Goal: Task Accomplishment & Management: Manage account settings

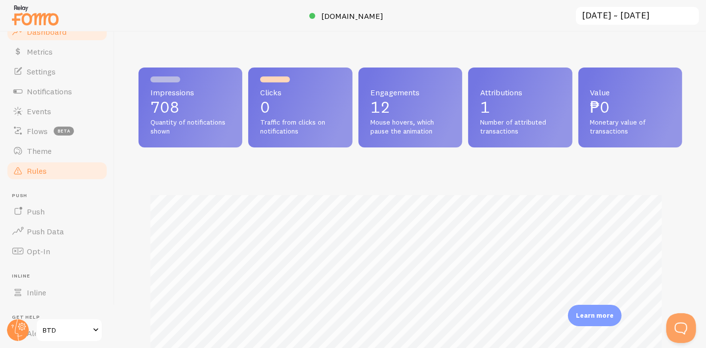
scroll to position [496457, 496182]
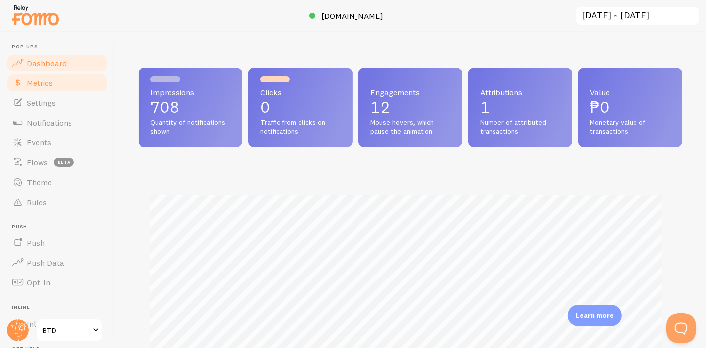
click at [54, 81] on link "Metrics" at bounding box center [57, 83] width 102 height 20
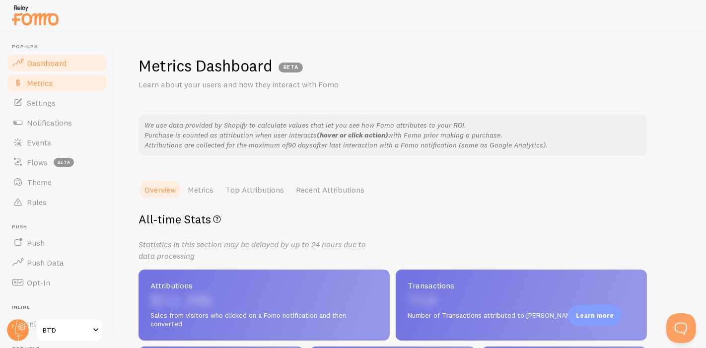
click at [55, 66] on span "Dashboard" at bounding box center [47, 63] width 40 height 10
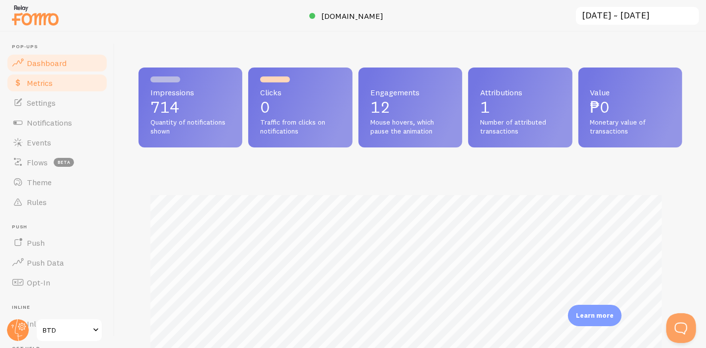
click at [54, 85] on link "Metrics" at bounding box center [57, 83] width 102 height 20
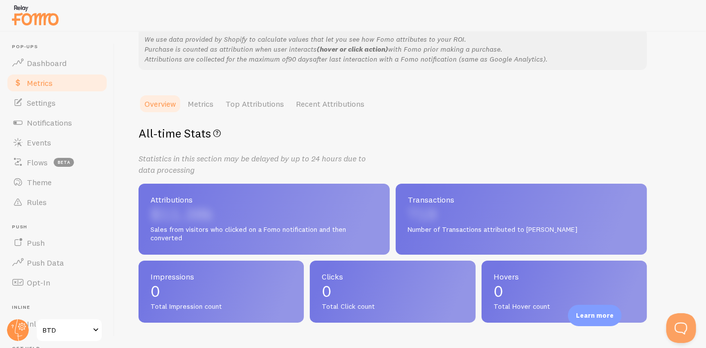
scroll to position [85, 0]
click at [60, 104] on link "Settings" at bounding box center [57, 103] width 102 height 20
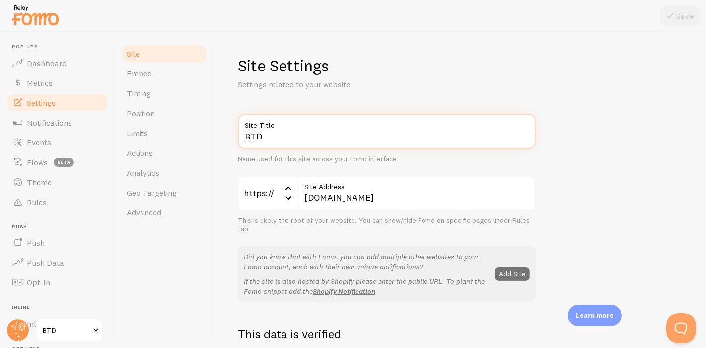
click at [277, 131] on input "BTD" at bounding box center [387, 131] width 298 height 35
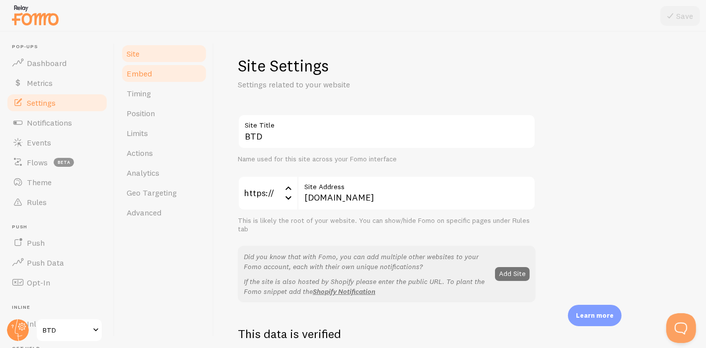
click at [156, 79] on link "Embed" at bounding box center [164, 74] width 87 height 20
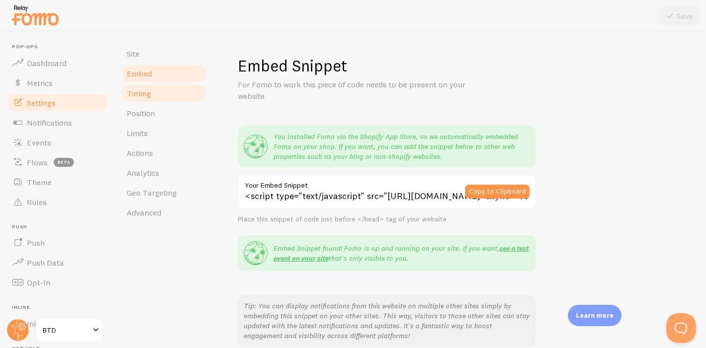
click at [161, 96] on link "Timing" at bounding box center [164, 93] width 87 height 20
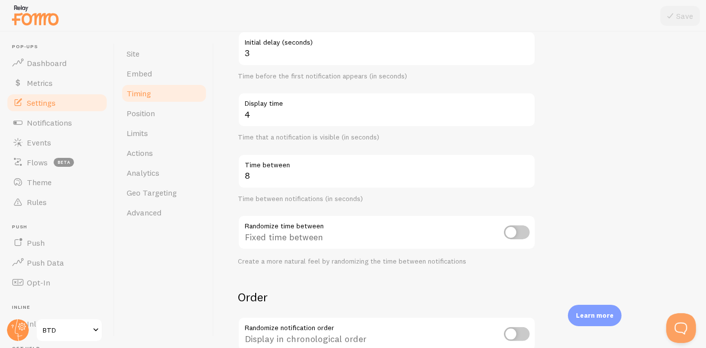
scroll to position [221, 0]
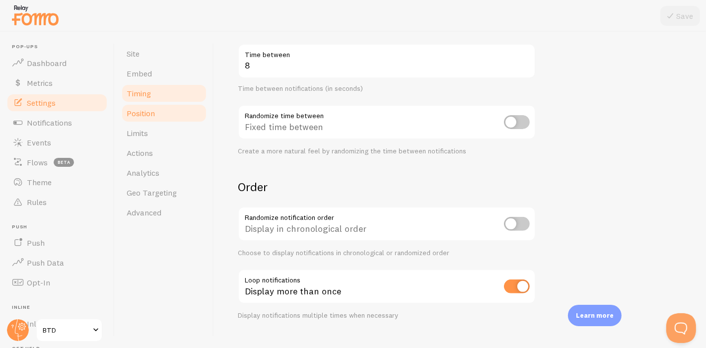
click at [154, 112] on span "Position" at bounding box center [141, 113] width 28 height 10
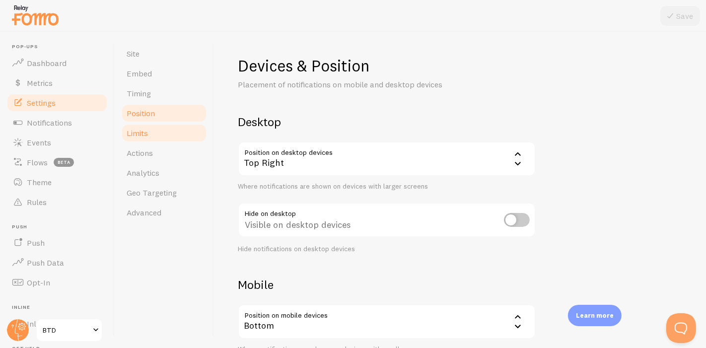
click at [163, 135] on link "Limits" at bounding box center [164, 133] width 87 height 20
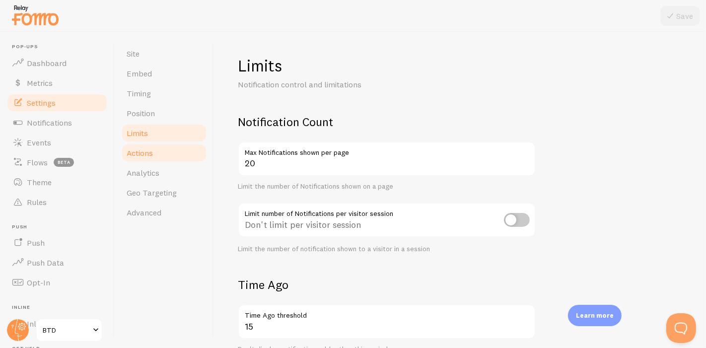
click at [164, 148] on link "Actions" at bounding box center [164, 153] width 87 height 20
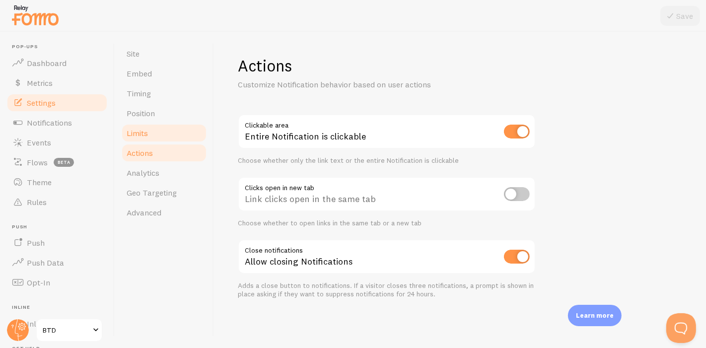
click at [149, 138] on link "Limits" at bounding box center [164, 133] width 87 height 20
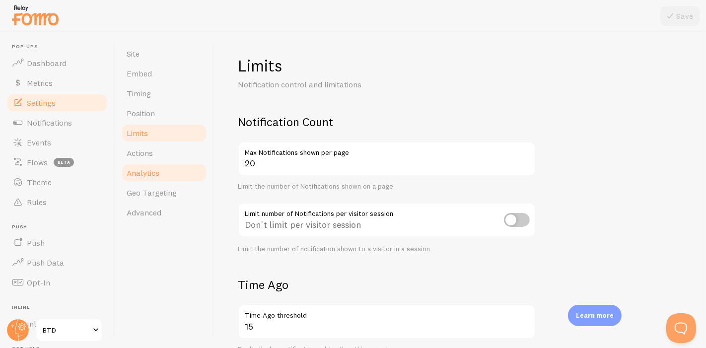
click at [167, 168] on link "Analytics" at bounding box center [164, 173] width 87 height 20
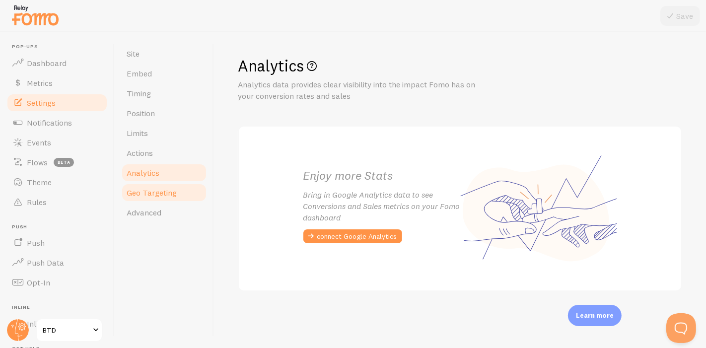
click at [160, 189] on span "Geo Targeting" at bounding box center [152, 193] width 50 height 10
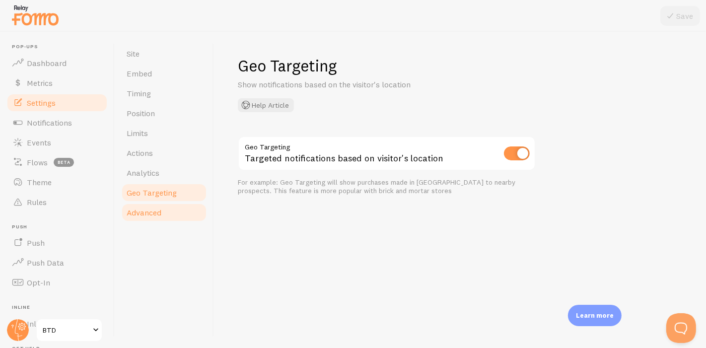
click at [168, 210] on link "Advanced" at bounding box center [164, 213] width 87 height 20
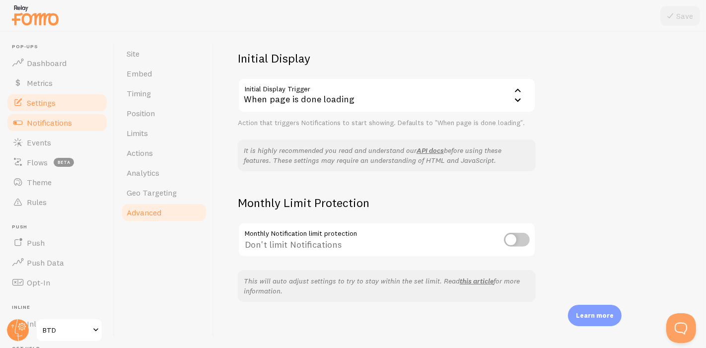
click at [42, 127] on link "Notifications" at bounding box center [57, 123] width 102 height 20
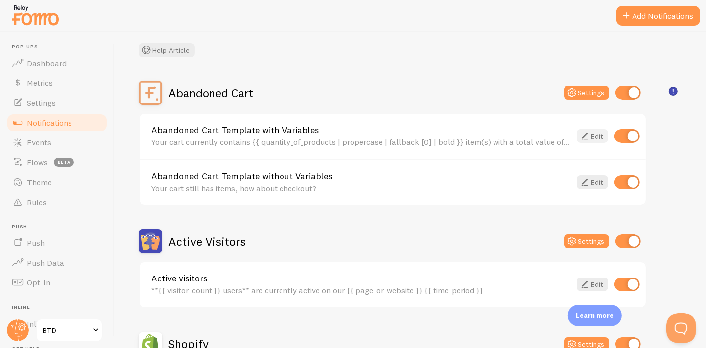
click at [600, 135] on link "Edit" at bounding box center [592, 136] width 31 height 14
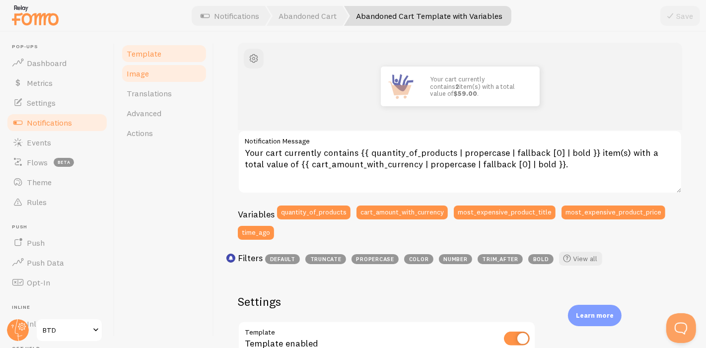
click at [164, 72] on link "Image" at bounding box center [164, 74] width 87 height 20
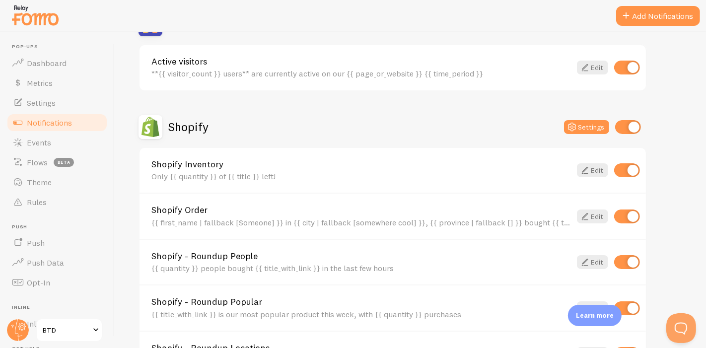
scroll to position [276, 0]
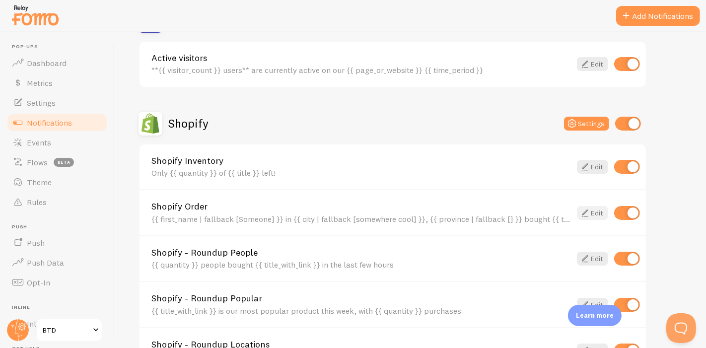
click at [589, 209] on icon at bounding box center [585, 213] width 12 height 12
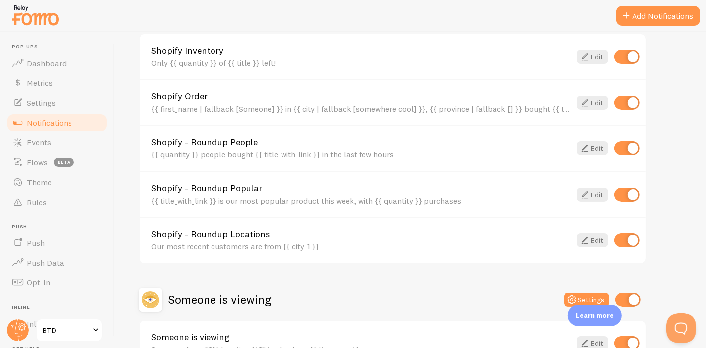
scroll to position [448, 0]
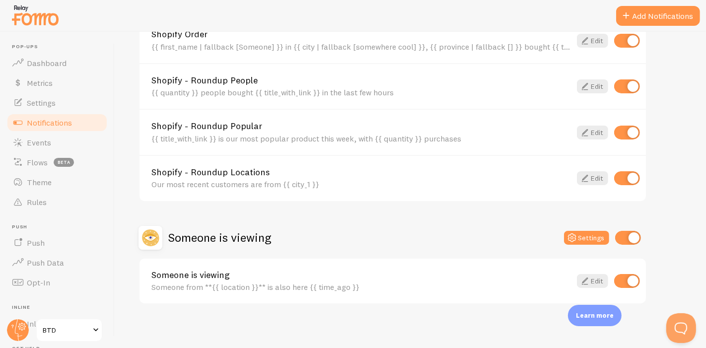
click at [387, 284] on div "Someone from **{{ location }}** is also here {{ time_ago }}" at bounding box center [361, 287] width 420 height 9
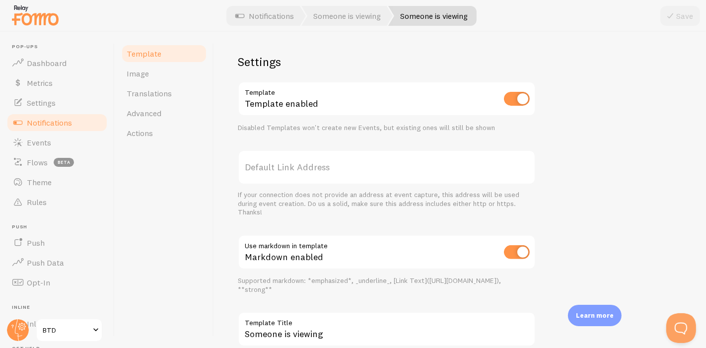
scroll to position [331, 0]
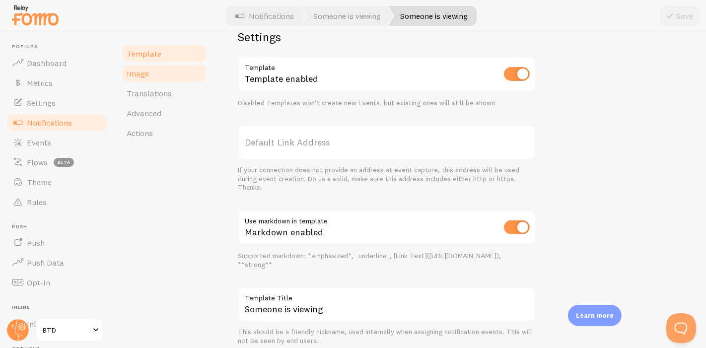
click at [135, 76] on span "Image" at bounding box center [138, 74] width 22 height 10
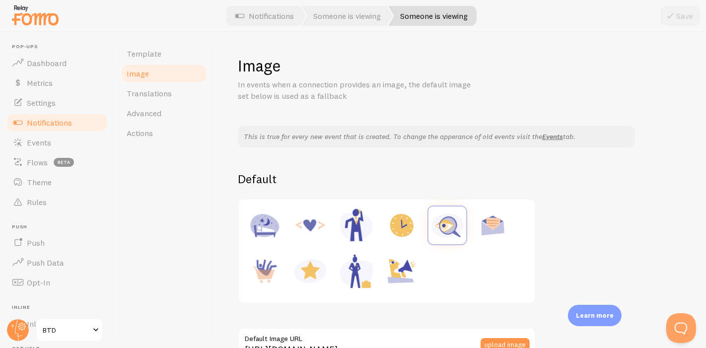
scroll to position [165, 0]
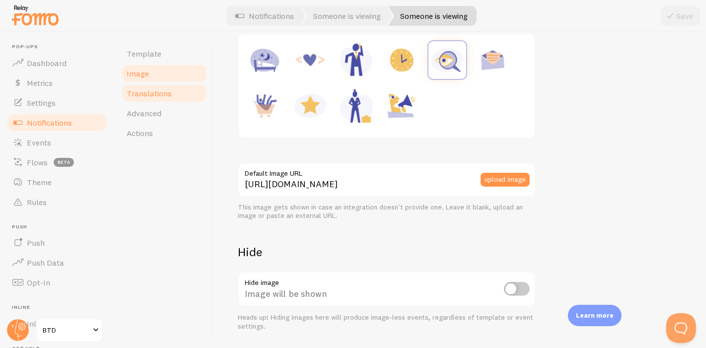
click at [151, 86] on link "Translations" at bounding box center [164, 93] width 87 height 20
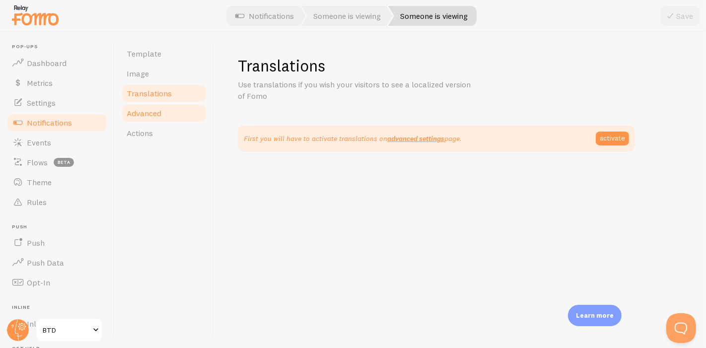
click at [170, 110] on link "Advanced" at bounding box center [164, 113] width 87 height 20
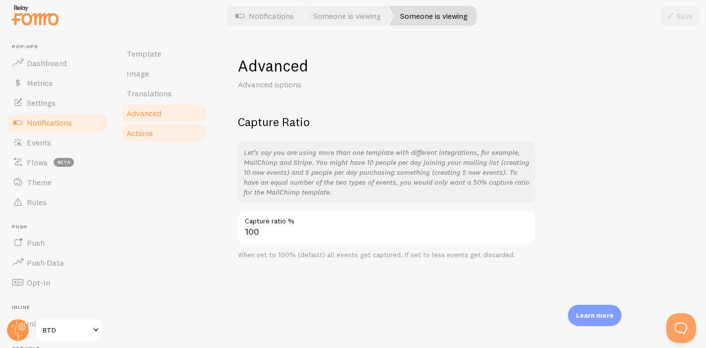
click at [170, 127] on link "Actions" at bounding box center [164, 133] width 87 height 20
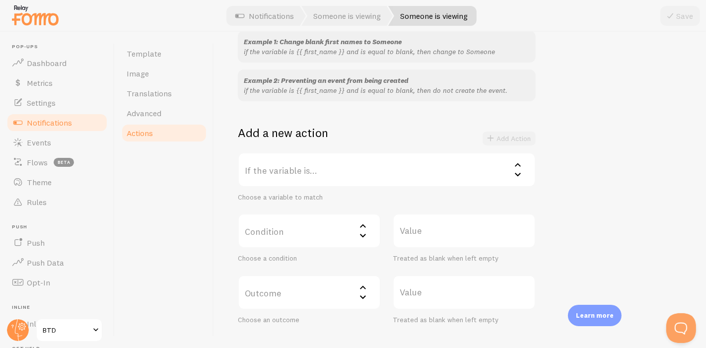
scroll to position [110, 0]
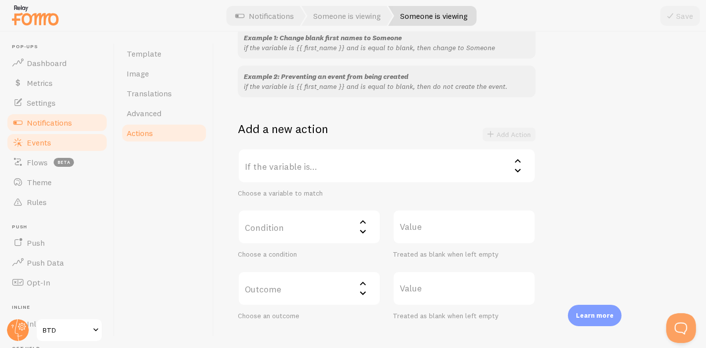
click at [58, 148] on link "Events" at bounding box center [57, 143] width 102 height 20
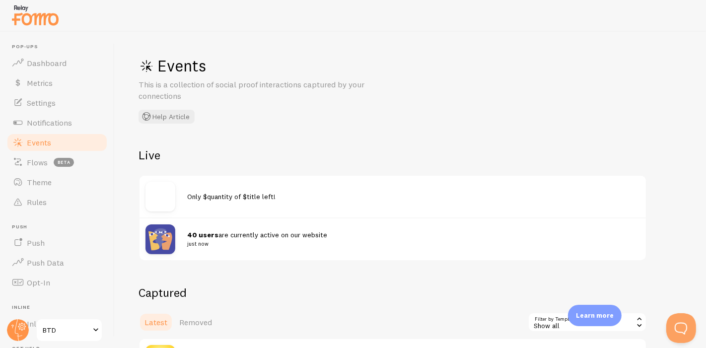
scroll to position [55, 0]
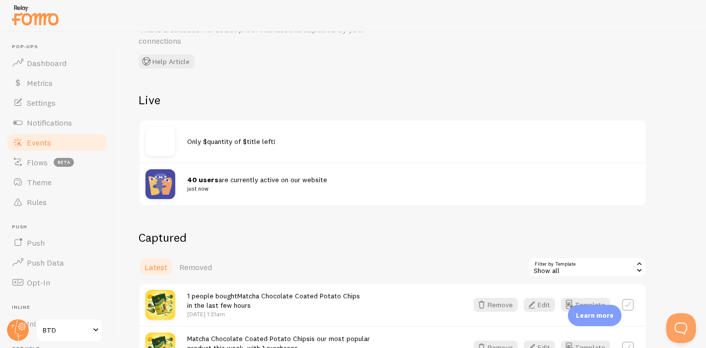
click at [243, 148] on div "Only $quantity of $title left!" at bounding box center [393, 142] width 507 height 42
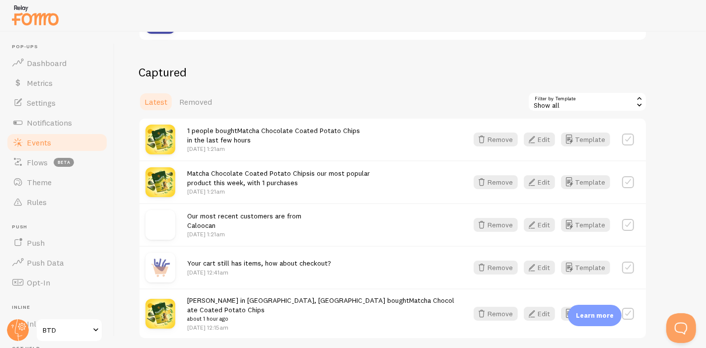
scroll to position [249, 0]
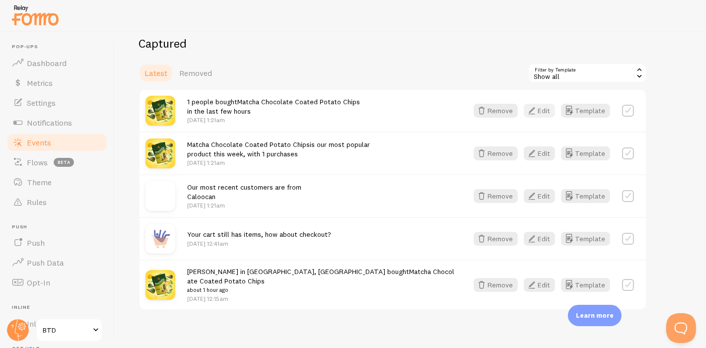
click at [546, 113] on button "Edit" at bounding box center [539, 111] width 31 height 14
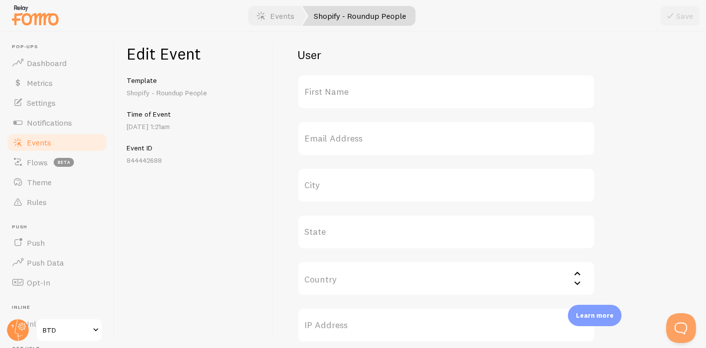
scroll to position [458, 0]
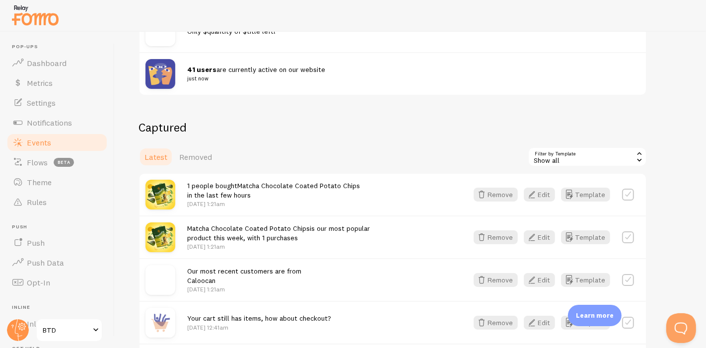
scroll to position [249, 0]
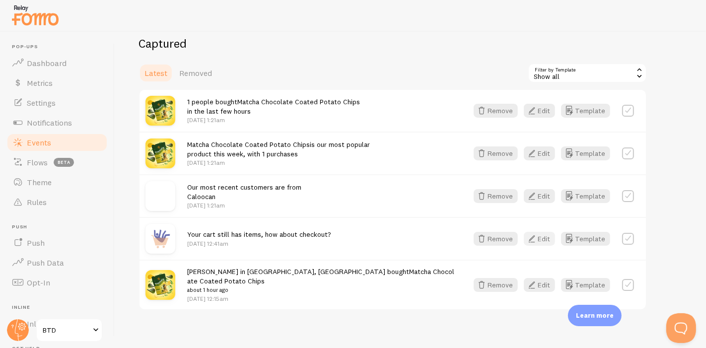
click at [545, 242] on button "Edit" at bounding box center [539, 239] width 31 height 14
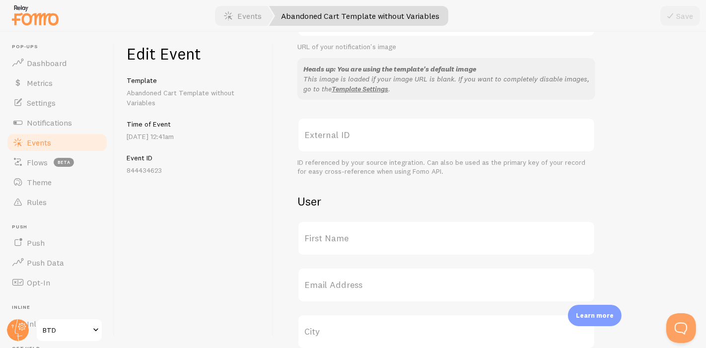
scroll to position [151, 0]
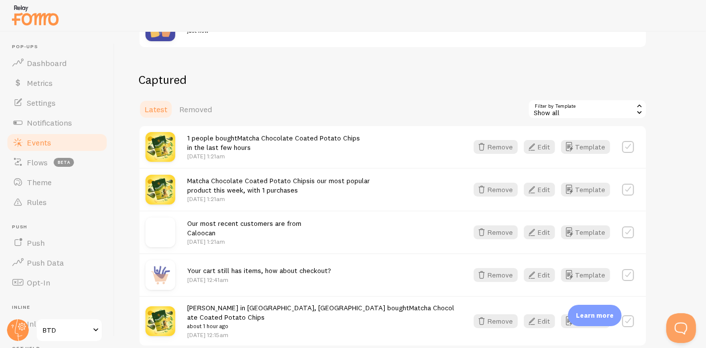
scroll to position [249, 0]
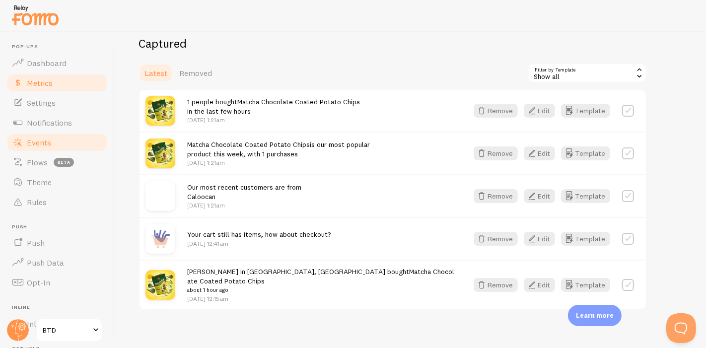
click at [22, 78] on span at bounding box center [18, 83] width 12 height 12
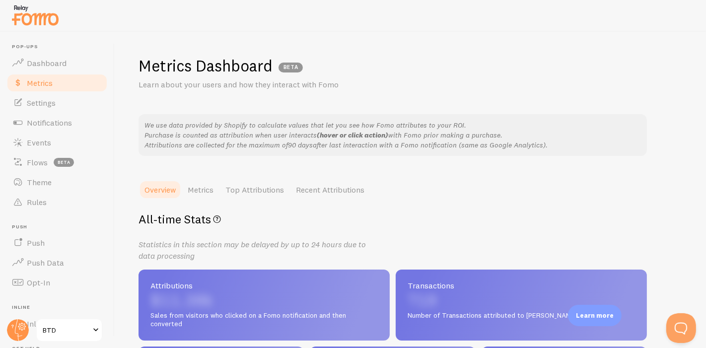
scroll to position [110, 0]
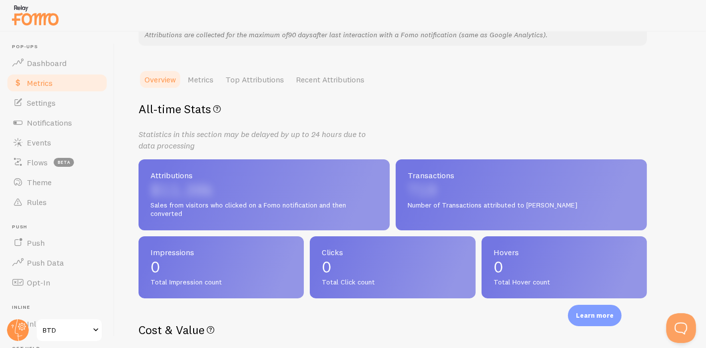
click at [186, 86] on link "Metrics" at bounding box center [201, 80] width 38 height 20
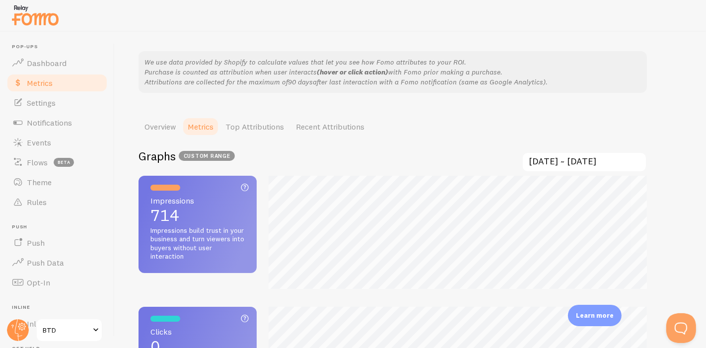
scroll to position [55, 0]
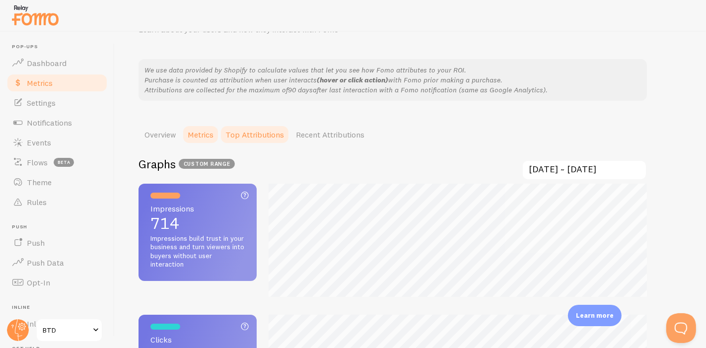
click at [258, 144] on link "Top Attributions" at bounding box center [255, 135] width 71 height 20
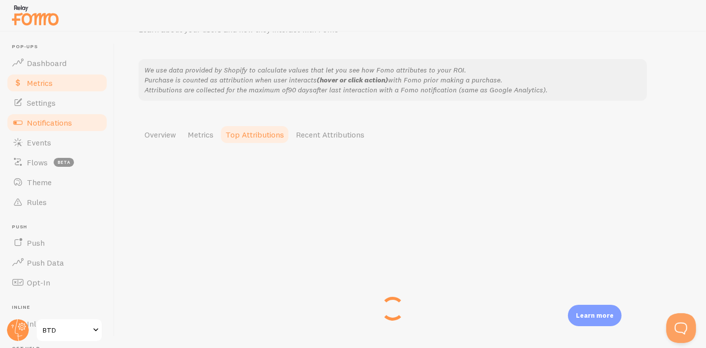
click at [34, 114] on link "Notifications" at bounding box center [57, 123] width 102 height 20
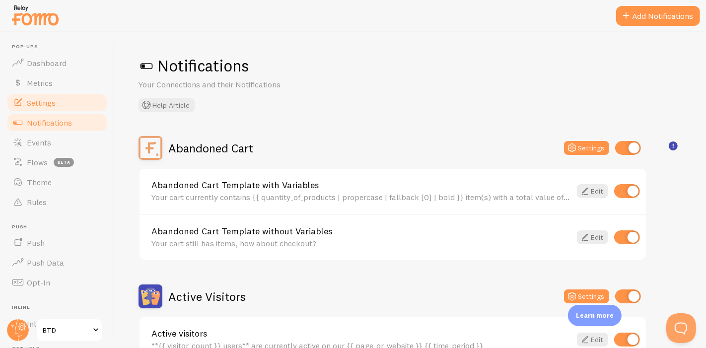
click at [58, 100] on link "Settings" at bounding box center [57, 103] width 102 height 20
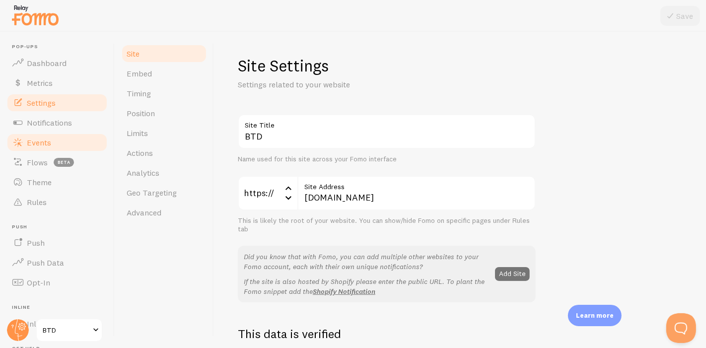
click at [58, 142] on link "Events" at bounding box center [57, 143] width 102 height 20
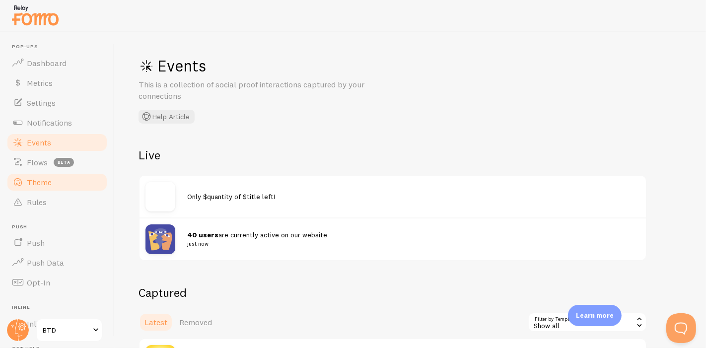
click at [52, 178] on link "Theme" at bounding box center [57, 182] width 102 height 20
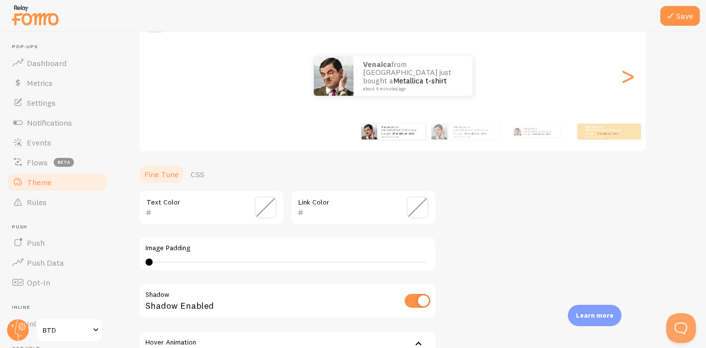
scroll to position [55, 0]
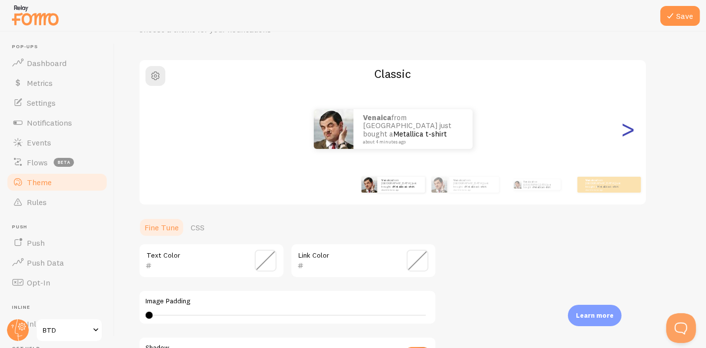
click at [627, 134] on div ">" at bounding box center [628, 129] width 12 height 72
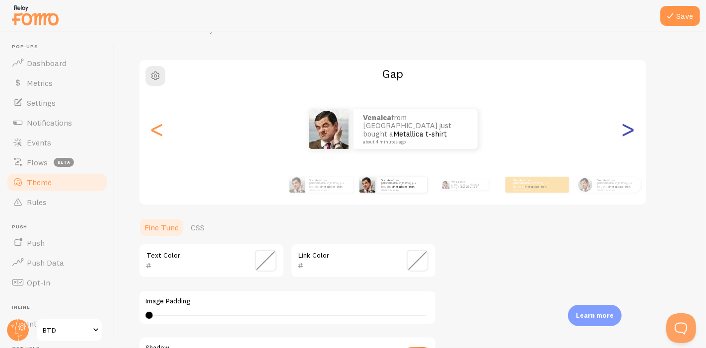
click at [624, 133] on div ">" at bounding box center [628, 129] width 12 height 72
click at [630, 133] on div ">" at bounding box center [628, 129] width 12 height 72
click at [630, 131] on div ">" at bounding box center [628, 129] width 12 height 72
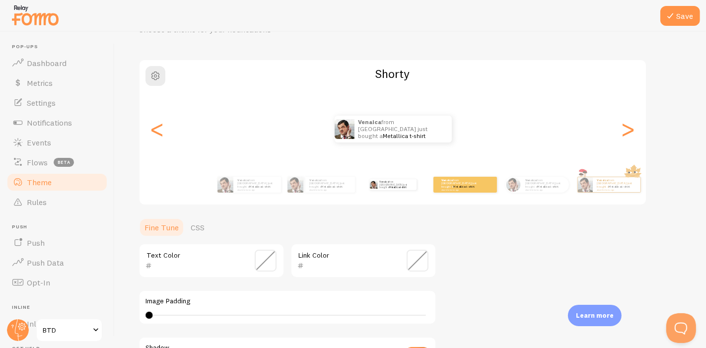
click at [448, 195] on div "Venaica from [GEOGRAPHIC_DATA] just bought a Metallica t-shirt about 4 minutes …" at bounding box center [465, 185] width 64 height 28
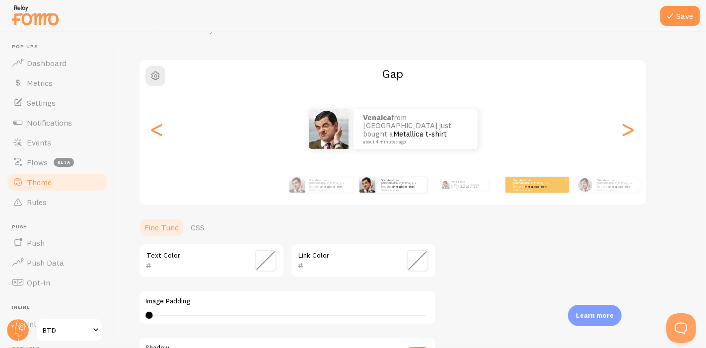
click at [528, 185] on link "Metallica t-shirt" at bounding box center [536, 187] width 21 height 4
click at [528, 189] on small "about 4 minutes ago" at bounding box center [533, 190] width 39 height 2
click at [621, 136] on div "Venaica from [GEOGRAPHIC_DATA] just bought a Metallica t-shirt about 4 minutes …" at bounding box center [393, 129] width 507 height 72
click at [634, 135] on div ">" at bounding box center [628, 129] width 12 height 72
click at [634, 136] on div ">" at bounding box center [628, 129] width 12 height 72
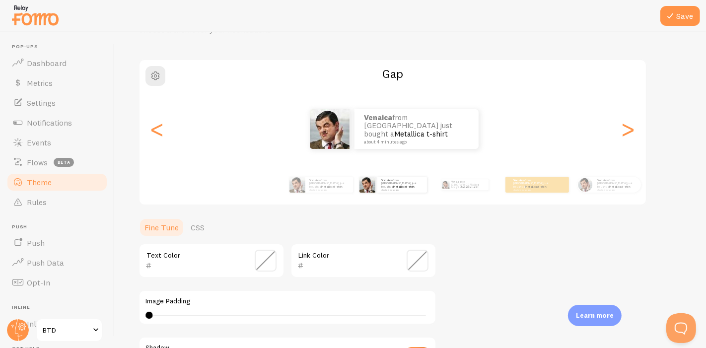
click at [505, 174] on div "Venaica from [GEOGRAPHIC_DATA] just bought a Metallica t-shirt about 4 minutes …" at bounding box center [537, 185] width 64 height 28
click at [452, 166] on div "Venaica from [GEOGRAPHIC_DATA] just bought a Metallica t-shirt about 4 minutes …" at bounding box center [393, 185] width 570 height 40
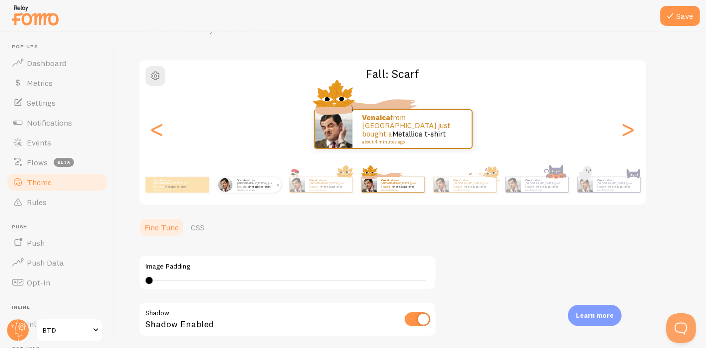
click at [264, 185] on link "Metallica t-shirt" at bounding box center [259, 187] width 21 height 4
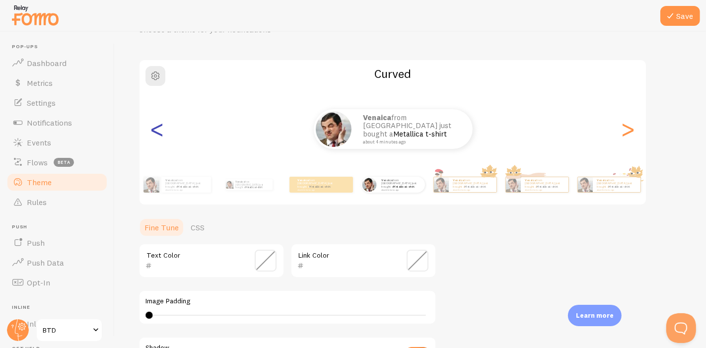
click at [152, 137] on div "<" at bounding box center [157, 129] width 12 height 72
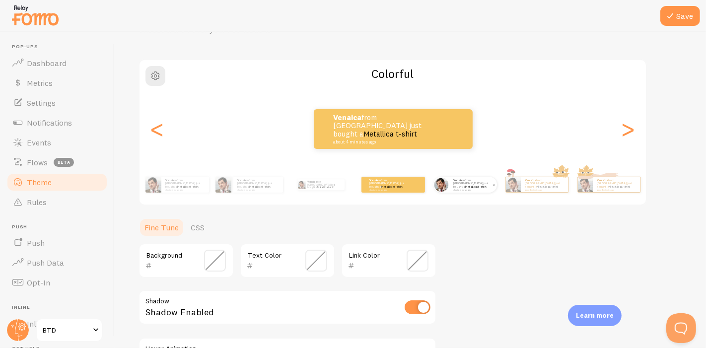
click at [484, 188] on div "Venaica from [GEOGRAPHIC_DATA] just bought a Metallica t-shirt about 4 minutes …" at bounding box center [474, 185] width 48 height 16
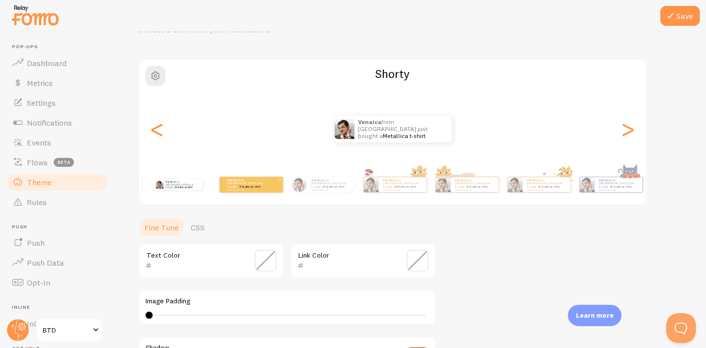
click at [253, 190] on div "Venaica from [GEOGRAPHIC_DATA] just bought a Metallica t-shirt about 4 minutes …" at bounding box center [252, 185] width 64 height 16
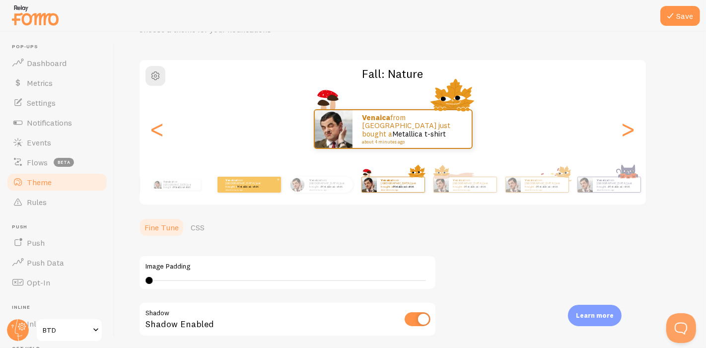
click at [223, 186] on div "Venaica from [GEOGRAPHIC_DATA] just bought a Metallica t-shirt about 4 minutes …" at bounding box center [250, 185] width 64 height 16
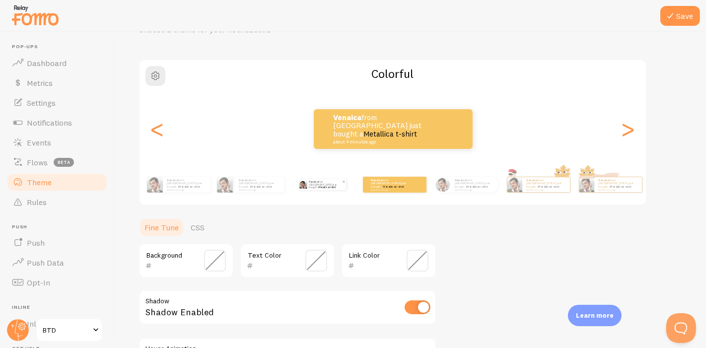
click at [314, 187] on p "Venaica from [GEOGRAPHIC_DATA] just bought a Metallica t-shirt about 4 minutes …" at bounding box center [325, 184] width 33 height 11
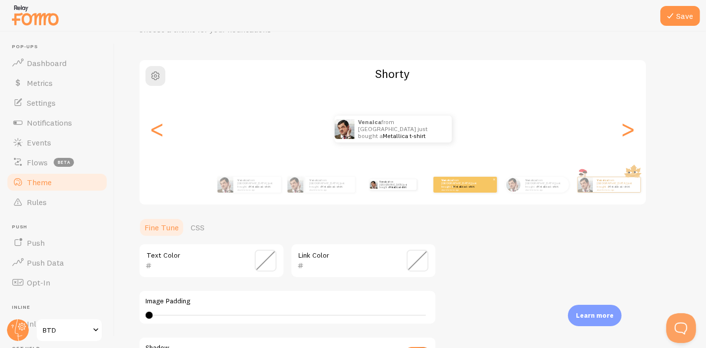
click at [451, 189] on small "about 4 minutes ago" at bounding box center [461, 190] width 39 height 2
click at [451, 192] on div "Venaica from [GEOGRAPHIC_DATA] just bought a Metallica t-shirt about 4 minutes …" at bounding box center [466, 185] width 64 height 16
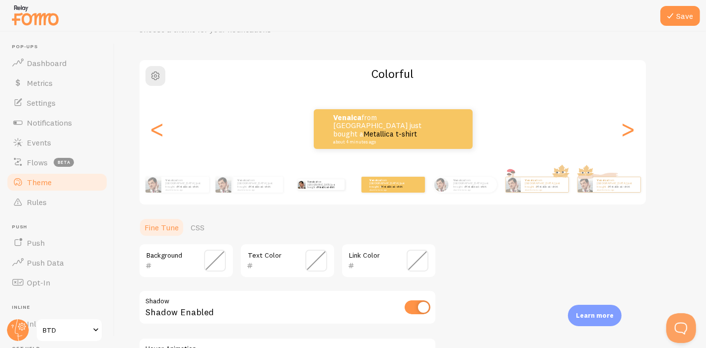
click at [315, 189] on div "Venaica from [GEOGRAPHIC_DATA] just bought a Metallica t-shirt about 4 minutes …" at bounding box center [321, 185] width 64 height 28
click at [328, 196] on div "Venaica from [GEOGRAPHIC_DATA] just bought a Metallica t-shirt about 4 minutes …" at bounding box center [321, 185] width 64 height 28
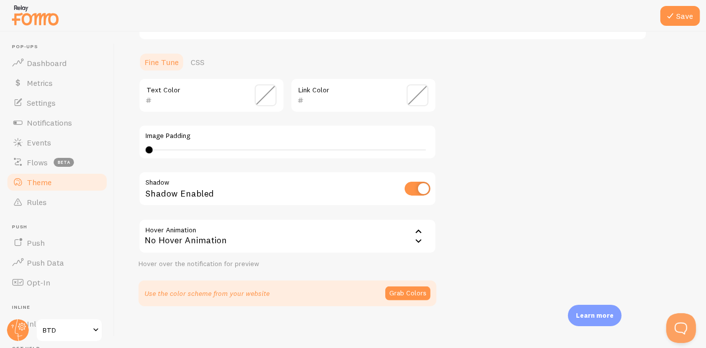
scroll to position [0, 0]
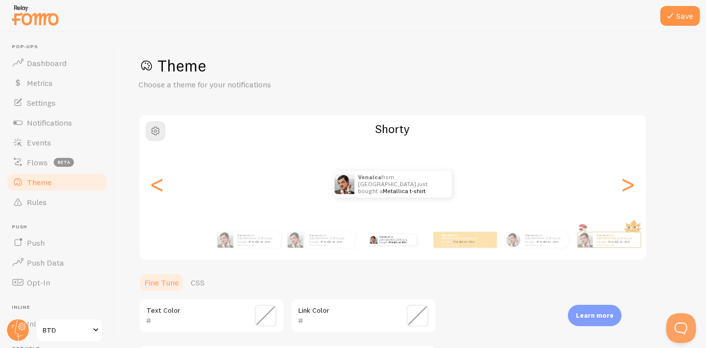
click at [370, 242] on img at bounding box center [374, 240] width 8 height 8
click at [399, 242] on link "Metallica t-shirt" at bounding box center [397, 242] width 17 height 3
click at [151, 189] on div "<" at bounding box center [157, 185] width 12 height 72
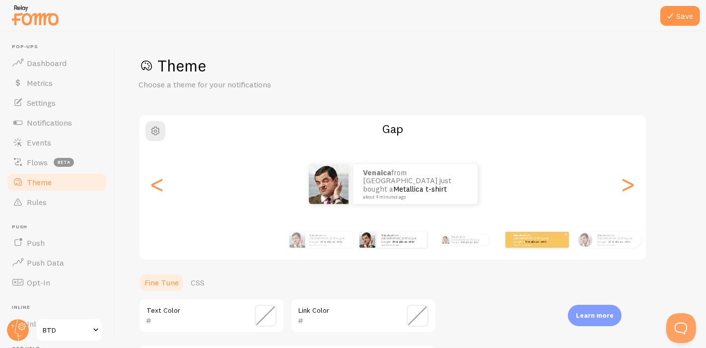
click at [543, 245] on div "Venaica from [GEOGRAPHIC_DATA] just bought a Metallica t-shirt about 4 minutes …" at bounding box center [538, 240] width 64 height 16
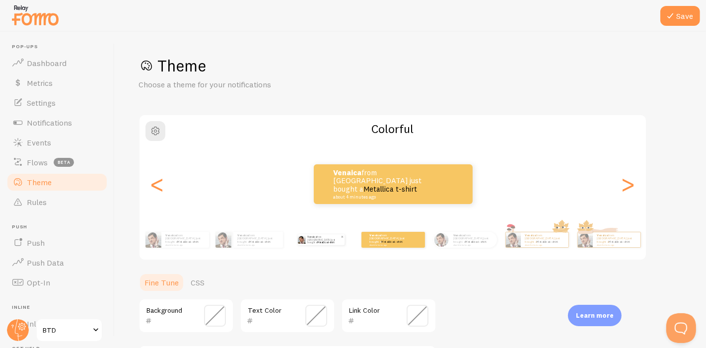
click at [307, 242] on p "Venaica from [GEOGRAPHIC_DATA] just bought a Metallica t-shirt about 4 minutes …" at bounding box center [323, 239] width 33 height 11
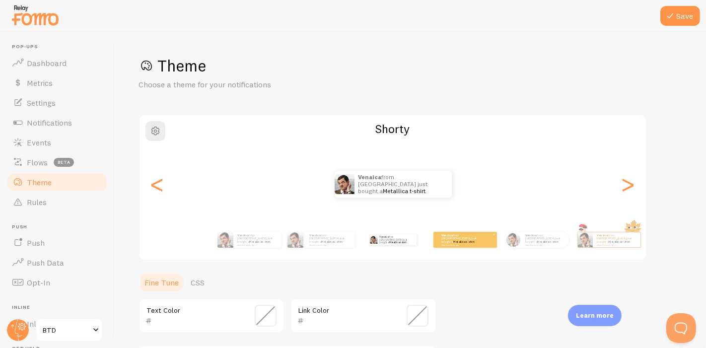
click at [465, 246] on div "Venaica from [GEOGRAPHIC_DATA] just bought a Metallica t-shirt about 4 minutes …" at bounding box center [466, 240] width 64 height 16
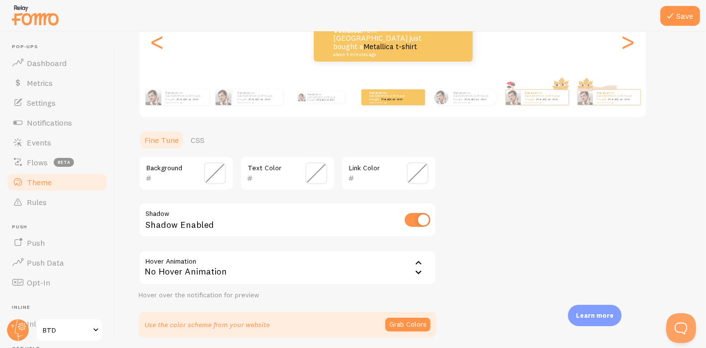
scroll to position [165, 0]
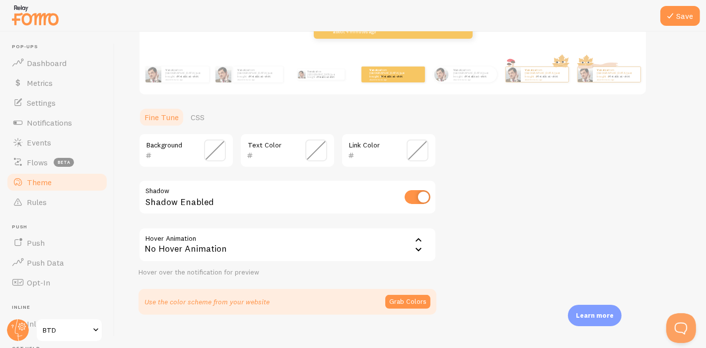
click at [411, 199] on input "checkbox" at bounding box center [418, 197] width 26 height 14
checkbox input "true"
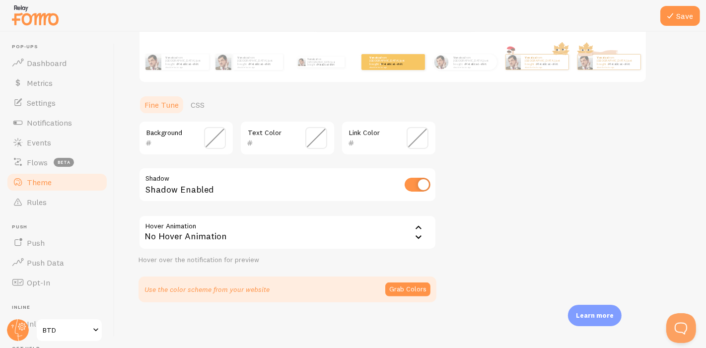
click at [364, 228] on div "No Hover Animation" at bounding box center [288, 232] width 298 height 35
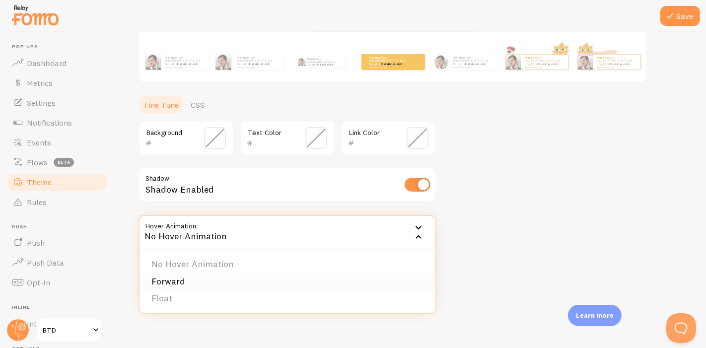
click at [209, 280] on li "Forward" at bounding box center [288, 281] width 296 height 17
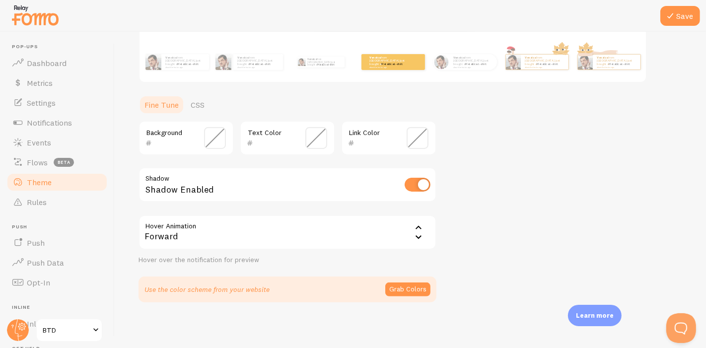
click at [331, 226] on div "Forward" at bounding box center [288, 232] width 298 height 35
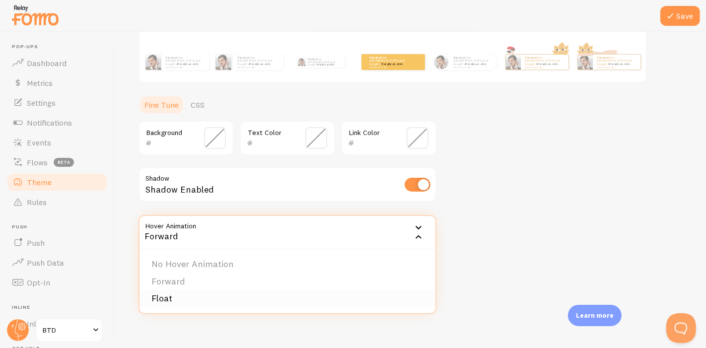
click at [281, 300] on li "Float" at bounding box center [288, 298] width 296 height 17
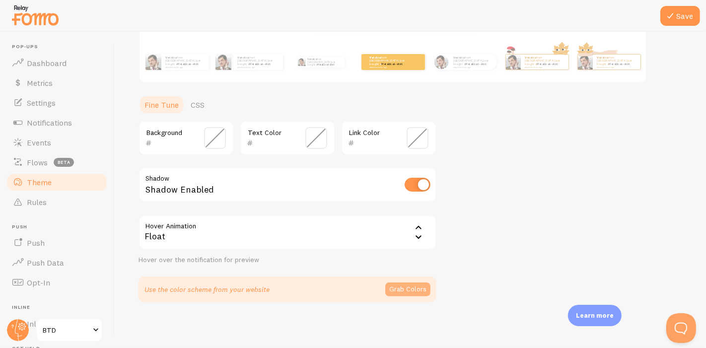
click at [406, 287] on button "Grab Colors" at bounding box center [407, 290] width 45 height 14
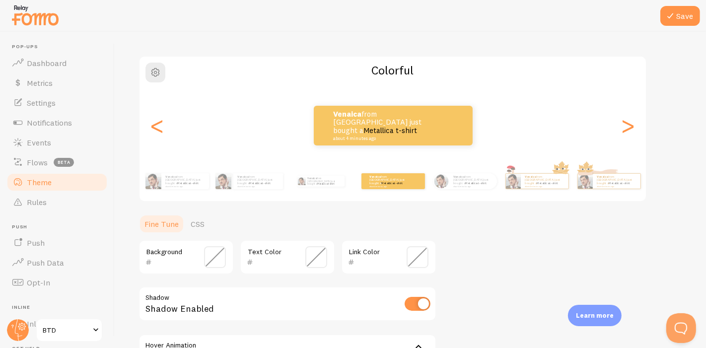
scroll to position [8, 0]
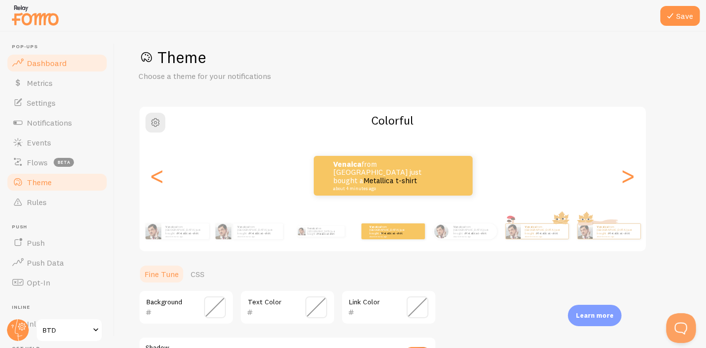
click at [61, 62] on span "Dashboard" at bounding box center [47, 63] width 40 height 10
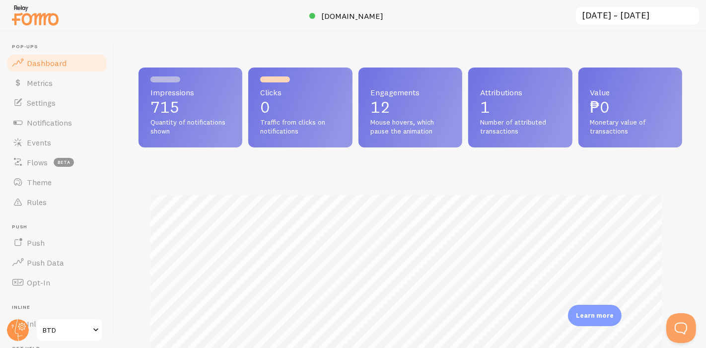
scroll to position [261, 535]
click at [67, 83] on link "Metrics" at bounding box center [57, 83] width 102 height 20
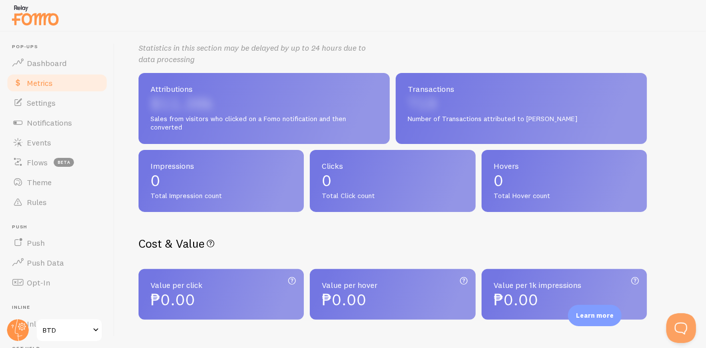
scroll to position [251, 0]
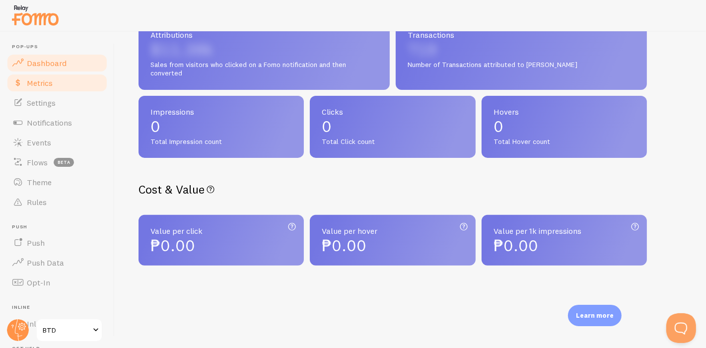
click at [43, 62] on span "Dashboard" at bounding box center [47, 63] width 40 height 10
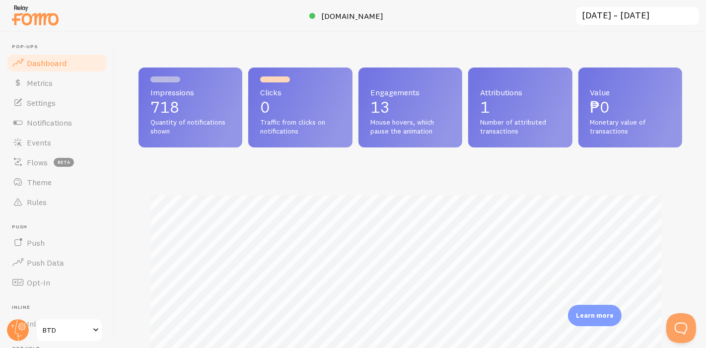
scroll to position [261, 535]
click at [17, 104] on span at bounding box center [18, 103] width 12 height 12
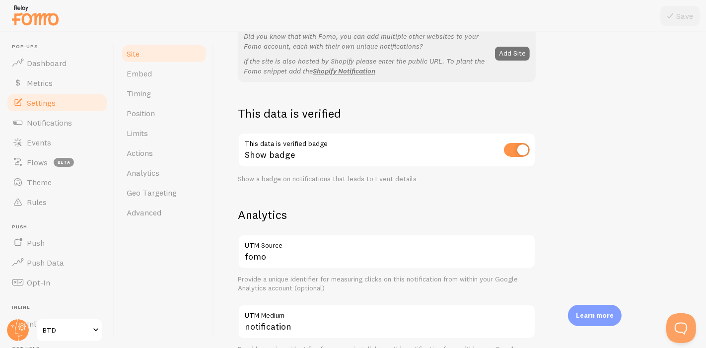
scroll to position [331, 0]
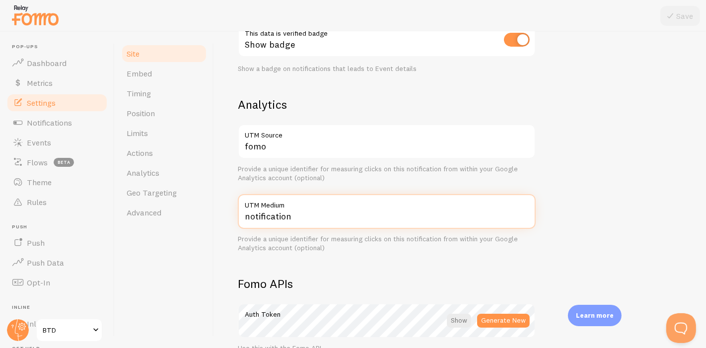
click at [281, 219] on input "notification" at bounding box center [387, 211] width 298 height 35
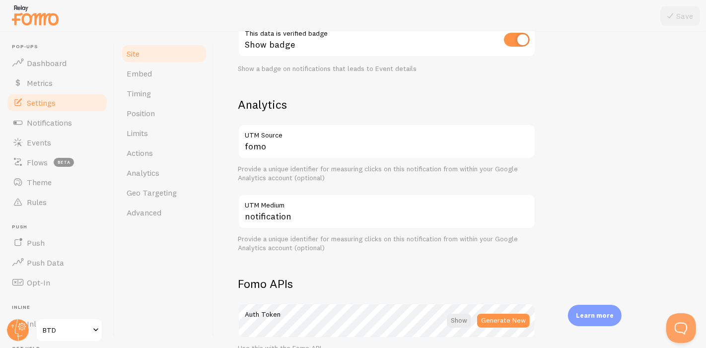
click at [230, 109] on div "Site Settings Settings related to your website BTD Site Title Name used for thi…" at bounding box center [460, 190] width 492 height 316
click at [247, 138] on label "UTM Source" at bounding box center [387, 132] width 298 height 17
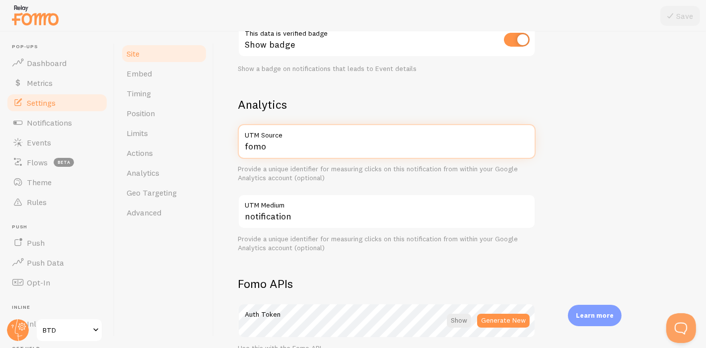
click at [247, 138] on input "fomo" at bounding box center [387, 141] width 298 height 35
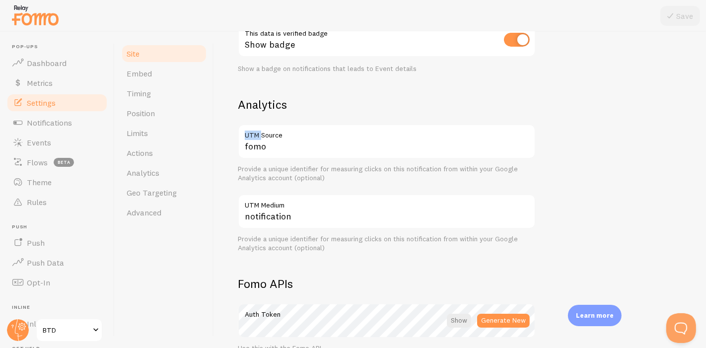
click at [247, 138] on label "UTM Source" at bounding box center [387, 132] width 298 height 17
click at [247, 138] on input "fomo" at bounding box center [387, 141] width 298 height 35
click at [257, 138] on label "UTM Source" at bounding box center [387, 132] width 298 height 17
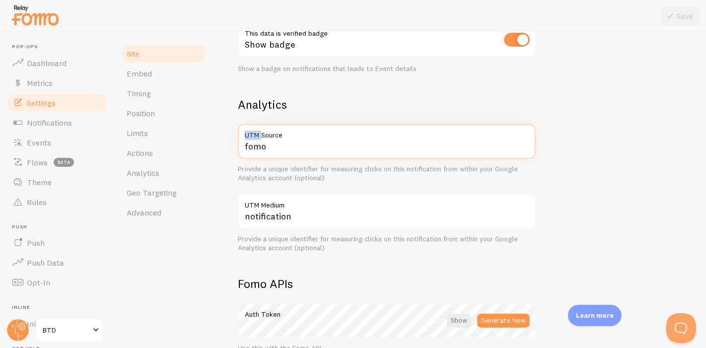
click at [257, 138] on input "fomo" at bounding box center [387, 141] width 298 height 35
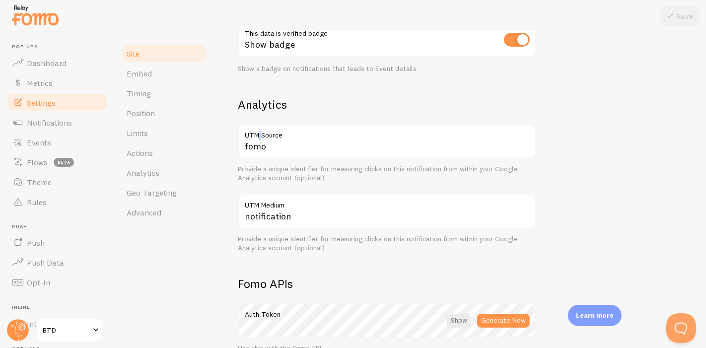
click at [257, 138] on label "UTM Source" at bounding box center [387, 132] width 298 height 17
click at [257, 138] on input "fomo" at bounding box center [387, 141] width 298 height 35
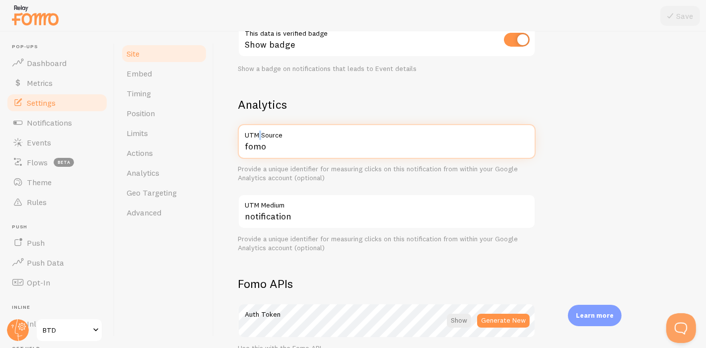
click at [264, 146] on input "fomo" at bounding box center [387, 141] width 298 height 35
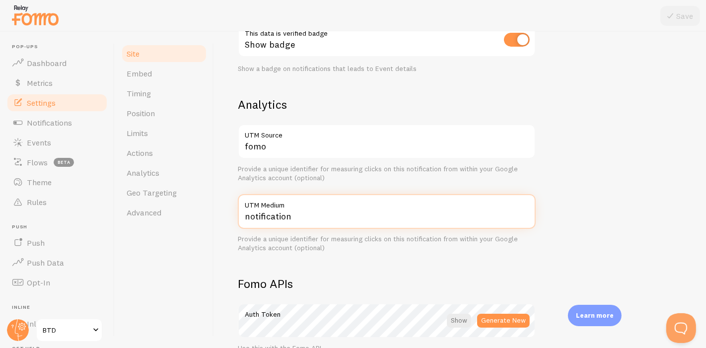
click at [354, 215] on input "notification" at bounding box center [387, 211] width 298 height 35
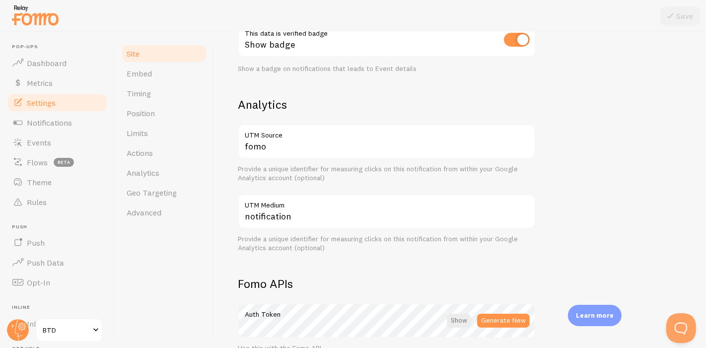
click at [359, 236] on div "Provide a unique identifier for measuring clicks on this notification from with…" at bounding box center [387, 243] width 298 height 17
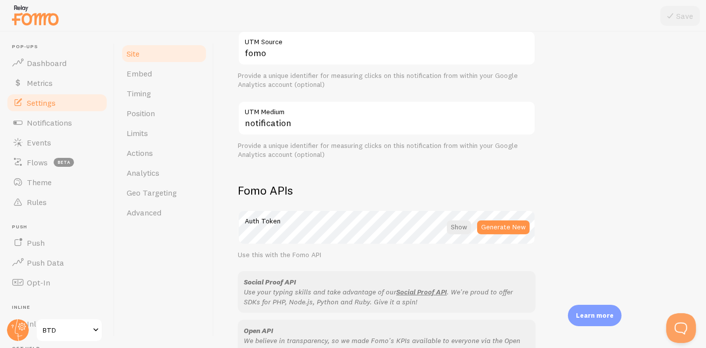
scroll to position [441, 0]
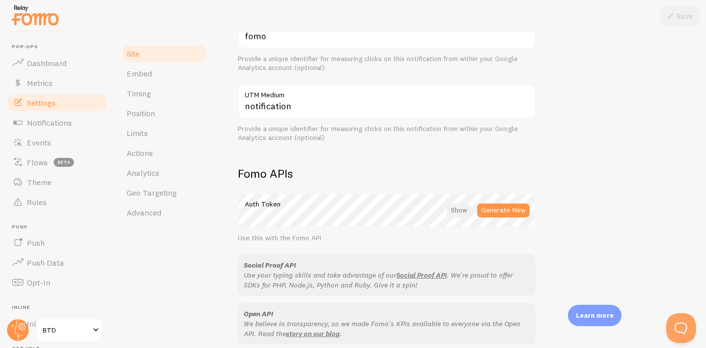
click at [452, 215] on div at bounding box center [459, 211] width 24 height 14
click at [452, 215] on div at bounding box center [461, 211] width 22 height 14
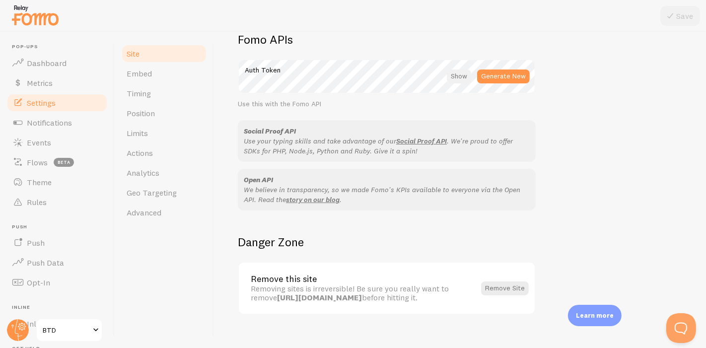
scroll to position [588, 0]
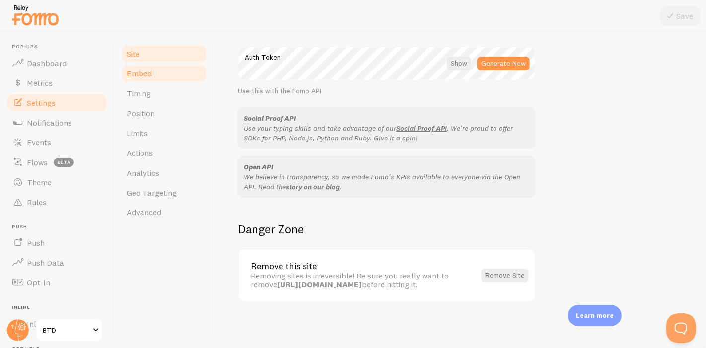
click at [142, 74] on span "Embed" at bounding box center [139, 74] width 25 height 10
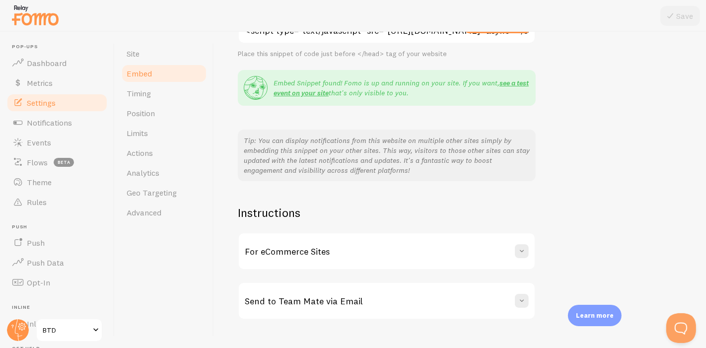
scroll to position [183, 0]
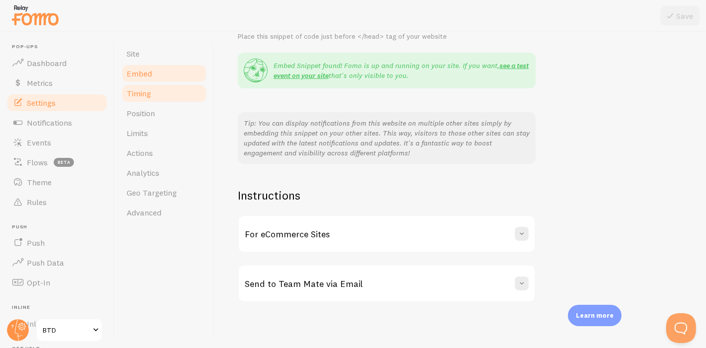
click at [180, 91] on link "Timing" at bounding box center [164, 93] width 87 height 20
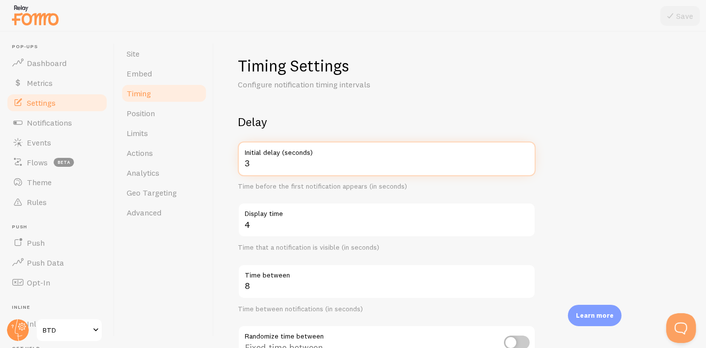
click at [314, 165] on input "3" at bounding box center [387, 159] width 298 height 35
click at [526, 166] on input "2" at bounding box center [387, 159] width 298 height 35
click at [527, 158] on input "3" at bounding box center [387, 159] width 298 height 35
click at [527, 158] on input "4" at bounding box center [387, 159] width 298 height 35
type input "5"
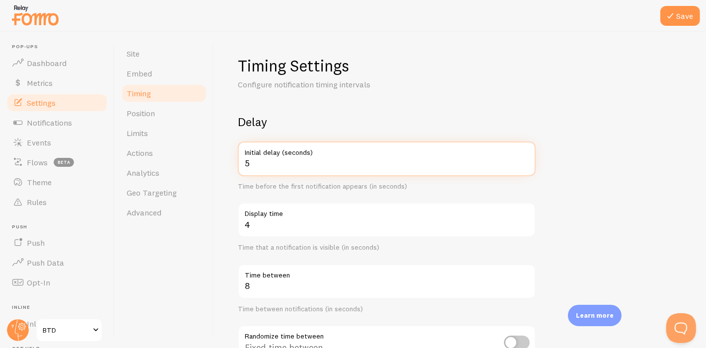
click at [527, 158] on input "5" at bounding box center [387, 159] width 298 height 35
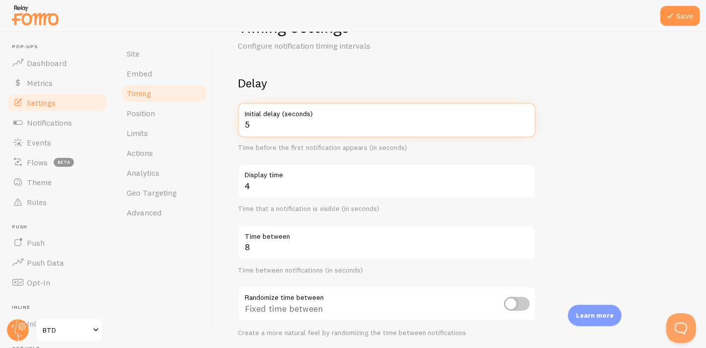
scroll to position [55, 0]
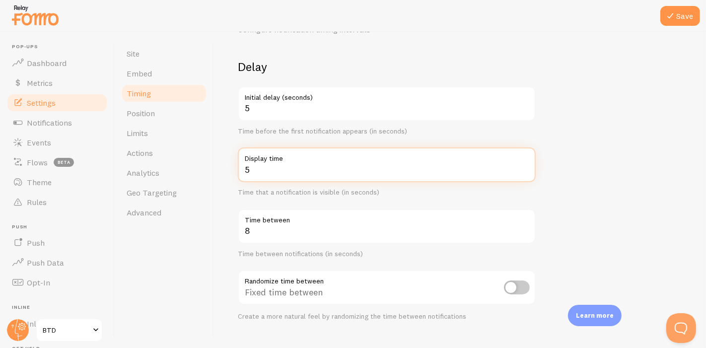
click at [526, 165] on input "5" at bounding box center [387, 165] width 298 height 35
click at [524, 166] on input "6" at bounding box center [387, 165] width 298 height 35
click at [524, 166] on input "7" at bounding box center [387, 165] width 298 height 35
click at [524, 166] on input "8" at bounding box center [387, 165] width 298 height 35
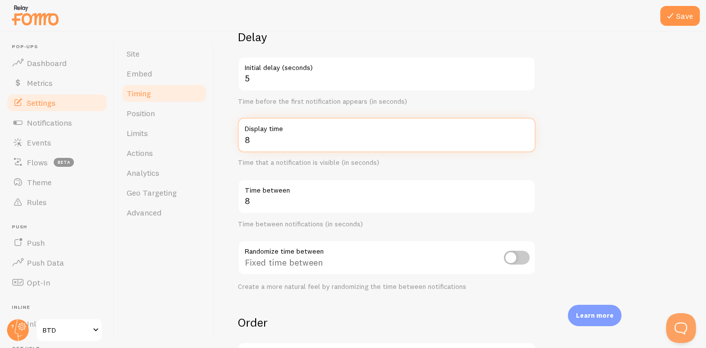
scroll to position [110, 0]
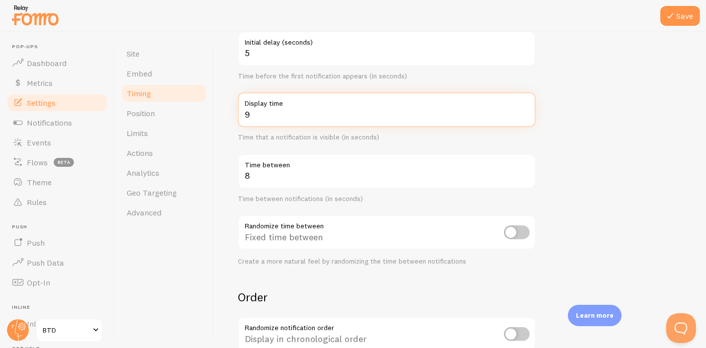
click at [526, 112] on input "9" at bounding box center [387, 109] width 298 height 35
click at [522, 117] on input "8" at bounding box center [387, 109] width 298 height 35
click at [526, 115] on input "7" at bounding box center [387, 109] width 298 height 35
click at [526, 115] on input "6" at bounding box center [387, 109] width 298 height 35
type input "5"
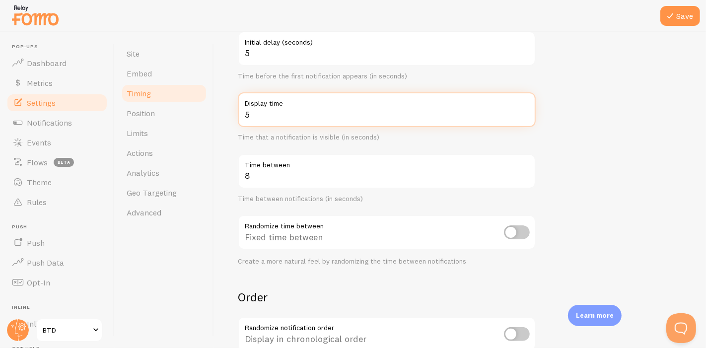
click at [526, 115] on input "5" at bounding box center [387, 109] width 298 height 35
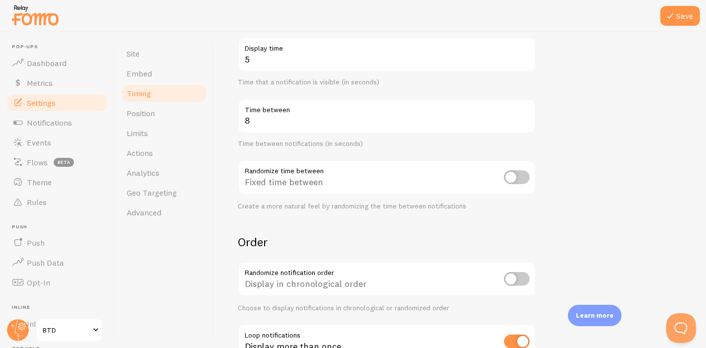
click at [528, 176] on input "checkbox" at bounding box center [517, 177] width 26 height 14
checkbox input "false"
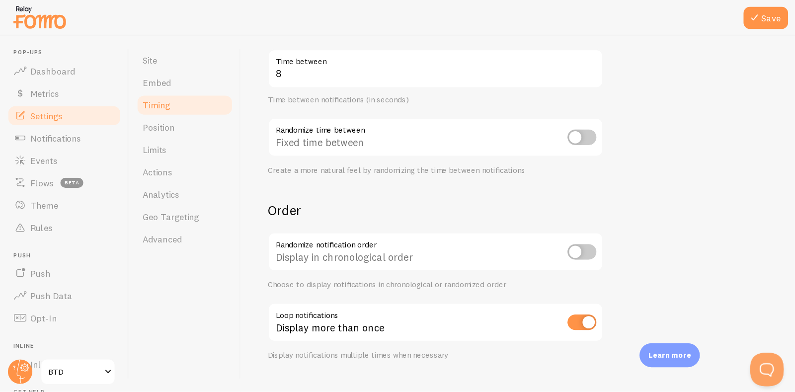
scroll to position [238, 0]
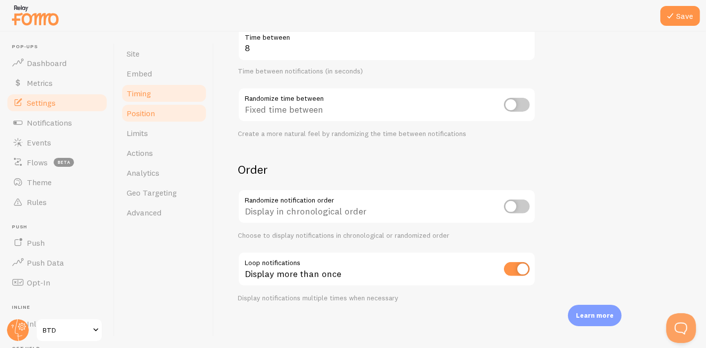
click at [180, 113] on link "Position" at bounding box center [164, 113] width 87 height 20
click at [684, 16] on button "Save" at bounding box center [681, 16] width 40 height 20
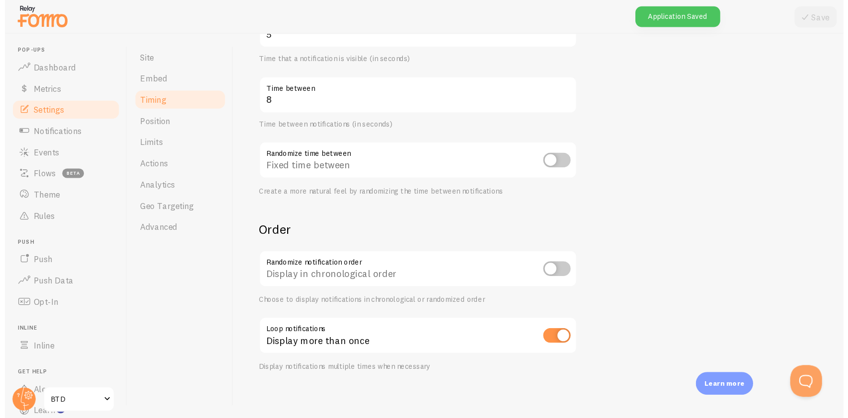
scroll to position [167, 0]
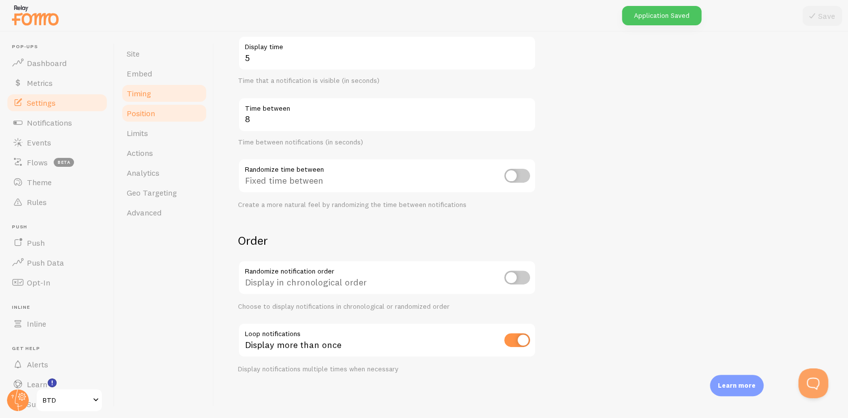
click at [148, 115] on span "Position" at bounding box center [141, 113] width 28 height 10
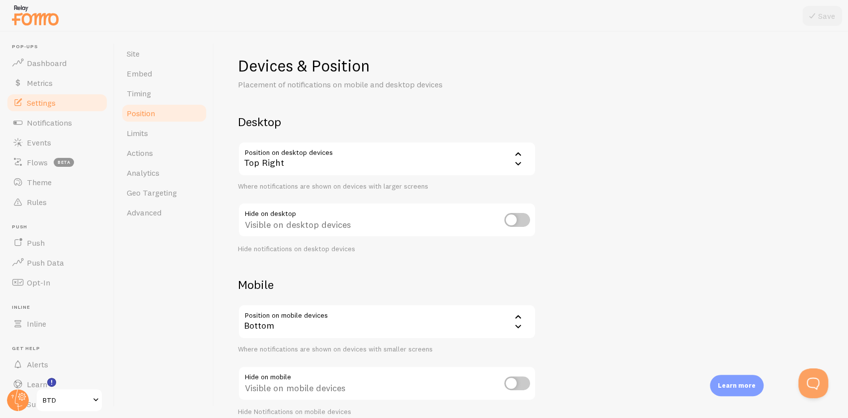
click at [441, 158] on div "Top Right" at bounding box center [387, 159] width 298 height 35
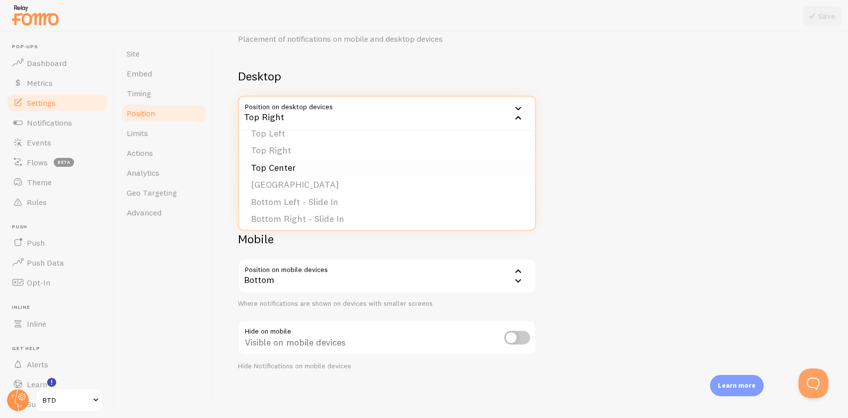
scroll to position [66, 0]
click at [369, 181] on li "Bottom Left - Slide In" at bounding box center [387, 181] width 296 height 17
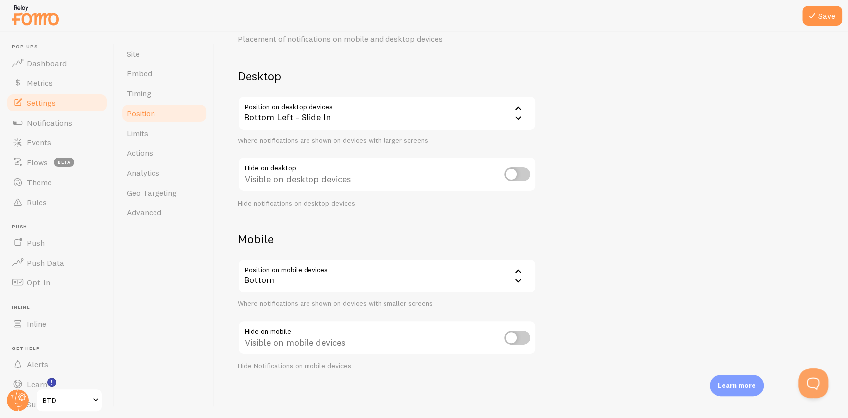
click at [517, 171] on input "checkbox" at bounding box center [517, 174] width 26 height 14
click at [526, 173] on input "checkbox" at bounding box center [517, 174] width 26 height 14
click at [522, 174] on input "checkbox" at bounding box center [517, 174] width 26 height 14
click at [519, 174] on input "checkbox" at bounding box center [517, 174] width 26 height 14
click at [513, 173] on input "checkbox" at bounding box center [517, 174] width 26 height 14
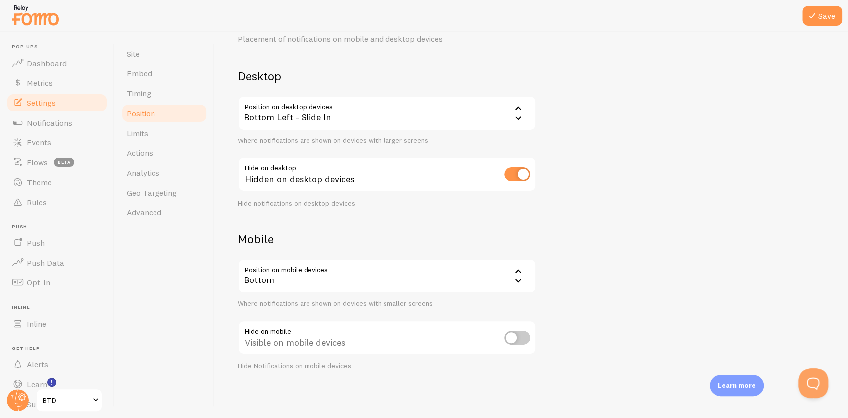
click at [517, 167] on input "checkbox" at bounding box center [517, 174] width 26 height 14
click at [516, 167] on input "checkbox" at bounding box center [517, 174] width 26 height 14
click at [515, 167] on input "checkbox" at bounding box center [517, 174] width 26 height 14
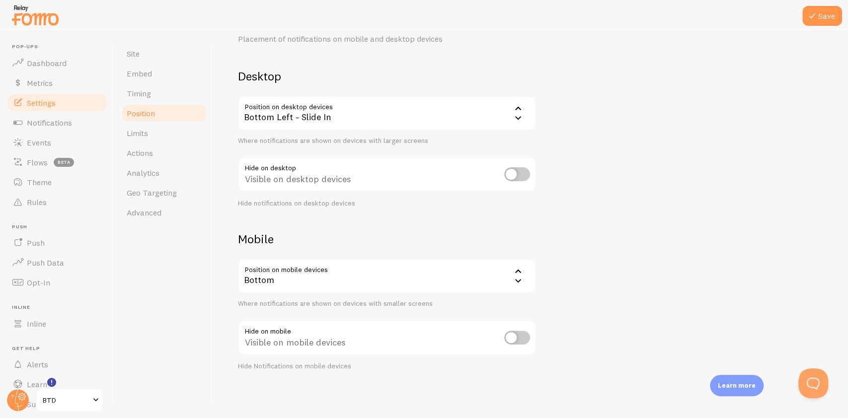
click at [527, 172] on input "checkbox" at bounding box center [517, 174] width 26 height 14
checkbox input "false"
click at [330, 285] on div "Bottom" at bounding box center [387, 276] width 298 height 35
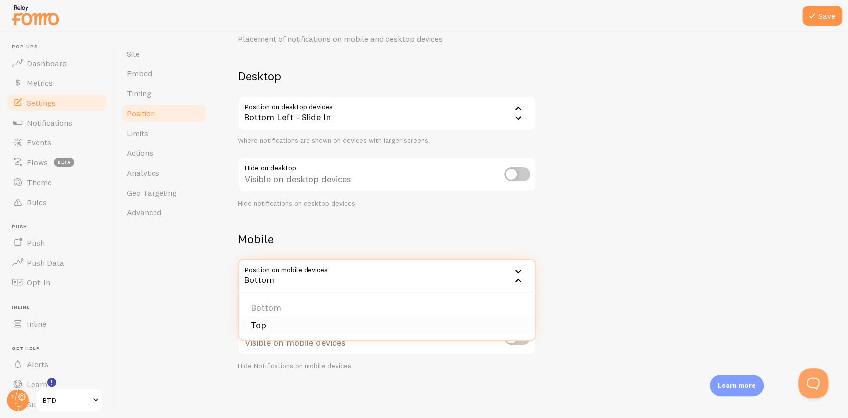
click at [290, 329] on li "Top" at bounding box center [387, 325] width 296 height 17
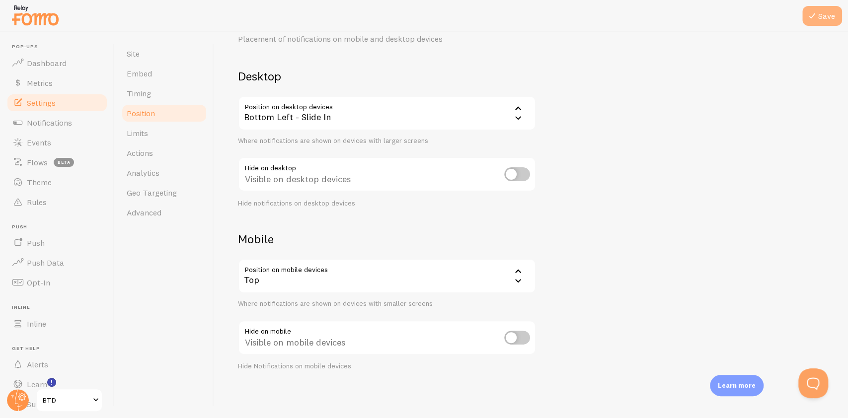
click at [706, 22] on button "Save" at bounding box center [822, 16] width 40 height 20
click at [409, 286] on div "Top" at bounding box center [387, 276] width 298 height 35
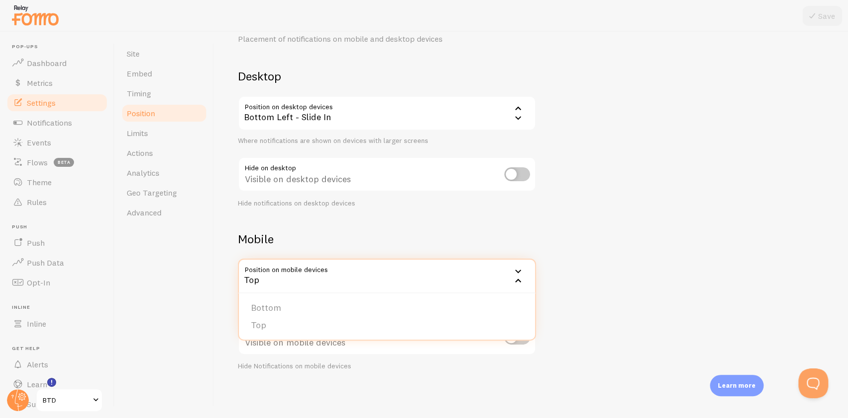
click at [403, 296] on ul "Bottom Top" at bounding box center [387, 317] width 296 height 46
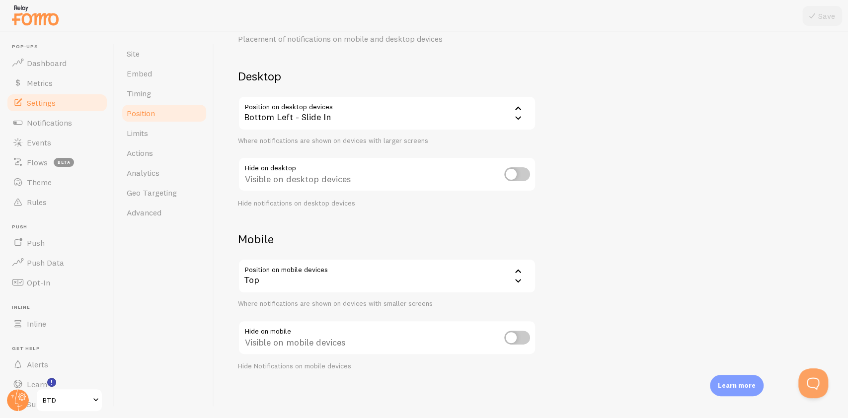
click at [408, 276] on div "Top" at bounding box center [387, 276] width 298 height 35
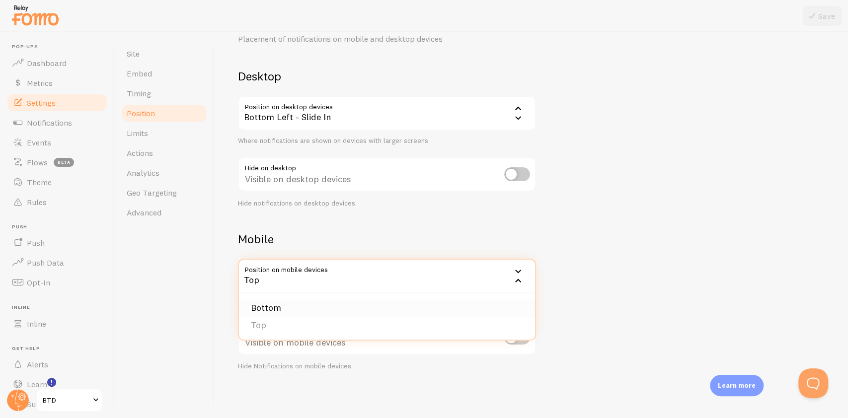
click at [405, 303] on li "Bottom" at bounding box center [387, 308] width 296 height 17
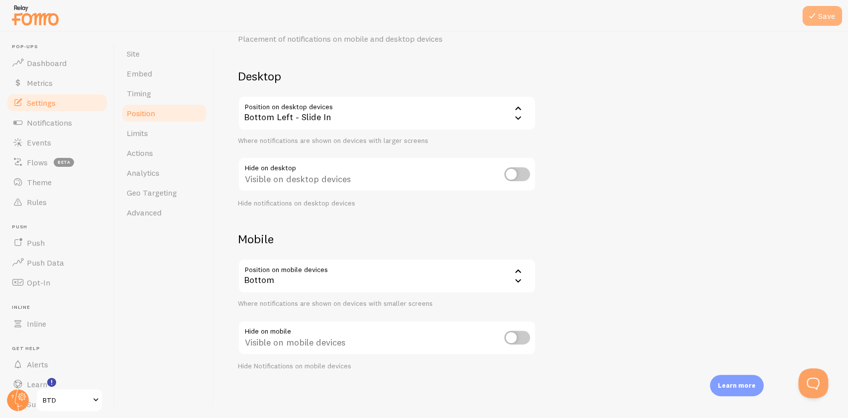
click at [706, 6] on button "Save" at bounding box center [822, 16] width 40 height 20
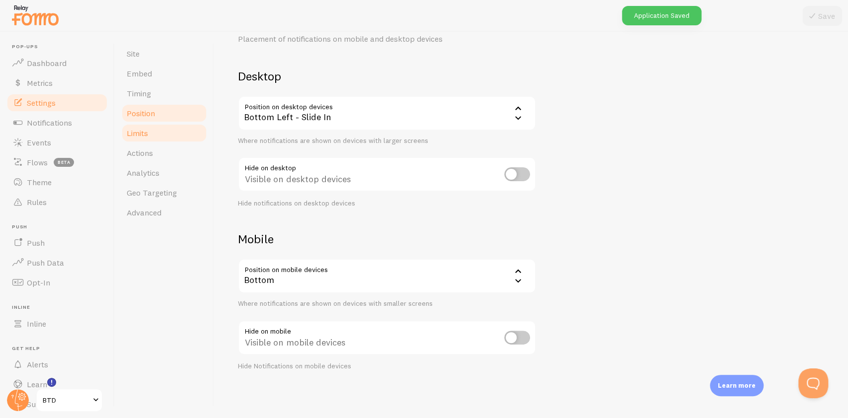
click at [149, 134] on link "Limits" at bounding box center [164, 133] width 87 height 20
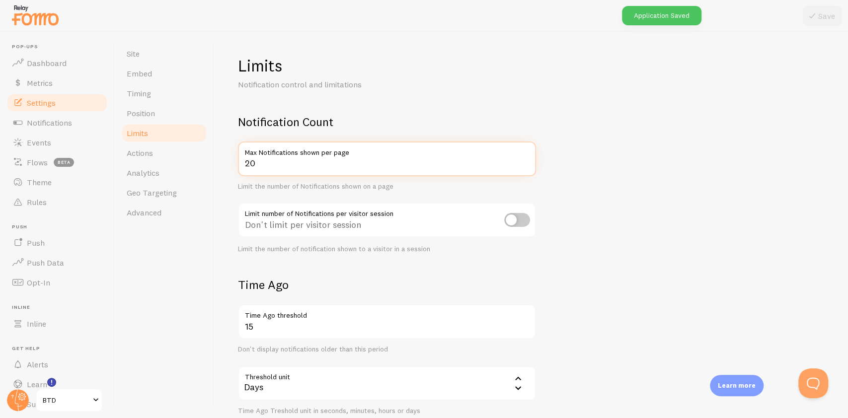
click at [327, 159] on input "20" at bounding box center [387, 159] width 298 height 35
type input "2"
type input "10"
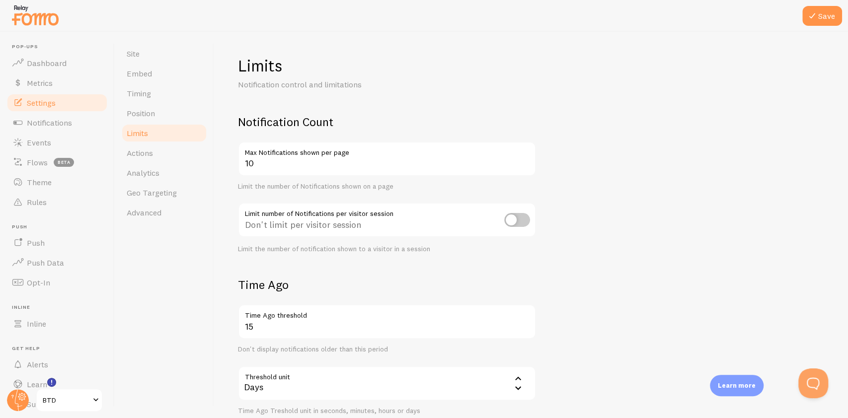
click at [577, 194] on form "Notification Count 10 Max Notifications shown per page Limit the number of Noti…" at bounding box center [531, 345] width 586 height 463
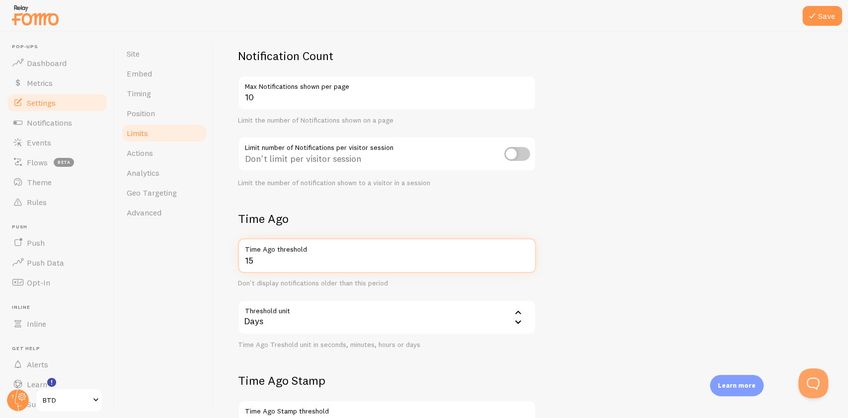
click at [320, 260] on input "15" at bounding box center [387, 255] width 298 height 35
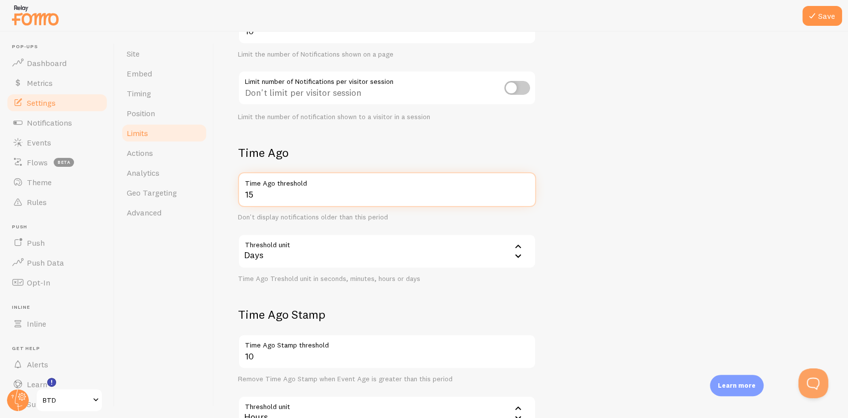
scroll to position [199, 0]
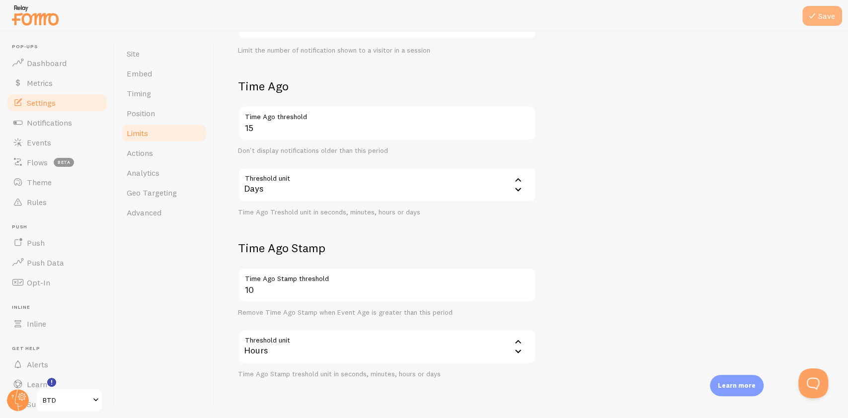
click at [706, 20] on button "Save" at bounding box center [822, 16] width 40 height 20
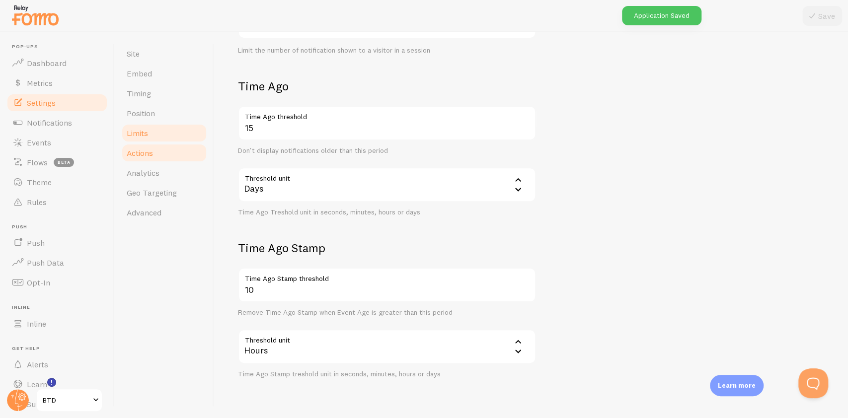
click at [166, 150] on link "Actions" at bounding box center [164, 153] width 87 height 20
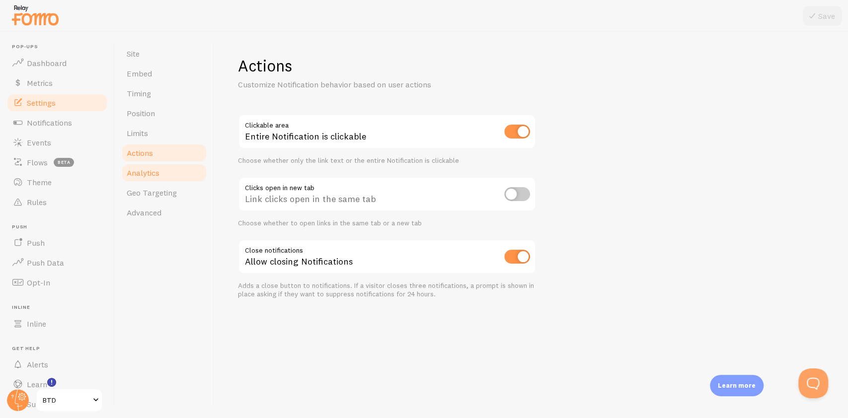
click at [174, 177] on link "Analytics" at bounding box center [164, 173] width 87 height 20
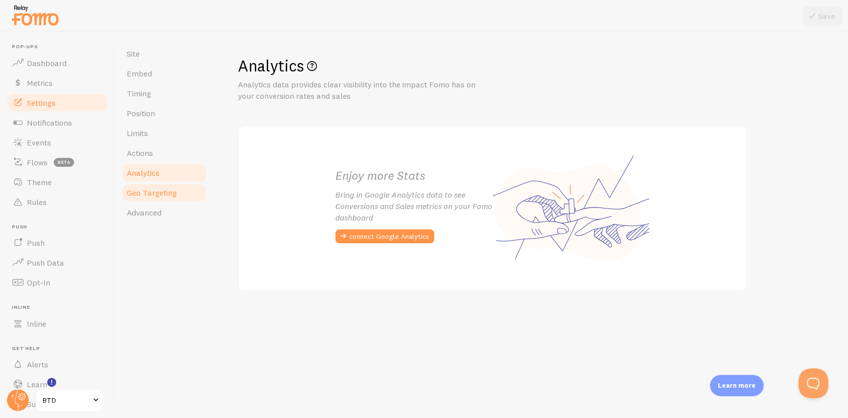
click at [134, 194] on span "Geo Targeting" at bounding box center [152, 193] width 50 height 10
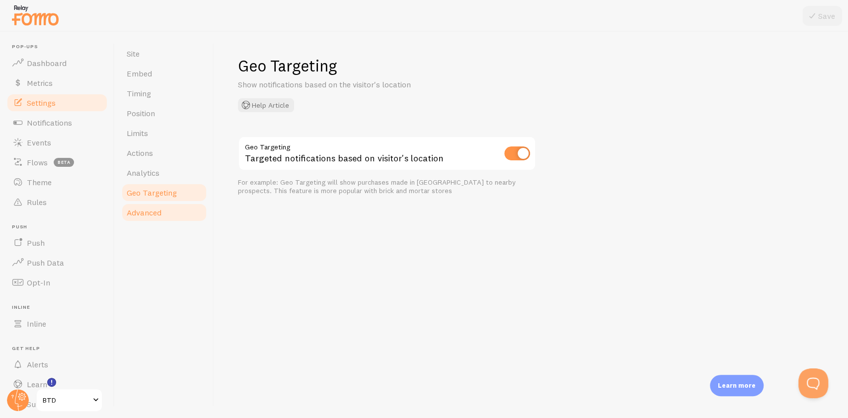
click at [176, 222] on link "Advanced" at bounding box center [164, 213] width 87 height 20
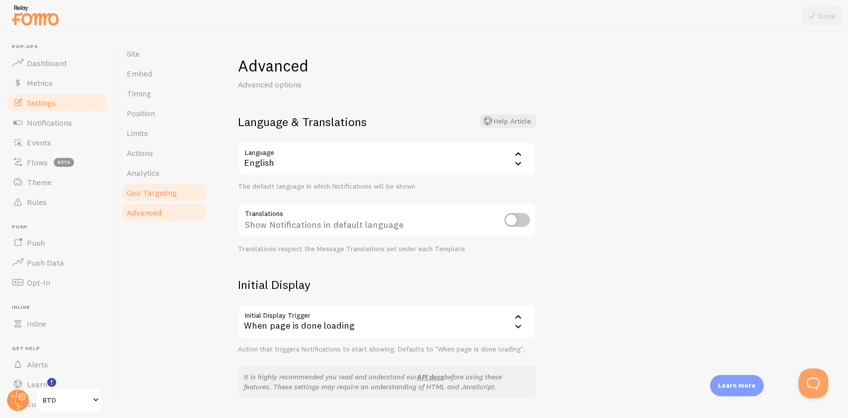
click at [179, 189] on link "Geo Targeting" at bounding box center [164, 193] width 87 height 20
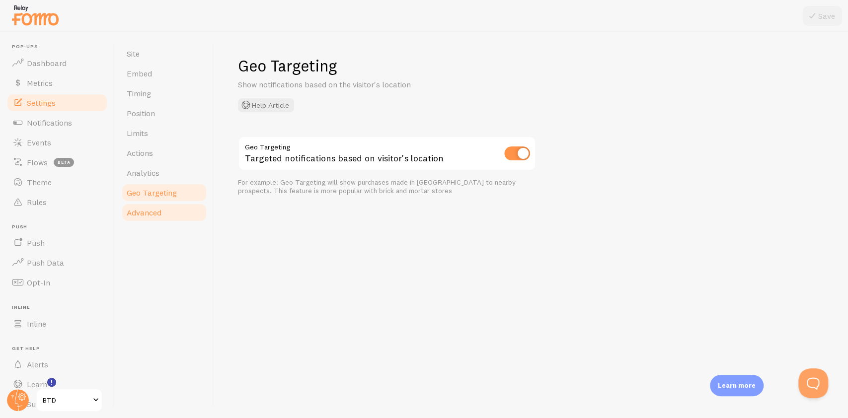
click at [175, 218] on link "Advanced" at bounding box center [164, 213] width 87 height 20
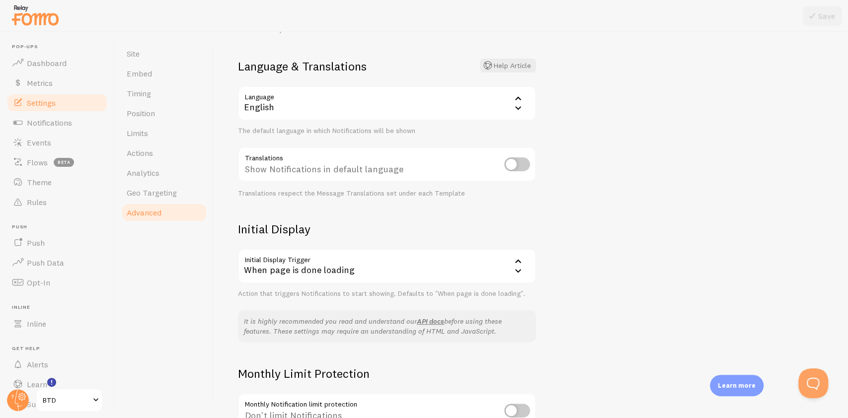
scroll to position [132, 0]
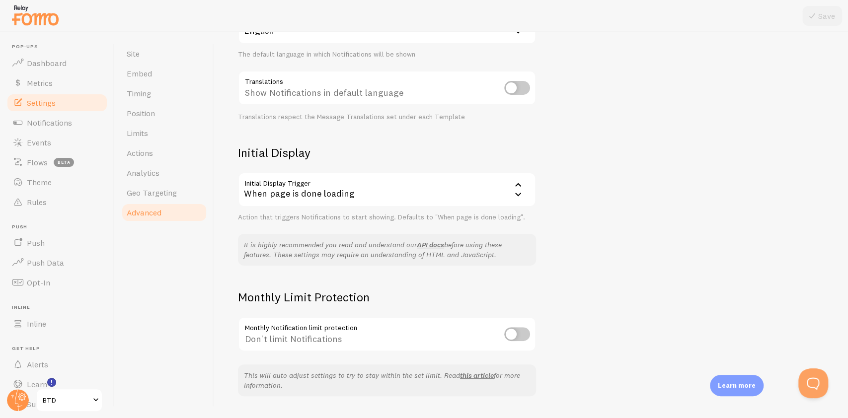
click at [397, 187] on div "When page is done loading" at bounding box center [387, 189] width 298 height 35
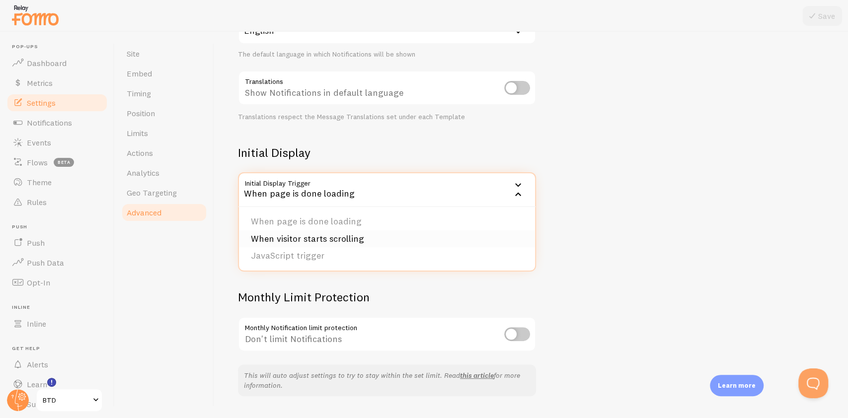
click at [374, 244] on li "When visitor starts scrolling" at bounding box center [387, 238] width 296 height 17
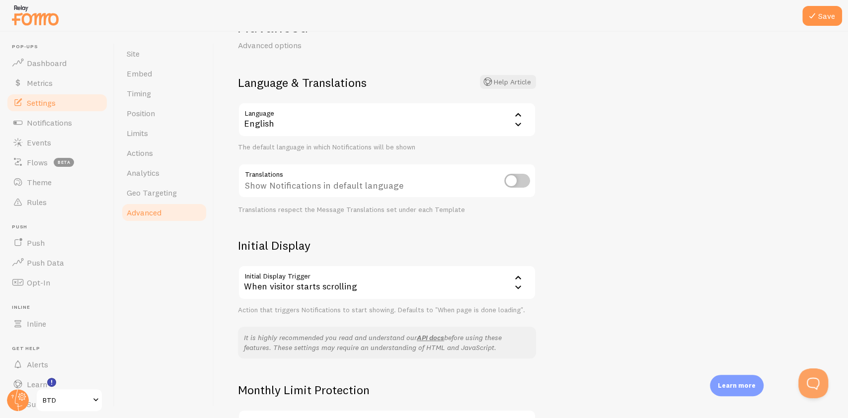
scroll to position [0, 0]
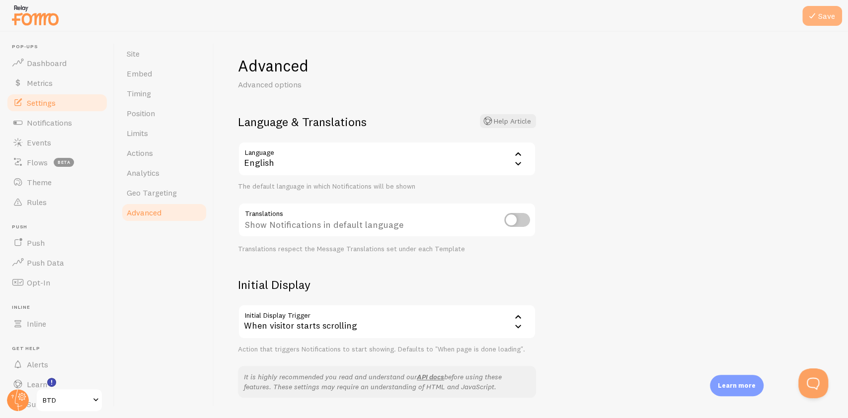
click at [706, 19] on button "Save" at bounding box center [822, 16] width 40 height 20
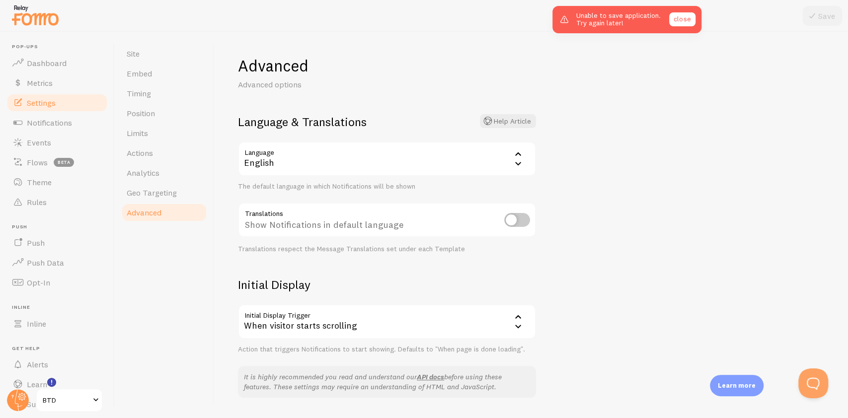
click at [685, 21] on link "close" at bounding box center [682, 19] width 26 height 14
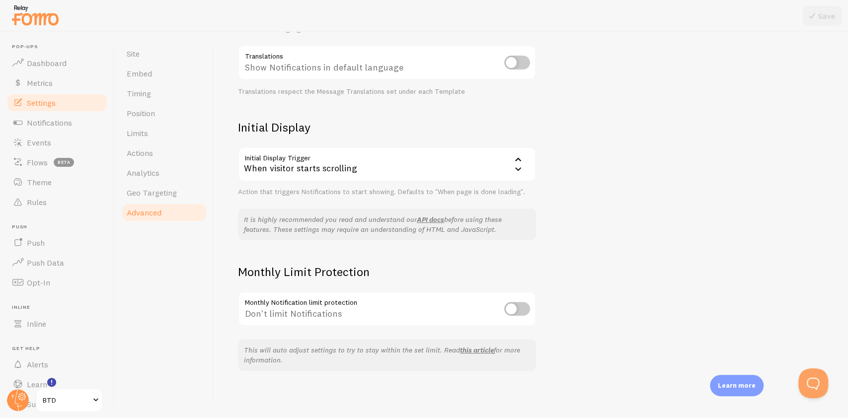
scroll to position [91, 0]
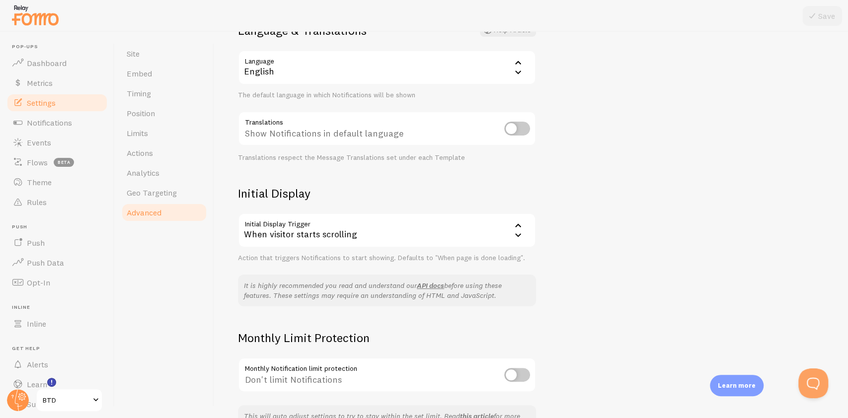
click at [460, 234] on div "When visitor starts scrolling" at bounding box center [387, 230] width 298 height 35
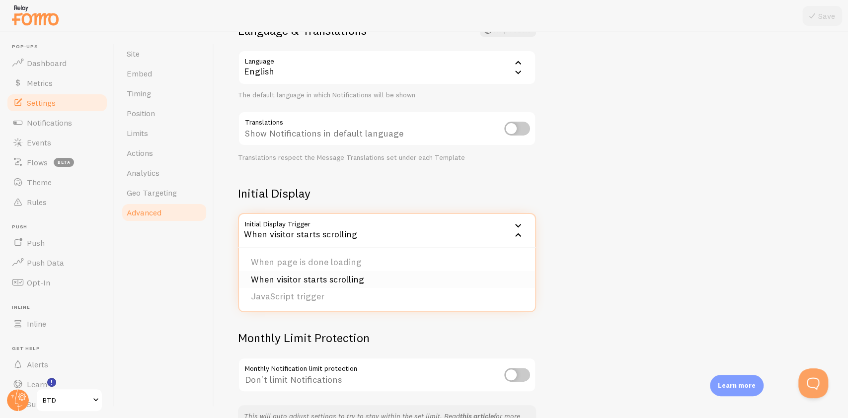
click at [393, 280] on li "When visitor starts scrolling" at bounding box center [387, 279] width 296 height 17
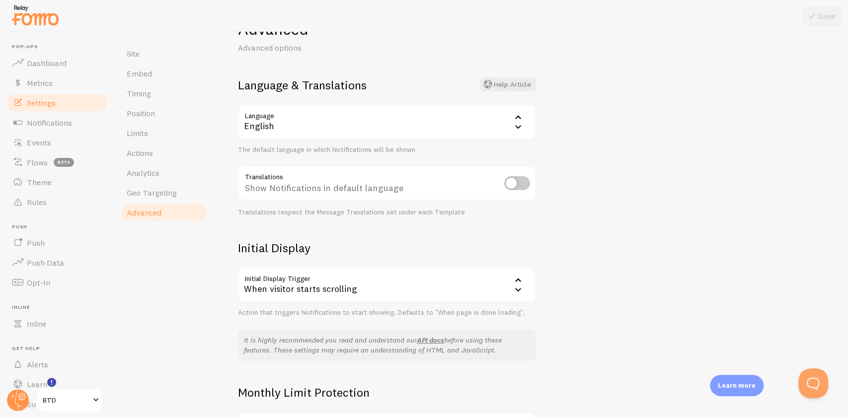
scroll to position [0, 0]
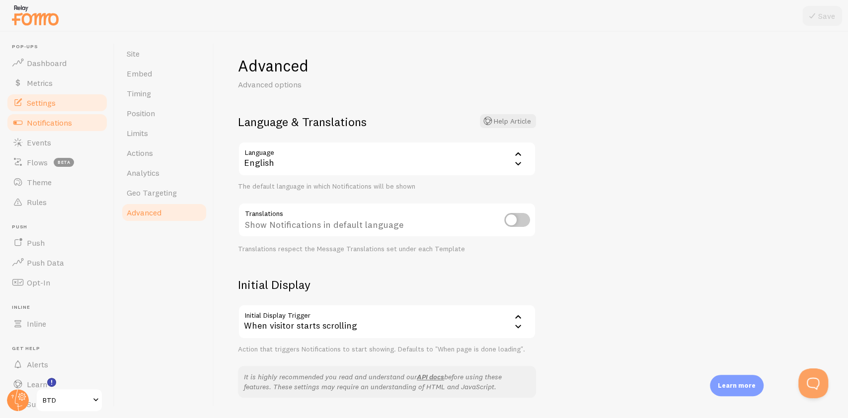
click at [26, 117] on link "Notifications" at bounding box center [57, 123] width 102 height 20
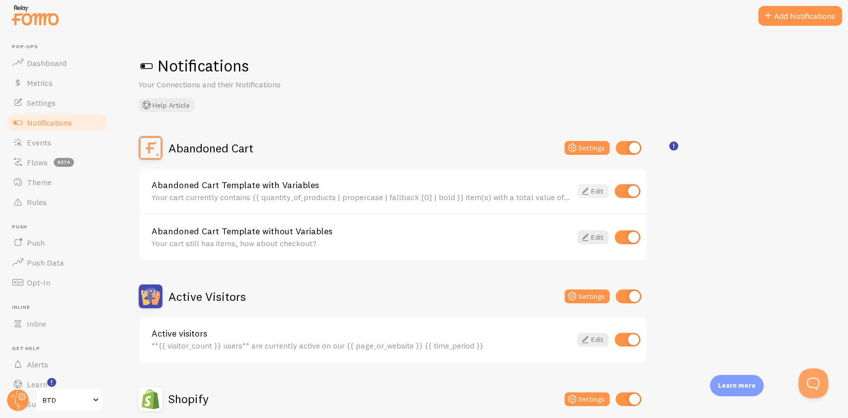
click at [592, 189] on link "Edit" at bounding box center [592, 191] width 31 height 14
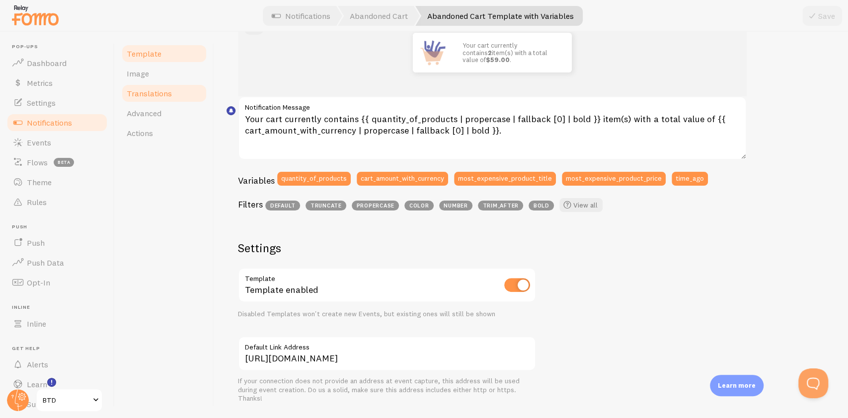
scroll to position [59, 0]
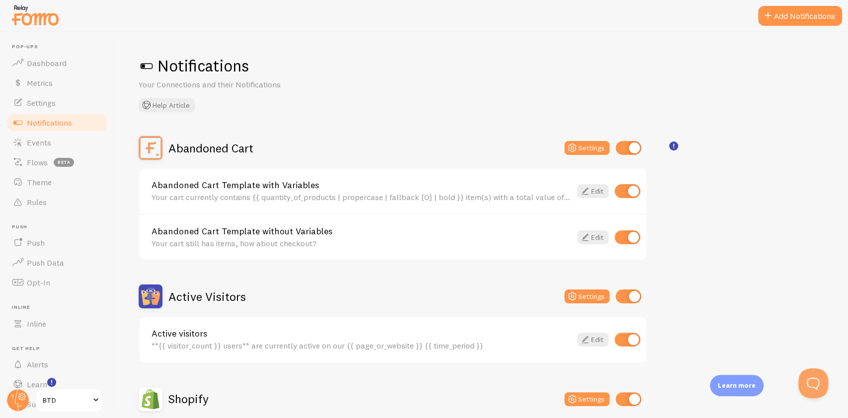
click at [623, 195] on input "checkbox" at bounding box center [627, 191] width 26 height 14
checkbox input "false"
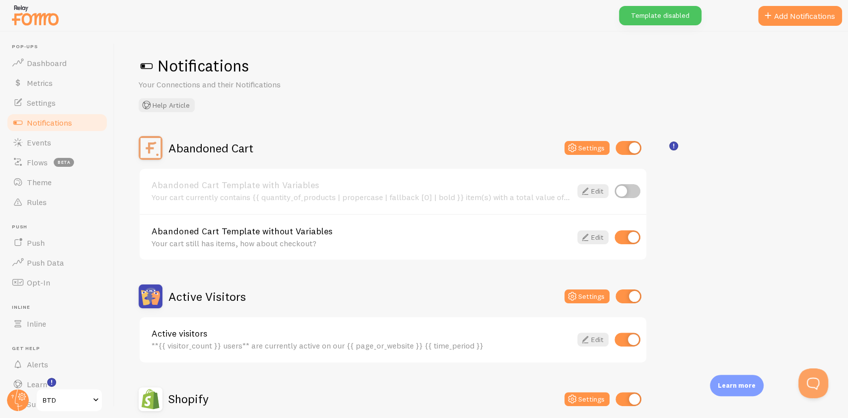
click at [498, 234] on link "Abandoned Cart Template without Variables" at bounding box center [361, 231] width 420 height 9
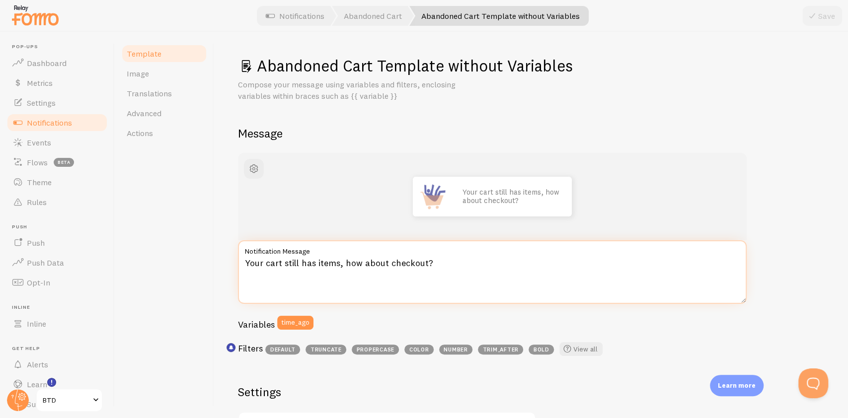
click at [397, 263] on textarea "Your cart still has items, how about checkout?" at bounding box center [492, 272] width 509 height 64
click at [342, 268] on textarea "Your cart still has items, how about checkout?" at bounding box center [492, 272] width 509 height 64
click at [341, 264] on textarea "Your cart still has items, how about checkout?" at bounding box center [492, 272] width 509 height 64
click at [364, 259] on textarea "Your cart still has items, how about checkout?" at bounding box center [492, 272] width 509 height 64
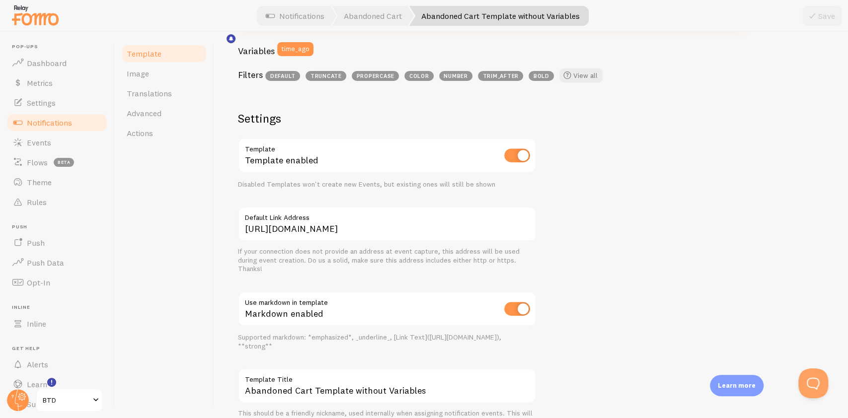
scroll to position [324, 0]
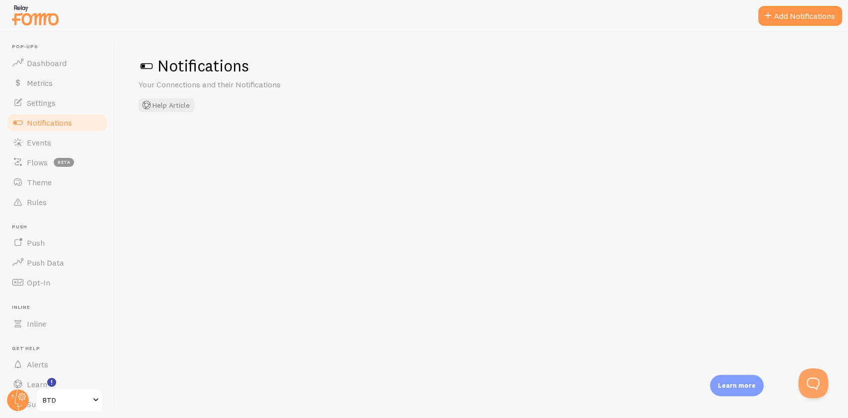
checkbox input "false"
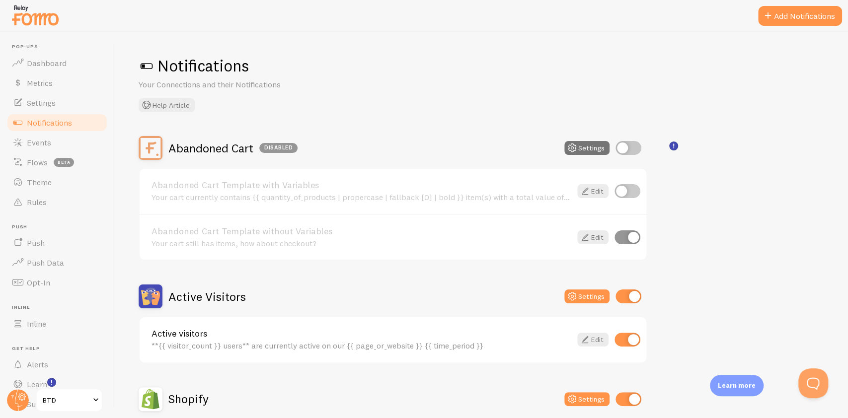
click at [293, 348] on div "Active visitors **{{ visitor_count }} users** are currently active on our {{ pa…" at bounding box center [393, 339] width 507 height 45
click at [362, 327] on div "Active visitors **{{ visitor_count }} users** are currently active on our {{ pa…" at bounding box center [393, 339] width 507 height 45
click at [590, 328] on div "Active visitors **{{ visitor_count }} users** are currently active on our {{ pa…" at bounding box center [393, 339] width 507 height 45
click at [590, 297] on button "Settings" at bounding box center [586, 297] width 45 height 14
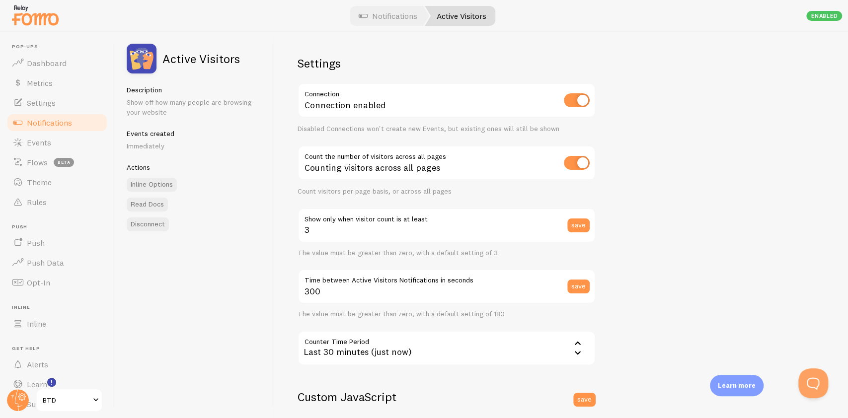
click at [45, 121] on span "Notifications" at bounding box center [49, 123] width 45 height 10
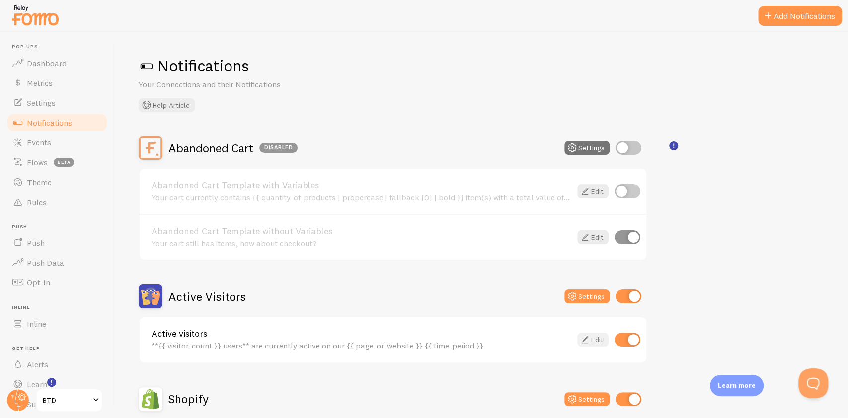
click at [597, 342] on link "Edit" at bounding box center [592, 340] width 31 height 14
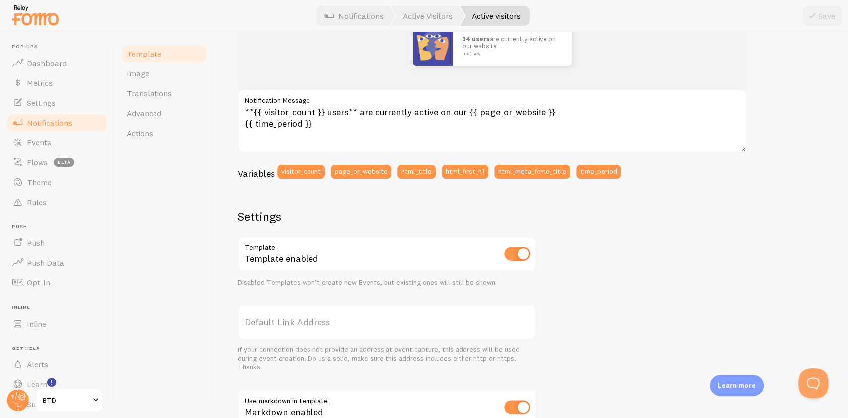
scroll to position [199, 0]
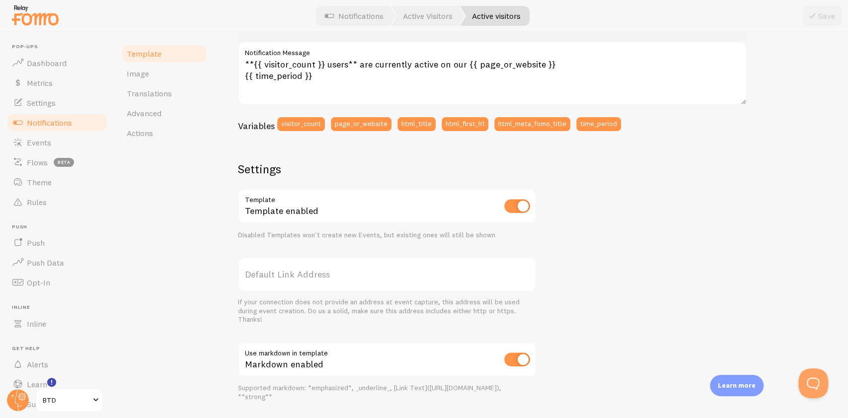
click at [519, 207] on input "checkbox" at bounding box center [517, 206] width 26 height 14
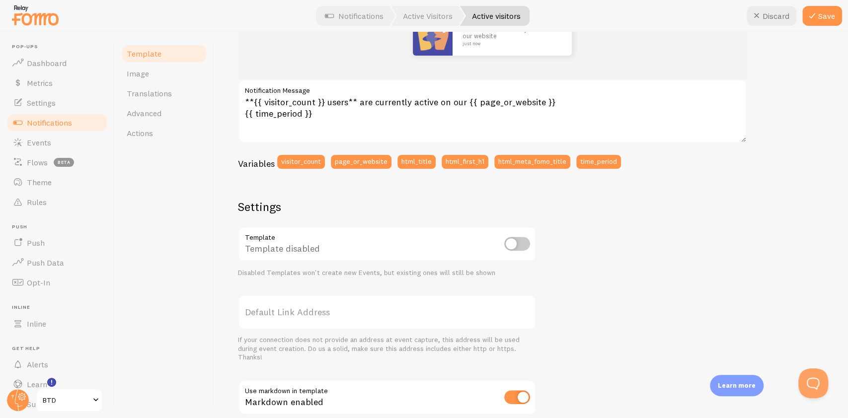
scroll to position [132, 0]
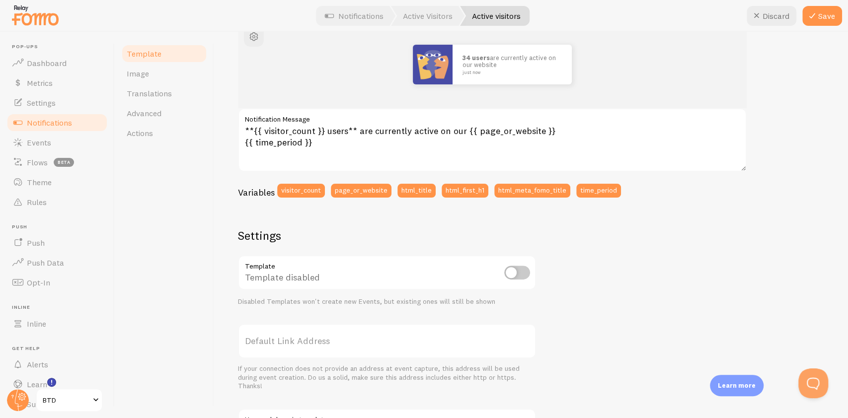
click at [519, 280] on div at bounding box center [517, 273] width 26 height 14
click at [520, 270] on input "checkbox" at bounding box center [517, 273] width 26 height 14
click at [520, 276] on input "checkbox" at bounding box center [517, 273] width 26 height 14
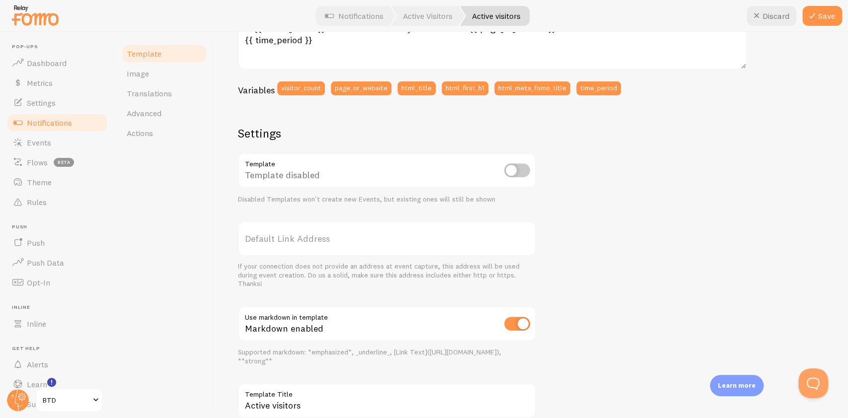
scroll to position [265, 0]
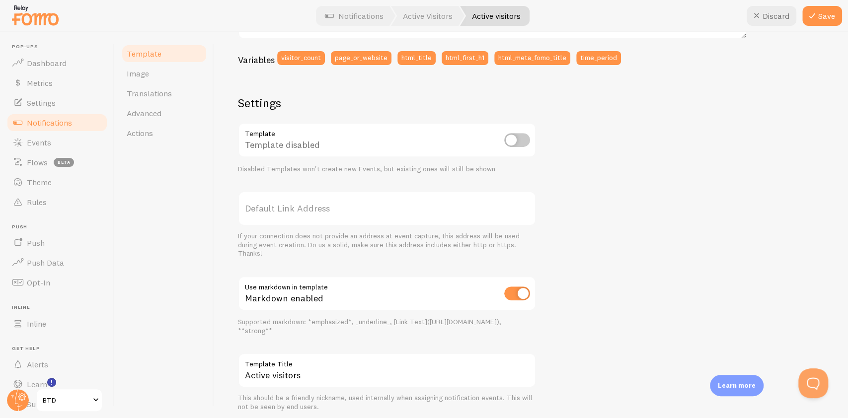
click at [513, 141] on input "checkbox" at bounding box center [517, 140] width 26 height 14
checkbox input "true"
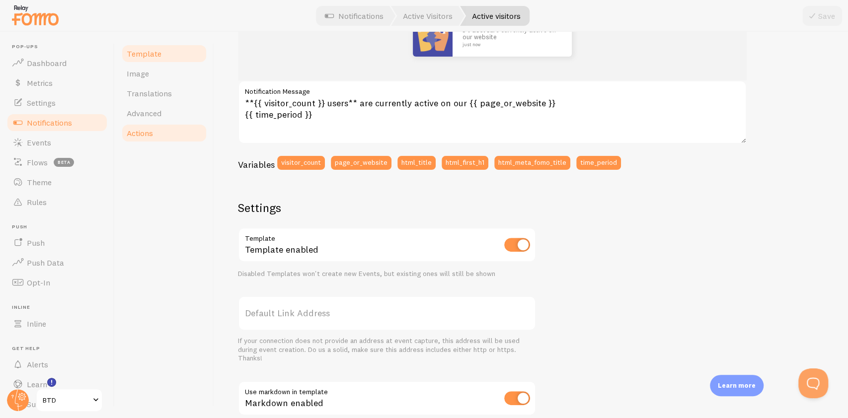
scroll to position [132, 0]
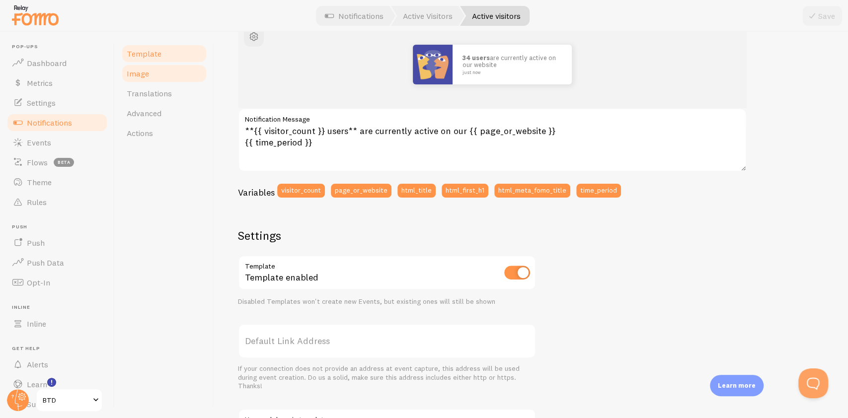
click at [158, 76] on link "Image" at bounding box center [164, 74] width 87 height 20
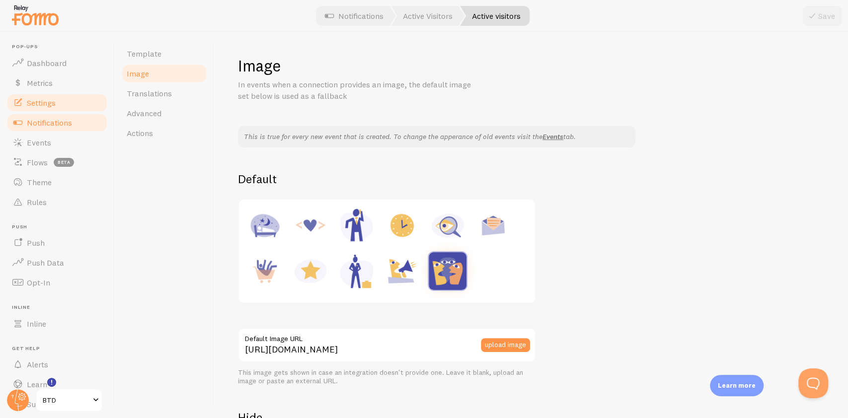
click at [68, 108] on link "Settings" at bounding box center [57, 103] width 102 height 20
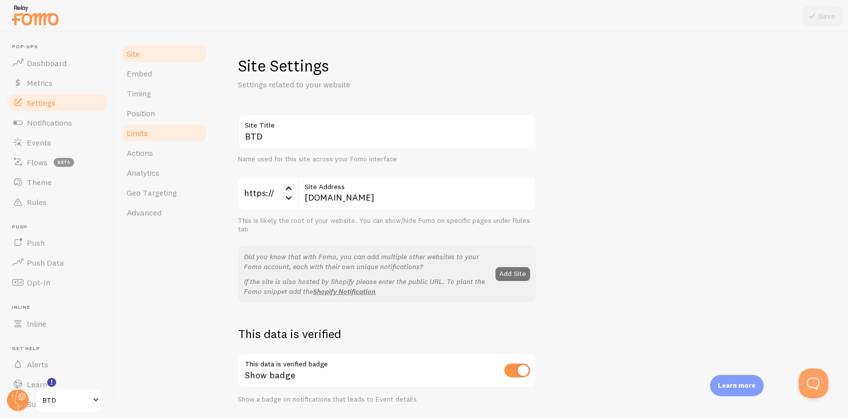
click at [165, 133] on link "Limits" at bounding box center [164, 133] width 87 height 20
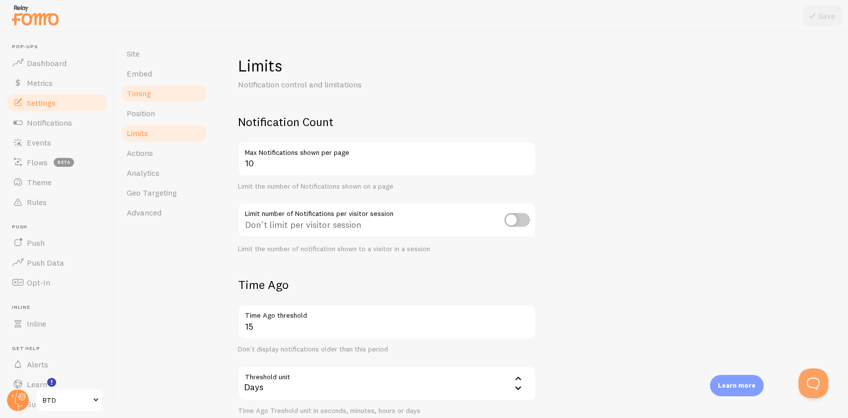
click at [169, 89] on link "Timing" at bounding box center [164, 93] width 87 height 20
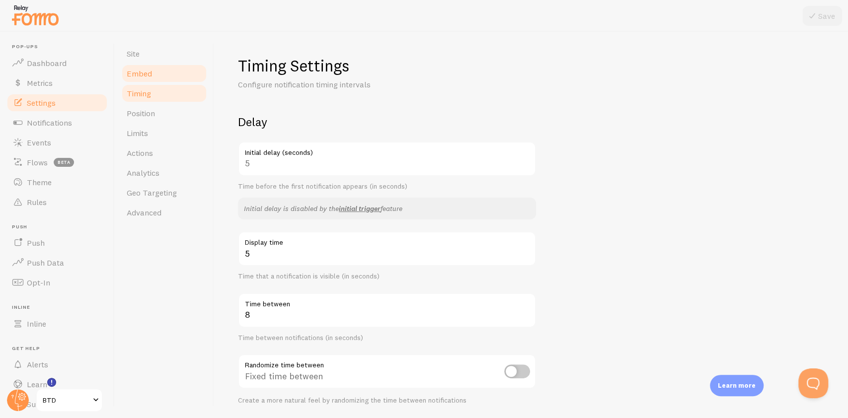
click at [167, 71] on link "Embed" at bounding box center [164, 74] width 87 height 20
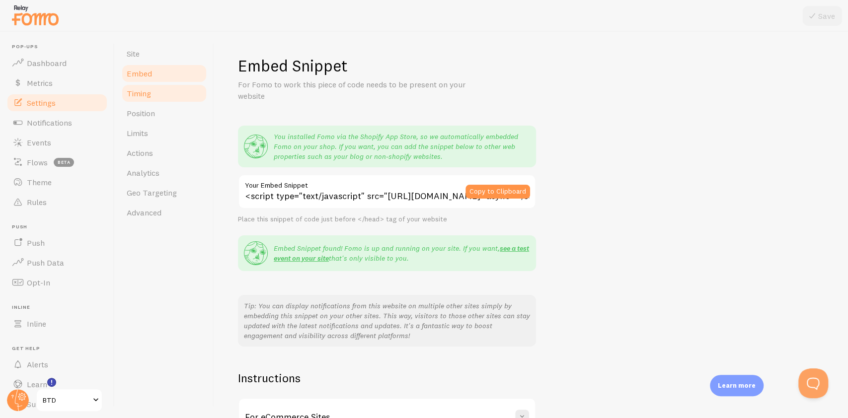
click at [163, 95] on link "Timing" at bounding box center [164, 93] width 87 height 20
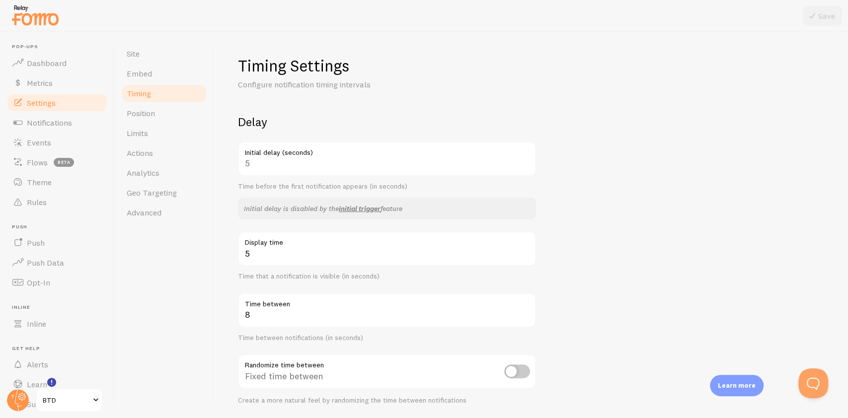
click at [288, 165] on div "5 Initial delay (seconds)" at bounding box center [387, 159] width 298 height 35
click at [264, 157] on div "5 Initial delay (seconds)" at bounding box center [387, 159] width 298 height 35
click at [264, 157] on label "Initial delay (seconds)" at bounding box center [387, 150] width 298 height 17
click at [265, 155] on label "Initial delay (seconds)" at bounding box center [387, 150] width 298 height 17
click at [264, 142] on label "Initial delay (seconds)" at bounding box center [387, 150] width 298 height 17
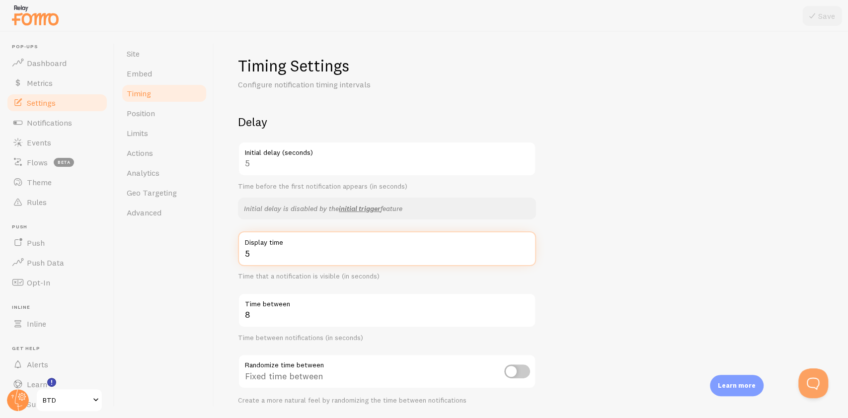
click at [282, 250] on input "5" at bounding box center [387, 248] width 298 height 35
click at [526, 315] on input "7" at bounding box center [387, 310] width 298 height 35
click at [526, 316] on input "6" at bounding box center [387, 310] width 298 height 35
drag, startPoint x: 523, startPoint y: 307, endPoint x: 527, endPoint y: 311, distance: 5.3
click at [524, 308] on label "Time between" at bounding box center [387, 301] width 298 height 17
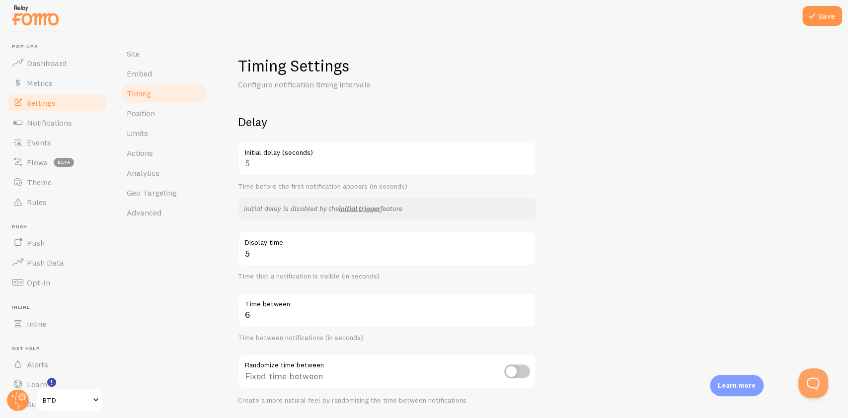
click at [524, 308] on input "6" at bounding box center [387, 310] width 298 height 35
click at [527, 311] on input "7" at bounding box center [387, 310] width 298 height 35
click at [527, 311] on input "8" at bounding box center [387, 310] width 298 height 35
click at [528, 311] on input "9" at bounding box center [387, 310] width 298 height 35
click at [528, 311] on input "10" at bounding box center [387, 310] width 298 height 35
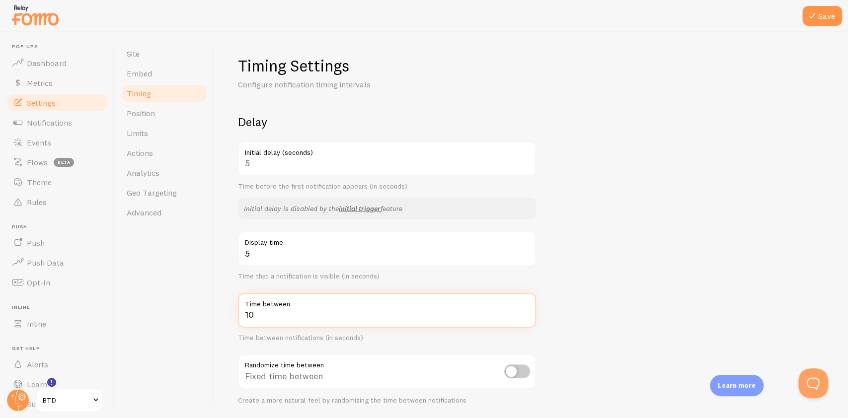
scroll to position [66, 0]
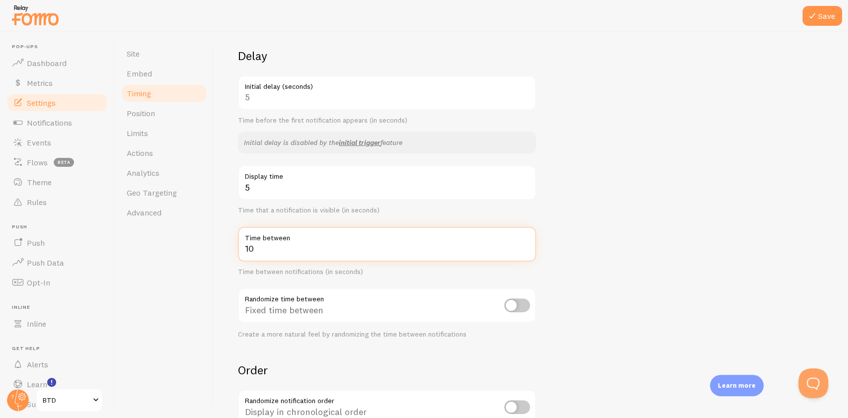
click at [525, 254] on input "10" at bounding box center [387, 244] width 298 height 35
type input "9"
click at [525, 252] on input "9" at bounding box center [387, 244] width 298 height 35
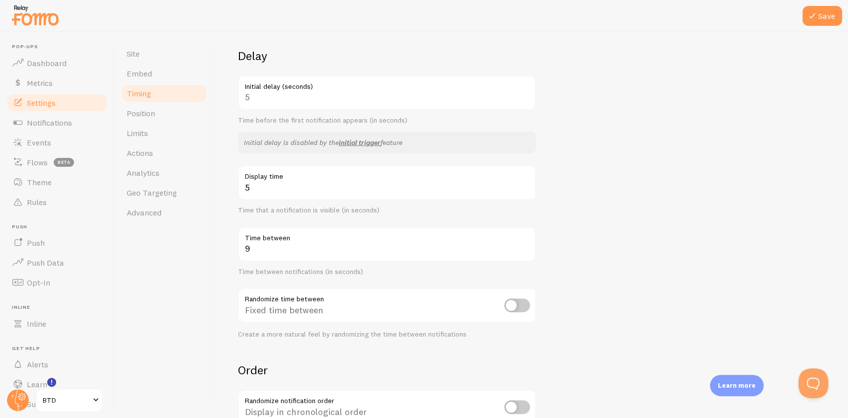
click at [510, 312] on input "checkbox" at bounding box center [517, 306] width 26 height 14
checkbox input "false"
click at [325, 85] on label "Initial delay (seconds)" at bounding box center [387, 84] width 298 height 17
click at [268, 93] on div "5 Initial delay (seconds)" at bounding box center [387, 93] width 298 height 35
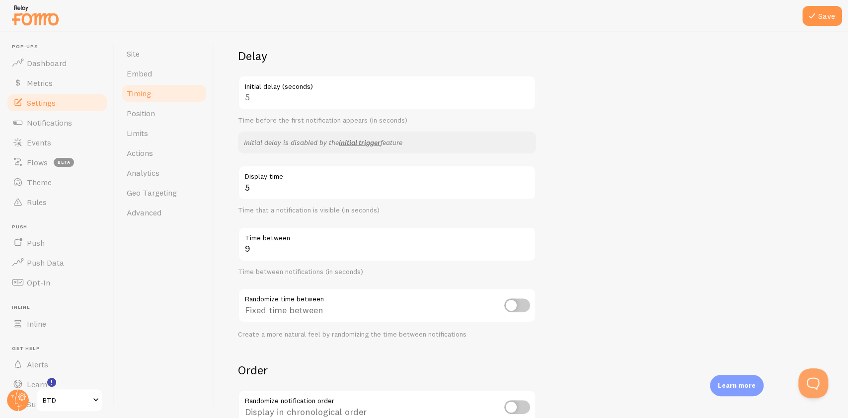
click at [255, 101] on div "5 Initial delay (seconds)" at bounding box center [387, 93] width 298 height 35
click at [167, 73] on link "Embed" at bounding box center [164, 74] width 87 height 20
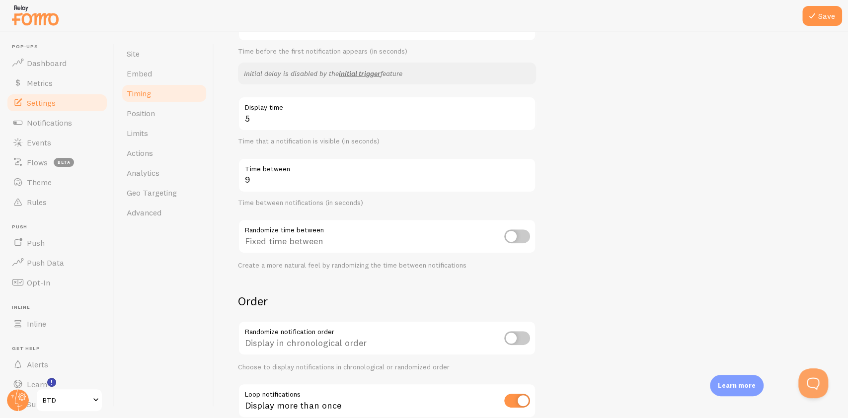
scroll to position [198, 0]
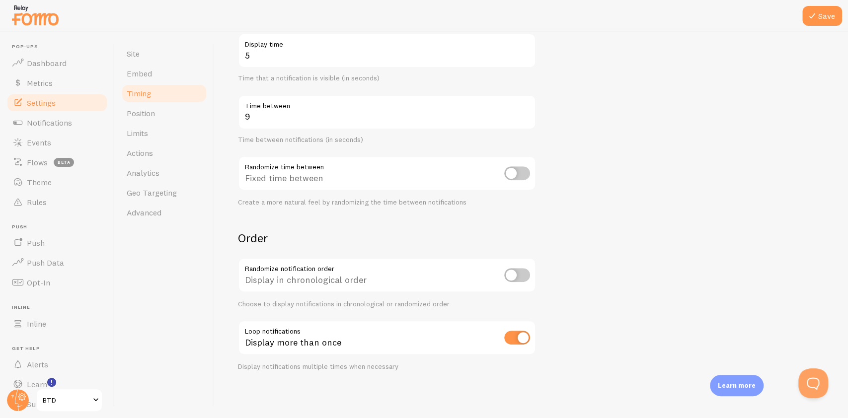
drag, startPoint x: 828, startPoint y: 17, endPoint x: 819, endPoint y: 32, distance: 17.0
click at [824, 22] on button "Save" at bounding box center [822, 16] width 40 height 20
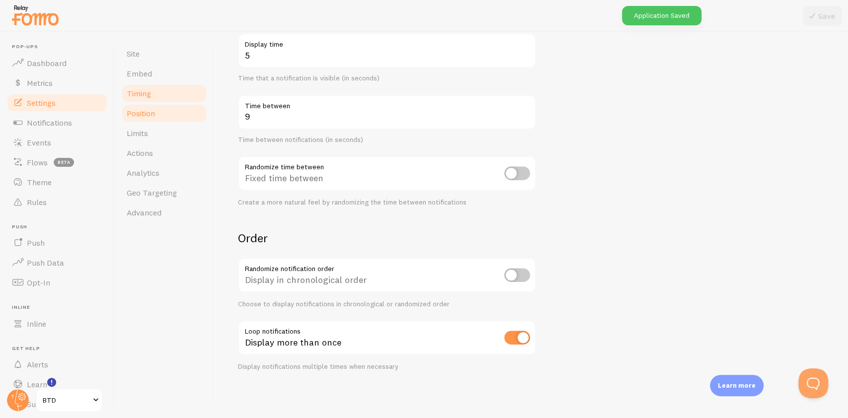
click at [159, 120] on link "Position" at bounding box center [164, 113] width 87 height 20
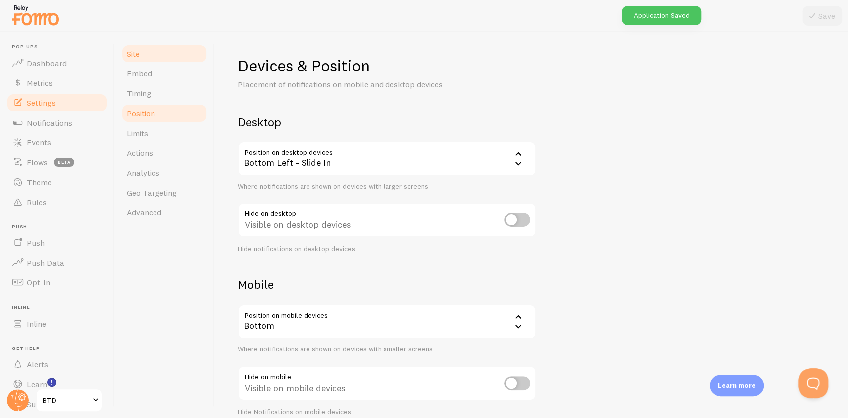
click at [149, 55] on link "Site" at bounding box center [164, 54] width 87 height 20
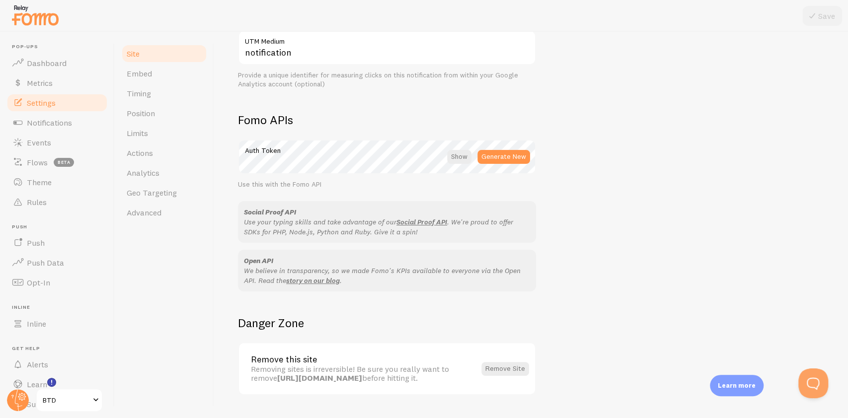
scroll to position [519, 0]
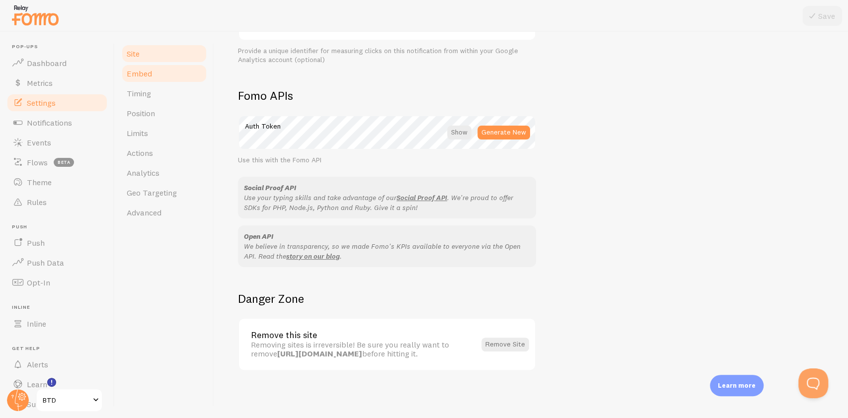
click at [128, 78] on link "Embed" at bounding box center [164, 74] width 87 height 20
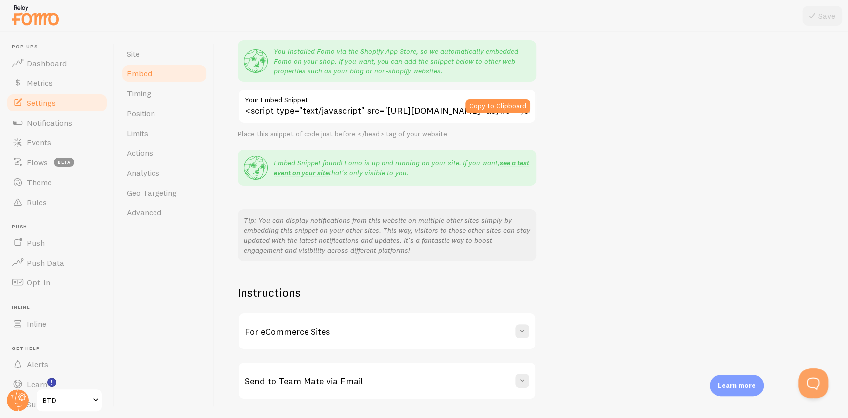
scroll to position [114, 0]
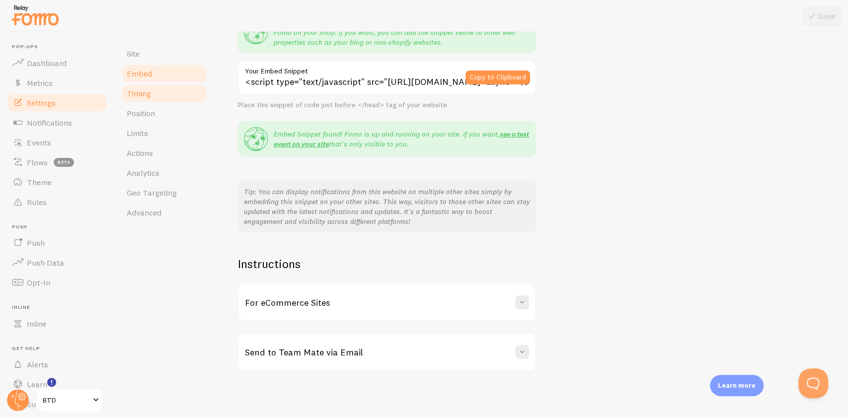
click at [162, 98] on link "Timing" at bounding box center [164, 93] width 87 height 20
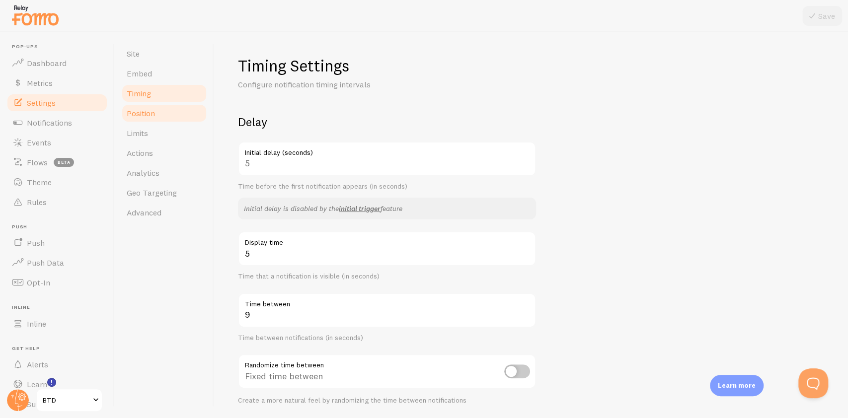
click at [160, 116] on link "Position" at bounding box center [164, 113] width 87 height 20
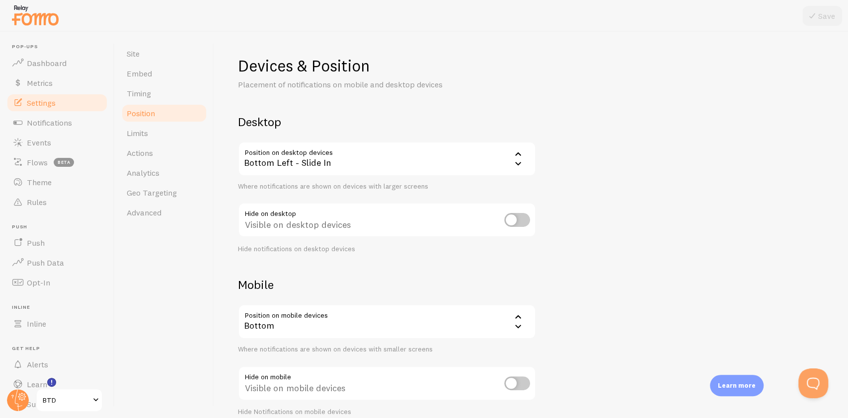
click at [344, 172] on div "Bottom Left - Slide In" at bounding box center [387, 159] width 298 height 35
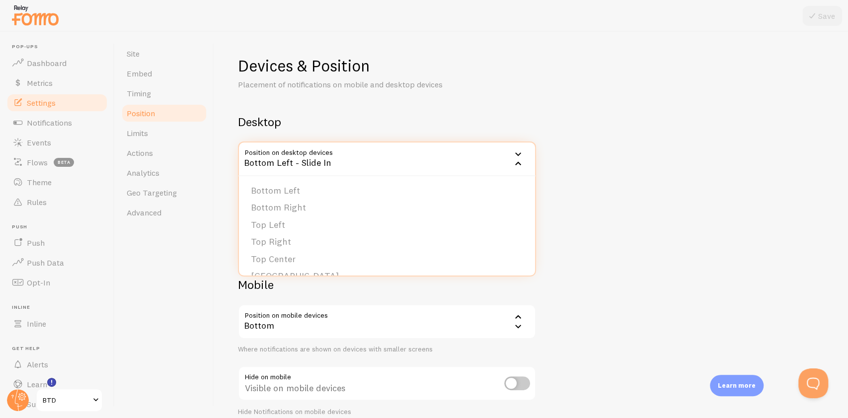
click at [386, 121] on h2 "Desktop" at bounding box center [387, 121] width 298 height 15
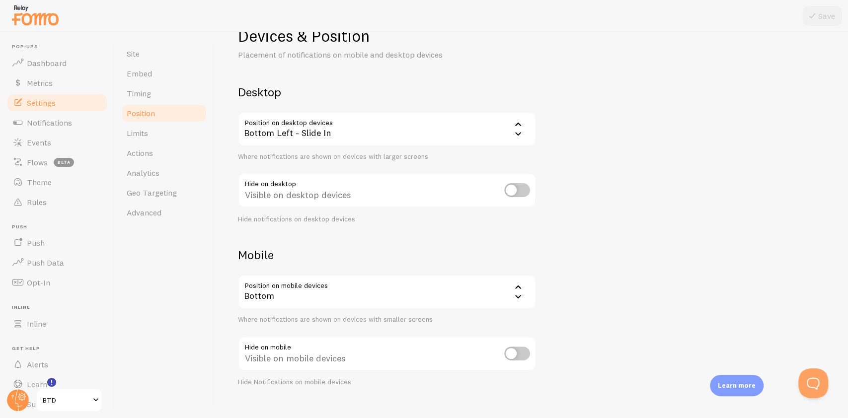
scroll to position [46, 0]
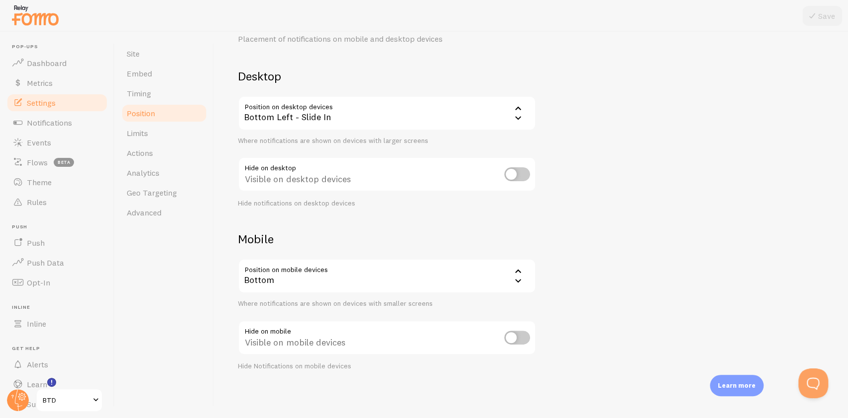
click at [393, 281] on div "Bottom" at bounding box center [387, 276] width 298 height 35
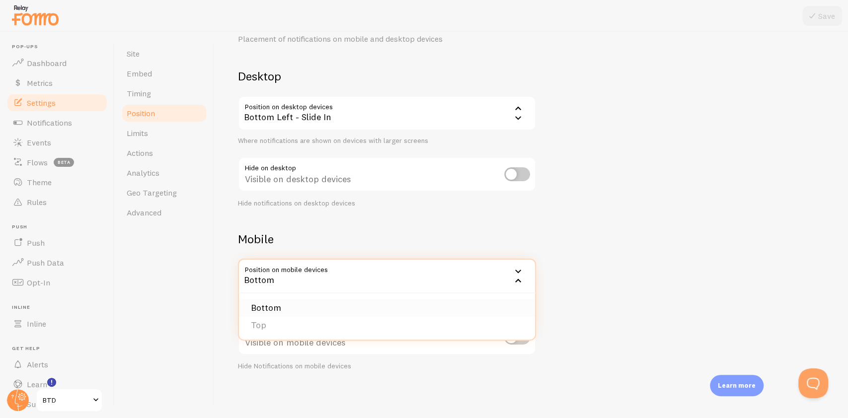
click at [359, 311] on li "Bottom" at bounding box center [387, 308] width 296 height 17
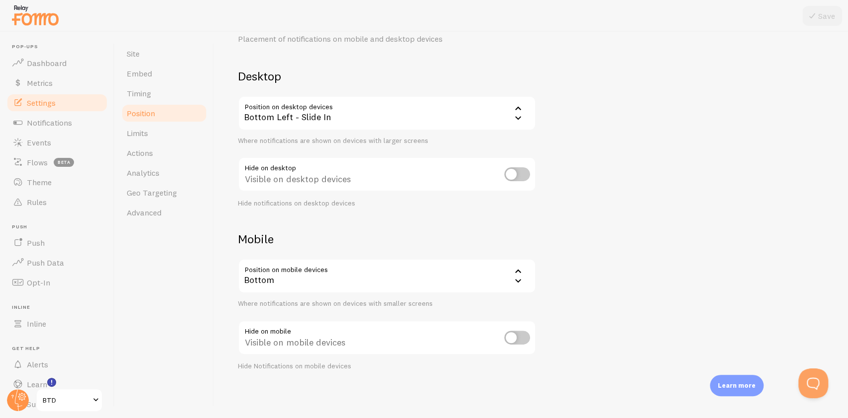
drag, startPoint x: 566, startPoint y: 249, endPoint x: 622, endPoint y: 194, distance: 78.3
click at [567, 248] on div "Devices & Position Placement of notifications on mobile and desktop devices Des…" at bounding box center [531, 190] width 586 height 361
click at [155, 132] on link "Limits" at bounding box center [164, 133] width 87 height 20
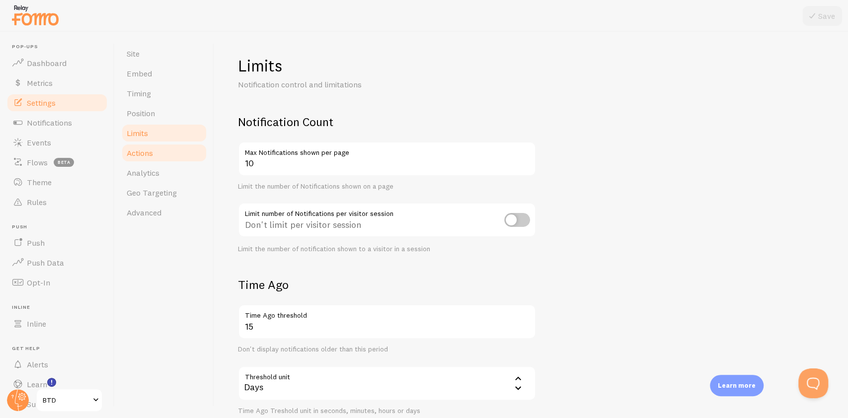
click at [148, 154] on span "Actions" at bounding box center [140, 153] width 26 height 10
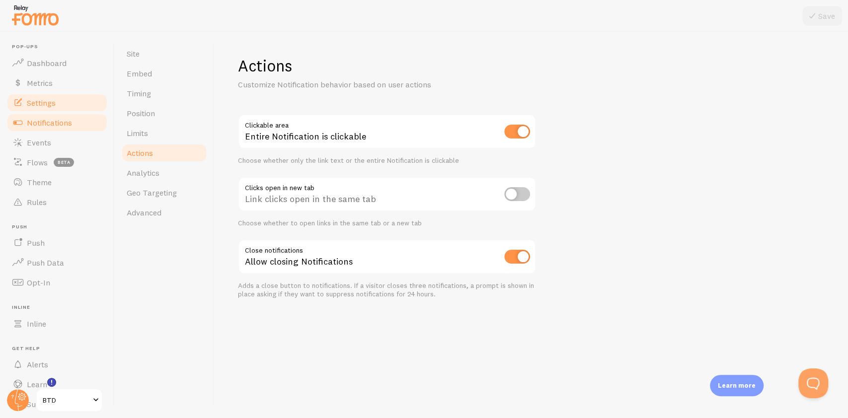
click at [68, 122] on span "Notifications" at bounding box center [49, 123] width 45 height 10
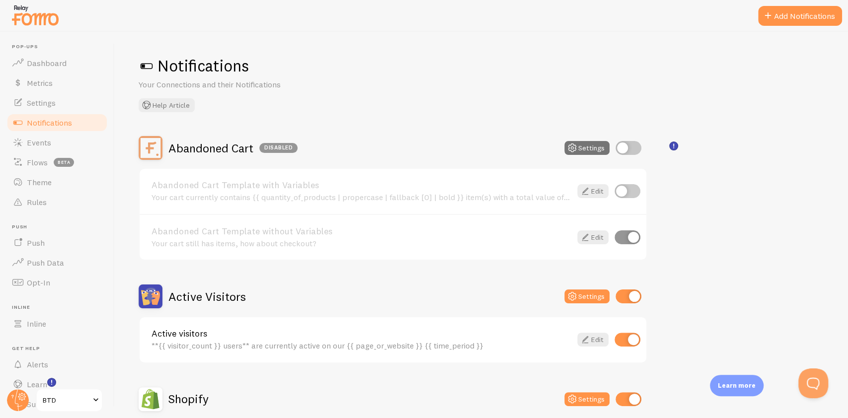
scroll to position [66, 0]
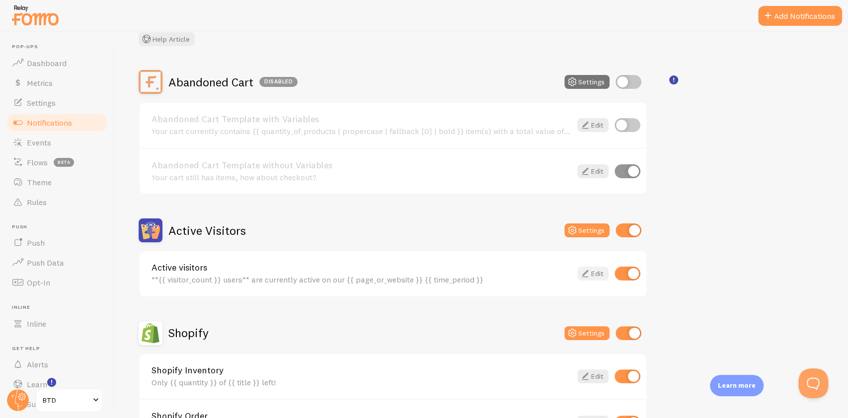
click at [588, 269] on icon at bounding box center [585, 274] width 12 height 12
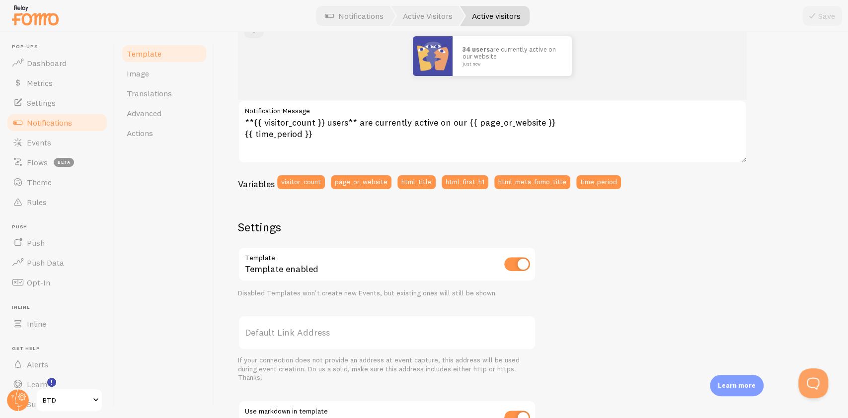
scroll to position [299, 0]
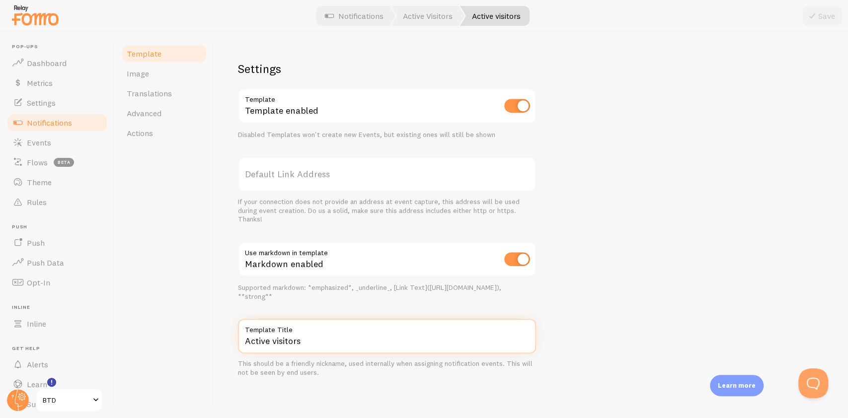
click at [318, 347] on input "Active visitors" at bounding box center [387, 336] width 298 height 35
click at [510, 101] on input "checkbox" at bounding box center [517, 106] width 26 height 14
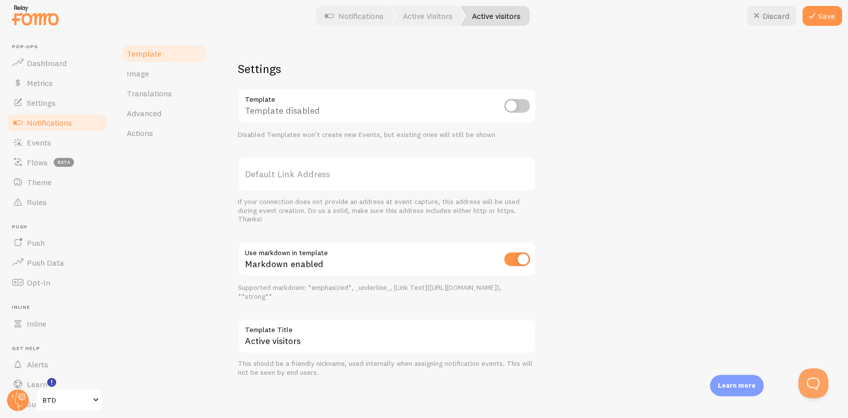
click at [516, 106] on input "checkbox" at bounding box center [517, 106] width 26 height 14
checkbox input "true"
click at [181, 77] on link "Image" at bounding box center [164, 74] width 87 height 20
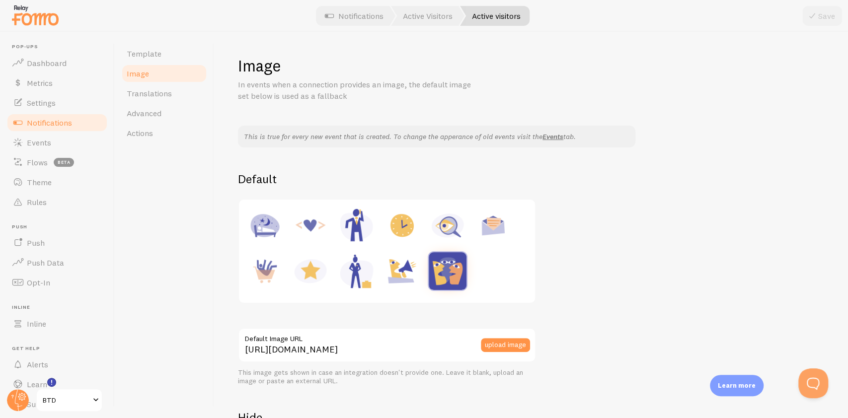
click at [528, 151] on div "This is true for every new event that is created. To change the apperance of ol…" at bounding box center [531, 311] width 586 height 371
click at [543, 139] on link "Events" at bounding box center [552, 136] width 21 height 9
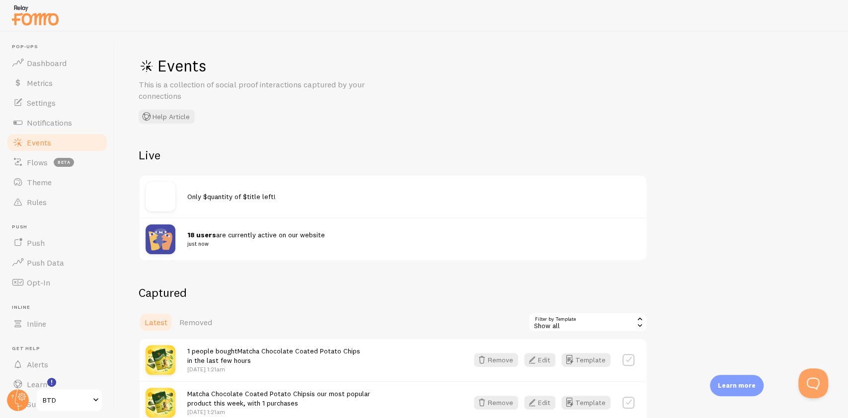
click at [252, 241] on small "just now" at bounding box center [407, 243] width 441 height 9
click at [238, 184] on div "Only $quantity of $title left!" at bounding box center [393, 197] width 507 height 42
click at [58, 101] on link "Settings" at bounding box center [57, 103] width 102 height 20
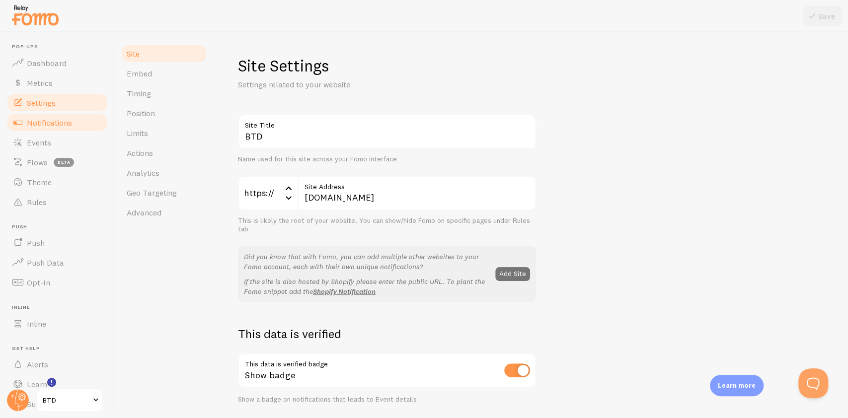
click at [59, 133] on link "Events" at bounding box center [57, 143] width 102 height 20
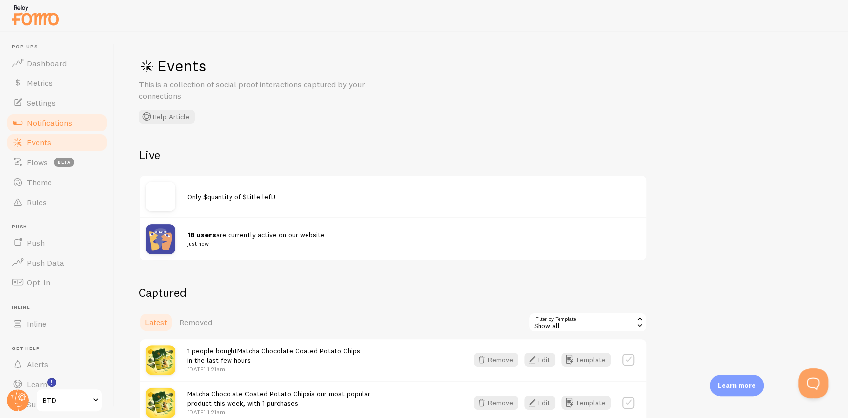
click at [64, 118] on span "Notifications" at bounding box center [49, 123] width 45 height 10
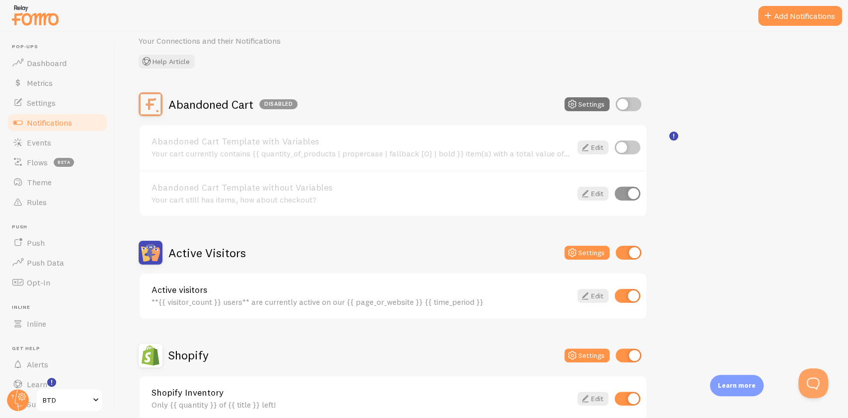
scroll to position [132, 0]
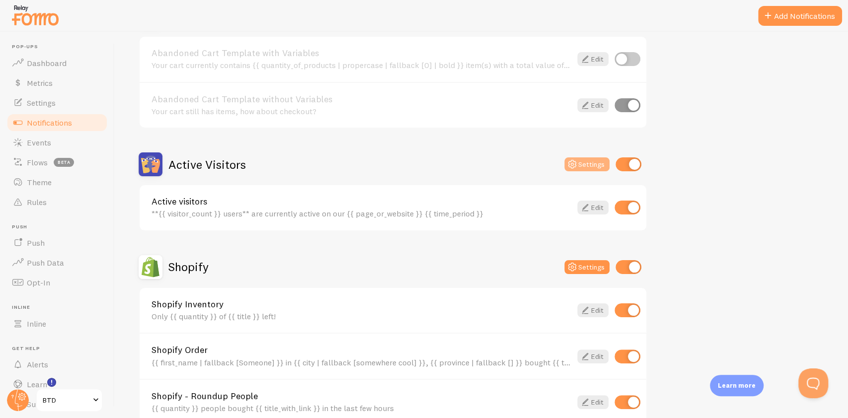
click at [580, 168] on button "Settings" at bounding box center [586, 164] width 45 height 14
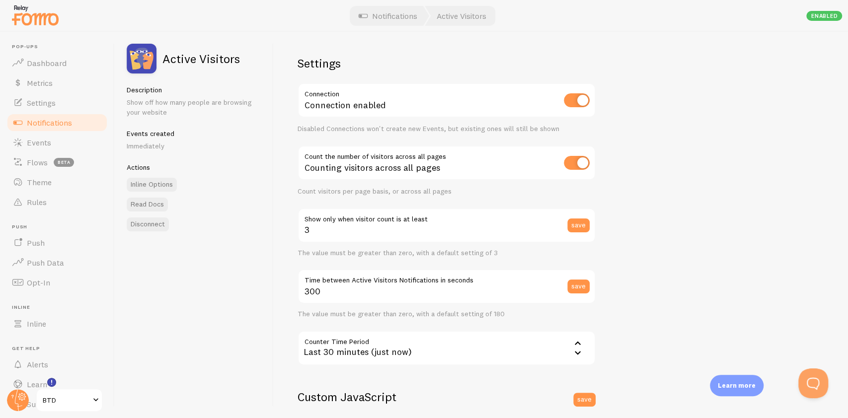
click at [461, 114] on div "Connection enabled" at bounding box center [447, 101] width 298 height 36
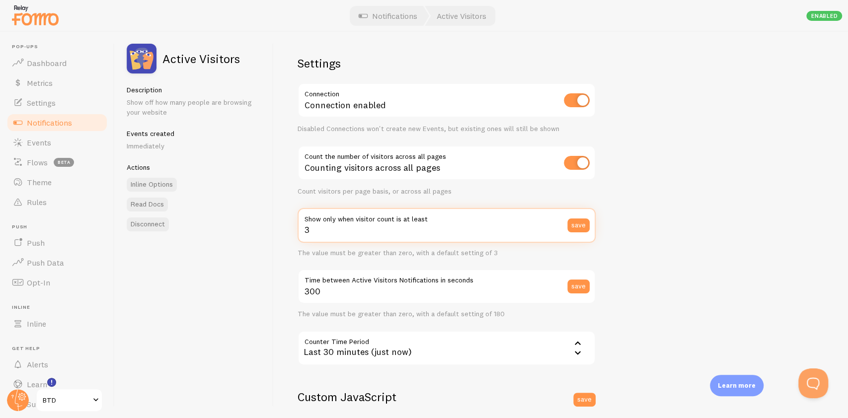
click at [328, 232] on input "3" at bounding box center [447, 225] width 298 height 35
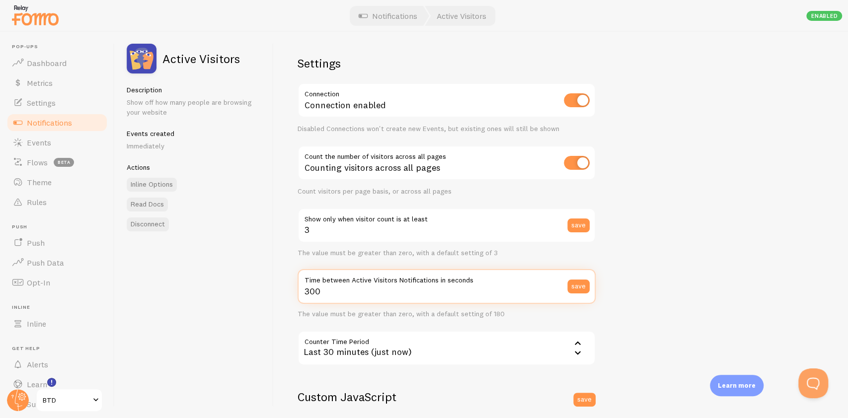
click at [429, 296] on input "300" at bounding box center [447, 286] width 298 height 35
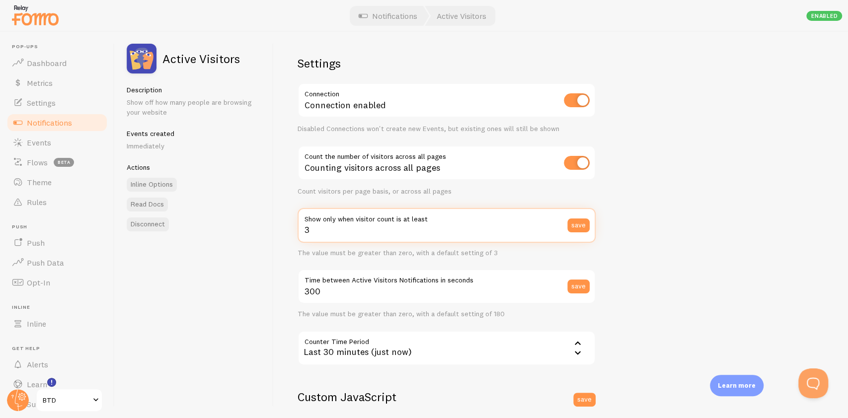
click at [346, 237] on input "3" at bounding box center [447, 225] width 298 height 35
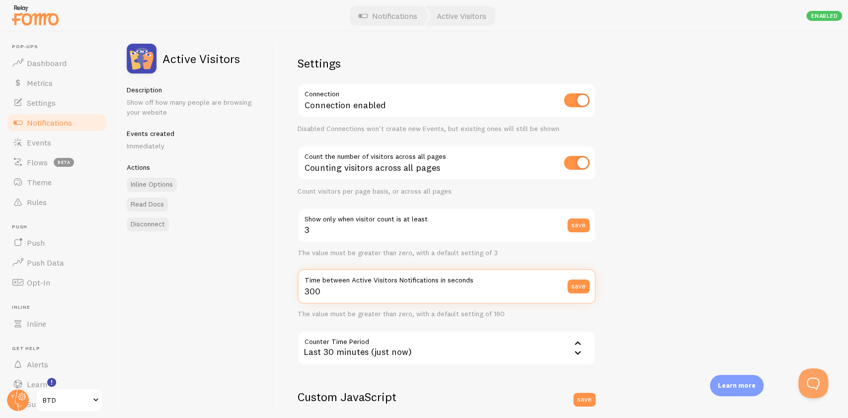
click at [334, 296] on input "300" at bounding box center [447, 286] width 298 height 35
type input "3"
type input "150"
click at [578, 287] on button "save" at bounding box center [578, 287] width 22 height 14
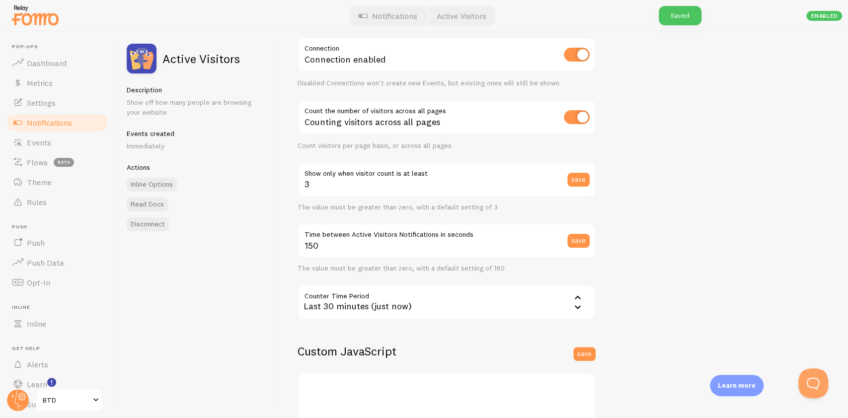
scroll to position [66, 0]
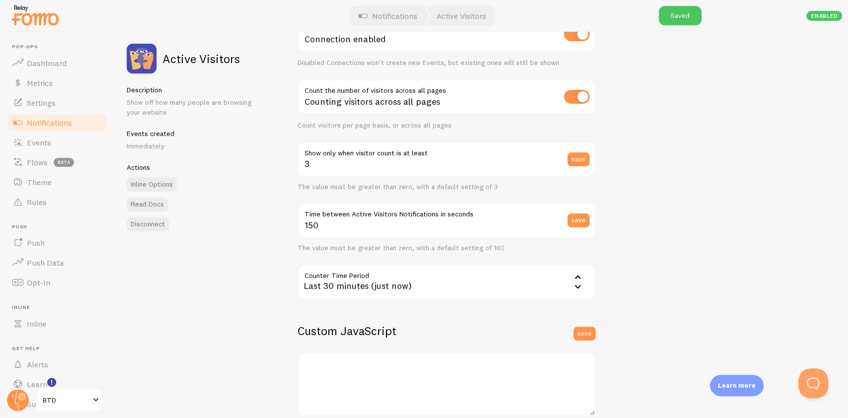
click at [342, 291] on div "Last 30 minutes (just now)" at bounding box center [447, 282] width 298 height 35
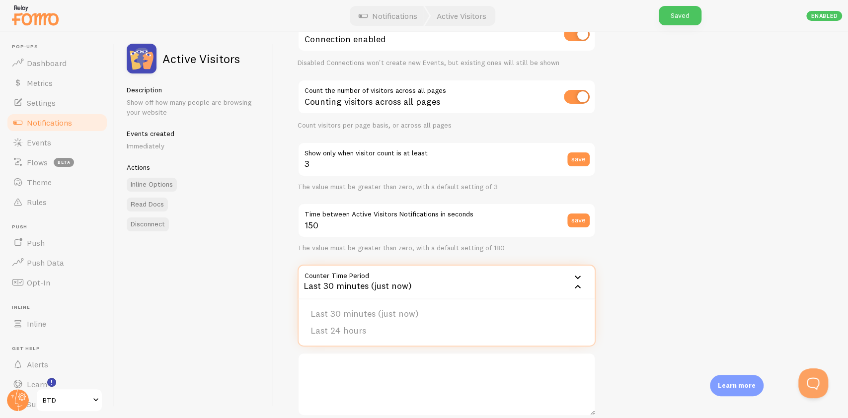
click at [254, 292] on div "Active Visitors Description Show off how many people are browsing your website …" at bounding box center [194, 225] width 159 height 386
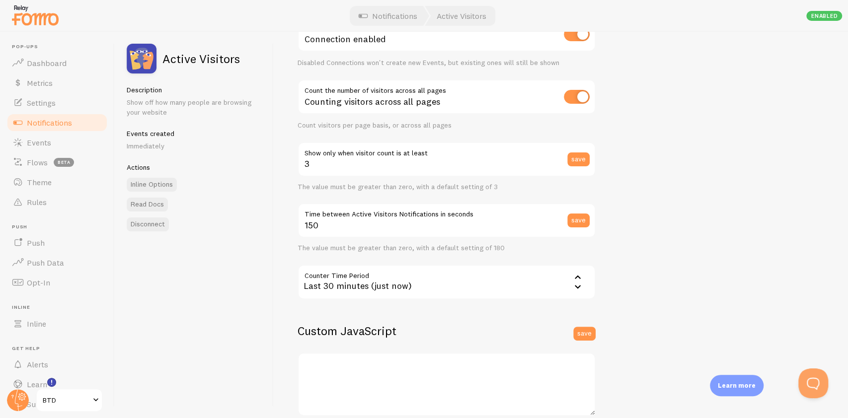
click at [445, 290] on div "Last 30 minutes (just now)" at bounding box center [447, 282] width 298 height 35
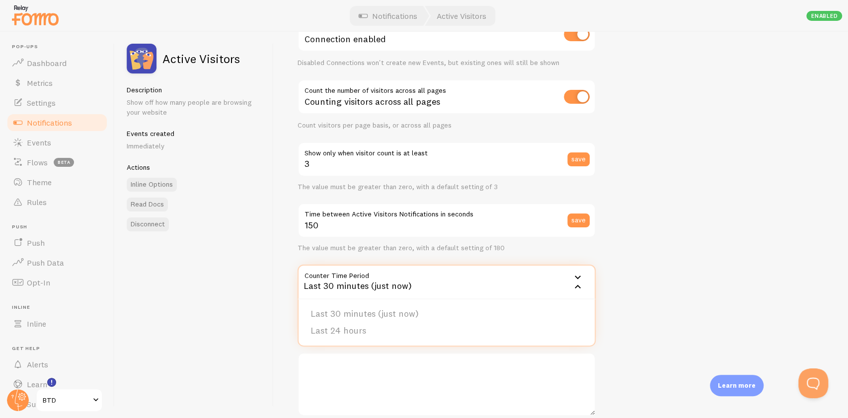
click at [266, 312] on div "Active Visitors Description Show off how many people are browsing your website …" at bounding box center [194, 225] width 159 height 386
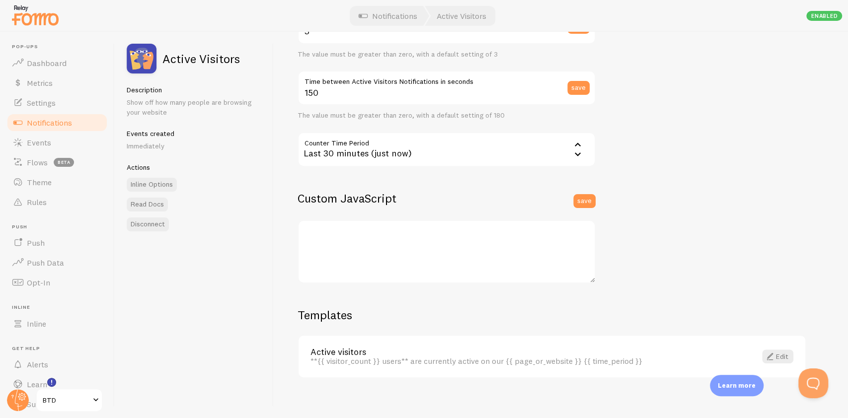
scroll to position [206, 0]
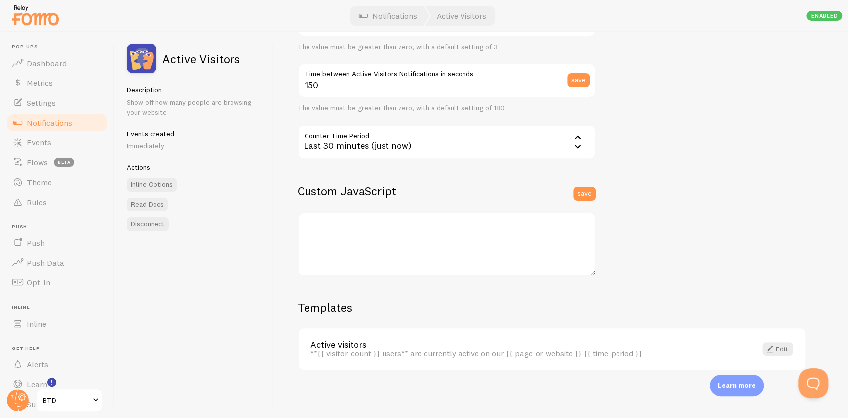
click at [32, 118] on span "Notifications" at bounding box center [49, 123] width 45 height 10
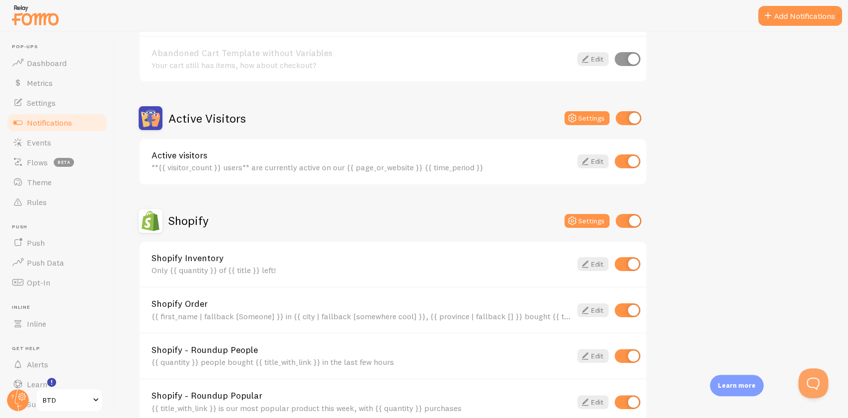
scroll to position [199, 0]
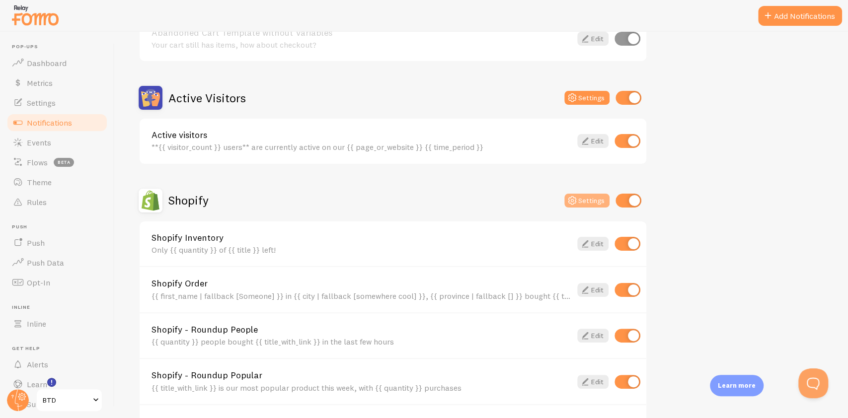
click at [587, 202] on button "Settings" at bounding box center [586, 201] width 45 height 14
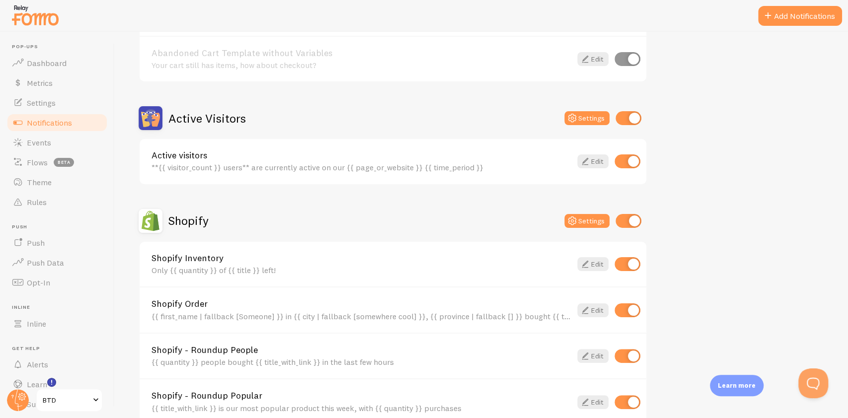
scroll to position [199, 0]
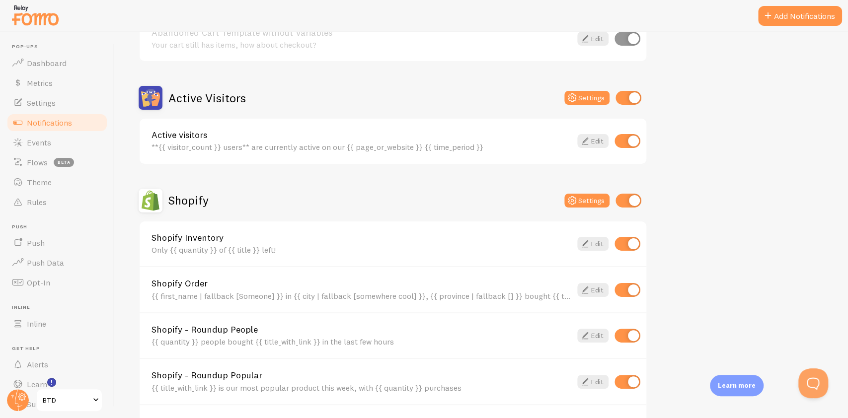
click at [338, 254] on div "Shopify Inventory Only {{ quantity }} of {{ title }} left! Edit" at bounding box center [393, 244] width 507 height 45
click at [586, 245] on icon at bounding box center [585, 244] width 12 height 12
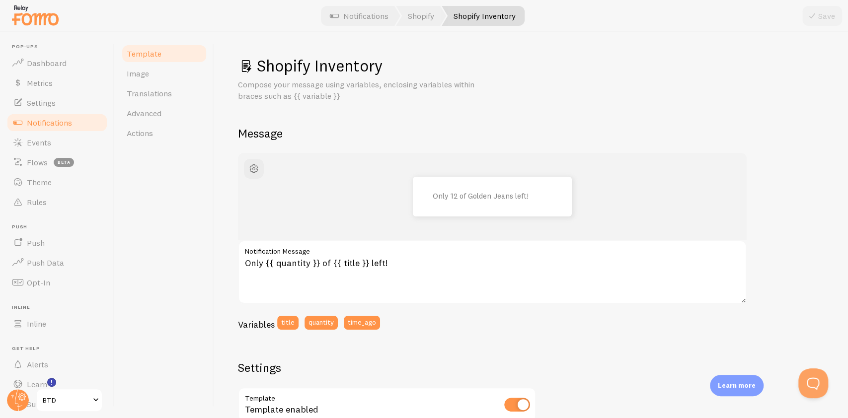
click at [63, 122] on span "Notifications" at bounding box center [49, 123] width 45 height 10
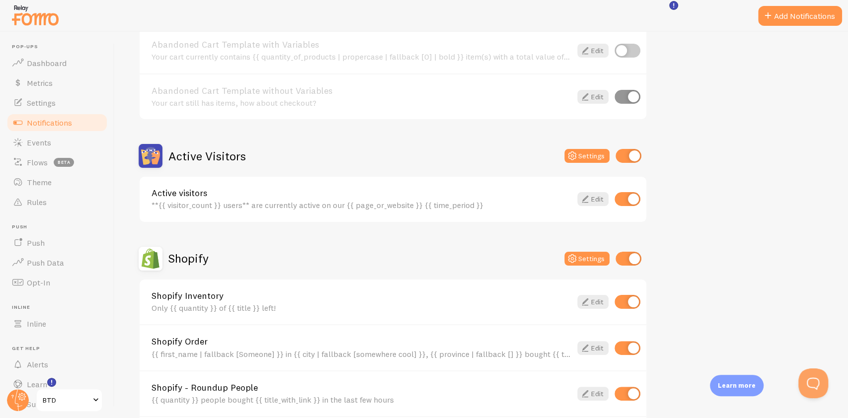
scroll to position [199, 0]
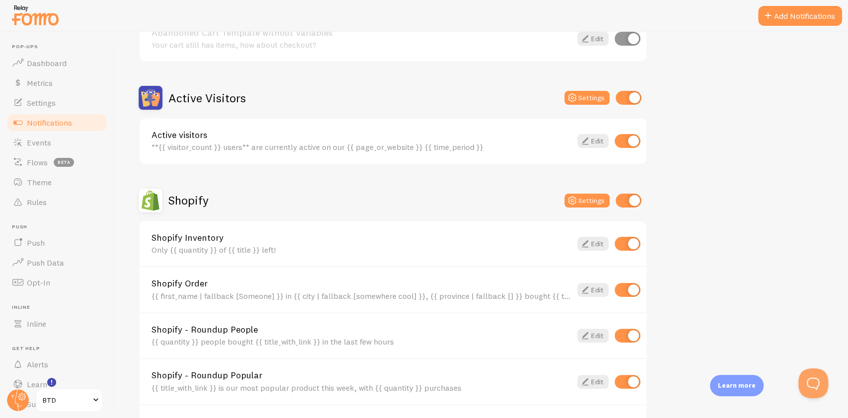
click at [627, 248] on input "checkbox" at bounding box center [627, 244] width 26 height 14
checkbox input "false"
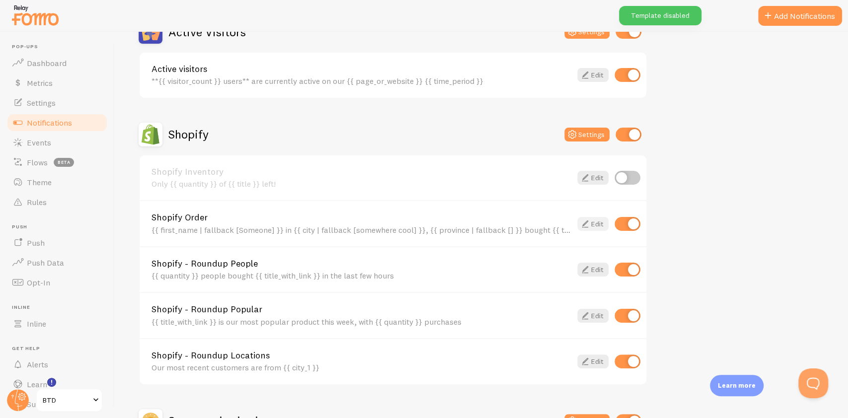
click at [598, 220] on link "Edit" at bounding box center [592, 224] width 31 height 14
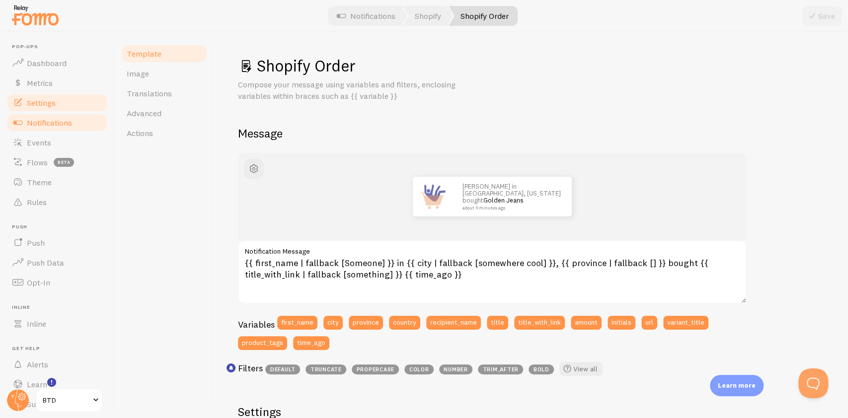
click at [57, 106] on link "Settings" at bounding box center [57, 103] width 102 height 20
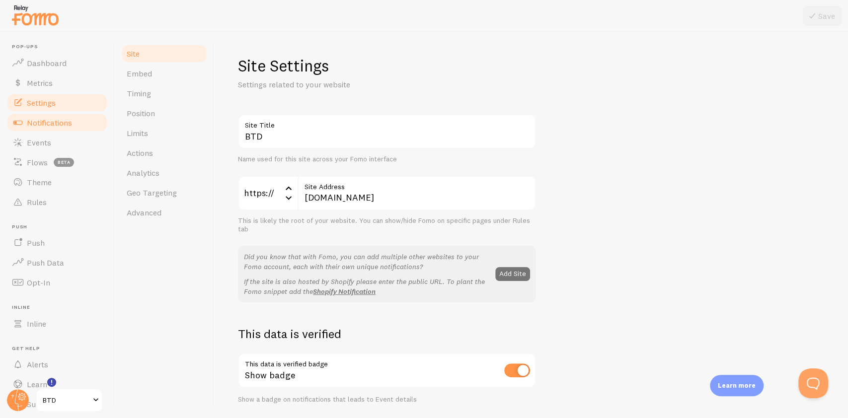
click at [47, 121] on span "Notifications" at bounding box center [49, 123] width 45 height 10
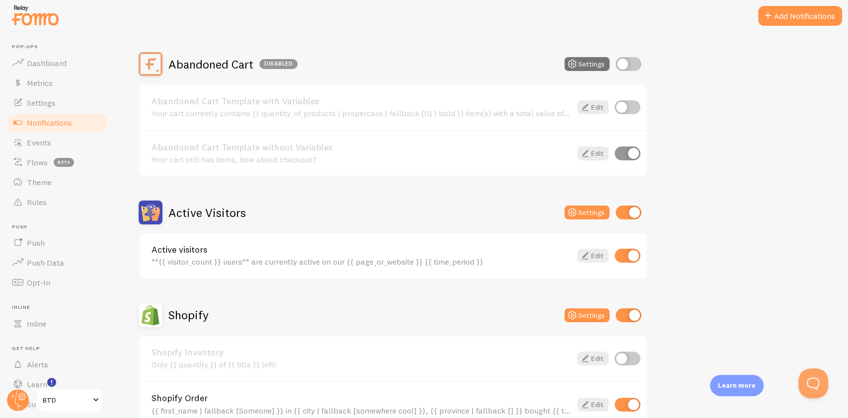
scroll to position [132, 0]
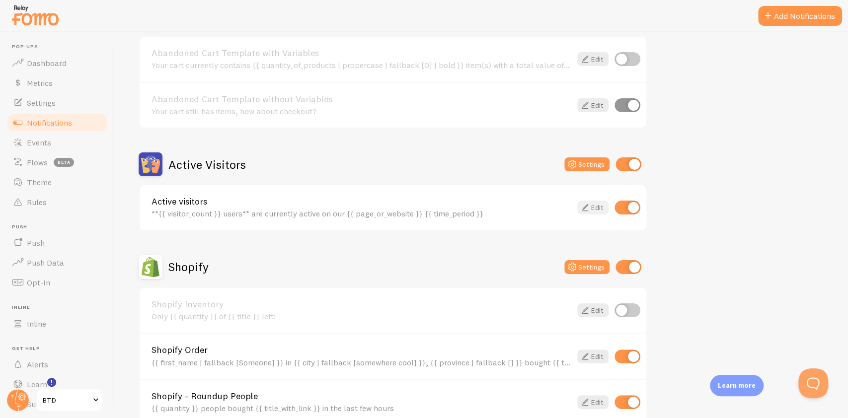
click at [597, 211] on link "Edit" at bounding box center [592, 208] width 31 height 14
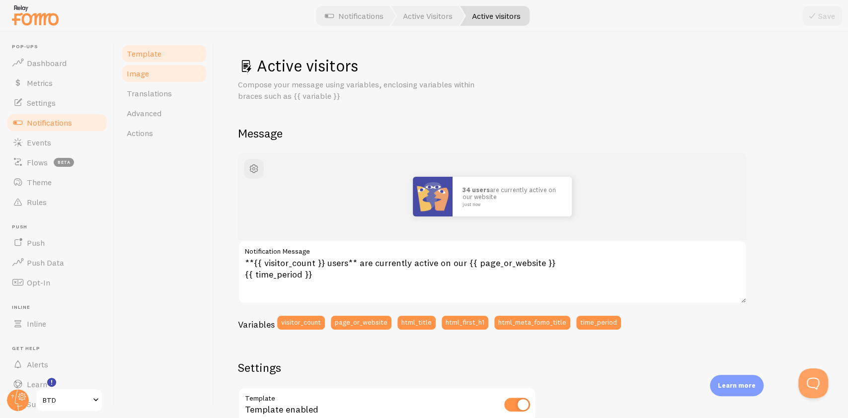
click at [144, 76] on span "Image" at bounding box center [138, 74] width 22 height 10
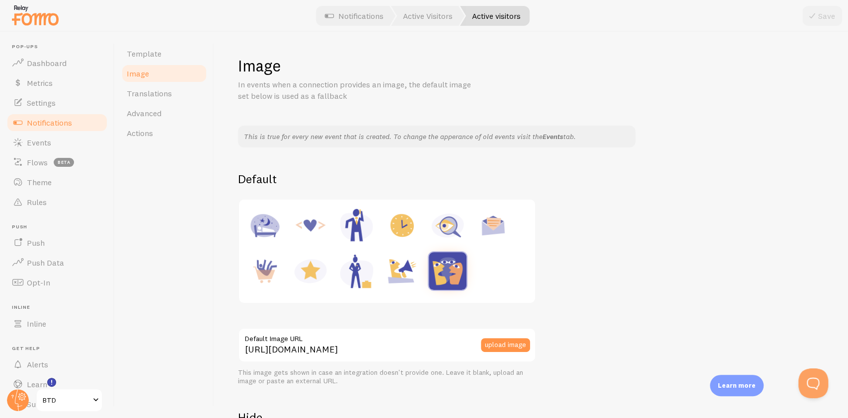
click at [552, 138] on link "Events" at bounding box center [552, 136] width 21 height 9
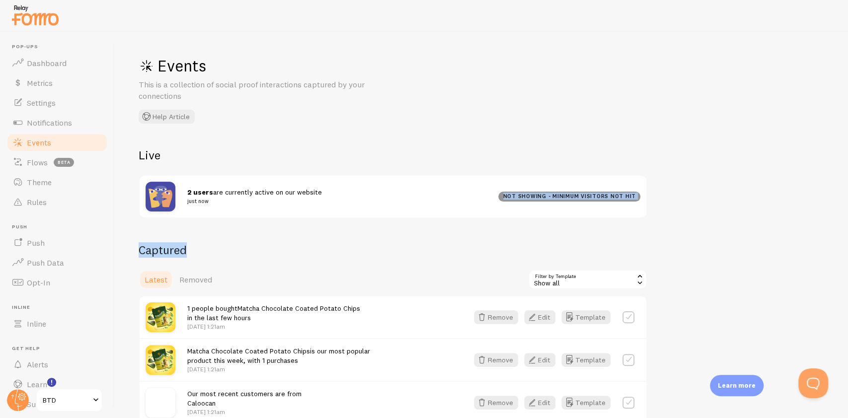
drag, startPoint x: 298, startPoint y: 199, endPoint x: 298, endPoint y: 220, distance: 20.9
click at [298, 220] on div "Events This is a collection of social proof interactions captured by your conne…" at bounding box center [481, 225] width 733 height 386
click at [432, 201] on small "just now" at bounding box center [336, 201] width 299 height 9
click at [440, 197] on small "just now" at bounding box center [336, 201] width 299 height 9
click at [359, 201] on small "just now" at bounding box center [336, 201] width 299 height 9
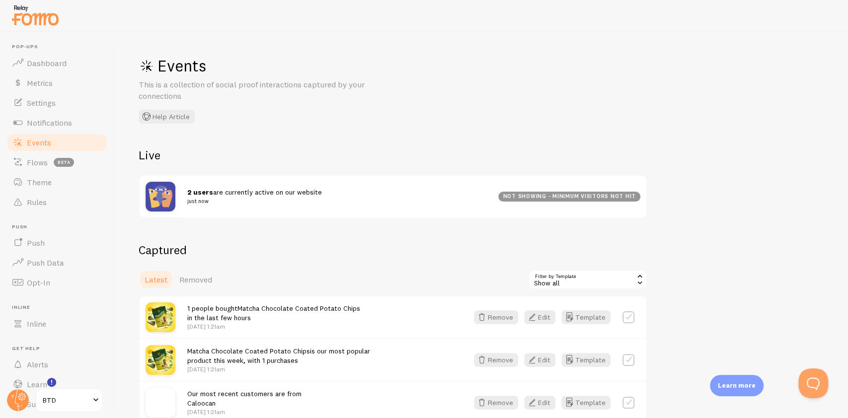
click at [359, 201] on small "just now" at bounding box center [336, 201] width 299 height 9
click at [70, 115] on link "Notifications" at bounding box center [57, 123] width 102 height 20
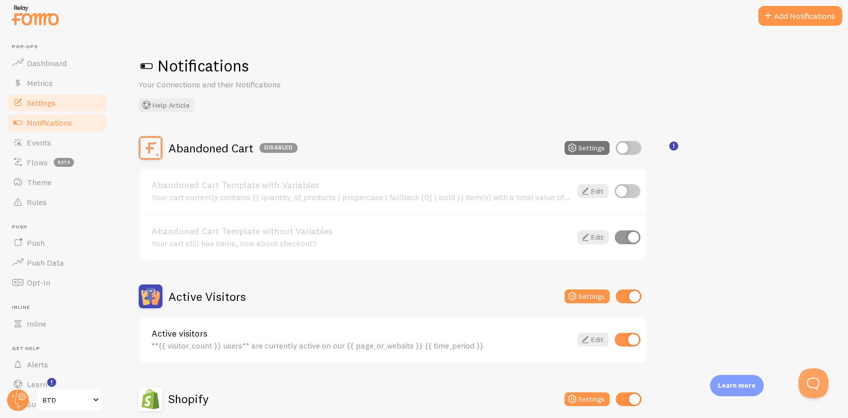
click at [68, 103] on link "Settings" at bounding box center [57, 103] width 102 height 20
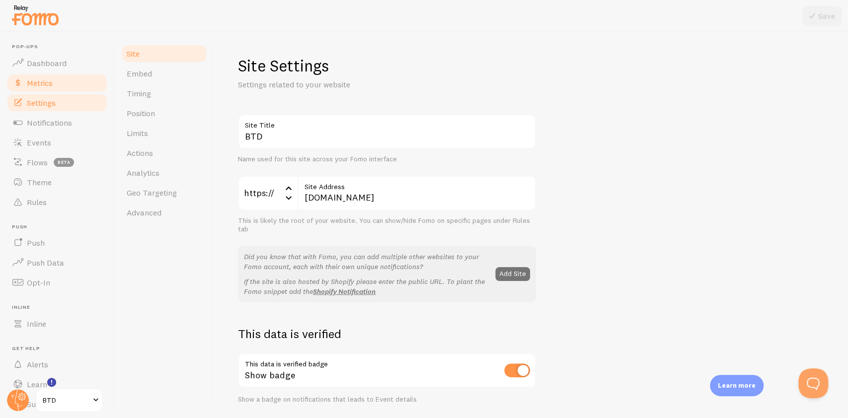
click at [65, 78] on link "Metrics" at bounding box center [57, 83] width 102 height 20
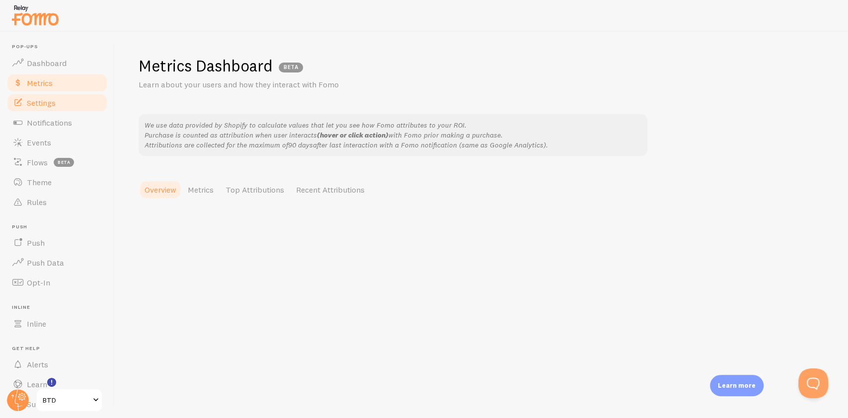
click at [60, 102] on link "Settings" at bounding box center [57, 103] width 102 height 20
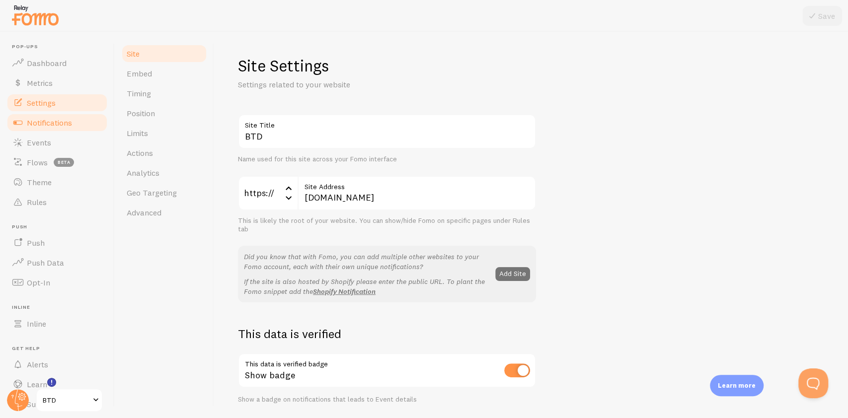
click at [56, 121] on span "Notifications" at bounding box center [49, 123] width 45 height 10
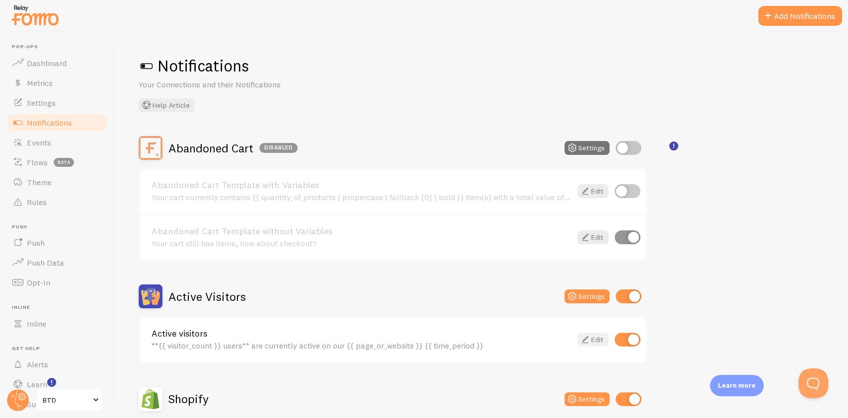
click at [586, 334] on icon at bounding box center [585, 340] width 12 height 12
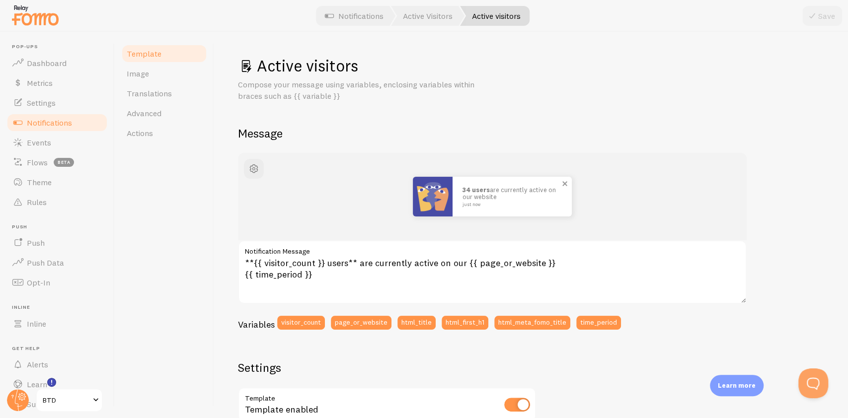
click at [451, 180] on img at bounding box center [433, 197] width 40 height 40
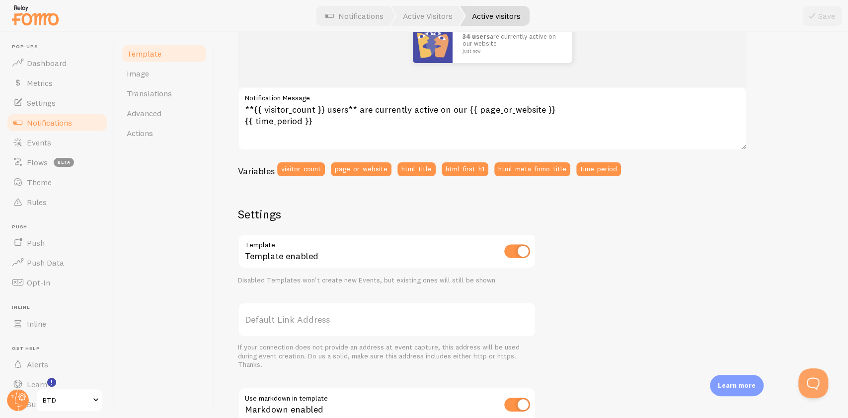
scroll to position [66, 0]
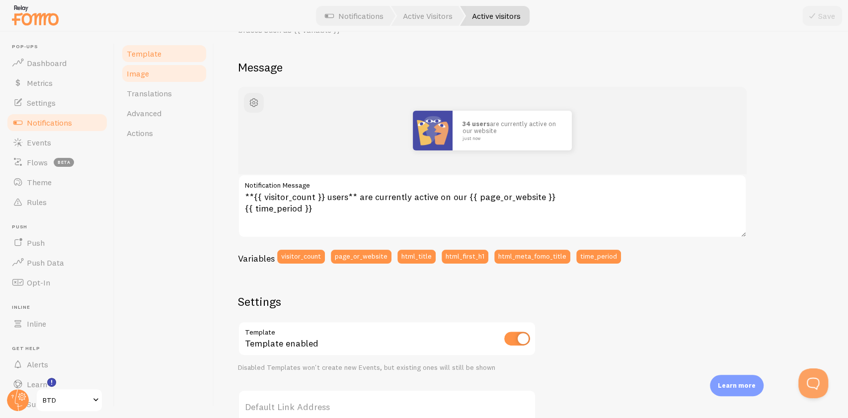
click at [170, 73] on link "Image" at bounding box center [164, 74] width 87 height 20
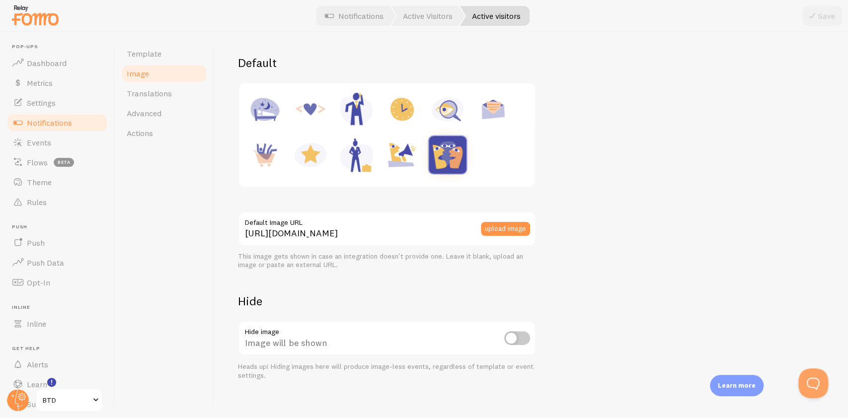
scroll to position [125, 0]
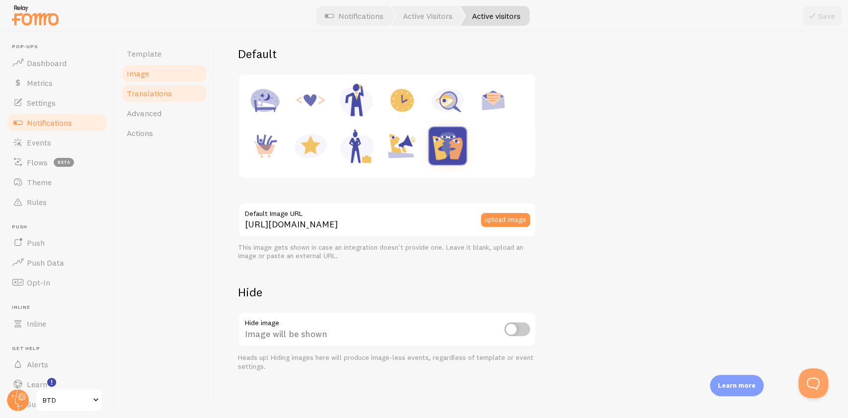
click at [176, 92] on link "Translations" at bounding box center [164, 93] width 87 height 20
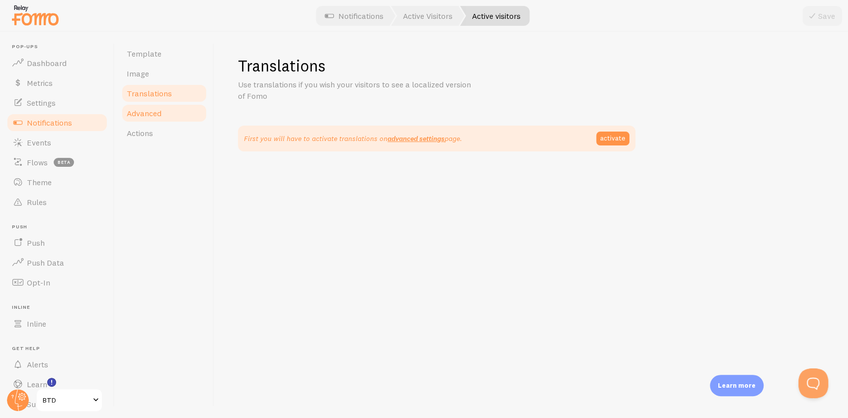
click at [167, 117] on link "Advanced" at bounding box center [164, 113] width 87 height 20
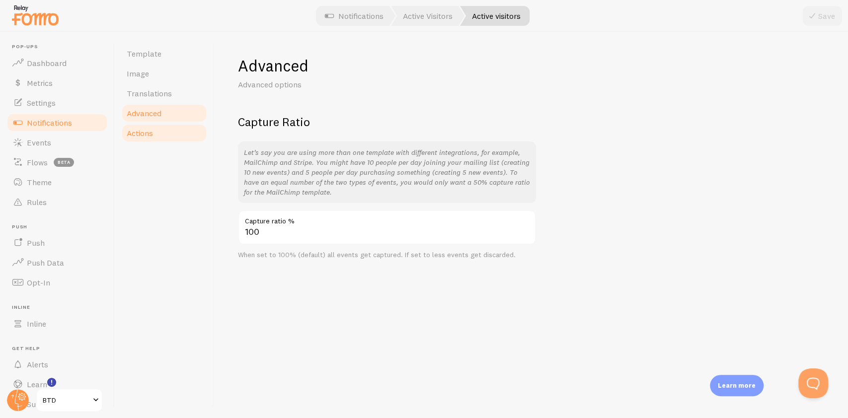
click at [163, 129] on link "Actions" at bounding box center [164, 133] width 87 height 20
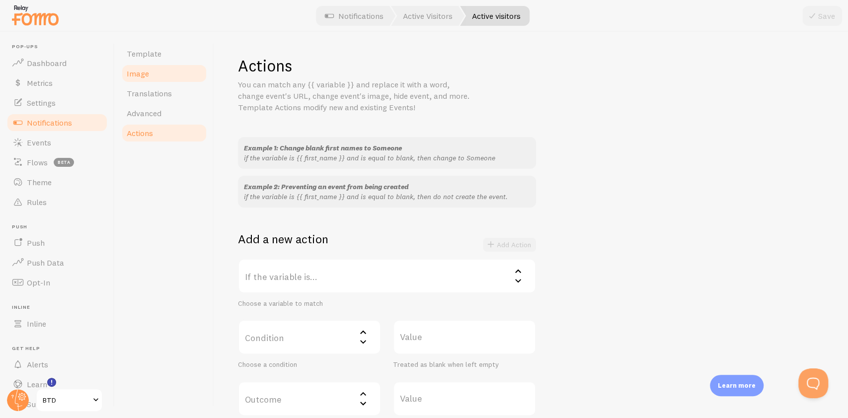
click at [139, 74] on span "Image" at bounding box center [138, 74] width 22 height 10
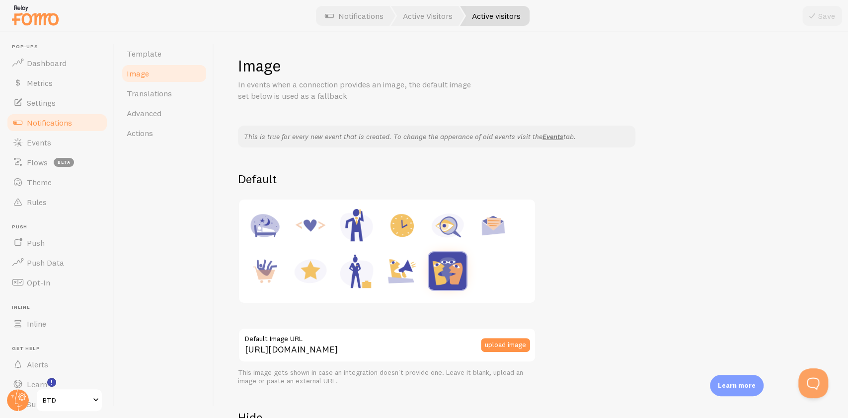
click at [318, 271] on img at bounding box center [311, 271] width 38 height 38
type input "[URL][DOMAIN_NAME]"
click at [524, 345] on button "upload image" at bounding box center [505, 345] width 49 height 14
click at [504, 342] on div "My Device Link (URL) Web Search Facebook Instagram Google Drive Dropbox My Devi…" at bounding box center [424, 209] width 848 height 418
drag, startPoint x: 504, startPoint y: 351, endPoint x: 497, endPoint y: 357, distance: 9.2
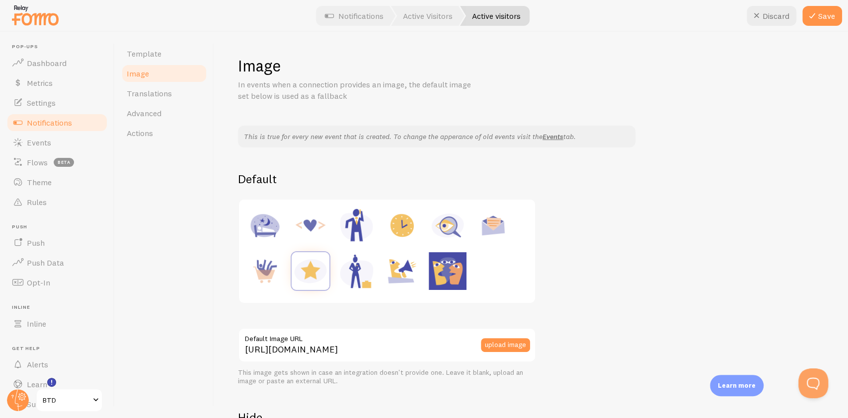
click at [501, 353] on div "My Device Link (URL) Web Search Facebook Instagram Google Drive Dropbox My Devi…" at bounding box center [424, 209] width 848 height 418
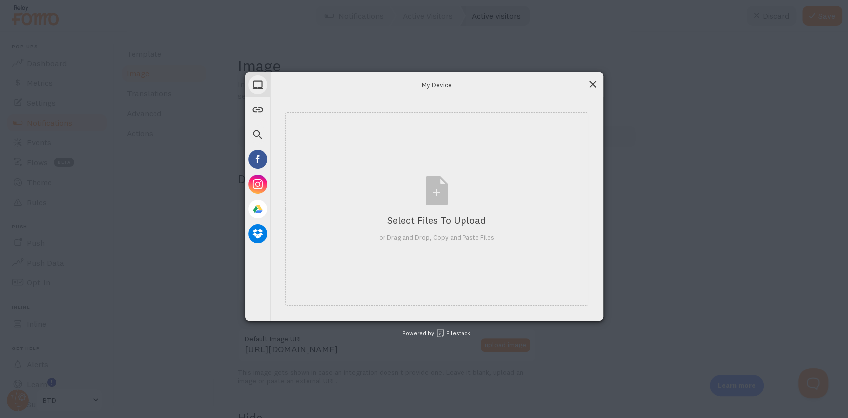
click at [596, 87] on span at bounding box center [592, 84] width 11 height 11
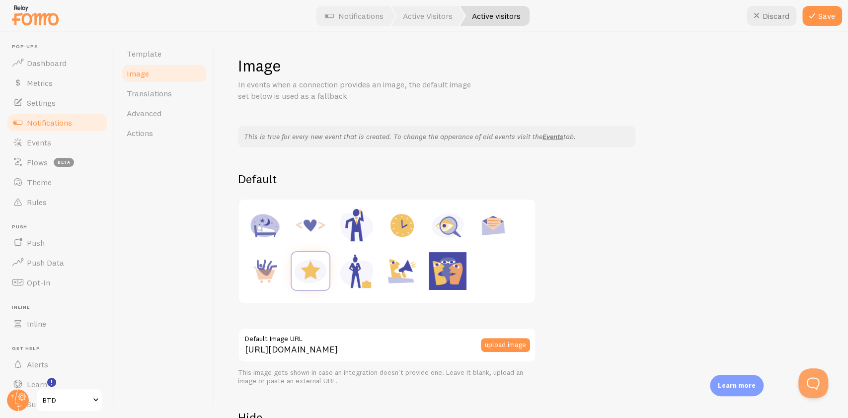
scroll to position [66, 0]
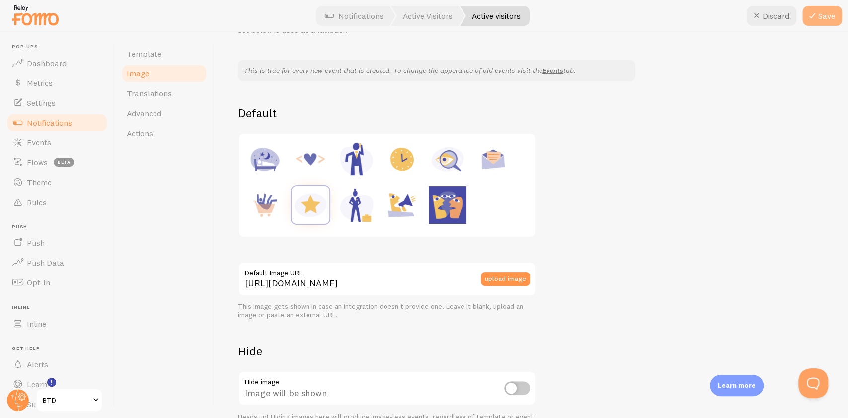
click at [812, 21] on icon at bounding box center [812, 16] width 12 height 12
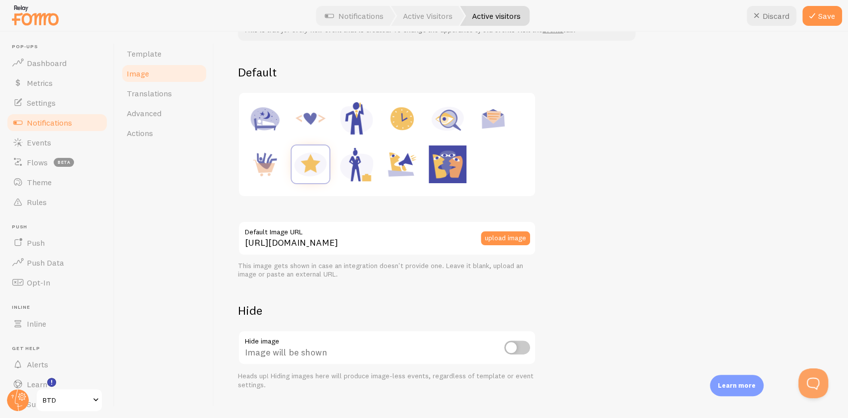
scroll to position [125, 0]
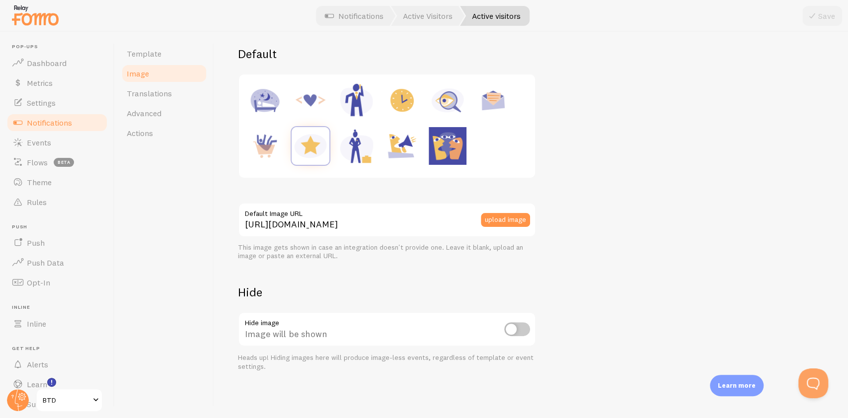
click at [518, 331] on input "checkbox" at bounding box center [517, 329] width 26 height 14
click at [518, 330] on input "checkbox" at bounding box center [517, 329] width 26 height 14
checkbox input "false"
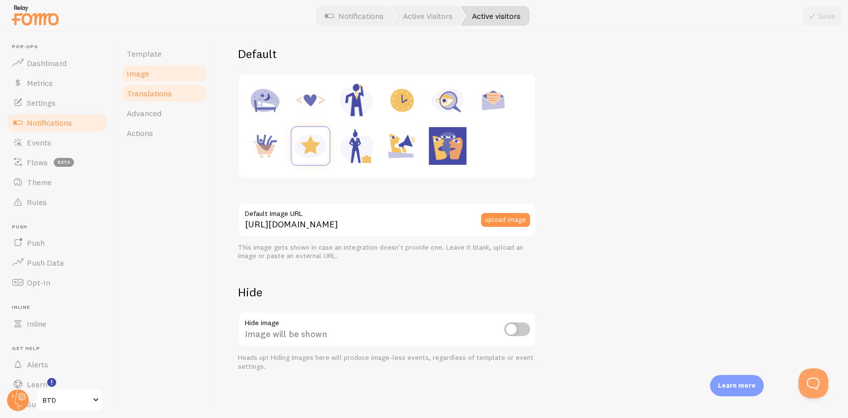
click at [158, 96] on span "Translations" at bounding box center [149, 93] width 45 height 10
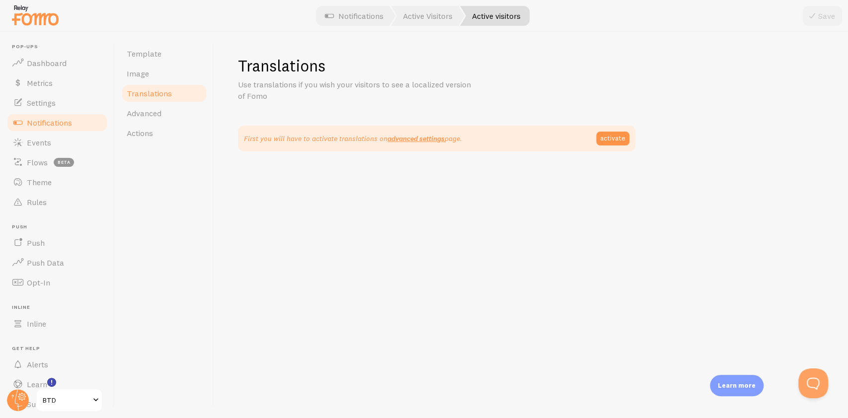
click at [79, 124] on link "Notifications" at bounding box center [57, 123] width 102 height 20
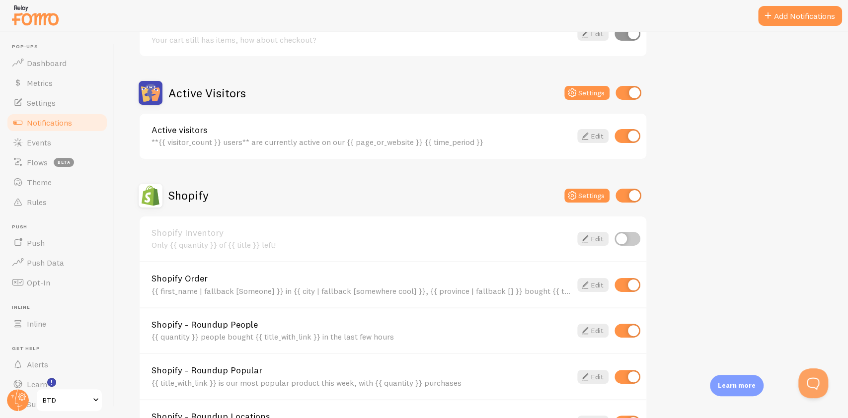
scroll to position [265, 0]
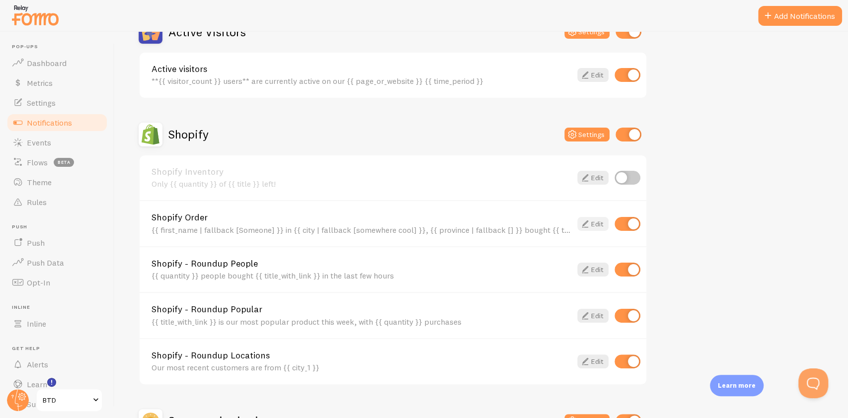
click at [597, 225] on link "Edit" at bounding box center [592, 224] width 31 height 14
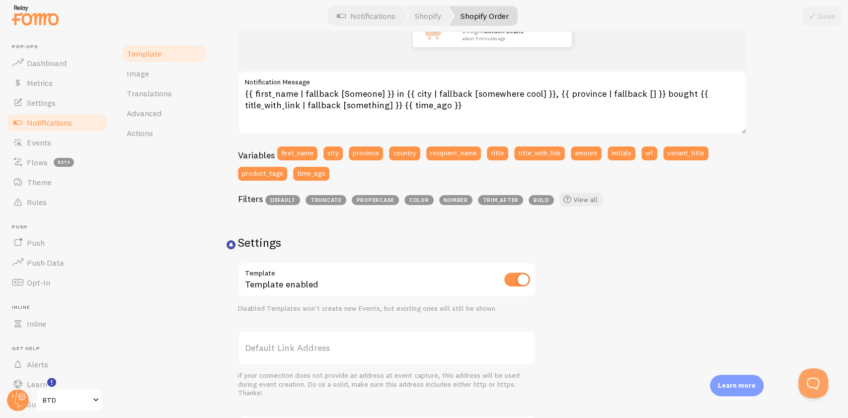
scroll to position [79, 0]
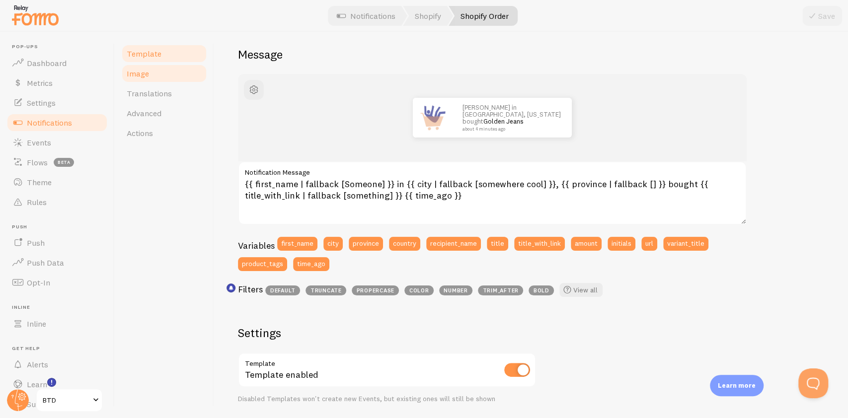
click at [181, 77] on link "Image" at bounding box center [164, 74] width 87 height 20
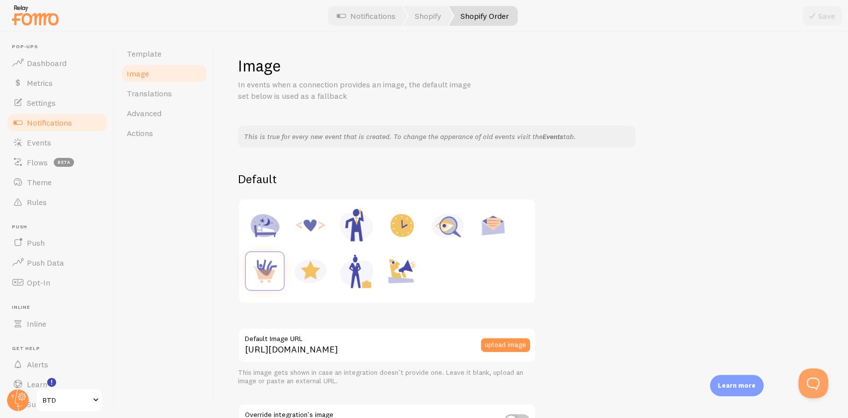
click at [548, 138] on link "Events" at bounding box center [552, 136] width 21 height 9
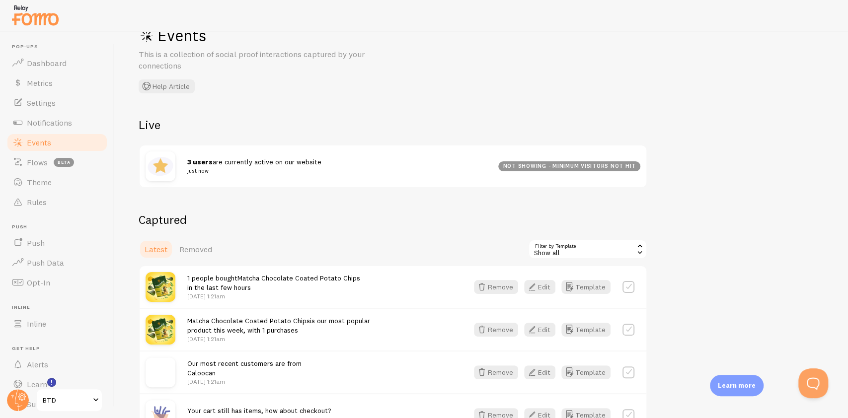
scroll to position [44, 0]
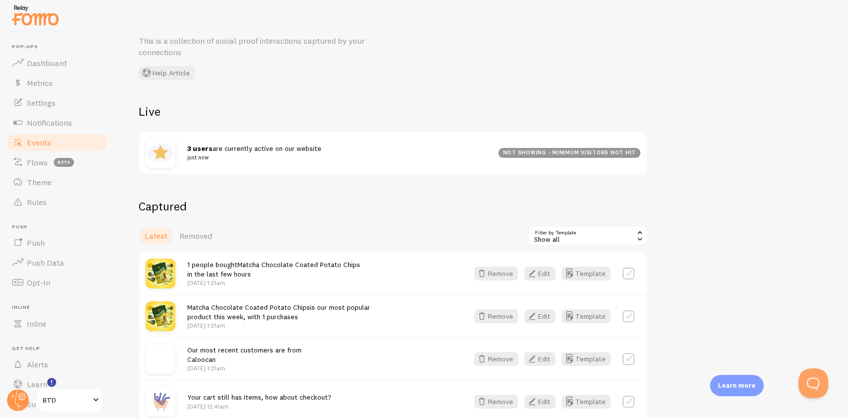
click at [473, 160] on small "just now" at bounding box center [336, 157] width 299 height 9
click at [363, 173] on div "3 users are currently active on our website just now not showing - minimum visi…" at bounding box center [393, 153] width 509 height 44
click at [350, 199] on h2 "Captured" at bounding box center [393, 206] width 509 height 15
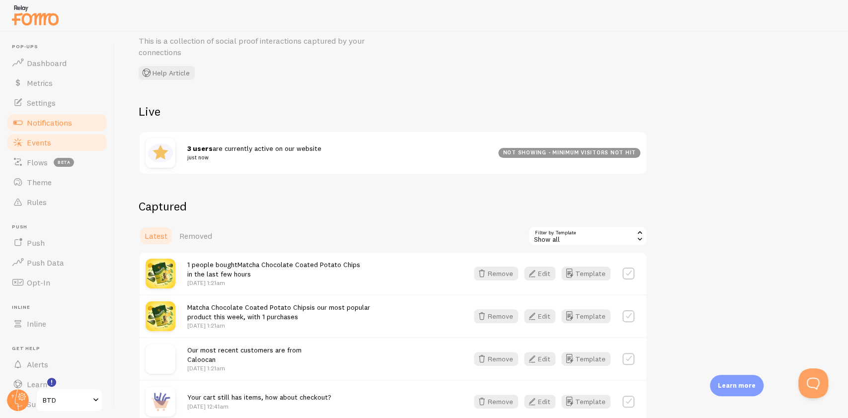
click at [56, 118] on span "Notifications" at bounding box center [49, 123] width 45 height 10
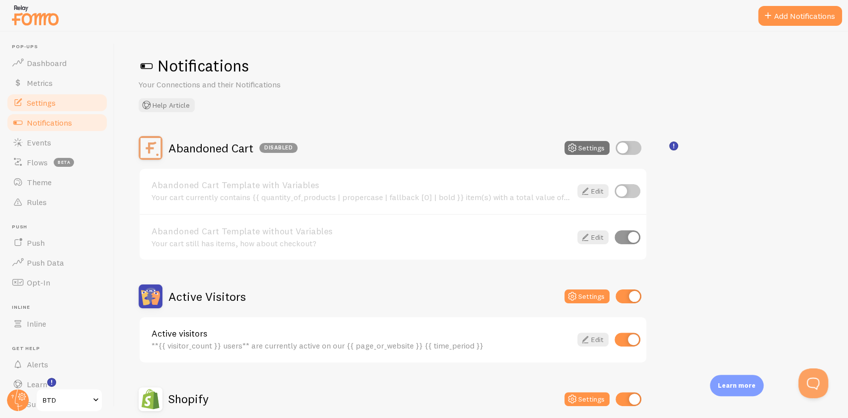
click at [9, 102] on link "Settings" at bounding box center [57, 103] width 102 height 20
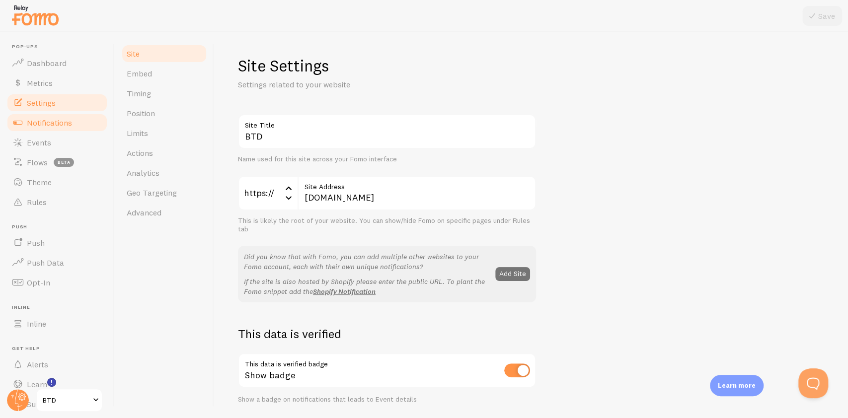
click at [56, 129] on link "Notifications" at bounding box center [57, 123] width 102 height 20
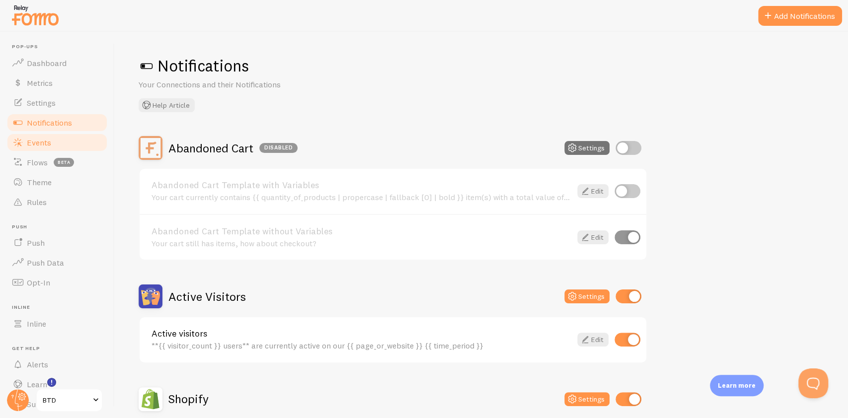
click at [55, 142] on link "Events" at bounding box center [57, 143] width 102 height 20
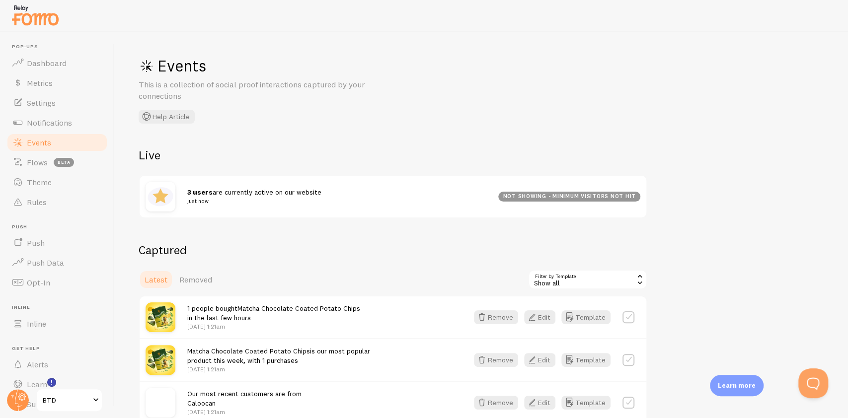
drag, startPoint x: 147, startPoint y: 224, endPoint x: 159, endPoint y: 209, distance: 19.8
click at [147, 224] on div "Events This is a collection of social proof interactions captured by your conne…" at bounding box center [481, 225] width 733 height 386
click at [176, 201] on div at bounding box center [167, 197] width 42 height 30
click at [62, 88] on link "Metrics" at bounding box center [57, 83] width 102 height 20
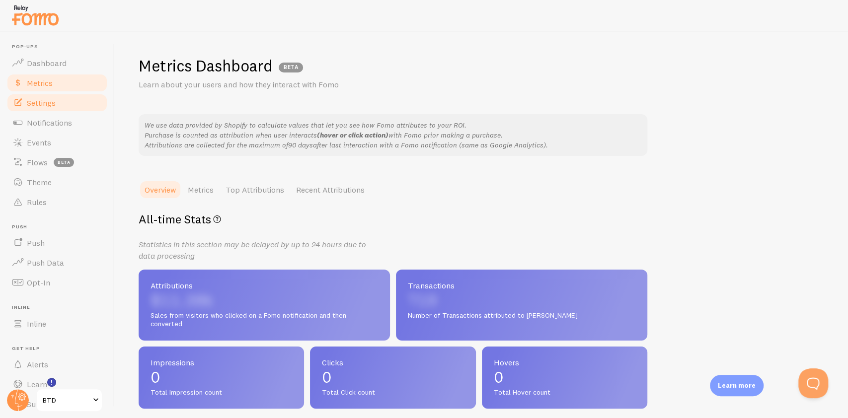
click at [49, 105] on span "Settings" at bounding box center [41, 103] width 29 height 10
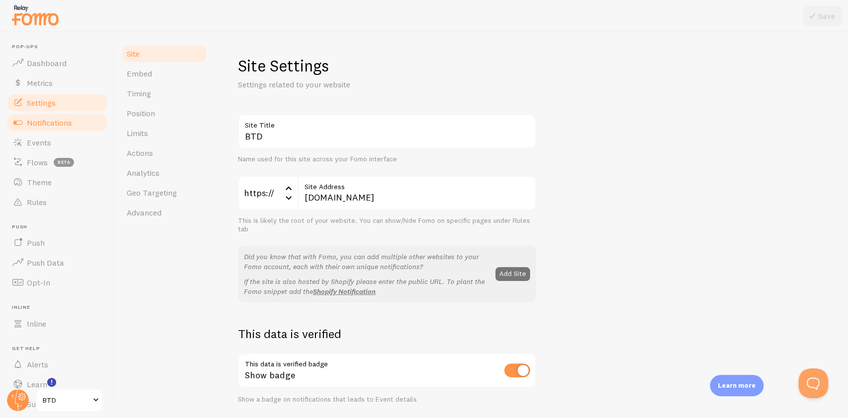
click at [60, 126] on span "Notifications" at bounding box center [49, 123] width 45 height 10
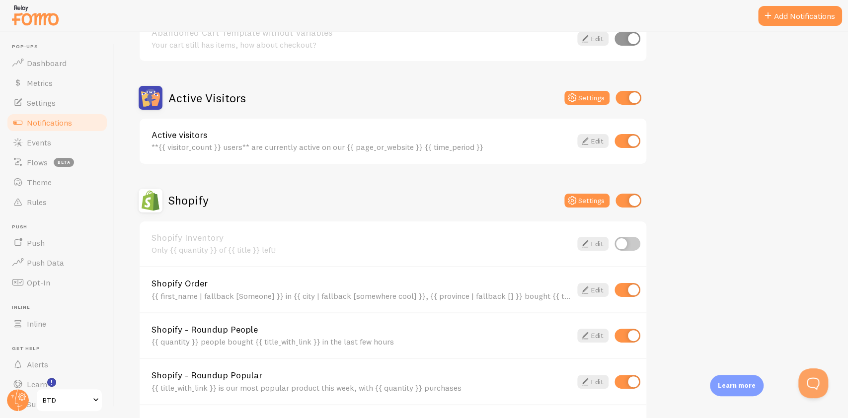
scroll to position [331, 0]
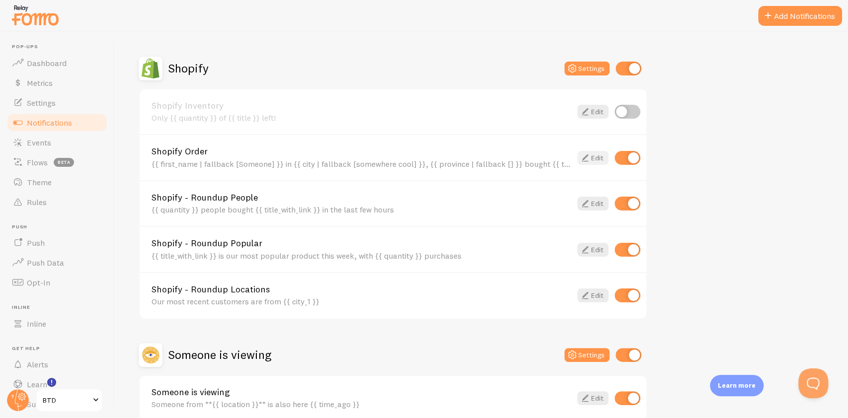
click at [592, 157] on link "Edit" at bounding box center [592, 158] width 31 height 14
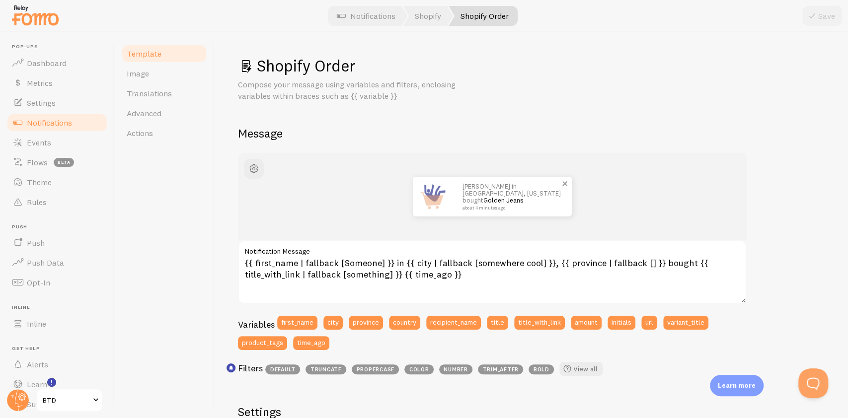
click at [430, 206] on img at bounding box center [433, 197] width 40 height 40
click at [153, 76] on link "Image" at bounding box center [164, 74] width 87 height 20
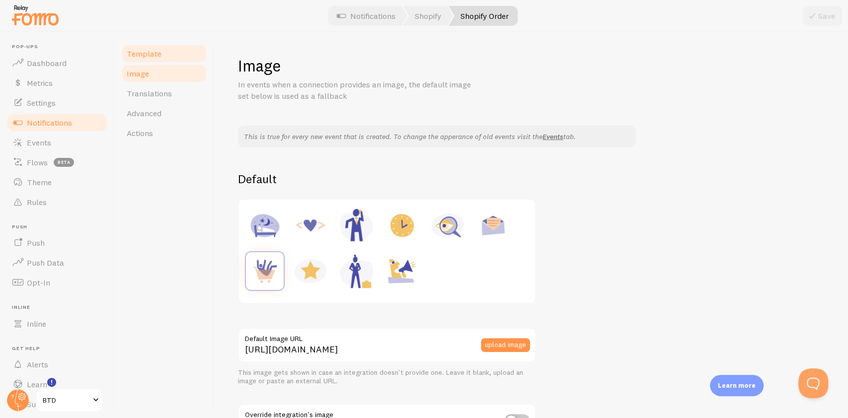
click at [141, 50] on span "Template" at bounding box center [144, 54] width 35 height 10
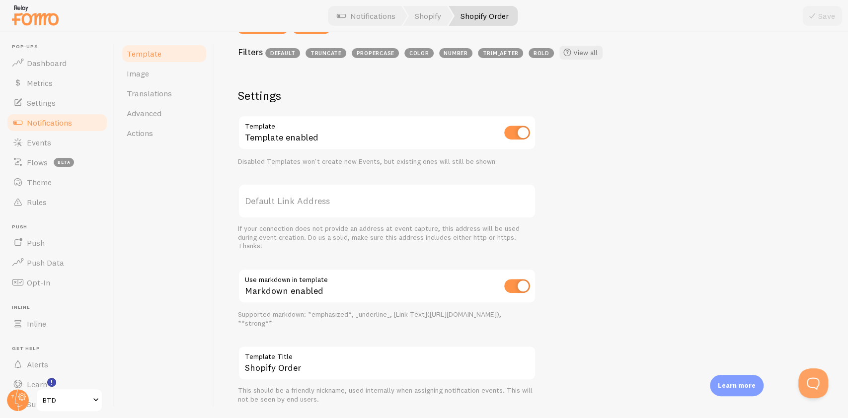
scroll to position [344, 0]
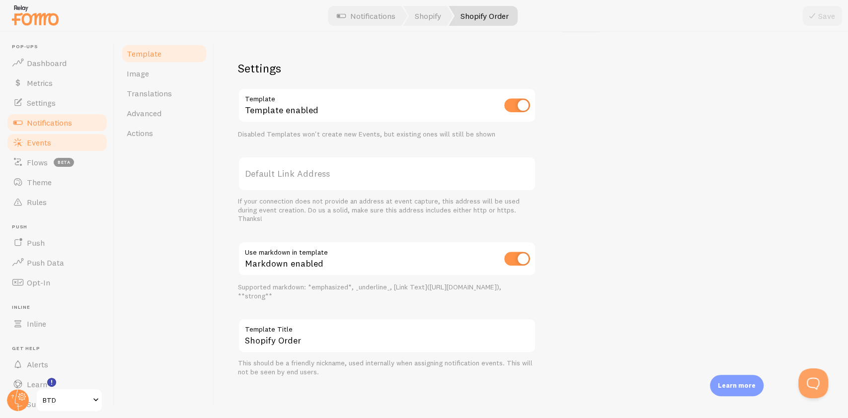
click at [46, 133] on link "Events" at bounding box center [57, 143] width 102 height 20
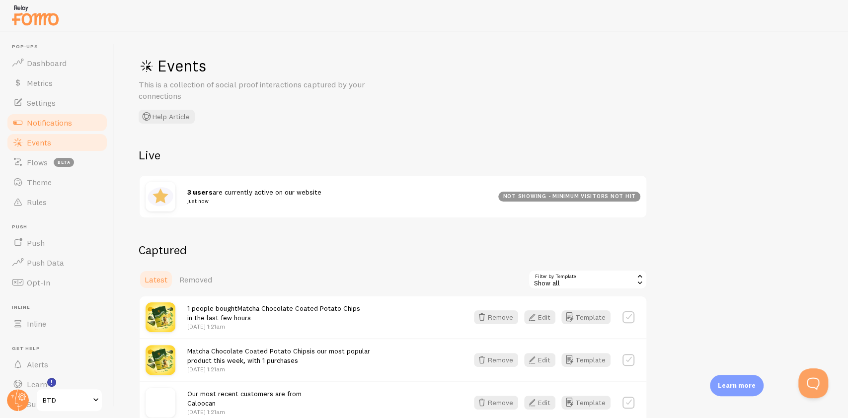
click at [64, 113] on link "Notifications" at bounding box center [57, 123] width 102 height 20
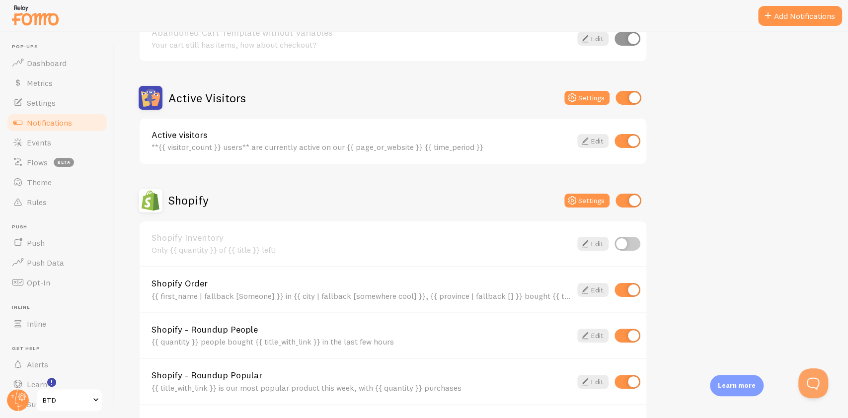
scroll to position [265, 0]
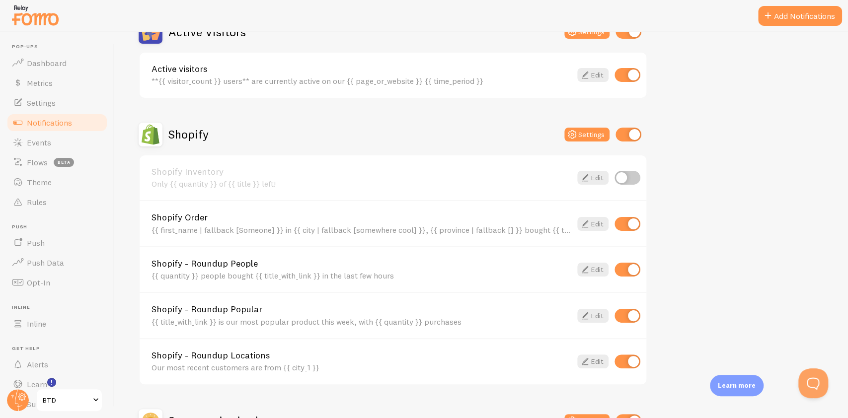
click at [341, 268] on div "Shopify - Roundup People {{ quantity }} people bought {{ title_with_link }} in …" at bounding box center [361, 269] width 420 height 21
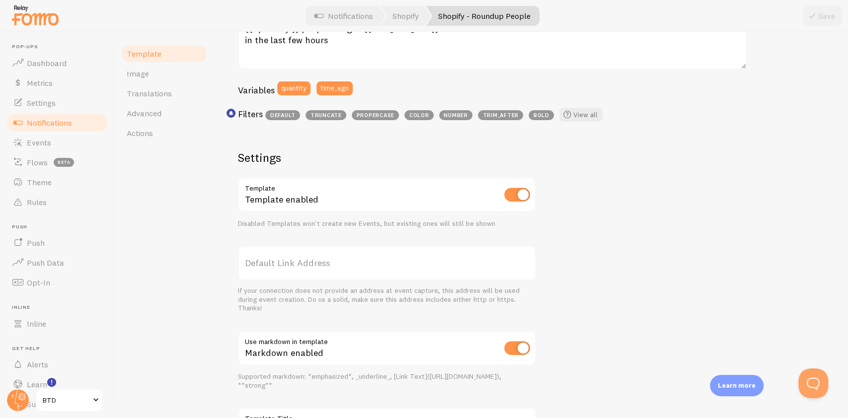
scroll to position [324, 0]
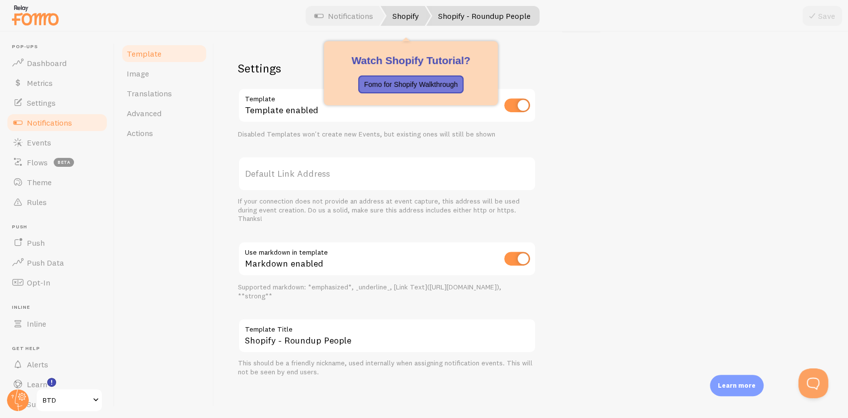
click at [391, 12] on link "Shopify" at bounding box center [405, 16] width 50 height 20
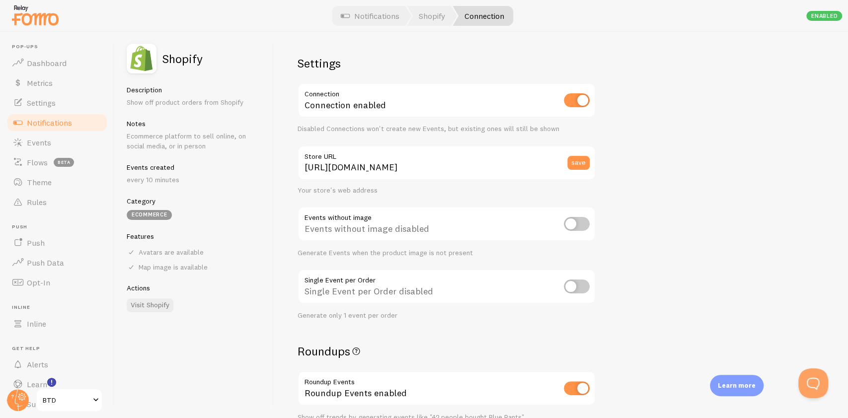
click at [576, 225] on input "checkbox" at bounding box center [577, 224] width 26 height 14
checkbox input "true"
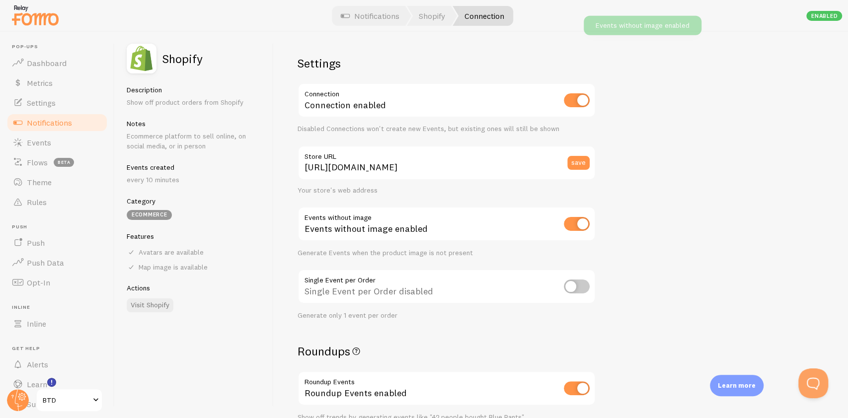
click at [576, 225] on input "checkbox" at bounding box center [577, 224] width 26 height 14
checkbox input "false"
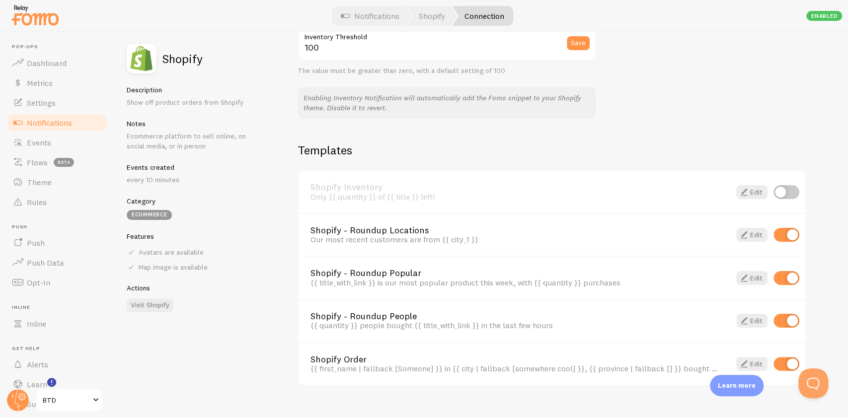
scroll to position [625, 0]
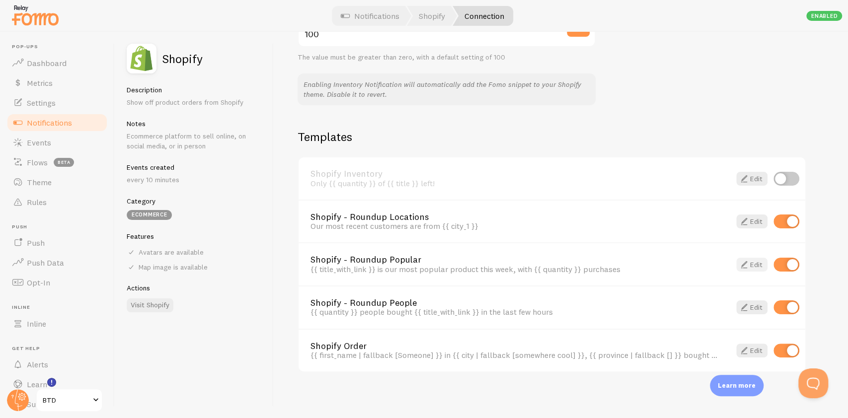
click at [753, 268] on link "Edit" at bounding box center [751, 265] width 31 height 14
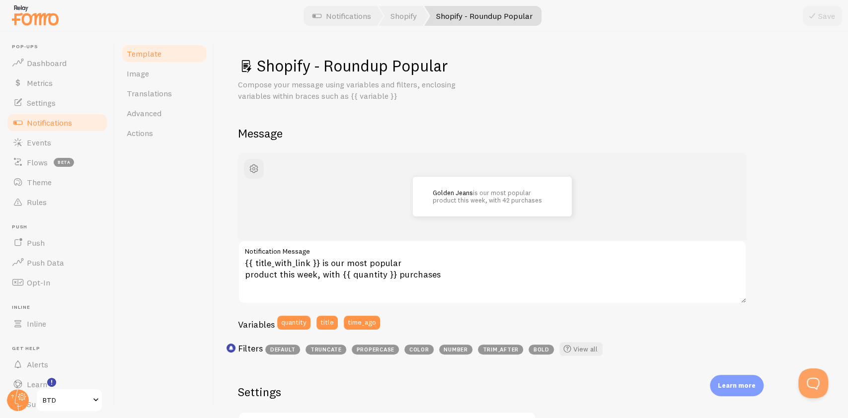
click at [54, 121] on span "Notifications" at bounding box center [49, 123] width 45 height 10
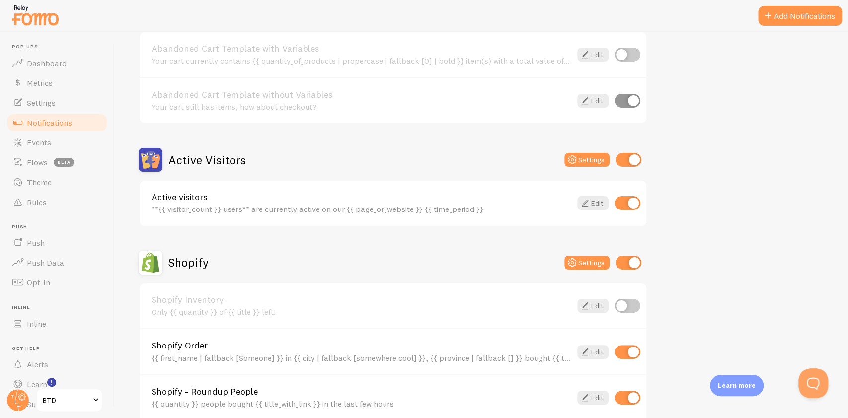
scroll to position [265, 0]
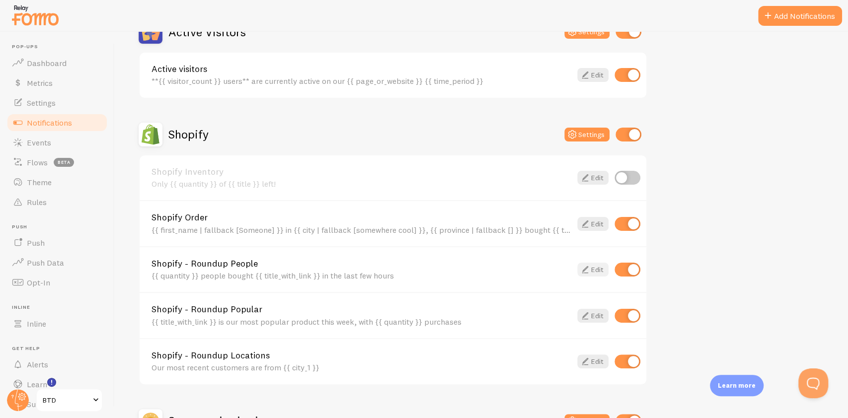
click at [594, 270] on link "Edit" at bounding box center [592, 270] width 31 height 14
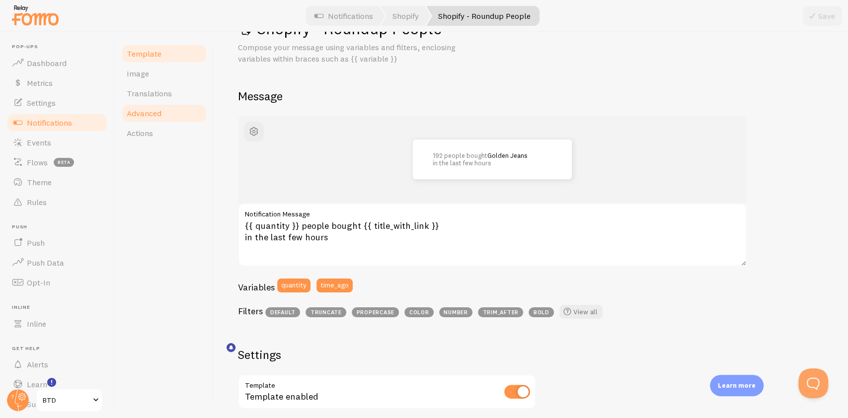
scroll to position [66, 0]
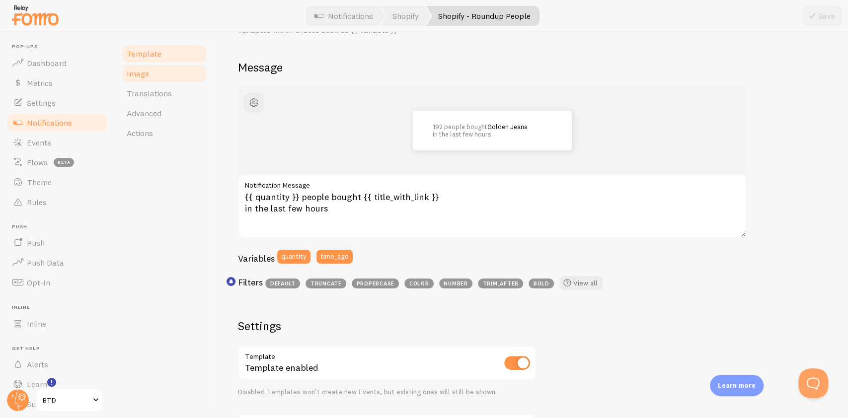
click at [152, 78] on link "Image" at bounding box center [164, 74] width 87 height 20
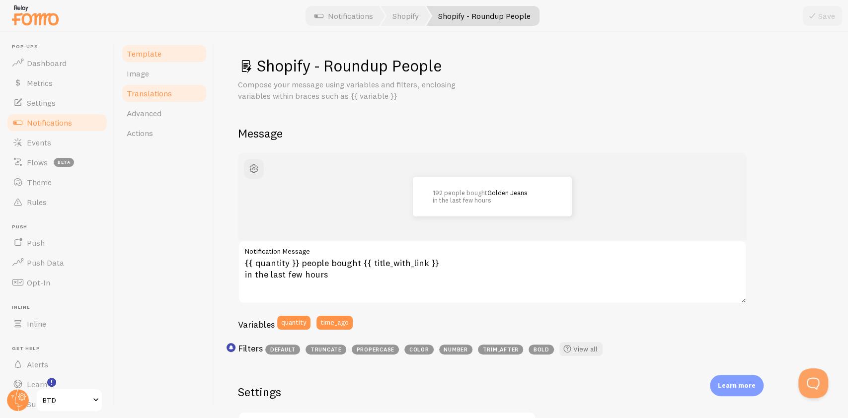
click at [126, 89] on link "Translations" at bounding box center [164, 93] width 87 height 20
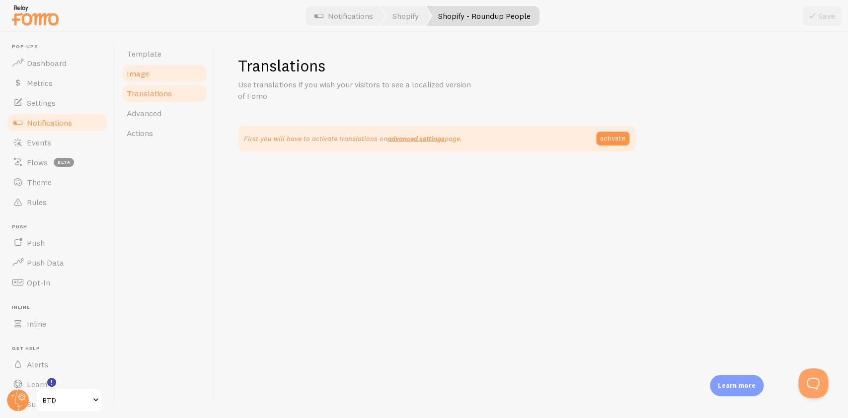
click at [146, 78] on span "Image" at bounding box center [138, 74] width 22 height 10
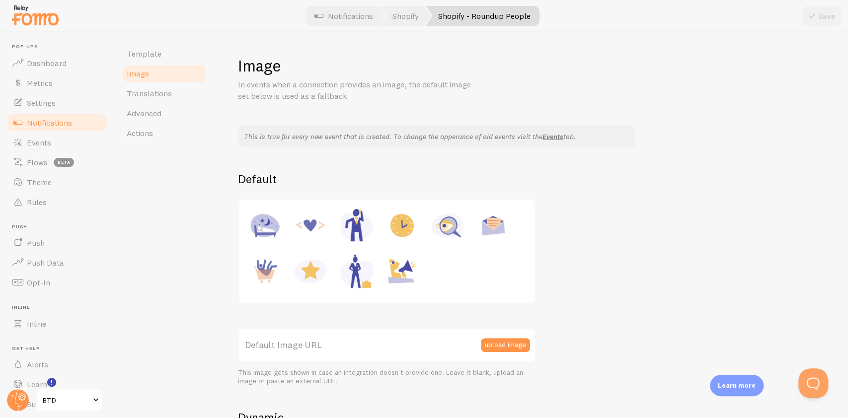
click at [60, 126] on span "Notifications" at bounding box center [49, 123] width 45 height 10
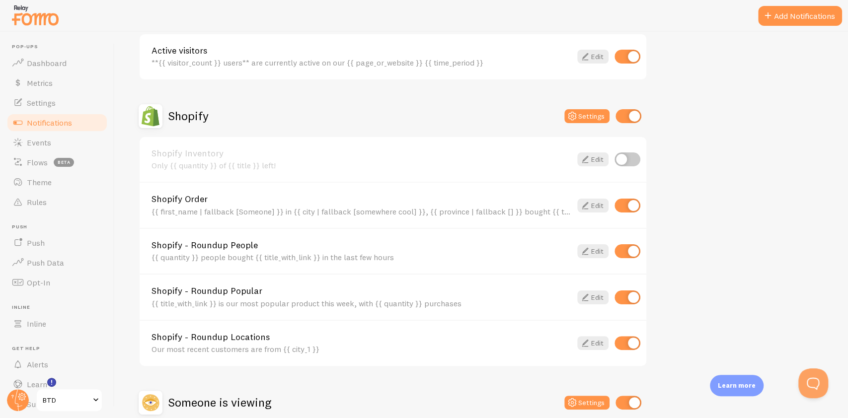
scroll to position [331, 0]
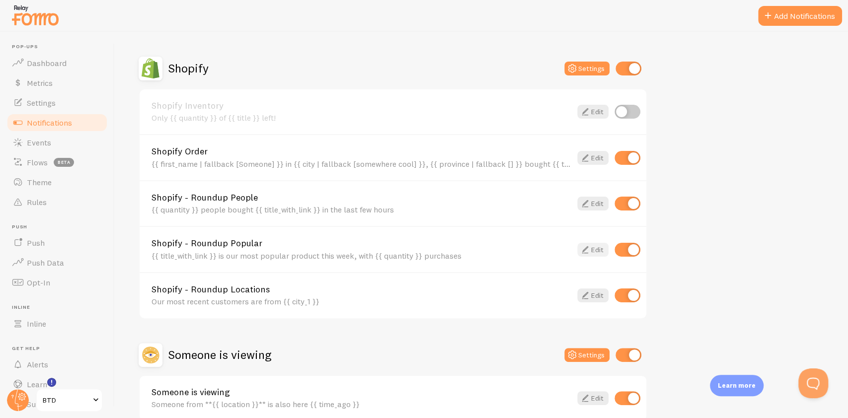
click at [595, 246] on link "Edit" at bounding box center [592, 250] width 31 height 14
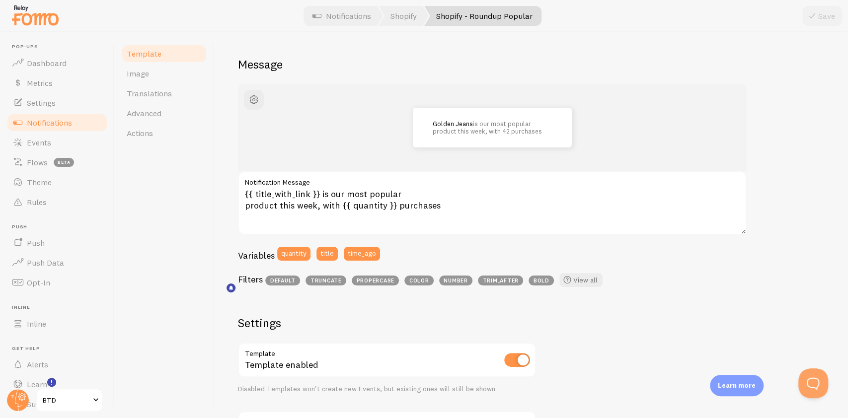
scroll to position [59, 0]
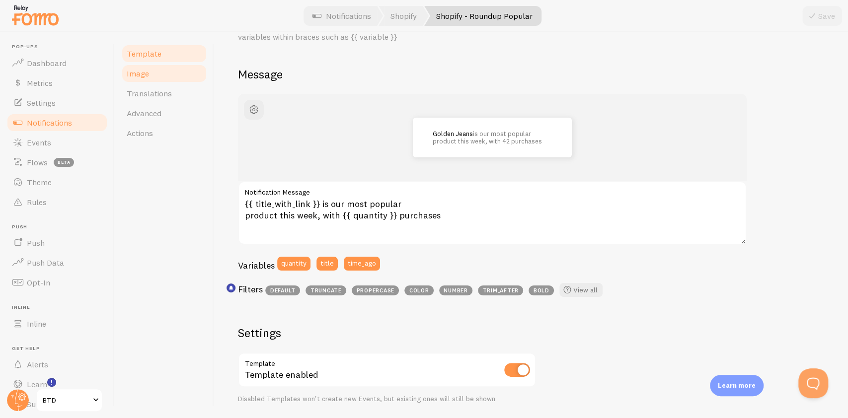
click at [159, 70] on link "Image" at bounding box center [164, 74] width 87 height 20
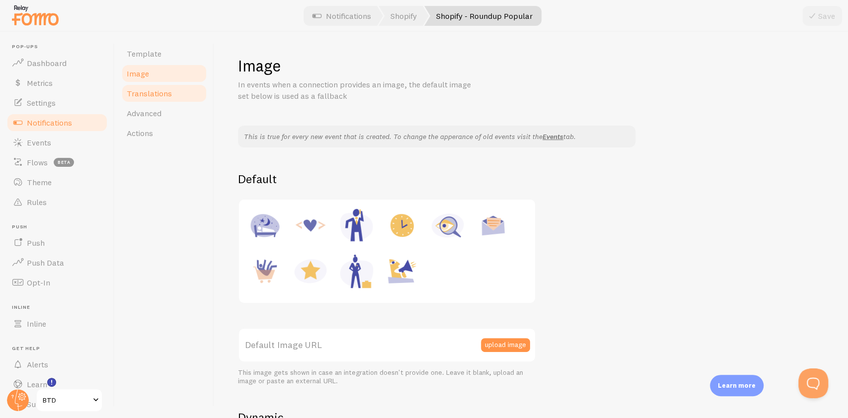
click at [174, 93] on link "Translations" at bounding box center [164, 93] width 87 height 20
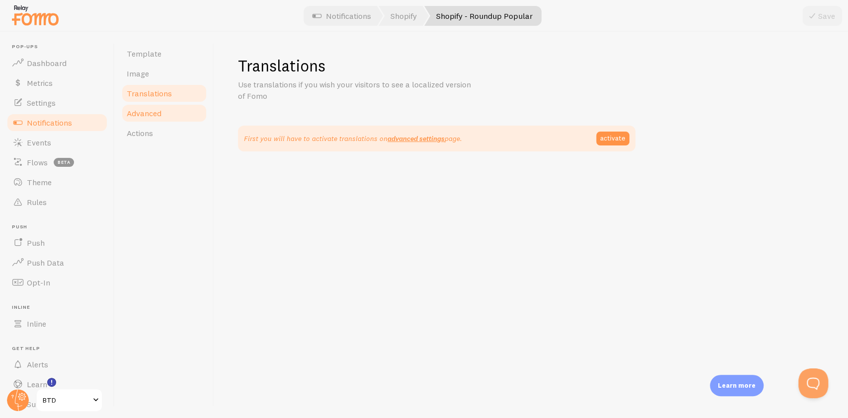
click at [165, 112] on link "Advanced" at bounding box center [164, 113] width 87 height 20
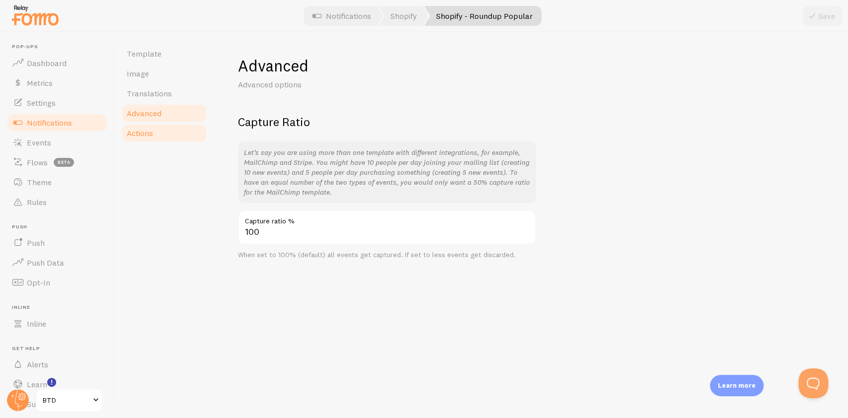
click at [164, 133] on link "Actions" at bounding box center [164, 133] width 87 height 20
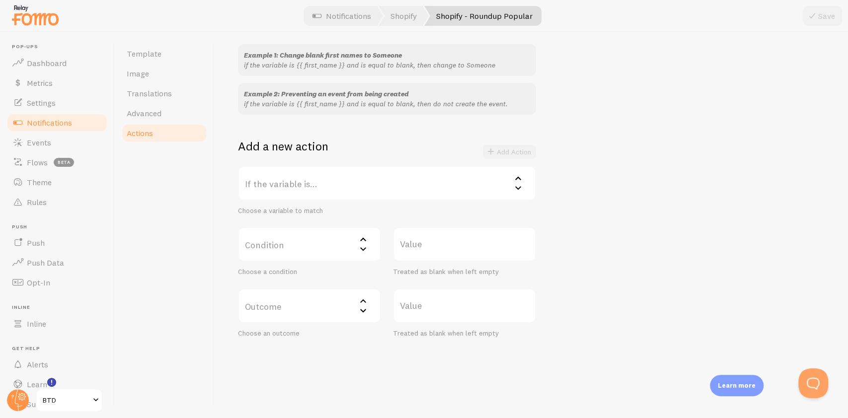
scroll to position [98, 0]
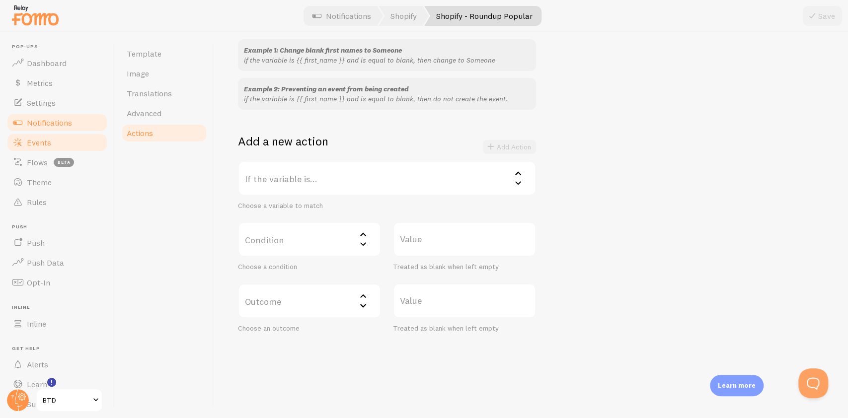
click at [58, 138] on link "Events" at bounding box center [57, 143] width 102 height 20
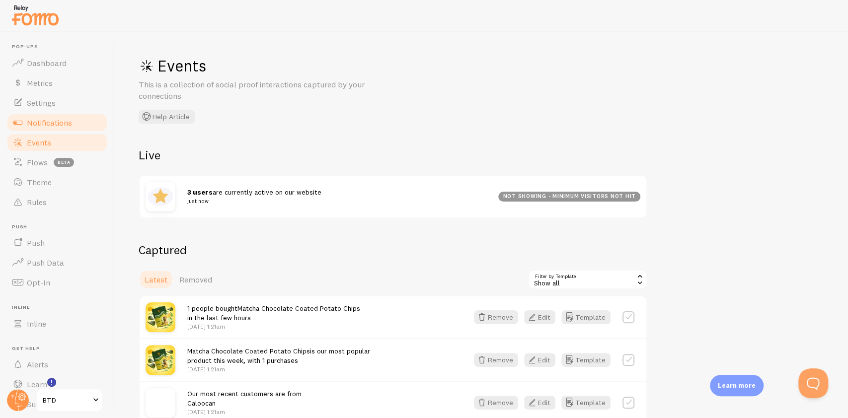
click at [48, 125] on span "Notifications" at bounding box center [49, 123] width 45 height 10
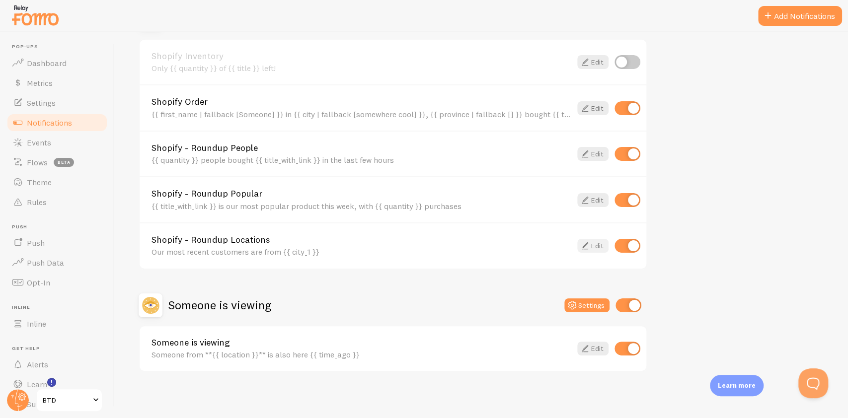
click at [599, 249] on link "Edit" at bounding box center [592, 246] width 31 height 14
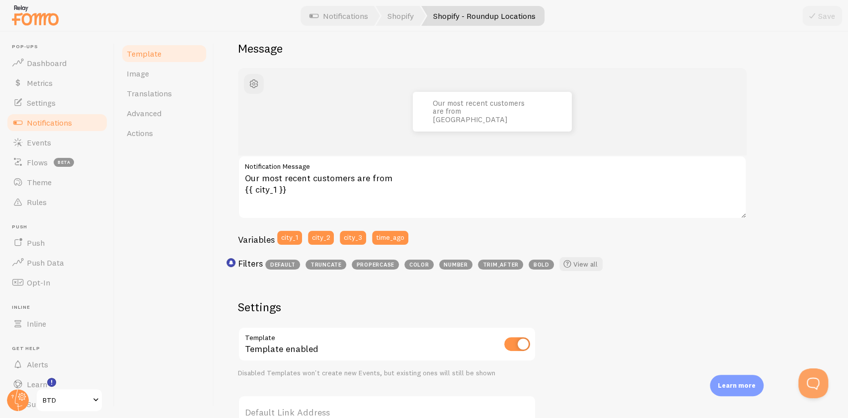
scroll to position [66, 0]
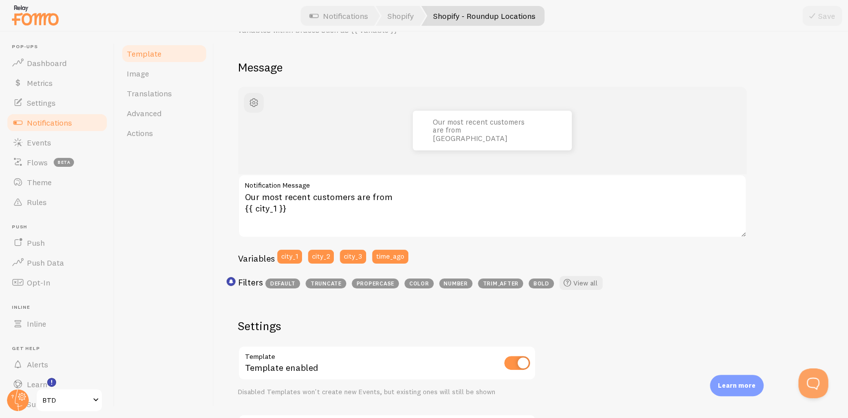
click at [54, 122] on span "Notifications" at bounding box center [49, 123] width 45 height 10
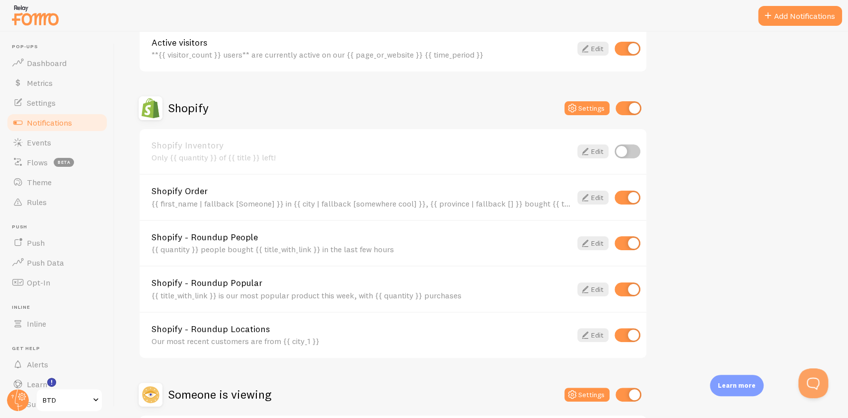
scroll to position [331, 0]
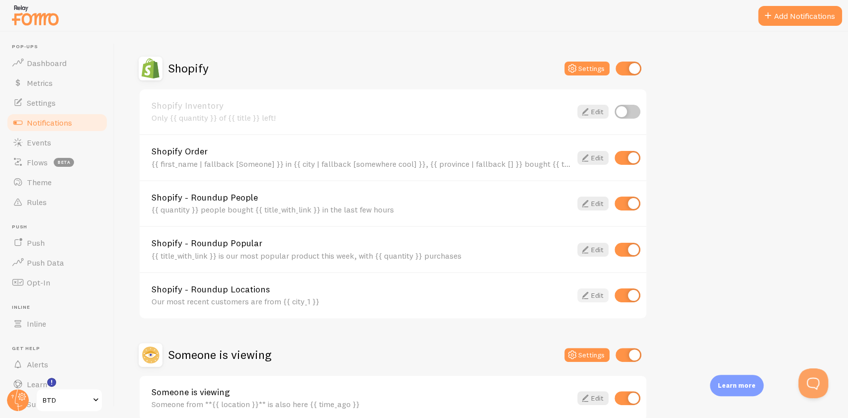
click at [591, 296] on link "Edit" at bounding box center [592, 296] width 31 height 14
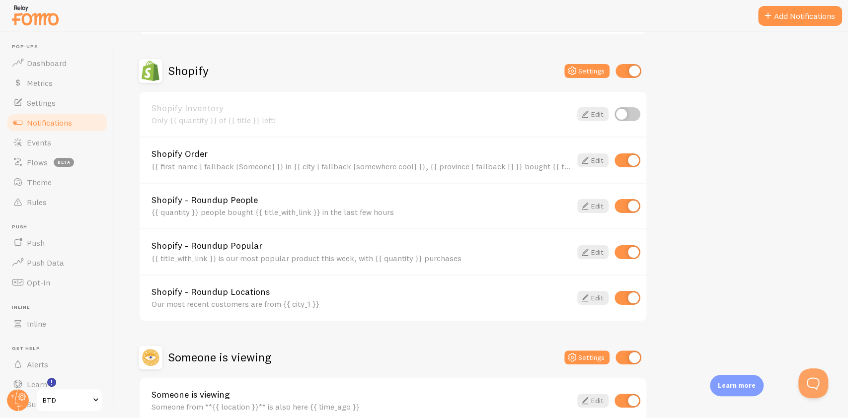
scroll to position [380, 0]
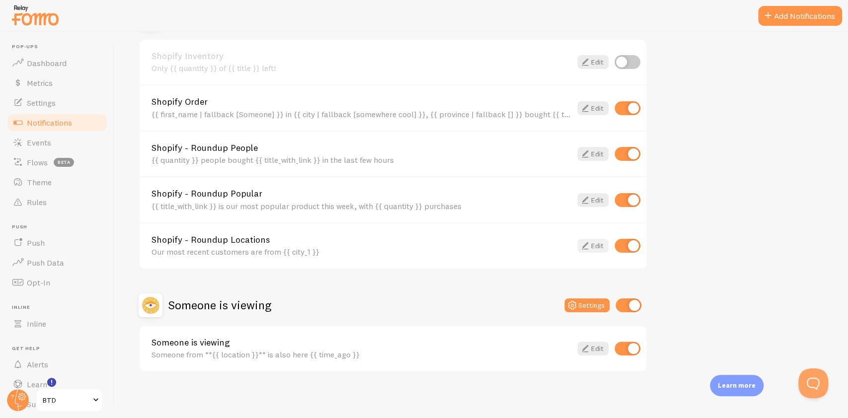
click at [604, 240] on link "Edit" at bounding box center [592, 246] width 31 height 14
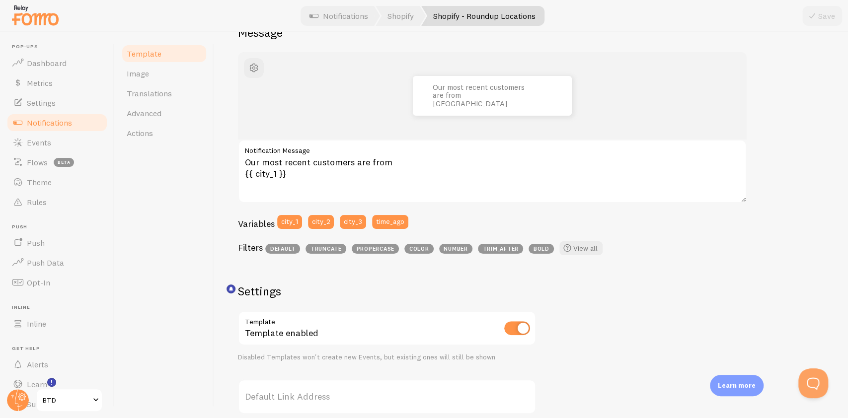
scroll to position [59, 0]
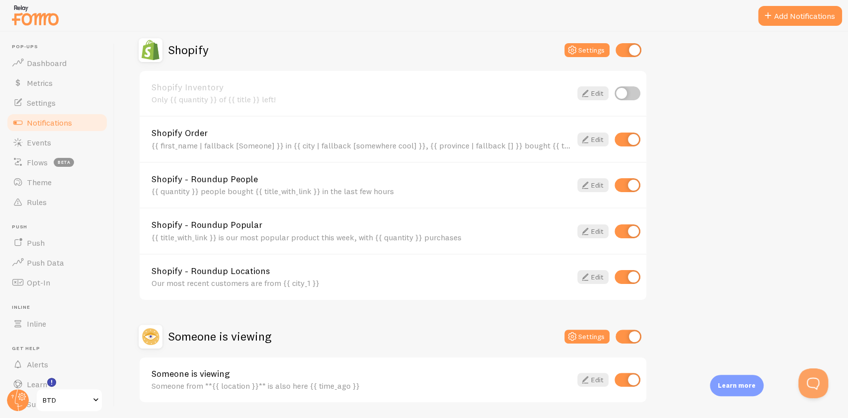
scroll to position [380, 0]
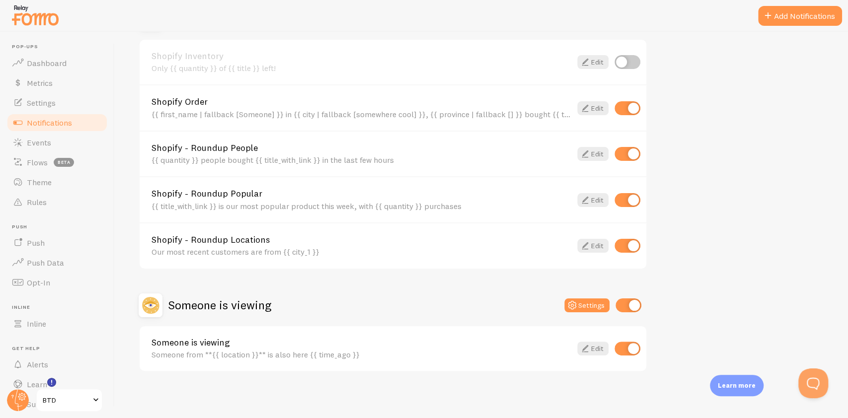
click at [629, 244] on input "checkbox" at bounding box center [627, 246] width 26 height 14
checkbox input "false"
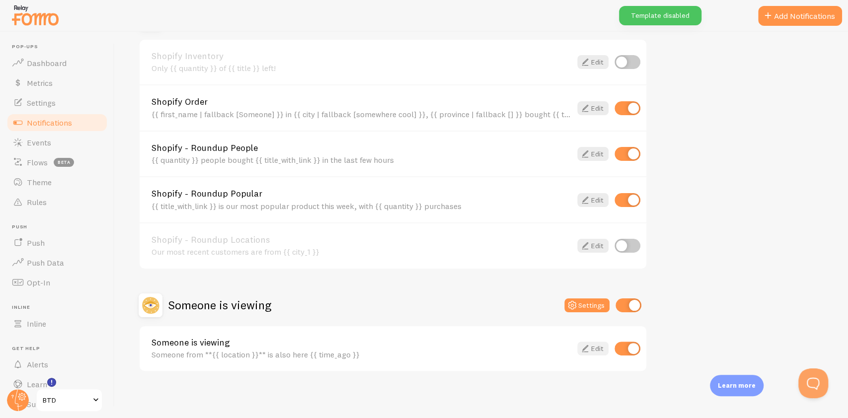
click at [588, 345] on icon at bounding box center [585, 349] width 12 height 12
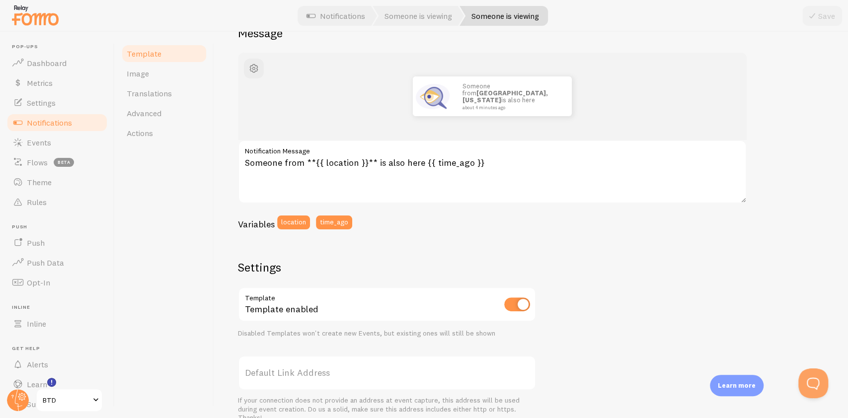
scroll to position [299, 0]
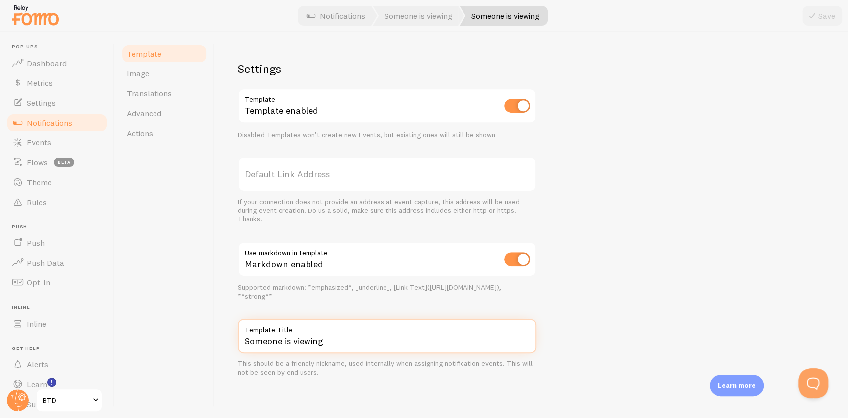
click at [318, 344] on input "Someone is viewing" at bounding box center [387, 336] width 298 height 35
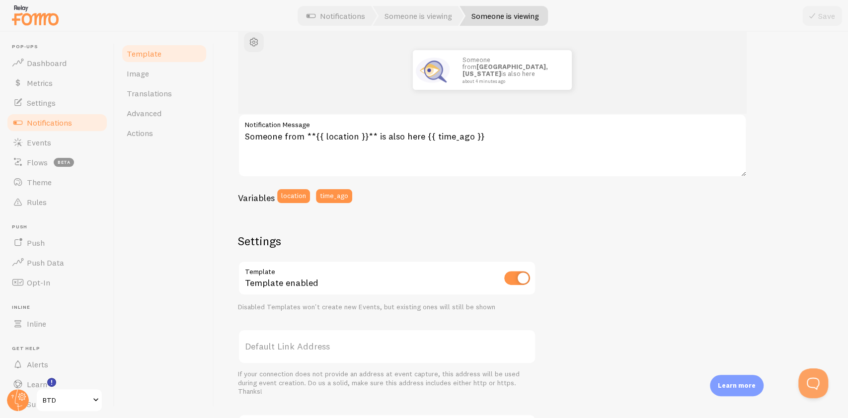
scroll to position [199, 0]
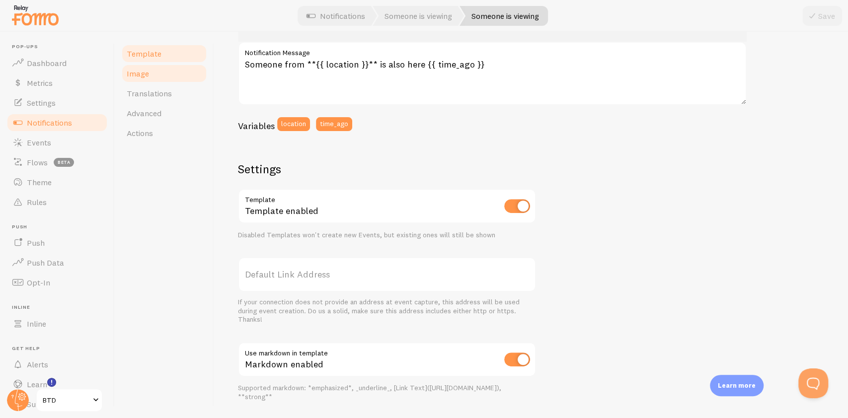
click at [139, 76] on span "Image" at bounding box center [138, 74] width 22 height 10
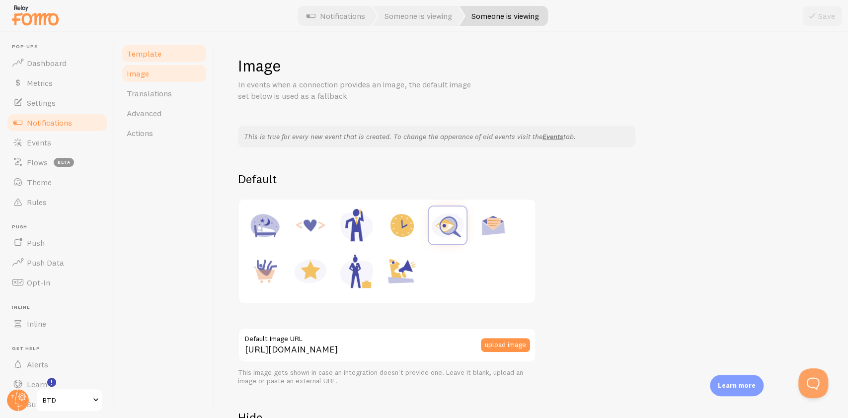
click at [175, 53] on link "Template" at bounding box center [164, 54] width 87 height 20
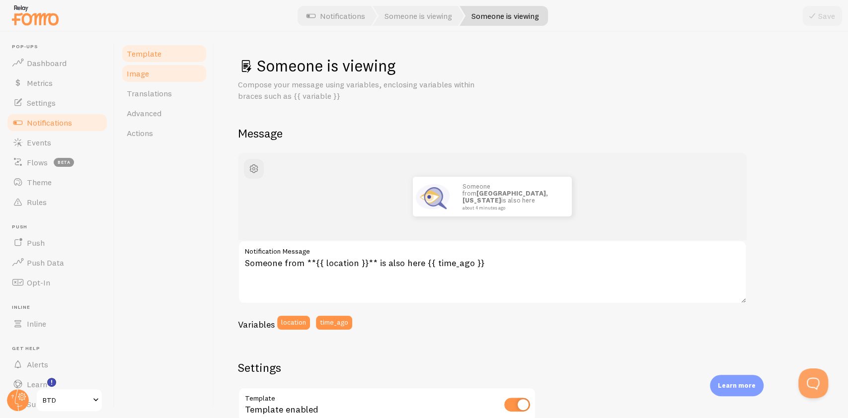
click at [160, 78] on link "Image" at bounding box center [164, 74] width 87 height 20
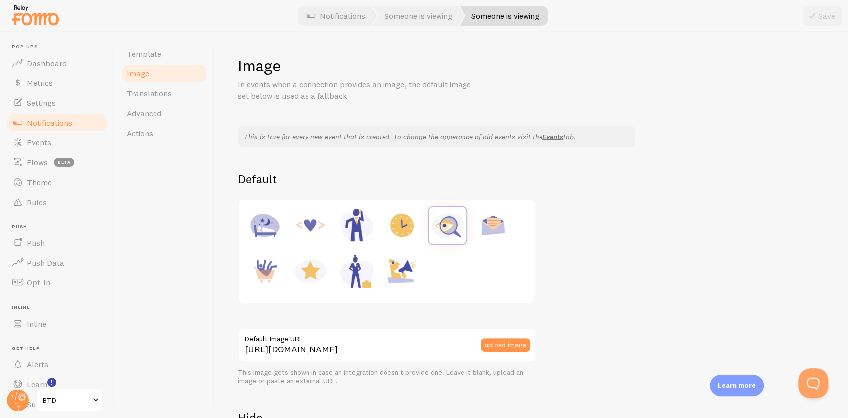
click at [397, 227] on img at bounding box center [402, 226] width 38 height 38
type input "https://fomo.com/images/widget/template_defaults/hours.jpg"
click at [817, 14] on icon at bounding box center [812, 16] width 12 height 12
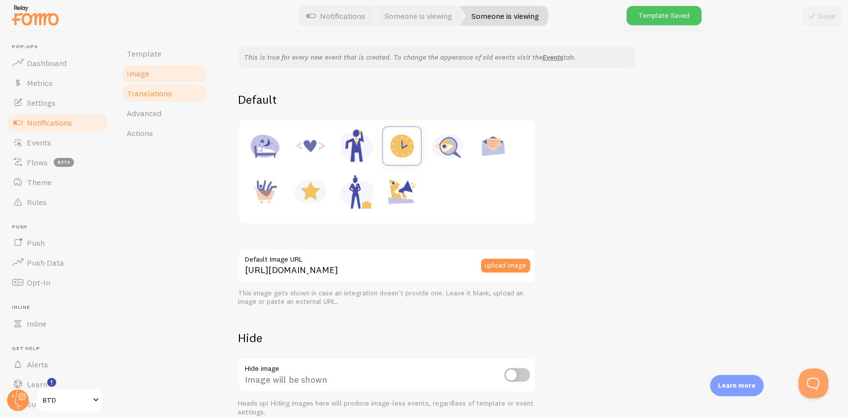
scroll to position [59, 0]
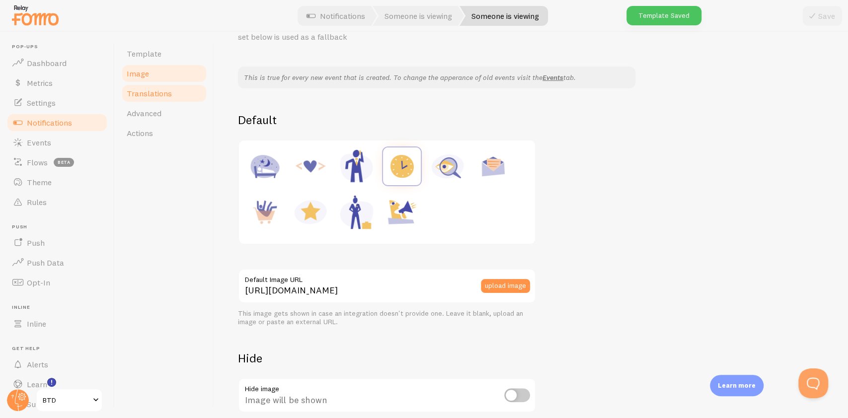
click at [167, 91] on span "Translations" at bounding box center [149, 93] width 45 height 10
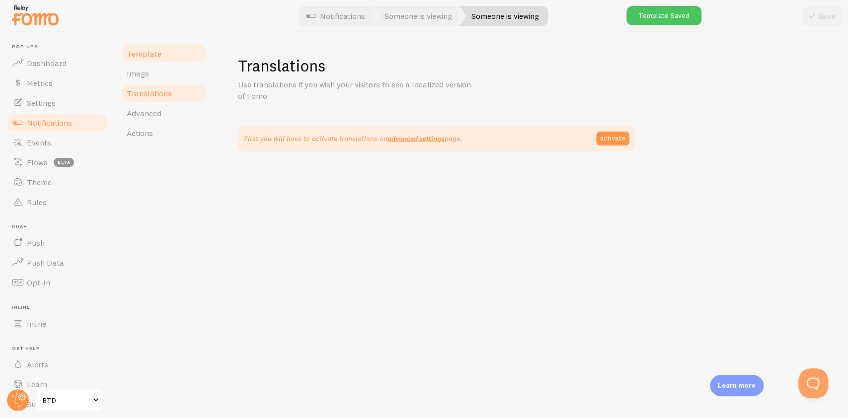
click at [169, 55] on link "Template" at bounding box center [164, 54] width 87 height 20
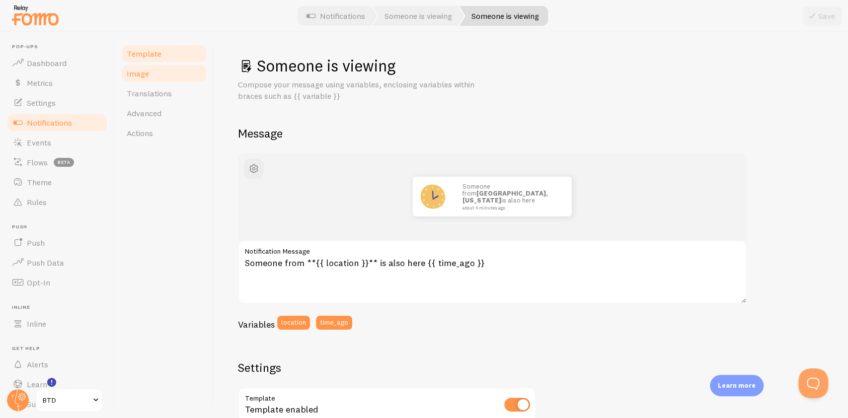
click at [148, 70] on link "Image" at bounding box center [164, 74] width 87 height 20
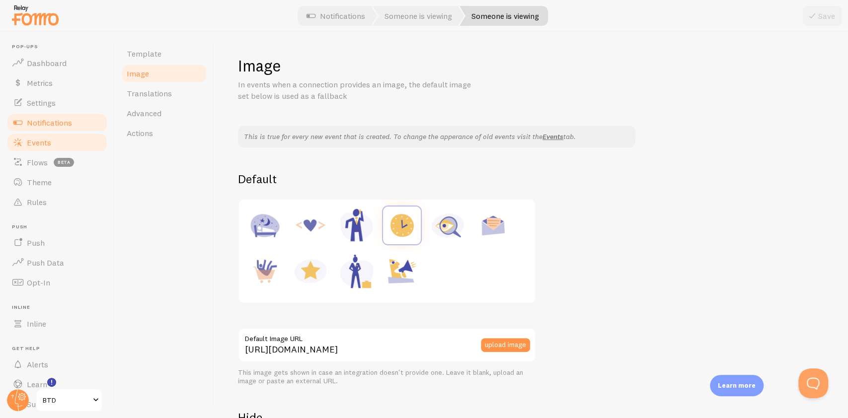
click at [38, 133] on link "Events" at bounding box center [57, 143] width 102 height 20
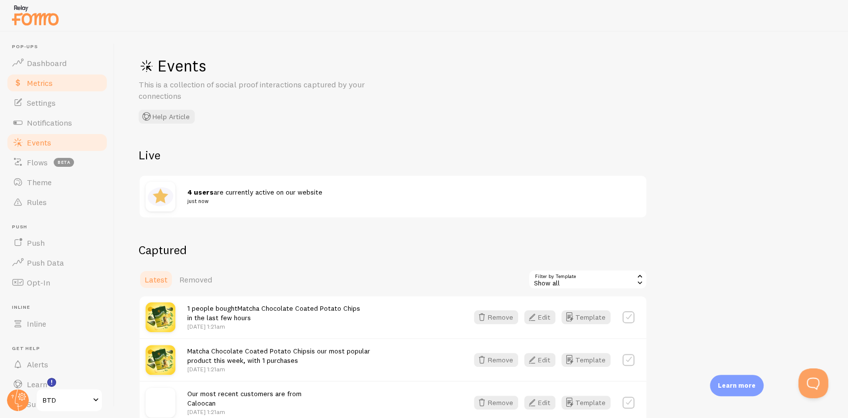
click at [70, 85] on link "Metrics" at bounding box center [57, 83] width 102 height 20
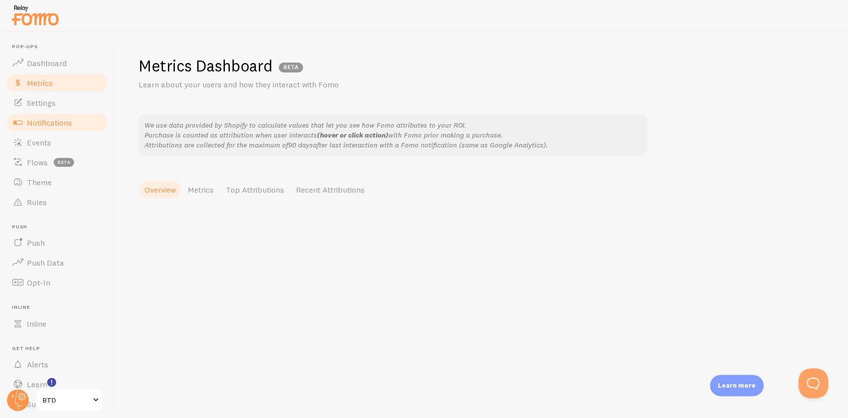
click at [63, 115] on link "Notifications" at bounding box center [57, 123] width 102 height 20
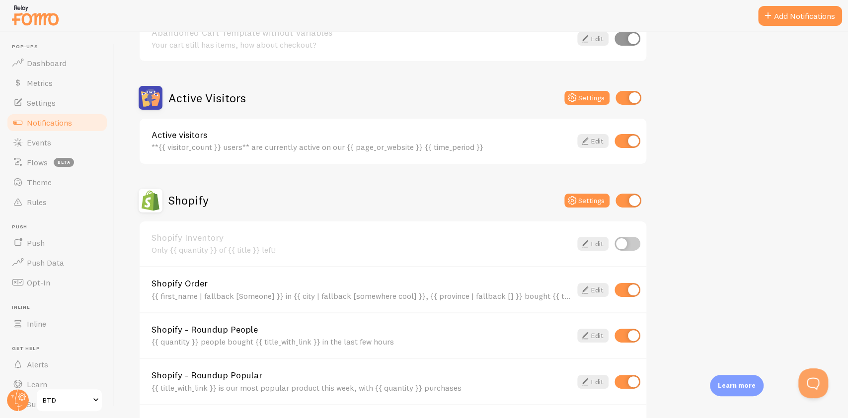
scroll to position [380, 0]
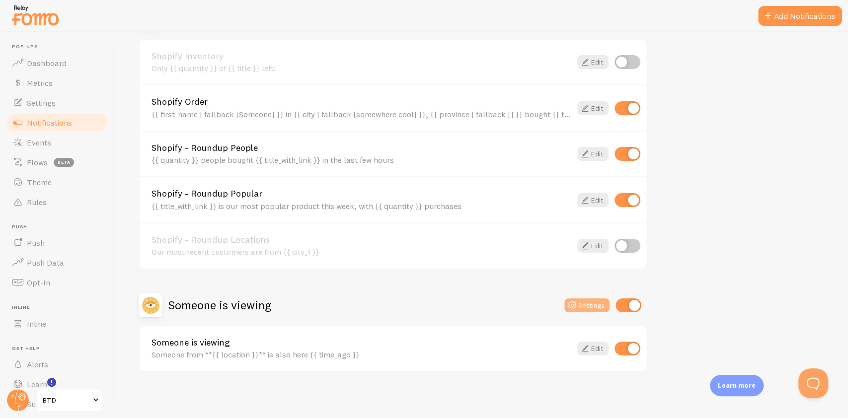
click at [598, 300] on button "Settings" at bounding box center [586, 306] width 45 height 14
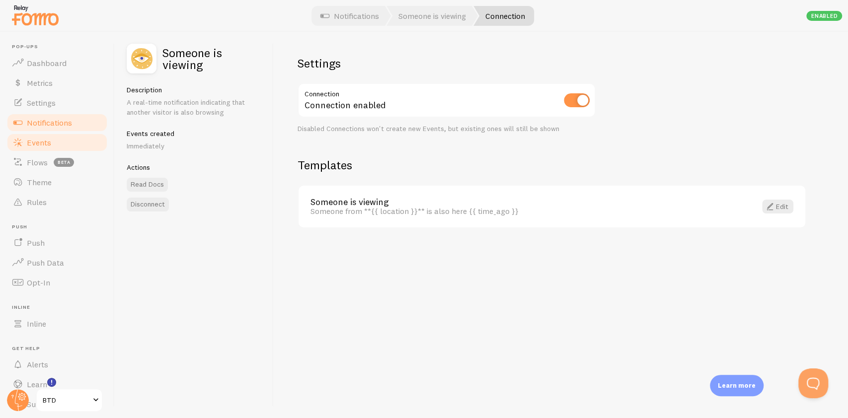
click at [39, 138] on span "Events" at bounding box center [39, 143] width 24 height 10
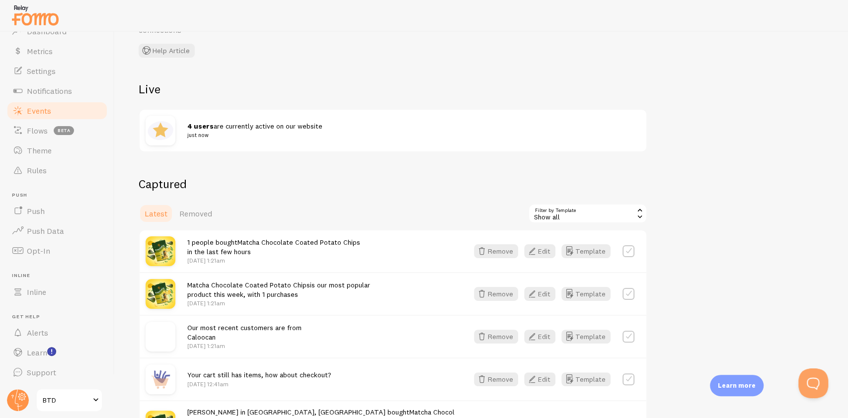
scroll to position [139, 0]
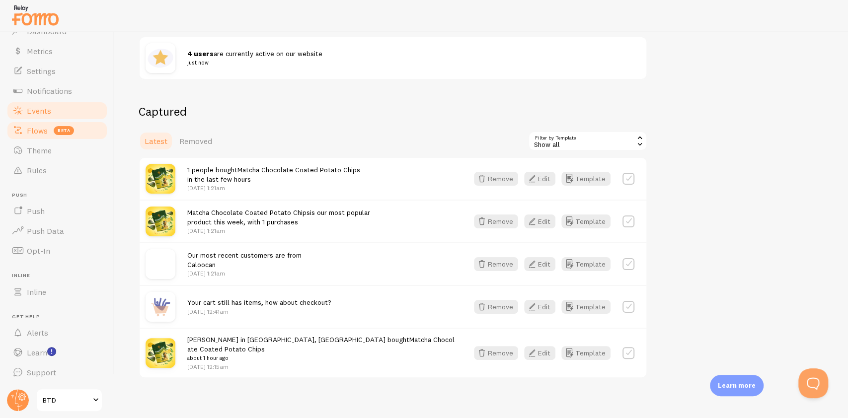
click at [35, 133] on span "Flows" at bounding box center [37, 131] width 21 height 10
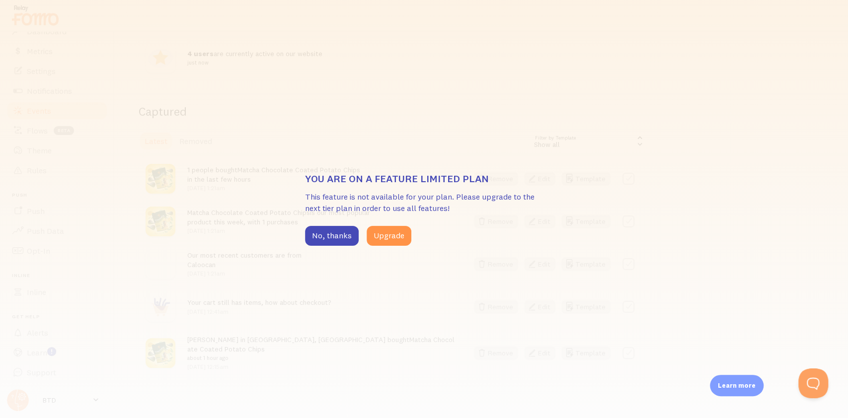
click at [223, 233] on div "You are on a feature limited plan This feature is not available for your plan. …" at bounding box center [424, 209] width 848 height 418
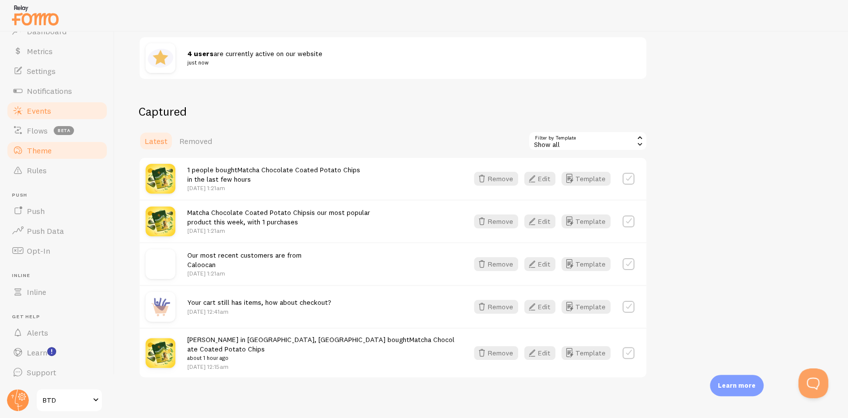
click at [54, 144] on link "Theme" at bounding box center [57, 151] width 102 height 20
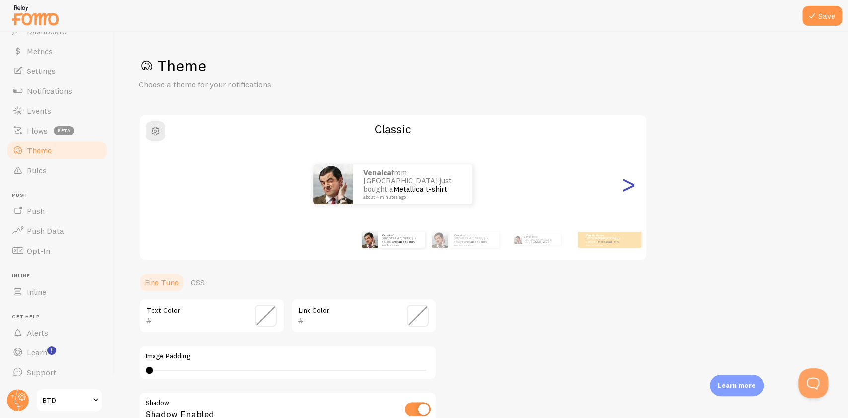
click at [627, 190] on div ">" at bounding box center [628, 185] width 12 height 72
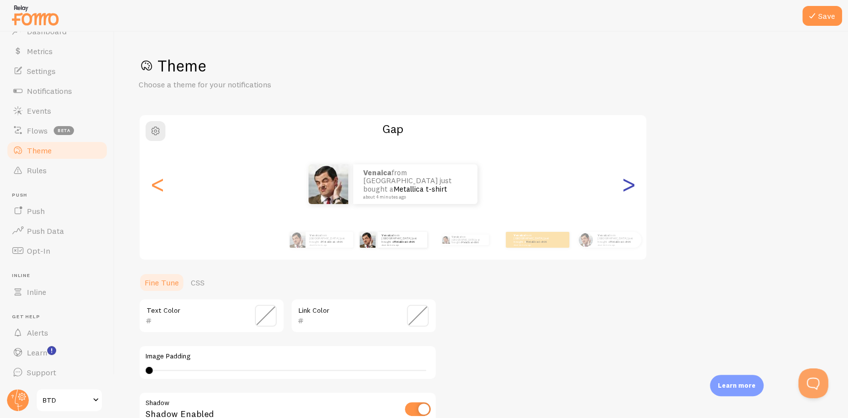
click at [627, 190] on div ">" at bounding box center [628, 185] width 12 height 72
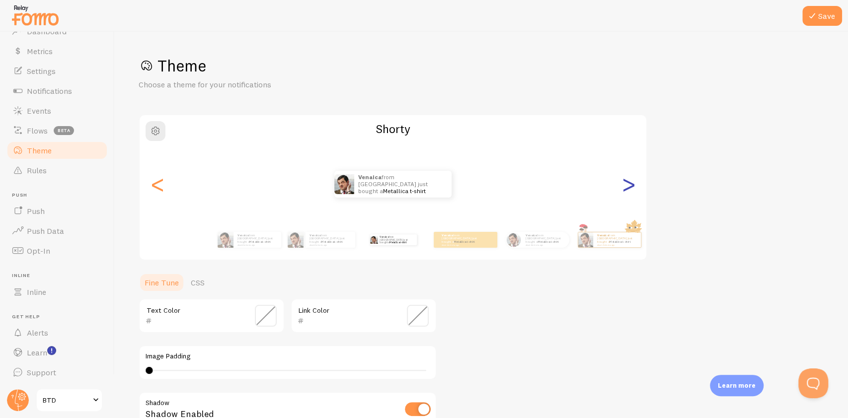
click at [627, 190] on div ">" at bounding box center [628, 185] width 12 height 72
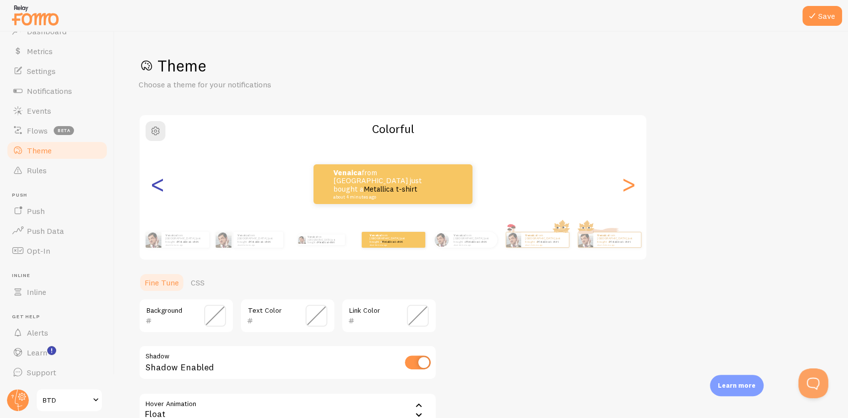
click at [146, 193] on div "Venaica from [GEOGRAPHIC_DATA] just bought a Metallica t-shirt about 4 minutes …" at bounding box center [393, 184] width 507 height 40
click at [151, 193] on div "<" at bounding box center [157, 185] width 12 height 72
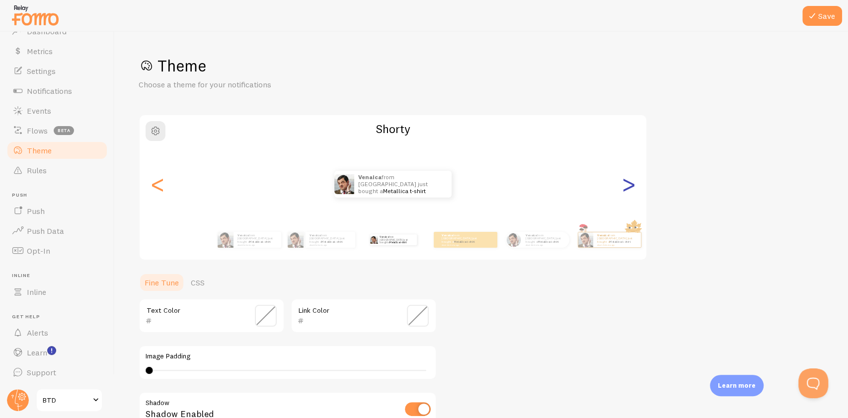
click at [625, 184] on div ">" at bounding box center [628, 185] width 12 height 72
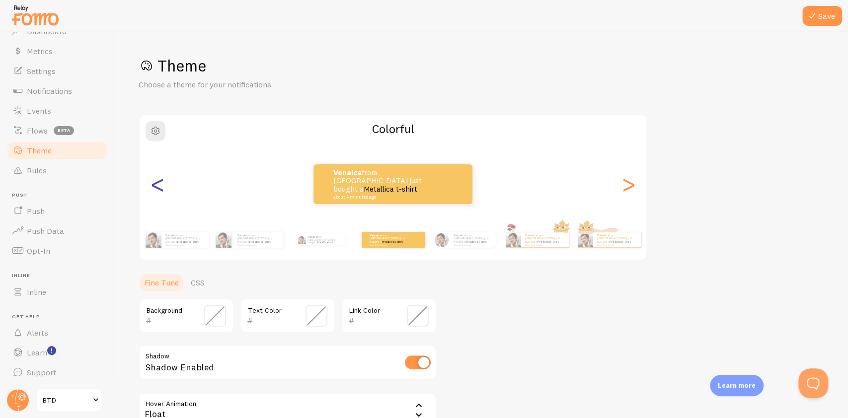
click at [151, 197] on div "<" at bounding box center [157, 185] width 12 height 72
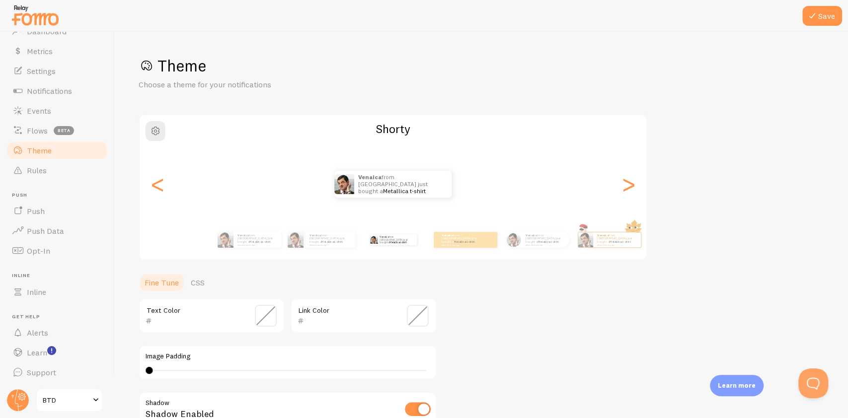
click at [195, 198] on div "Venaica from [GEOGRAPHIC_DATA] just bought a Metallica t-shirt about 4 minutes …" at bounding box center [393, 185] width 507 height 72
click at [185, 196] on div "Venaica from [GEOGRAPHIC_DATA] just bought a Metallica t-shirt about 4 minutes …" at bounding box center [393, 185] width 507 height 72
click at [179, 191] on div "Venaica from [GEOGRAPHIC_DATA] just bought a Metallica t-shirt about 4 minutes …" at bounding box center [393, 184] width 507 height 27
click at [166, 184] on div "Venaica from [GEOGRAPHIC_DATA] just bought a Metallica t-shirt about 4 minutes …" at bounding box center [393, 184] width 507 height 27
click at [159, 178] on div "<" at bounding box center [157, 185] width 12 height 72
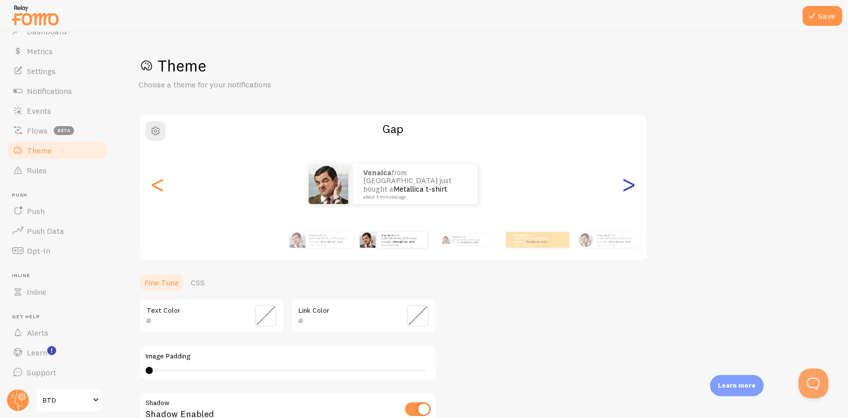
click at [628, 192] on div ">" at bounding box center [628, 185] width 12 height 72
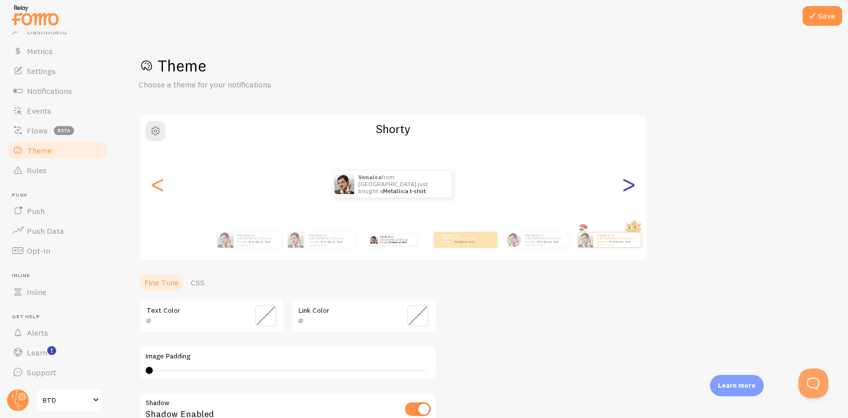
click at [628, 192] on div ">" at bounding box center [628, 185] width 12 height 72
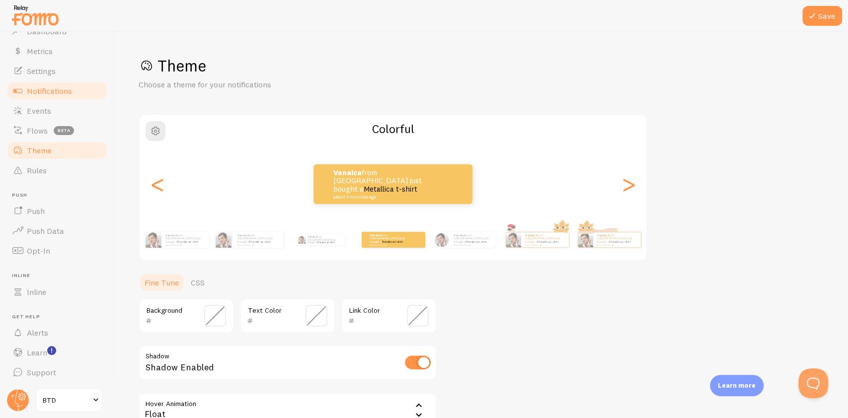
click at [56, 88] on span "Notifications" at bounding box center [49, 91] width 45 height 10
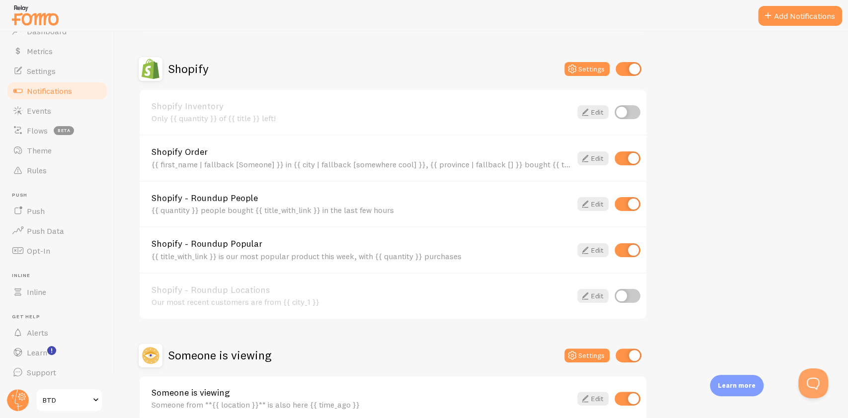
scroll to position [314, 0]
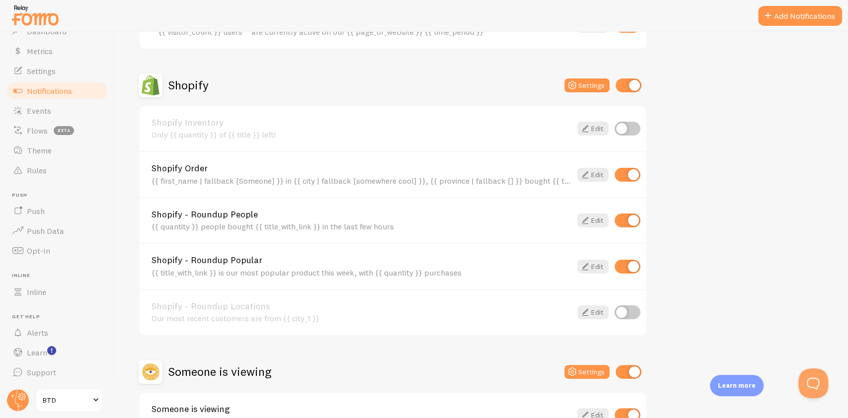
click at [489, 177] on div "{{ first_name | fallback [Someone] }} in {{ city | fallback [somewhere cool] }}…" at bounding box center [361, 180] width 420 height 9
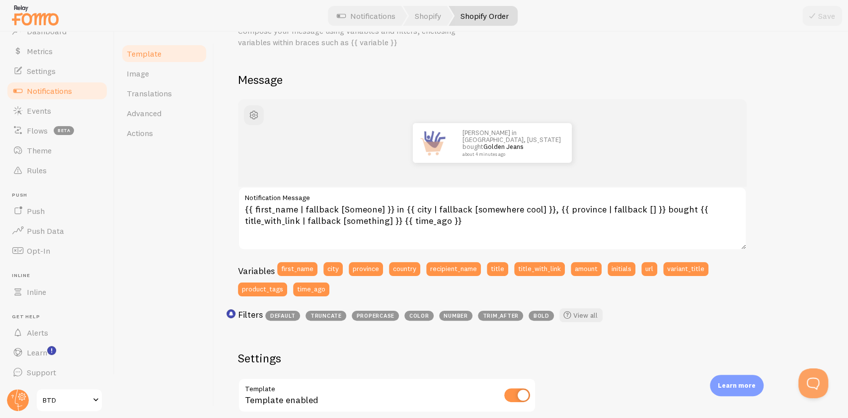
scroll to position [66, 0]
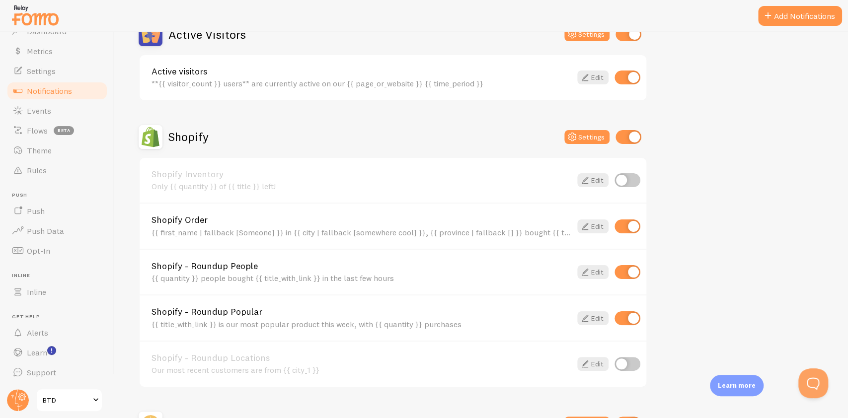
scroll to position [265, 0]
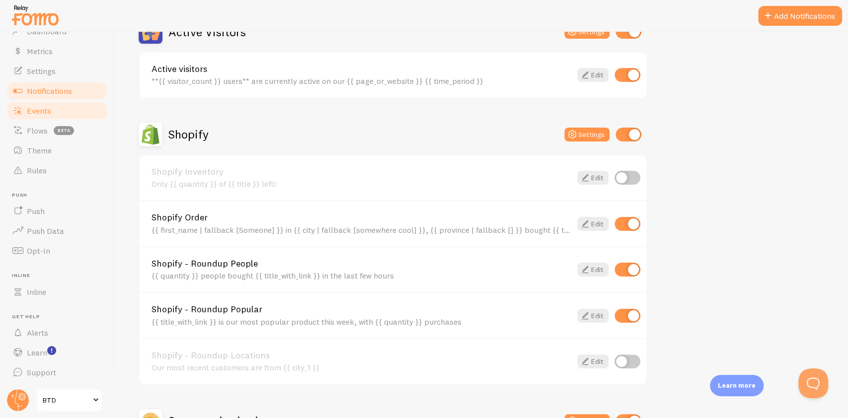
click at [43, 107] on span "Events" at bounding box center [39, 111] width 24 height 10
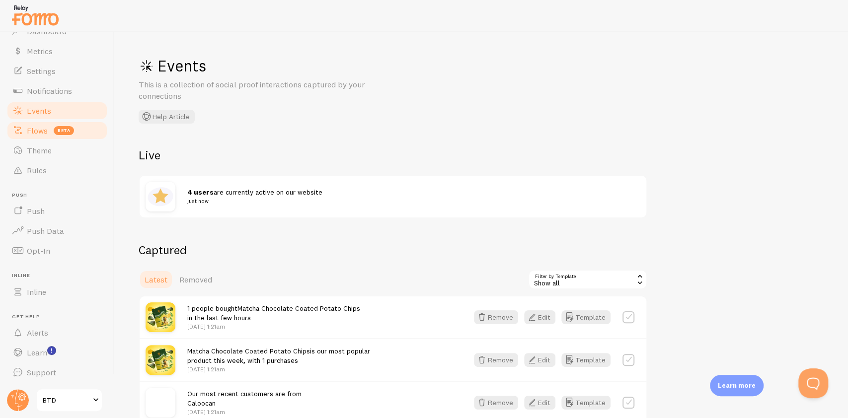
click at [42, 126] on span "Flows" at bounding box center [37, 131] width 21 height 10
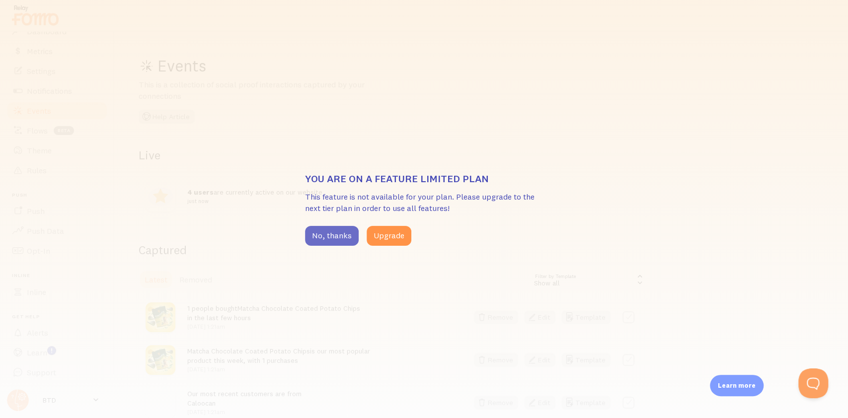
click at [318, 234] on button "No, thanks" at bounding box center [332, 236] width 54 height 20
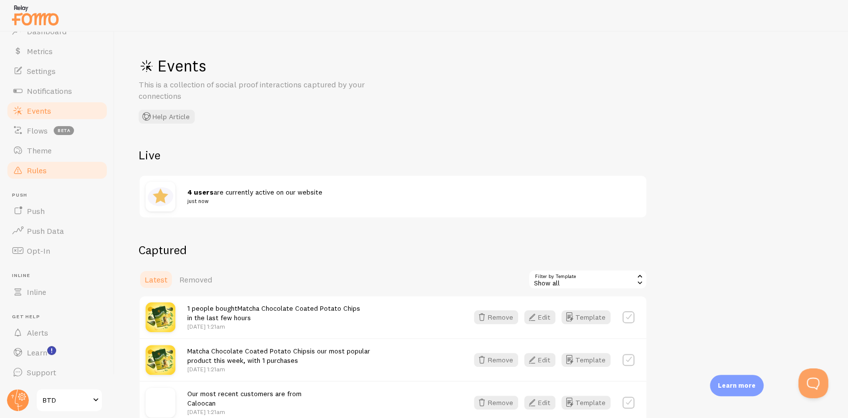
click at [65, 153] on link "Theme" at bounding box center [57, 151] width 102 height 20
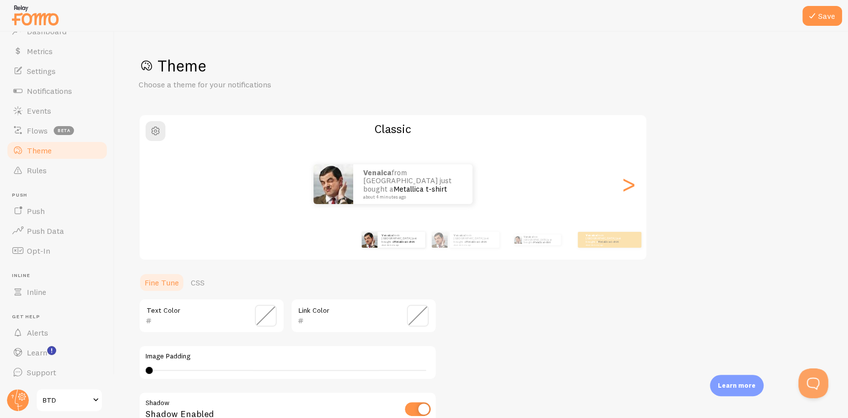
click at [638, 185] on div "Venaica from [GEOGRAPHIC_DATA] just bought a Metallica t-shirt about 4 minutes …" at bounding box center [393, 184] width 507 height 40
click at [632, 185] on div ">" at bounding box center [628, 185] width 12 height 72
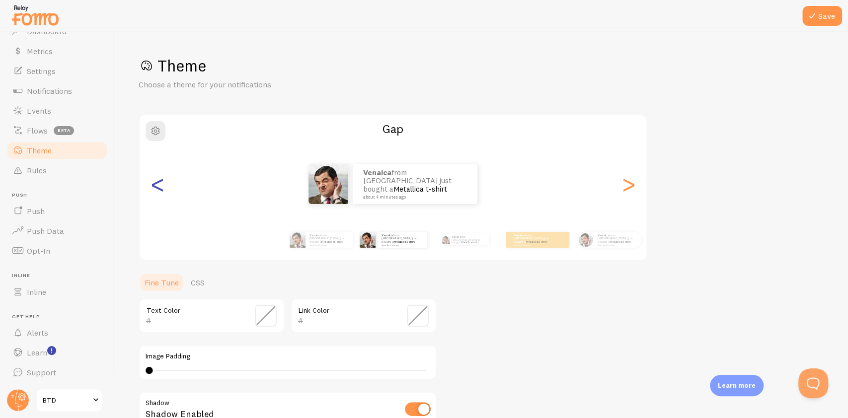
click at [163, 196] on div "<" at bounding box center [157, 185] width 12 height 72
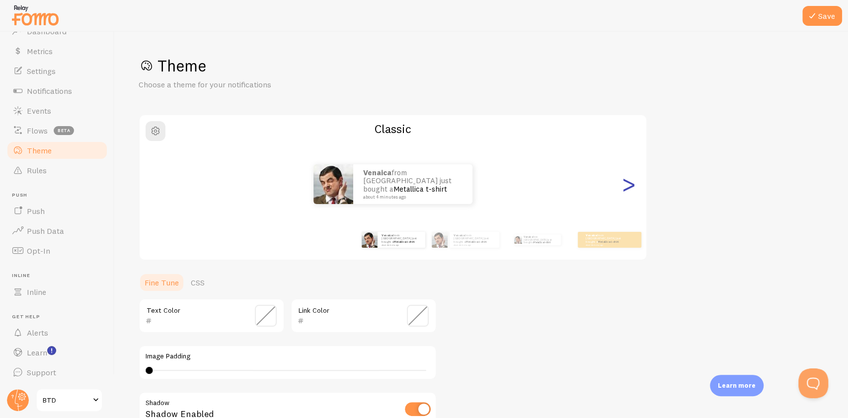
click at [622, 184] on div ">" at bounding box center [628, 185] width 12 height 72
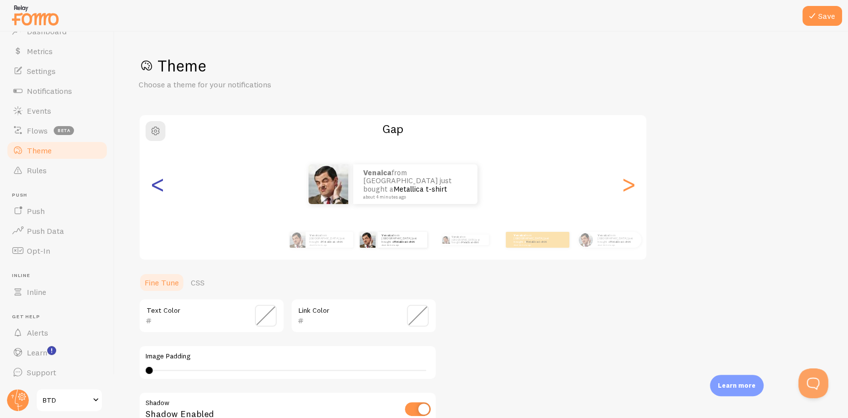
click at [159, 192] on div "<" at bounding box center [157, 185] width 12 height 72
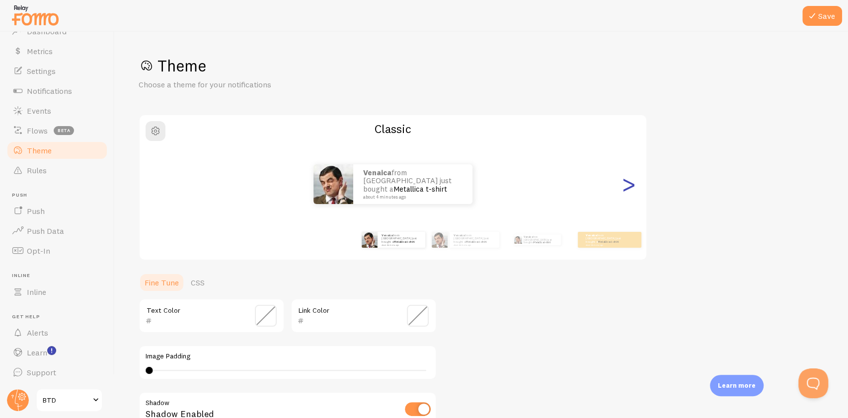
click at [628, 189] on div ">" at bounding box center [628, 185] width 12 height 72
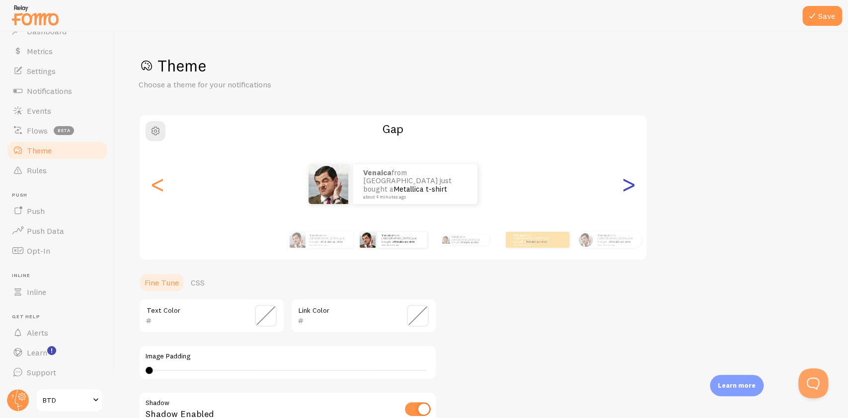
click at [628, 189] on div ">" at bounding box center [628, 185] width 12 height 72
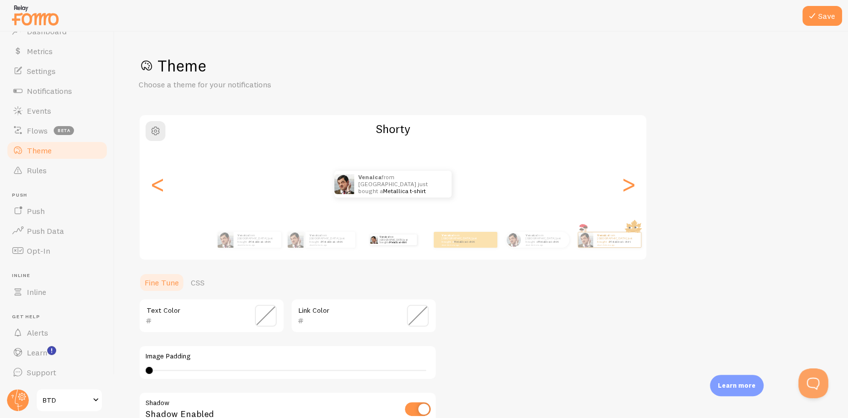
click at [619, 181] on div "Venaica from [GEOGRAPHIC_DATA] just bought a Metallica t-shirt about 4 minutes …" at bounding box center [393, 184] width 507 height 27
click at [622, 181] on div ">" at bounding box center [628, 185] width 12 height 72
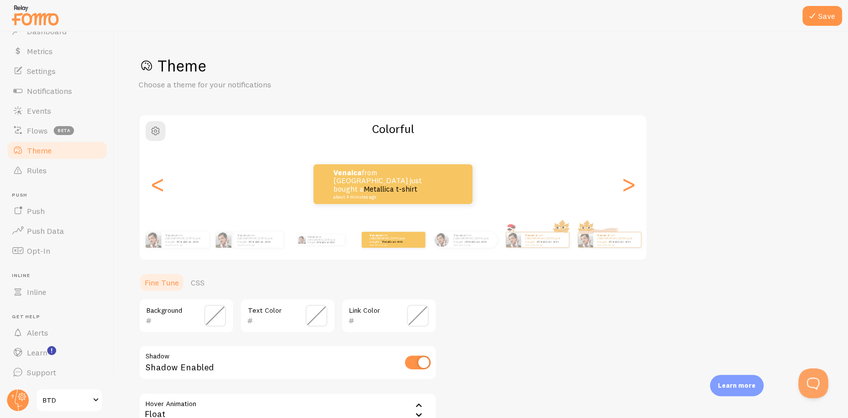
click at [175, 188] on div "Venaica from [GEOGRAPHIC_DATA] just bought a Metallica t-shirt about 4 minutes …" at bounding box center [393, 184] width 507 height 40
click at [159, 190] on div "<" at bounding box center [157, 185] width 12 height 72
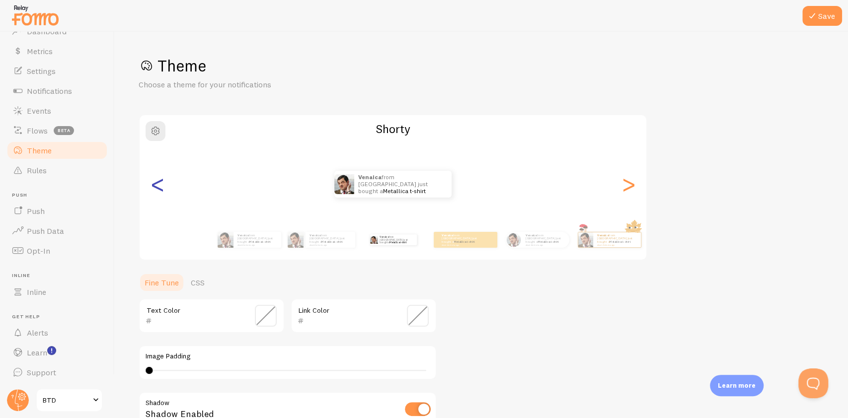
click at [160, 187] on div "<" at bounding box center [157, 185] width 12 height 72
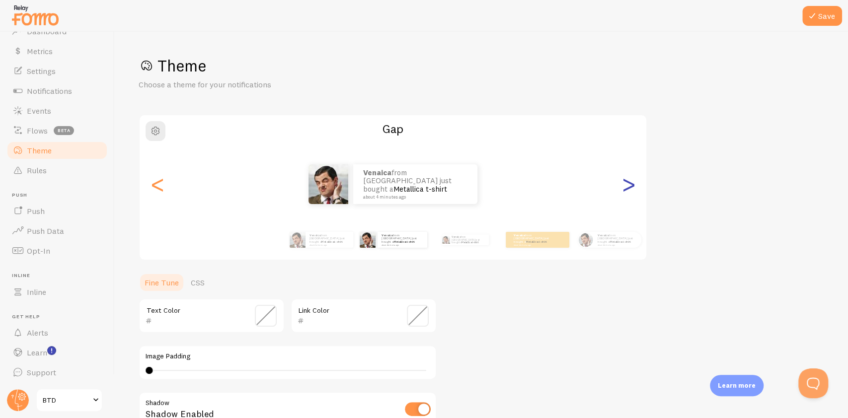
click at [628, 193] on div ">" at bounding box center [628, 185] width 12 height 72
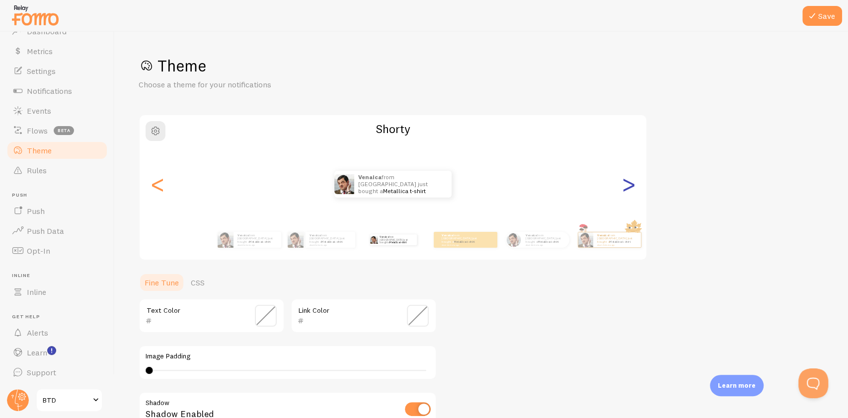
click at [628, 193] on div ">" at bounding box center [628, 185] width 12 height 72
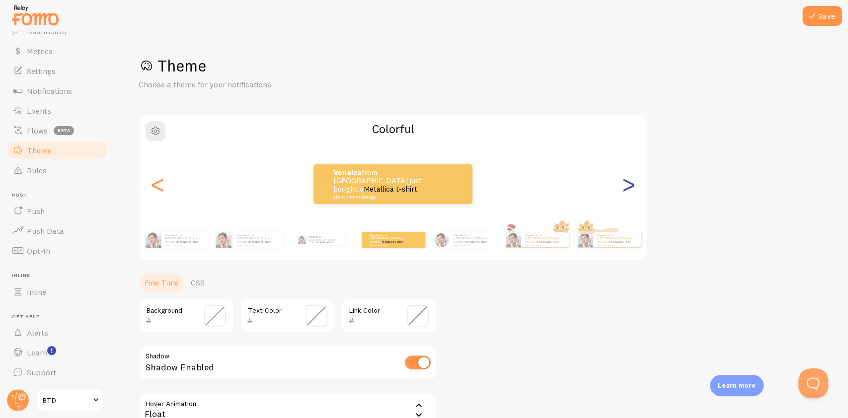
click at [628, 193] on div ">" at bounding box center [628, 185] width 12 height 72
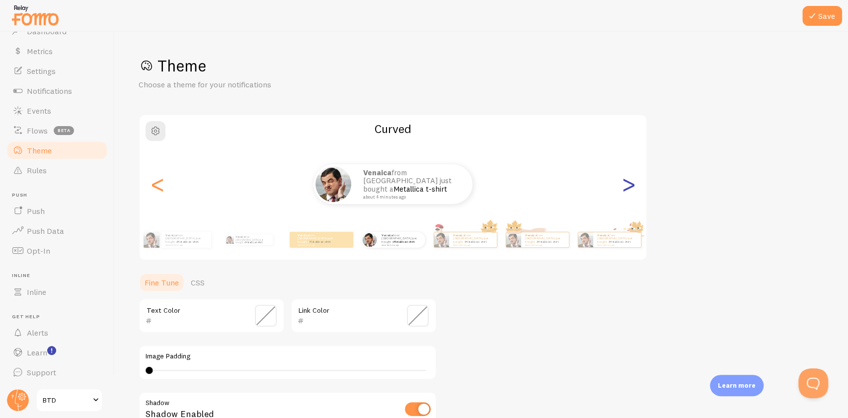
click at [628, 193] on div ">" at bounding box center [628, 185] width 12 height 72
type input "0"
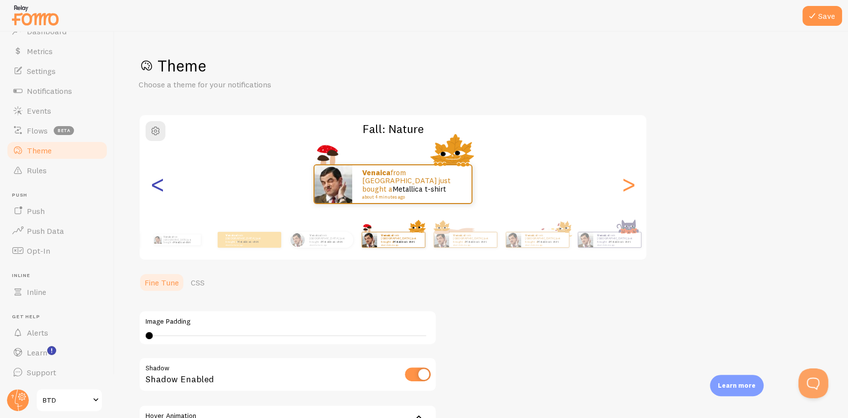
click at [163, 192] on div "<" at bounding box center [157, 185] width 12 height 72
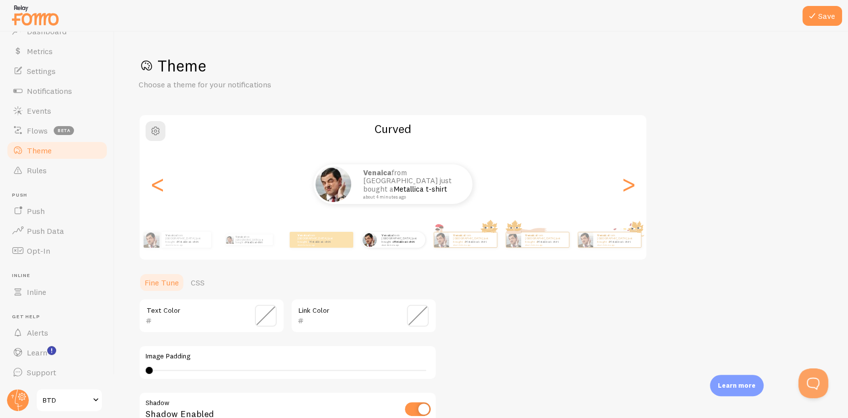
scroll to position [66, 0]
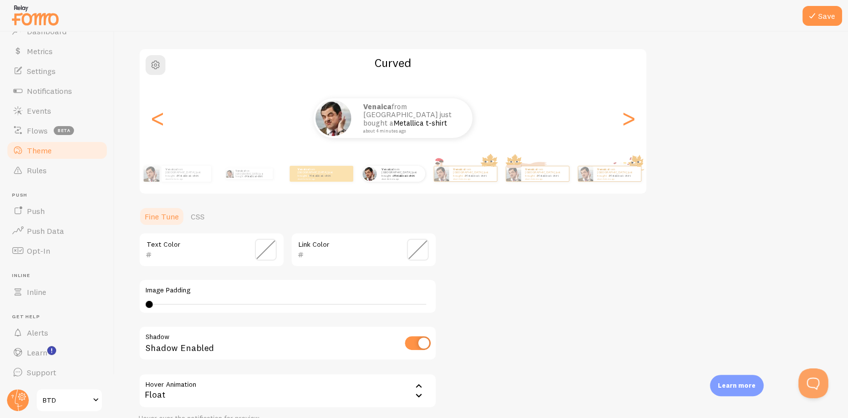
click at [420, 252] on span at bounding box center [418, 250] width 22 height 22
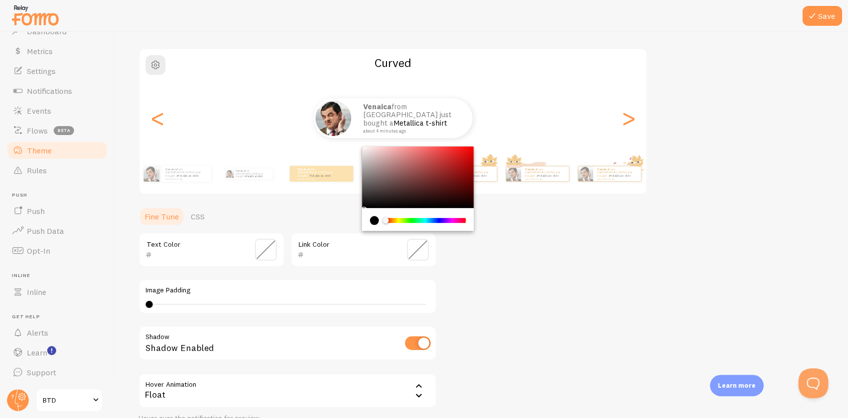
click at [405, 188] on div "Chrome color picker" at bounding box center [418, 178] width 112 height 62
click at [328, 255] on input "000000" at bounding box center [349, 255] width 91 height 12
paste input "F9E547"
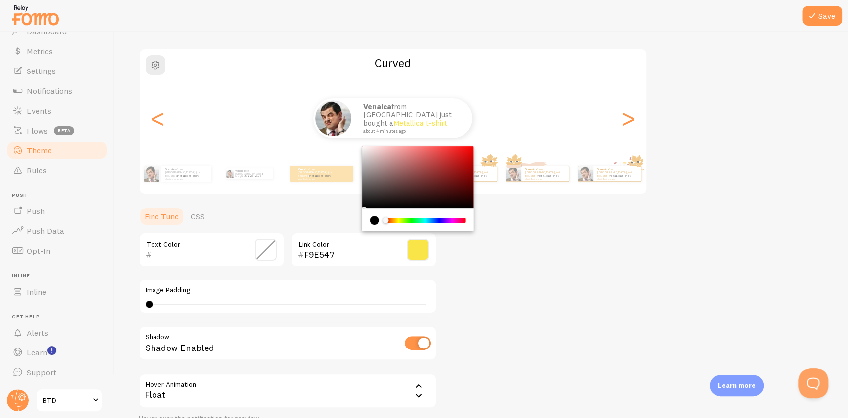
drag, startPoint x: 397, startPoint y: 242, endPoint x: 413, endPoint y: 247, distance: 16.7
click at [398, 243] on div "F9E547 Link Color" at bounding box center [364, 249] width 146 height 35
click at [414, 247] on span at bounding box center [418, 250] width 22 height 22
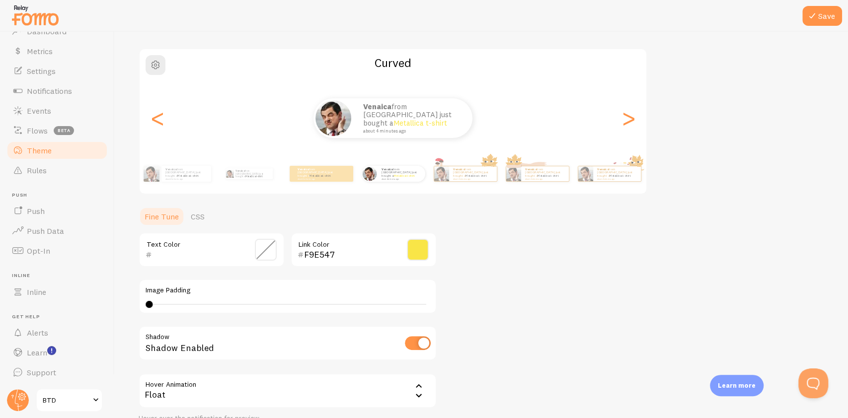
click at [380, 253] on input "F9E547" at bounding box center [349, 255] width 91 height 12
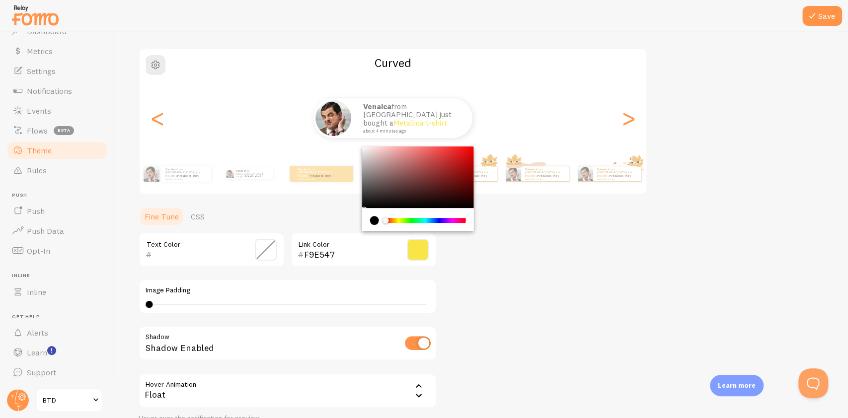
click at [380, 253] on input "F9E547" at bounding box center [349, 255] width 91 height 12
paste input "642714"
type input "642714"
drag, startPoint x: 158, startPoint y: 298, endPoint x: 190, endPoint y: 304, distance: 32.9
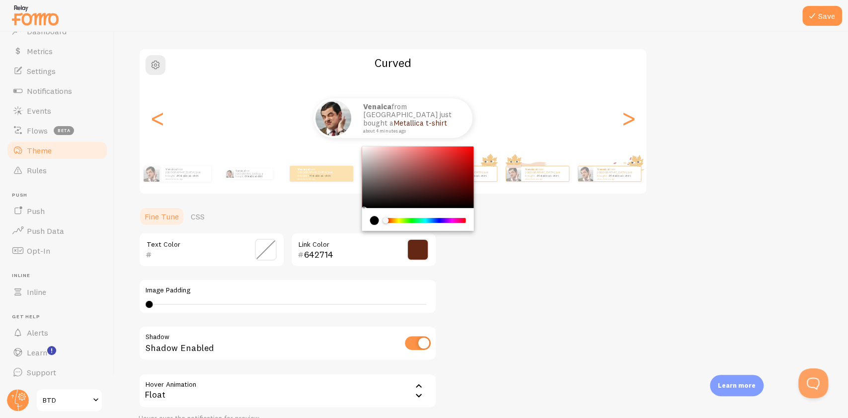
click at [190, 304] on div "Image Padding 4 4 - undefined" at bounding box center [288, 296] width 298 height 35
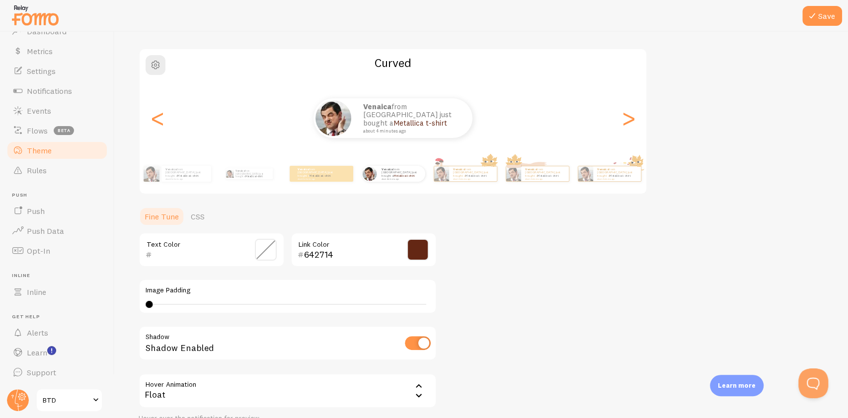
drag, startPoint x: 152, startPoint y: 303, endPoint x: 168, endPoint y: 304, distance: 16.0
click at [188, 304] on div "4 4 - undefined" at bounding box center [288, 305] width 284 height 8
drag, startPoint x: 200, startPoint y: 307, endPoint x: 324, endPoint y: 312, distance: 123.8
click at [324, 312] on div "Image Padding 9" at bounding box center [288, 296] width 298 height 35
drag, startPoint x: 207, startPoint y: 300, endPoint x: 213, endPoint y: 300, distance: 5.5
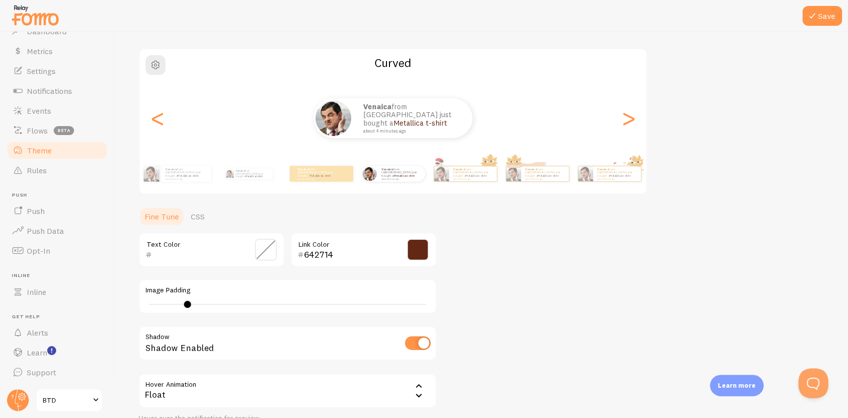
click at [212, 300] on div "Image Padding 9" at bounding box center [288, 296] width 298 height 35
drag, startPoint x: 188, startPoint y: 303, endPoint x: 161, endPoint y: 308, distance: 27.4
click at [161, 308] on div "Image Padding 6" at bounding box center [288, 296] width 298 height 35
click at [148, 304] on div at bounding box center [149, 304] width 7 height 7
click at [160, 301] on div "4" at bounding box center [288, 305] width 284 height 8
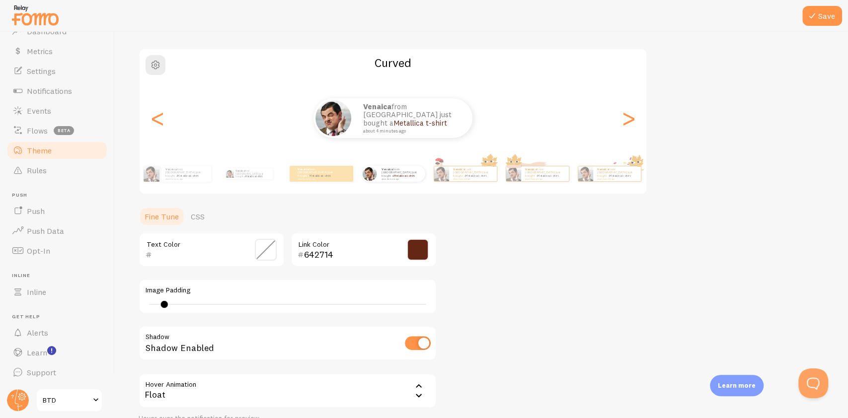
scroll to position [155, 0]
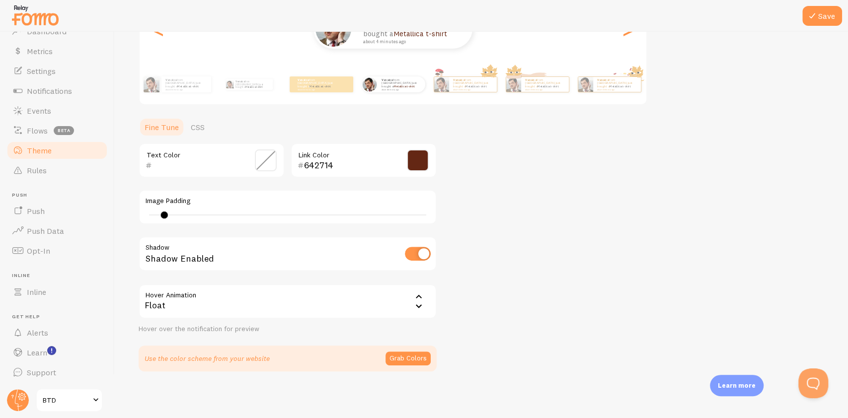
click at [374, 296] on div "Float" at bounding box center [288, 301] width 298 height 35
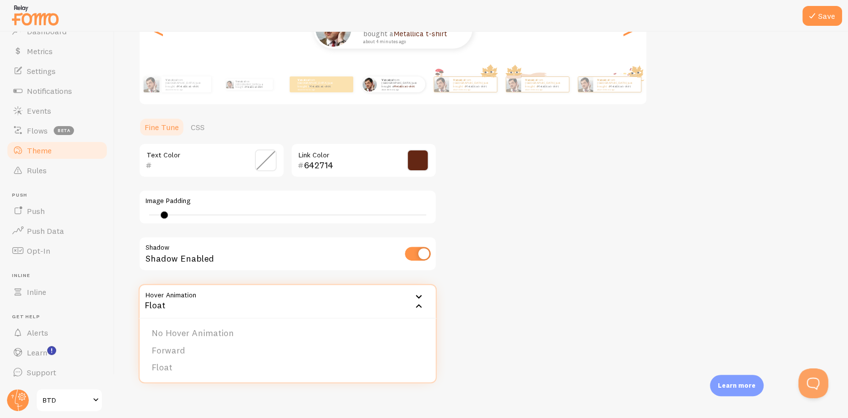
click at [521, 268] on div "Theme Choose a theme for your notifications Curved Venaica from [GEOGRAPHIC_DAT…" at bounding box center [481, 135] width 685 height 471
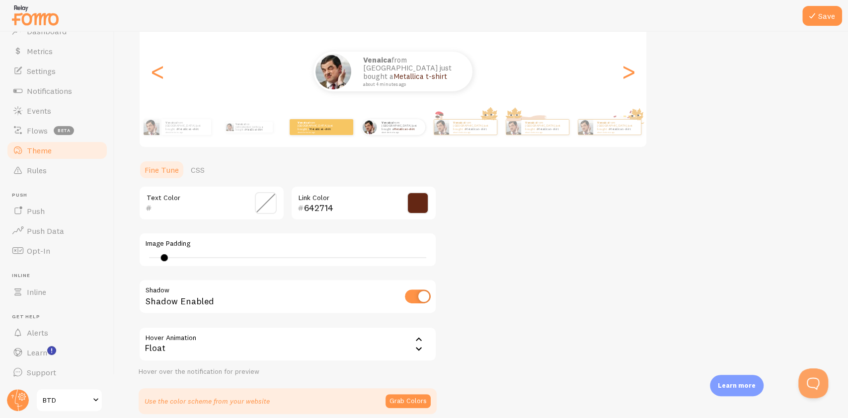
scroll to position [23, 0]
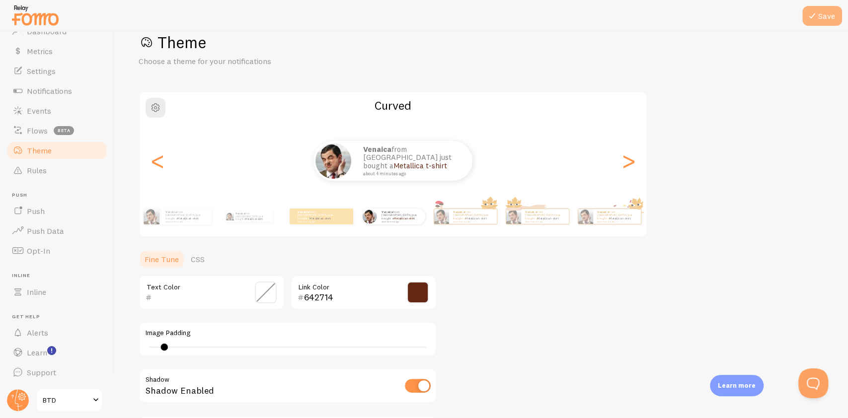
click at [835, 18] on button "Save" at bounding box center [822, 16] width 40 height 20
click at [810, 20] on icon at bounding box center [812, 16] width 12 height 12
click at [817, 16] on icon at bounding box center [812, 16] width 12 height 12
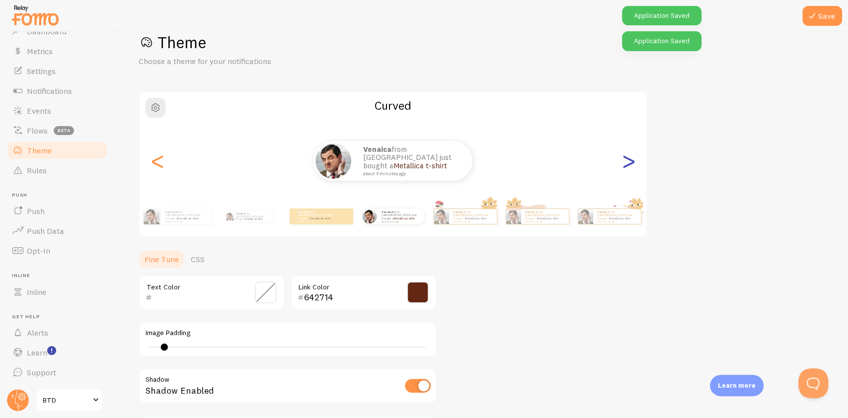
click at [631, 161] on div ">" at bounding box center [628, 161] width 12 height 72
type input "0"
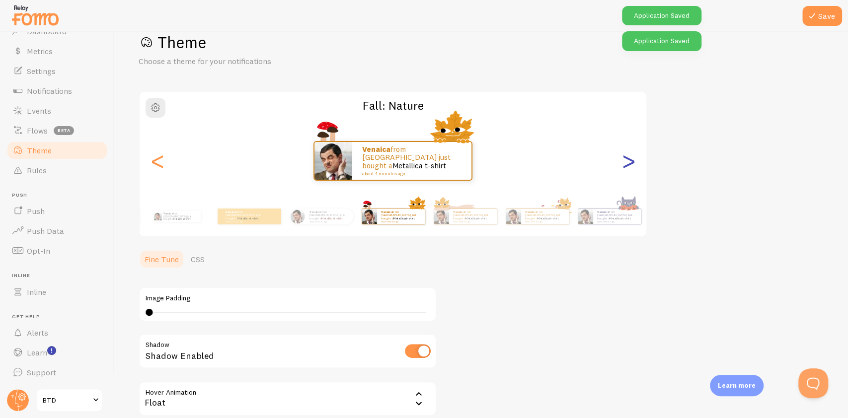
click at [630, 159] on div ">" at bounding box center [628, 161] width 12 height 72
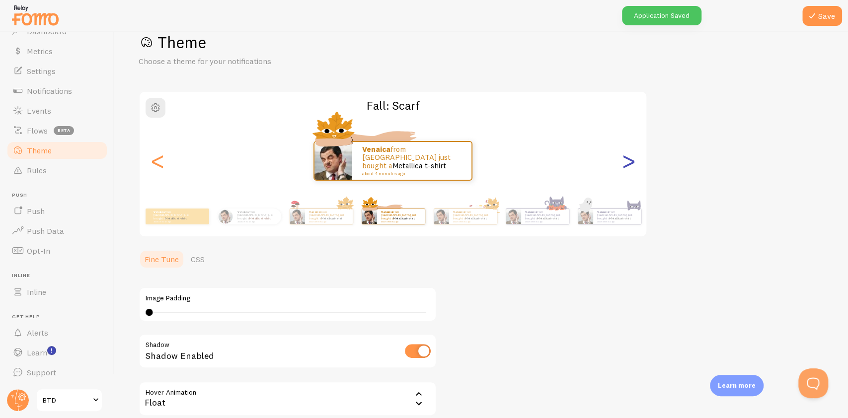
click at [630, 159] on div ">" at bounding box center [628, 161] width 12 height 72
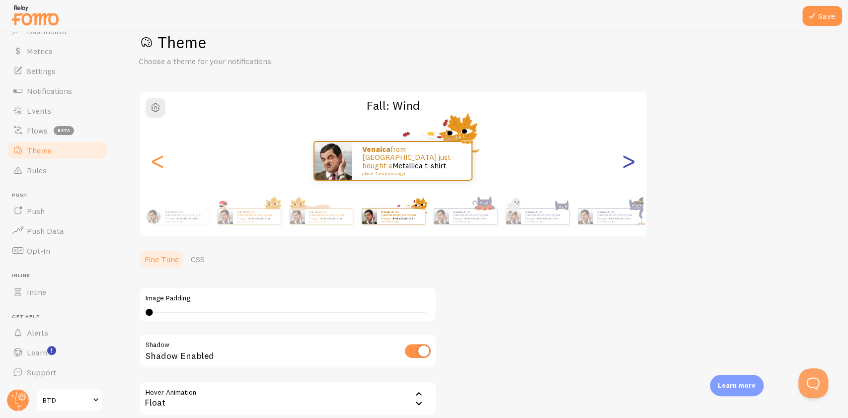
click at [630, 159] on div ">" at bounding box center [628, 161] width 12 height 72
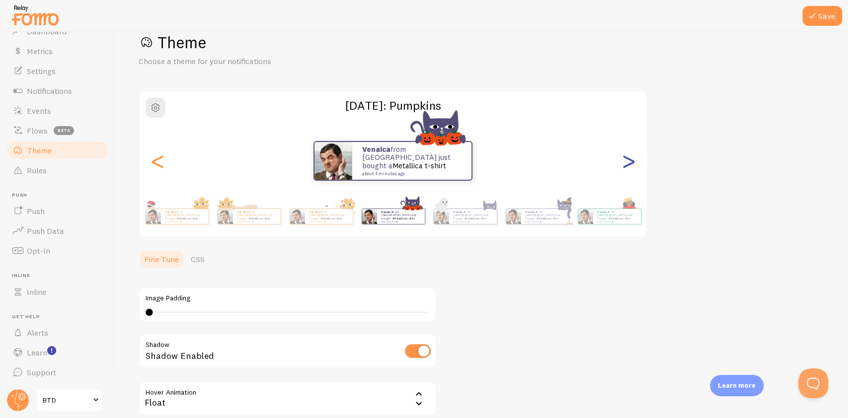
click at [630, 159] on div ">" at bounding box center [628, 161] width 12 height 72
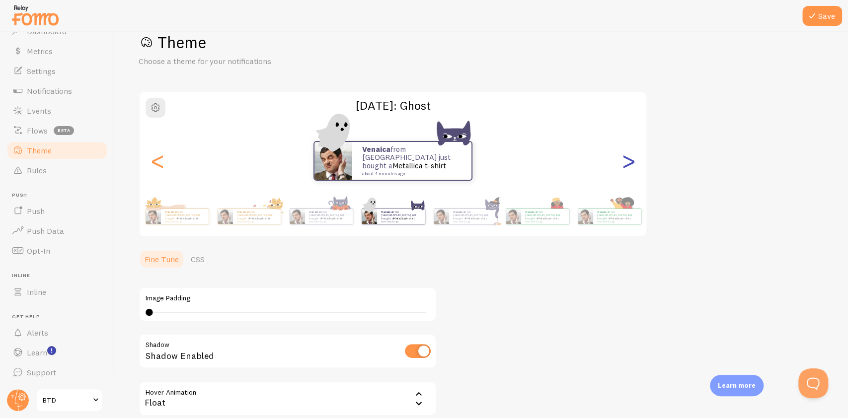
click at [628, 165] on div ">" at bounding box center [628, 161] width 12 height 72
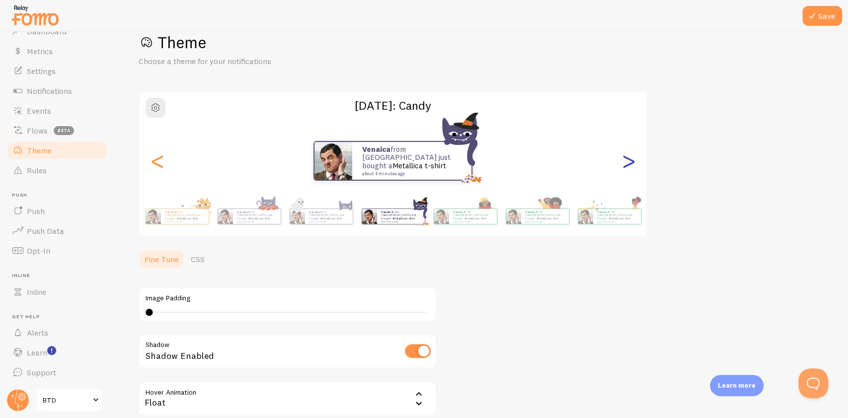
click at [628, 165] on div ">" at bounding box center [628, 161] width 12 height 72
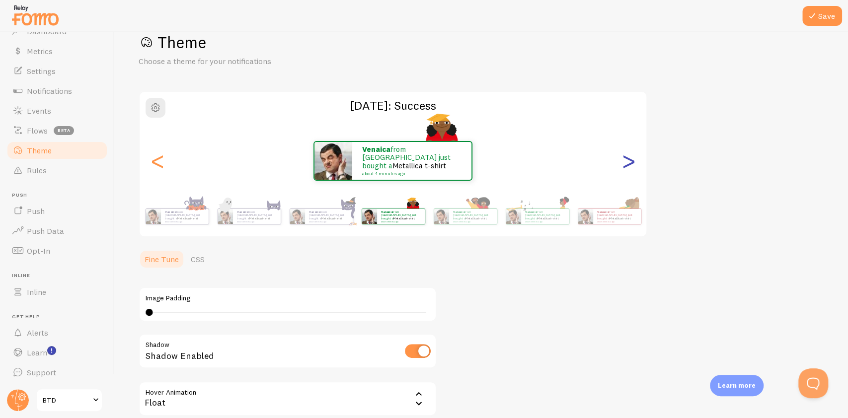
click at [628, 165] on div ">" at bounding box center [628, 161] width 12 height 72
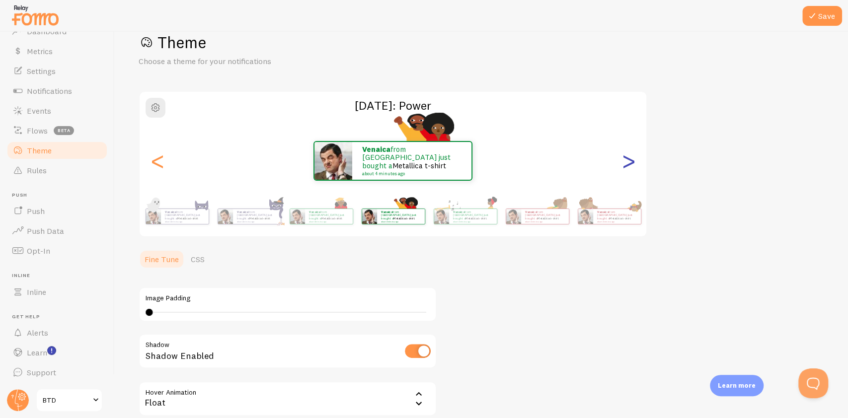
click at [628, 165] on div ">" at bounding box center [628, 161] width 12 height 72
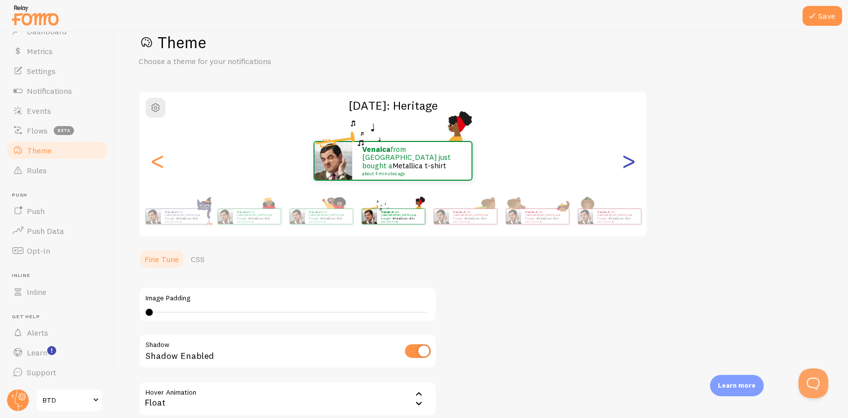
click at [628, 165] on div ">" at bounding box center [628, 161] width 12 height 72
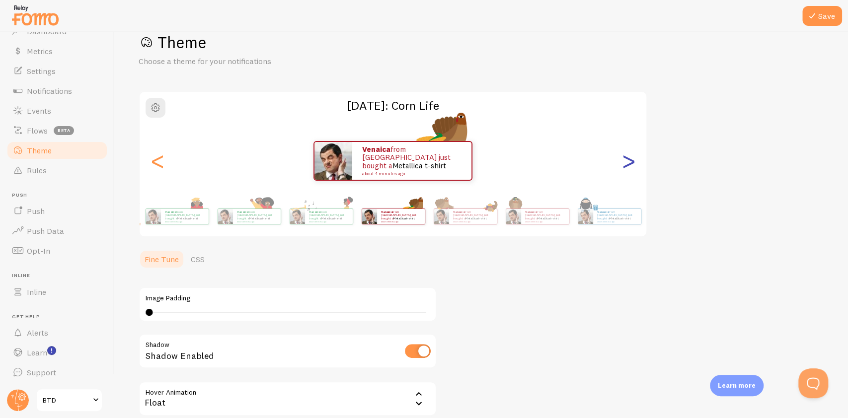
click at [628, 165] on div ">" at bounding box center [628, 161] width 12 height 72
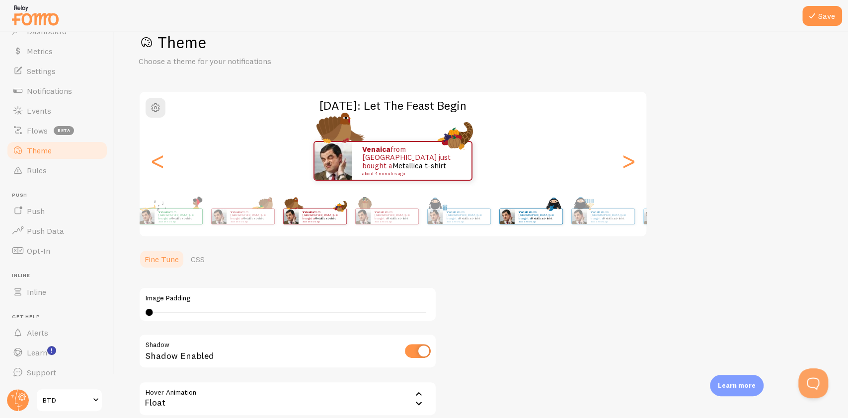
click at [499, 215] on div "Venaica from [GEOGRAPHIC_DATA] just bought a Metallica t-shirt about 4 minutes …" at bounding box center [531, 217] width 64 height 28
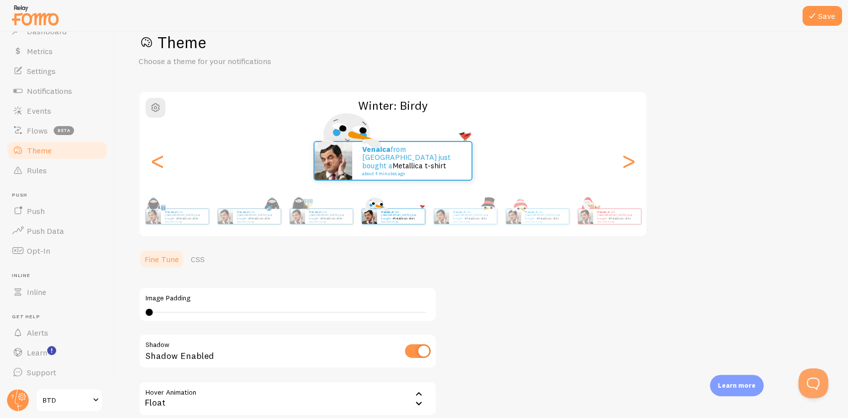
click at [523, 232] on div "Venaica from [GEOGRAPHIC_DATA] just bought a Metallica t-shirt about 4 minutes …" at bounding box center [393, 217] width 570 height 40
click at [541, 227] on div "Venaica from [GEOGRAPHIC_DATA] just bought a Metallica t-shirt about 4 minutes …" at bounding box center [537, 217] width 64 height 28
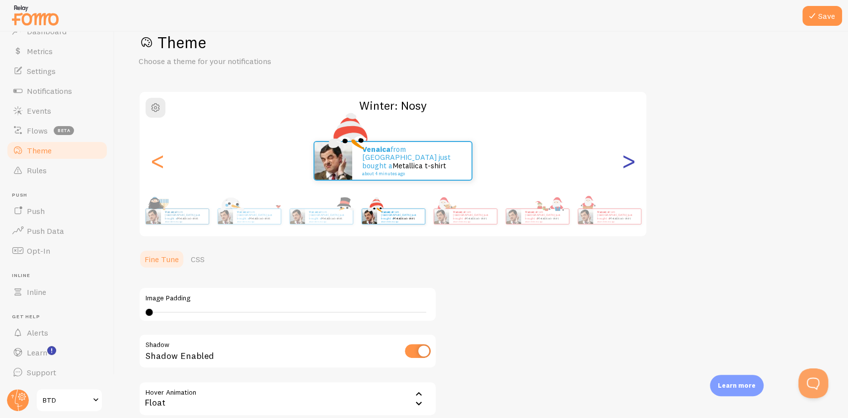
click at [628, 164] on div ">" at bounding box center [628, 161] width 12 height 72
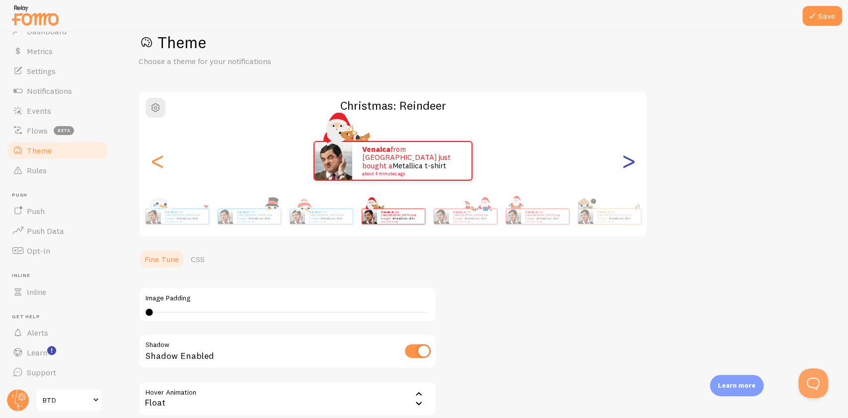
click at [628, 164] on div ">" at bounding box center [628, 161] width 12 height 72
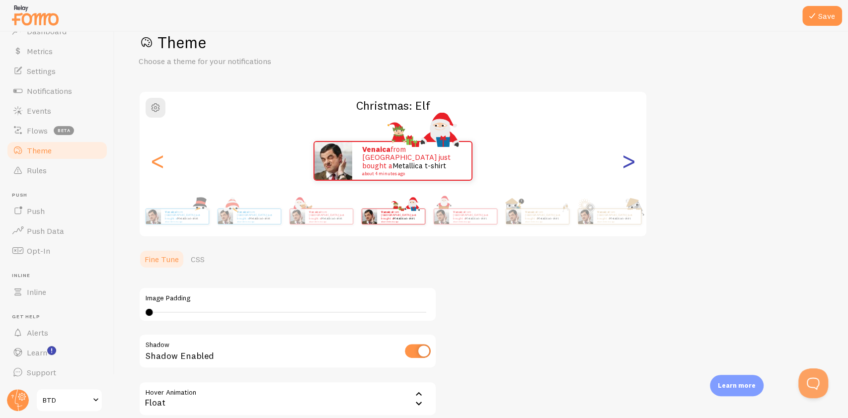
click at [628, 164] on div ">" at bounding box center [628, 161] width 12 height 72
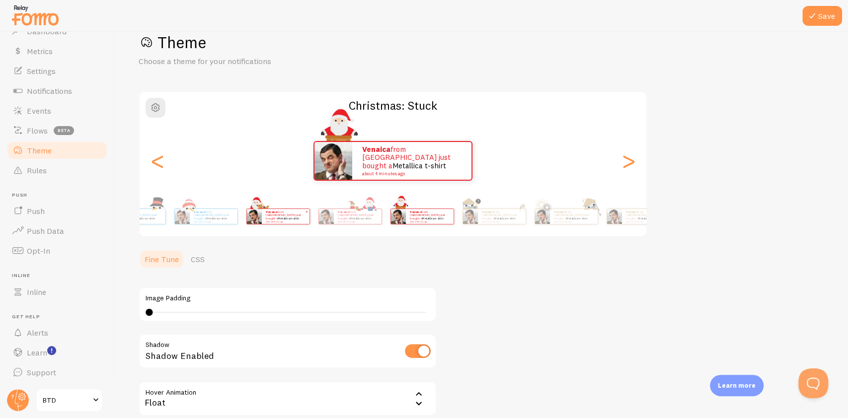
click at [572, 189] on div "Christmas: Stuck Venaica from Philippines just bought a Metallica t-shirt about…" at bounding box center [393, 164] width 509 height 147
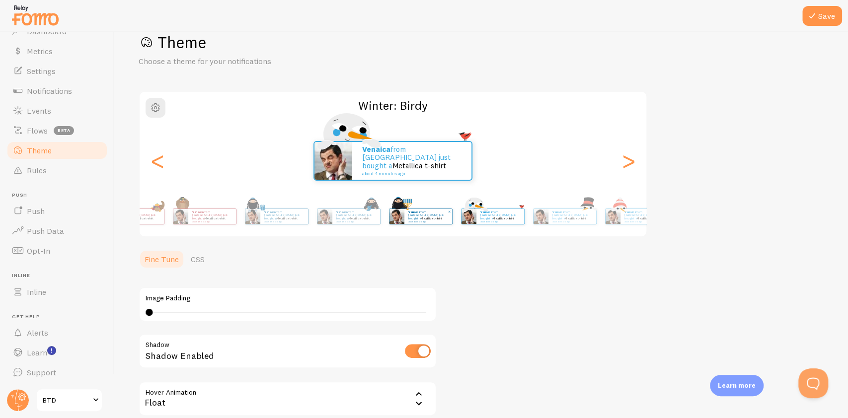
click at [452, 210] on div "Venaica from [GEOGRAPHIC_DATA] just bought a Metallica t-shirt about 4 minutes …" at bounding box center [428, 216] width 48 height 15
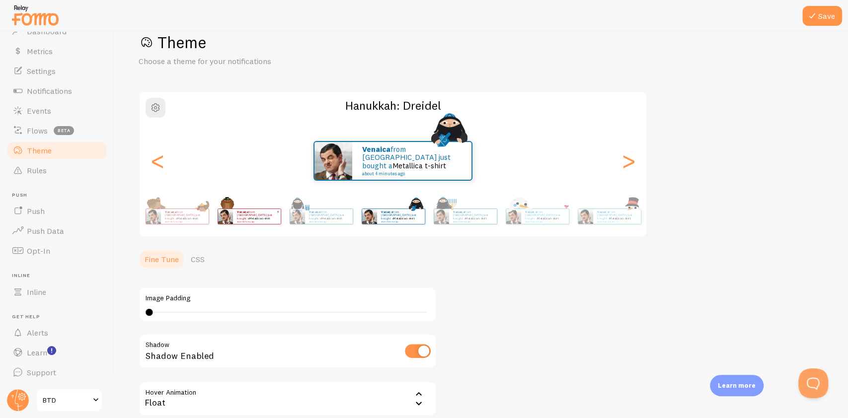
click at [383, 231] on div "Venaica from [GEOGRAPHIC_DATA] just bought a Metallica t-shirt about 4 minutes …" at bounding box center [393, 217] width 570 height 40
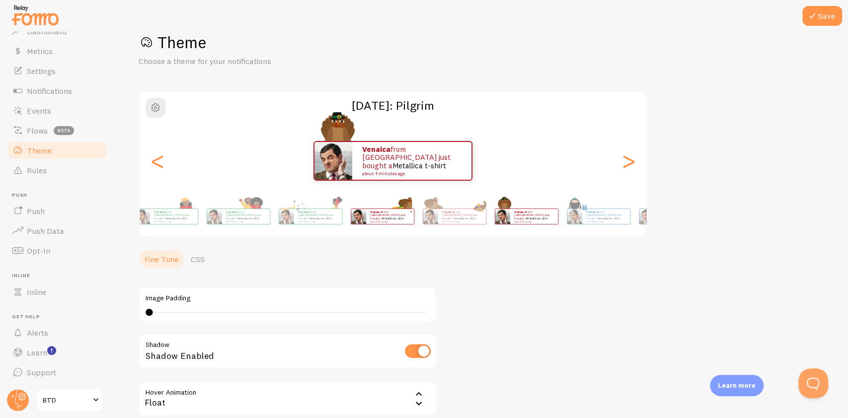
click at [414, 209] on div "Venaica from [GEOGRAPHIC_DATA] just bought a Metallica t-shirt about 4 minutes …" at bounding box center [383, 217] width 64 height 16
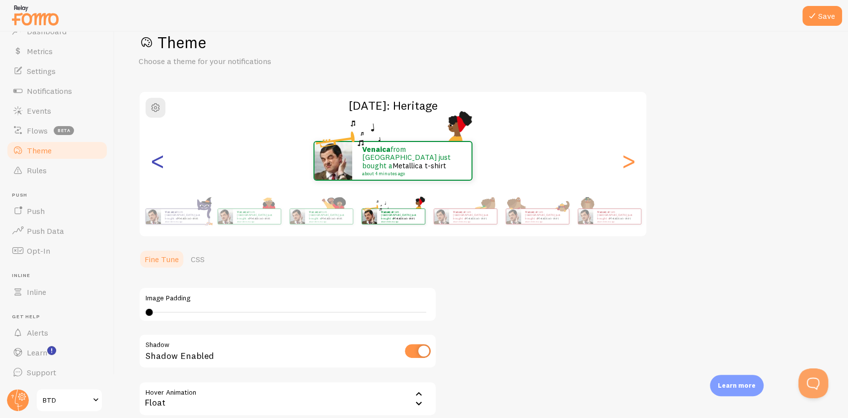
click at [151, 171] on div "<" at bounding box center [157, 161] width 12 height 72
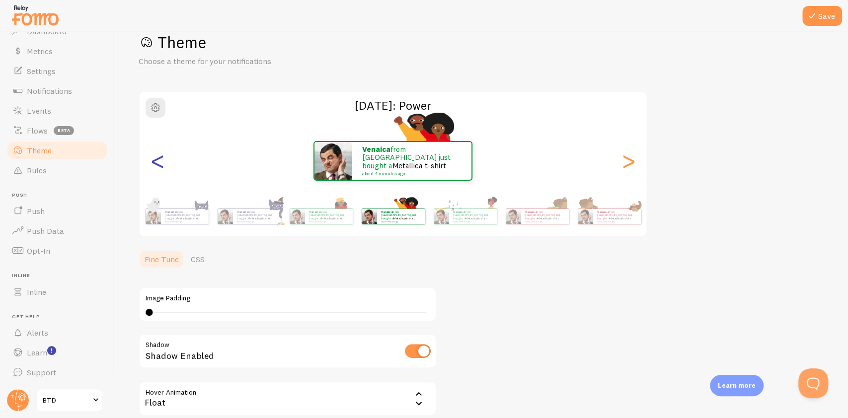
click at [152, 166] on div "<" at bounding box center [157, 161] width 12 height 72
click at [154, 165] on div "<" at bounding box center [157, 161] width 12 height 72
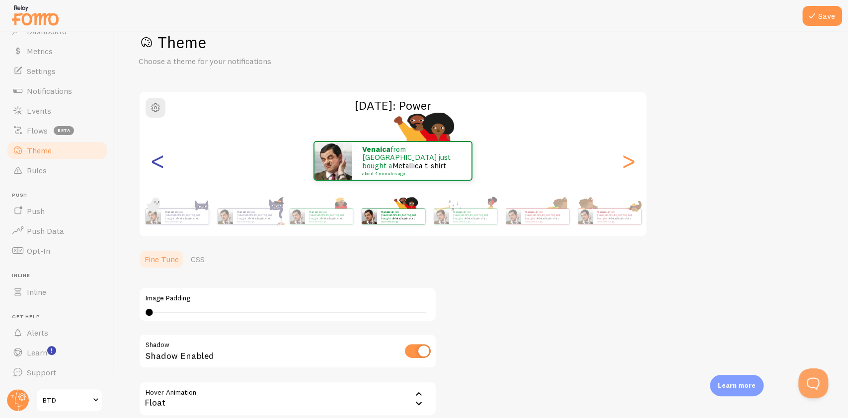
click at [155, 158] on div "<" at bounding box center [157, 161] width 12 height 72
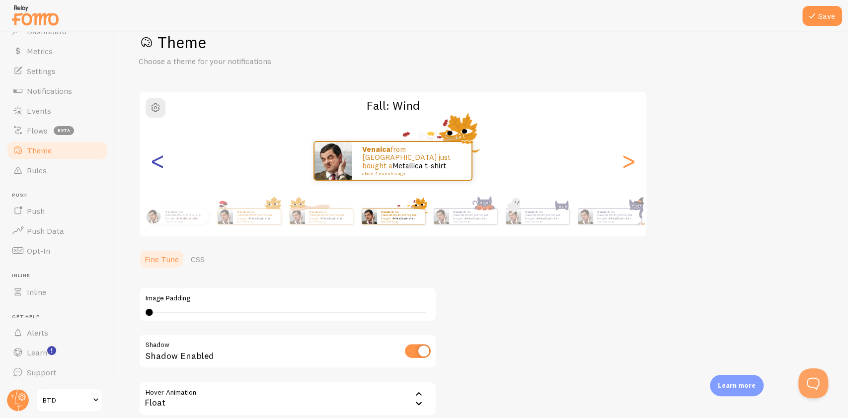
click at [155, 158] on div "<" at bounding box center [157, 161] width 12 height 72
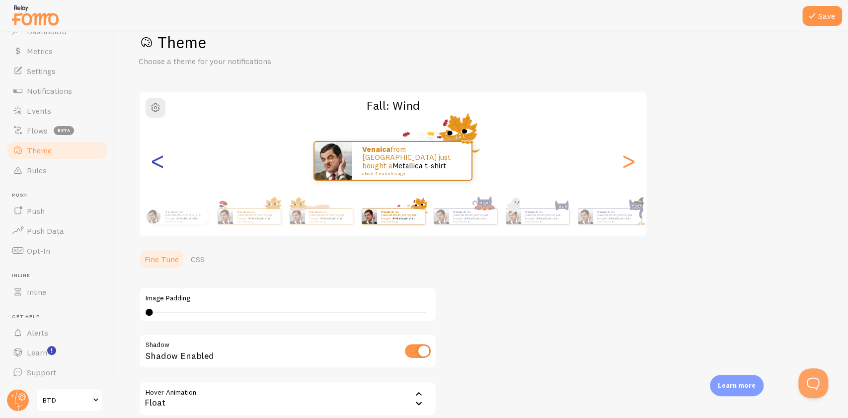
click at [155, 158] on div "<" at bounding box center [157, 161] width 12 height 72
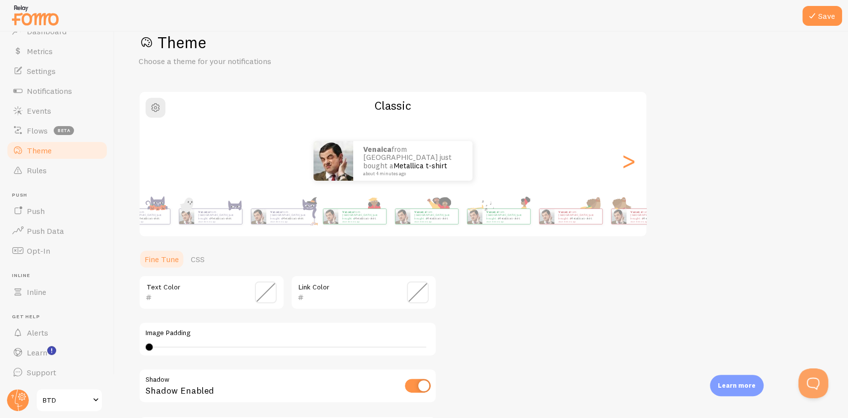
click at [501, 214] on div "Venaica from [GEOGRAPHIC_DATA] just bought a Metallica t-shirt about 4 minutes …" at bounding box center [393, 217] width 570 height 40
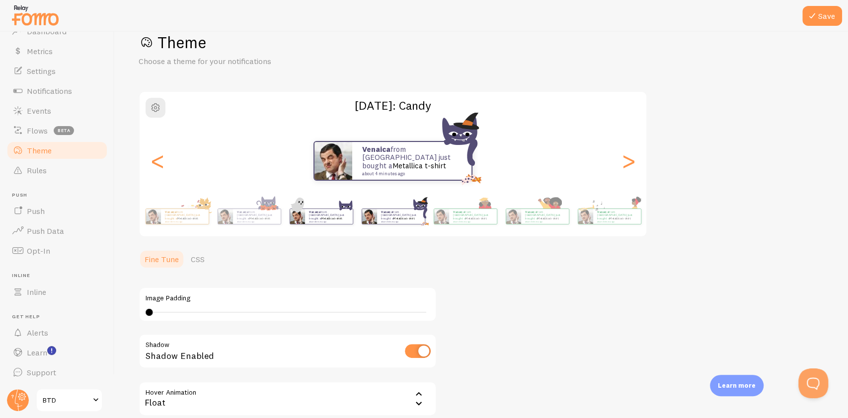
click at [308, 227] on div "Venaica from [GEOGRAPHIC_DATA] just bought a Metallica t-shirt about 4 minutes …" at bounding box center [321, 217] width 64 height 28
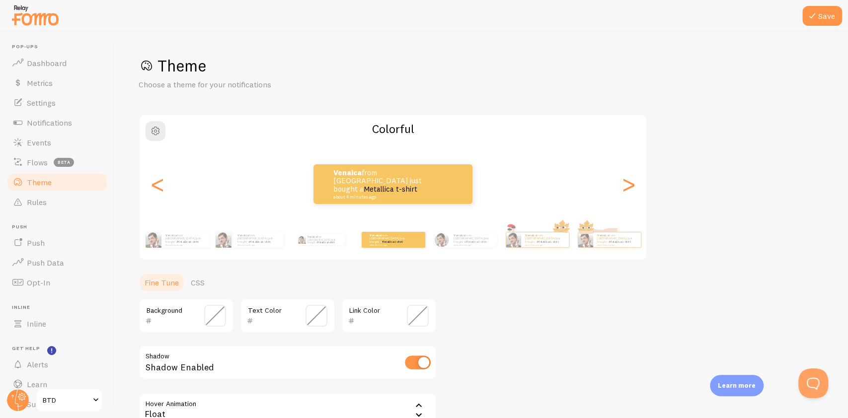
scroll to position [23, 0]
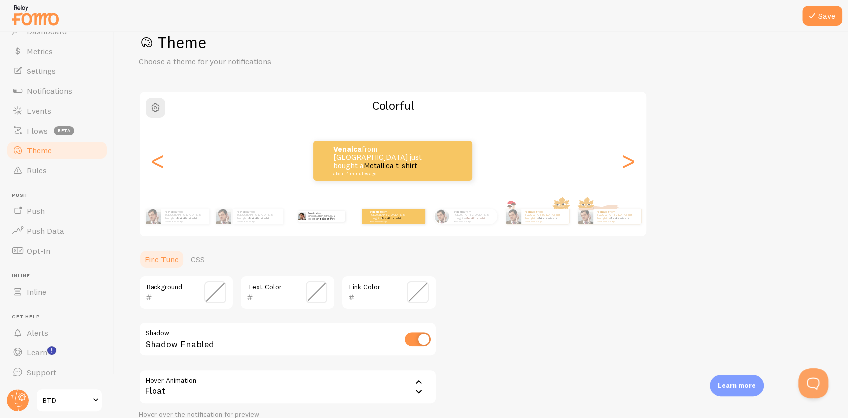
click at [290, 227] on div "Venaica from [GEOGRAPHIC_DATA] just bought a Metallica t-shirt about 4 minutes …" at bounding box center [321, 217] width 64 height 28
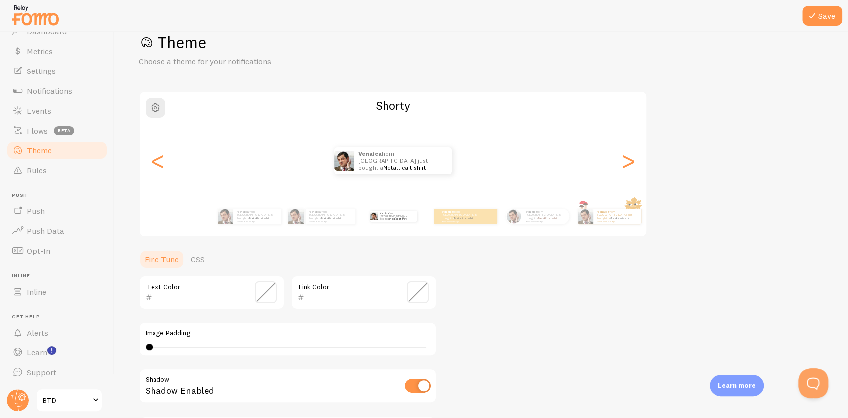
click at [334, 225] on div "Venaica from [GEOGRAPHIC_DATA] just bought a Metallica t-shirt about 4 minutes …" at bounding box center [502, 217] width 570 height 28
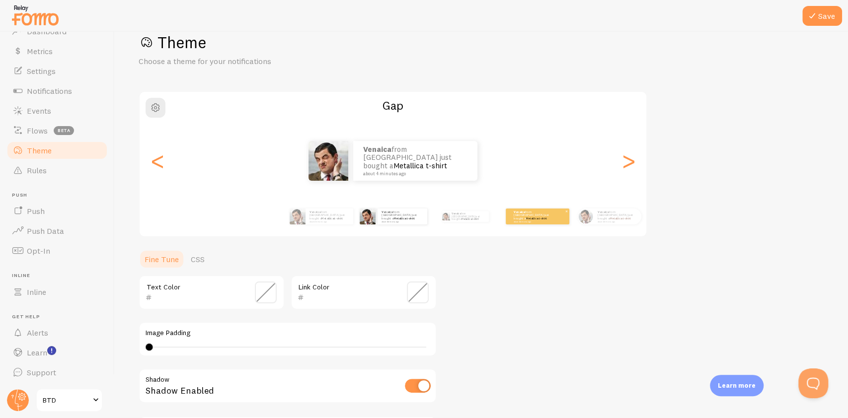
click at [568, 220] on div "Venaica from [GEOGRAPHIC_DATA] just bought a Metallica t-shirt about 4 minutes …" at bounding box center [538, 217] width 64 height 16
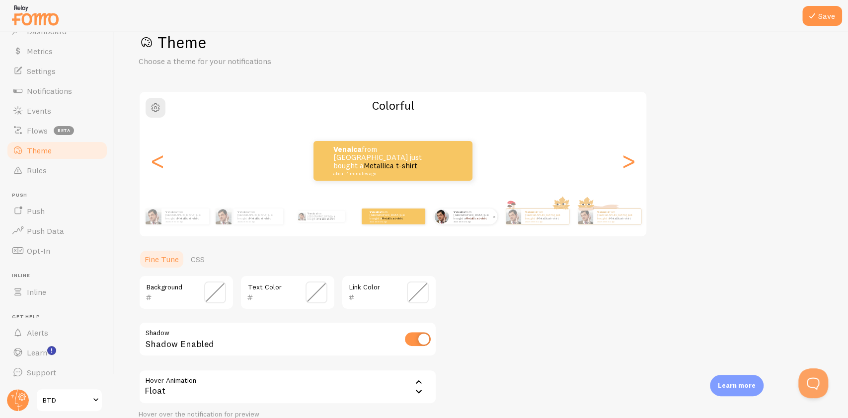
click at [449, 220] on img at bounding box center [441, 216] width 14 height 14
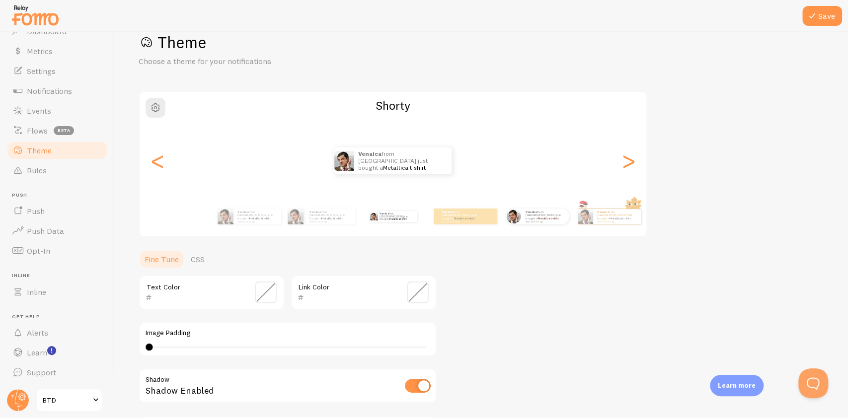
click at [537, 225] on div "Venaica from [GEOGRAPHIC_DATA] just bought a Metallica t-shirt about 4 minutes …" at bounding box center [537, 217] width 64 height 28
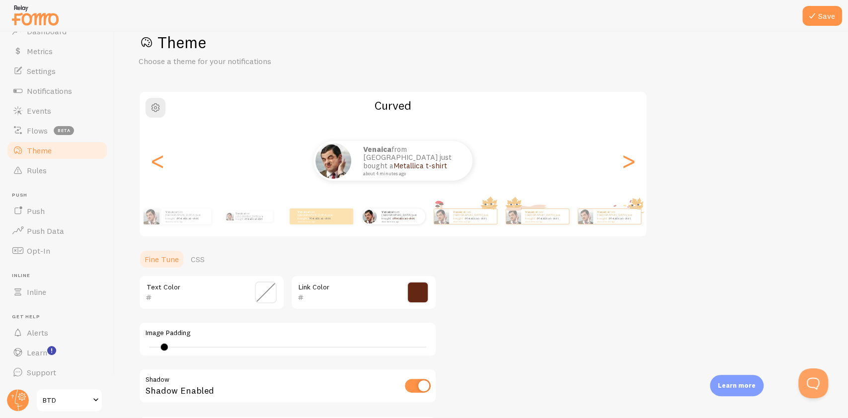
type input "642714"
click at [236, 217] on p "Venaica from [GEOGRAPHIC_DATA] just bought a Metallica t-shirt about 4 minutes …" at bounding box center [249, 216] width 33 height 11
type input "0"
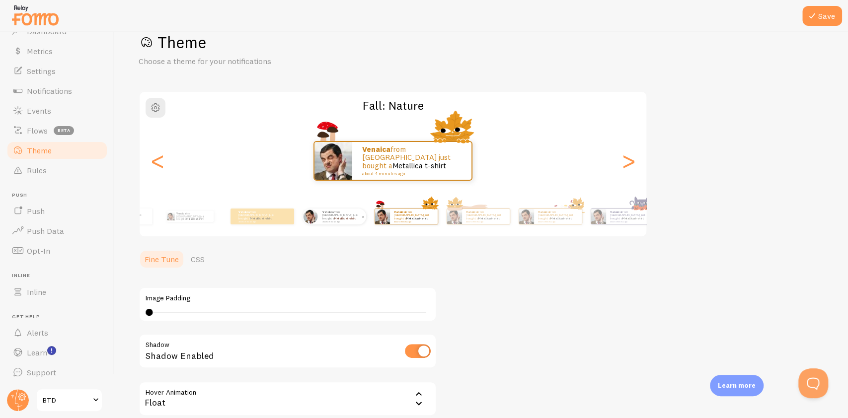
click at [366, 228] on div "Venaica from [GEOGRAPHIC_DATA] just bought a Metallica t-shirt about 4 minutes …" at bounding box center [334, 217] width 64 height 28
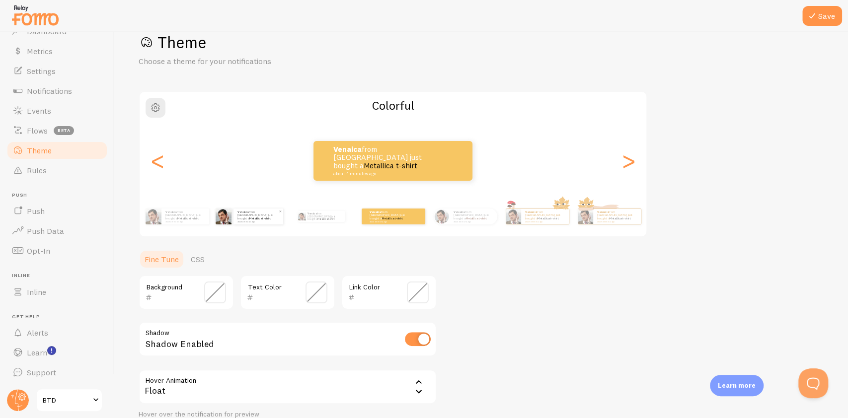
click at [263, 223] on div "Venaica from [GEOGRAPHIC_DATA] just bought a Metallica t-shirt about 4 minutes …" at bounding box center [258, 217] width 50 height 16
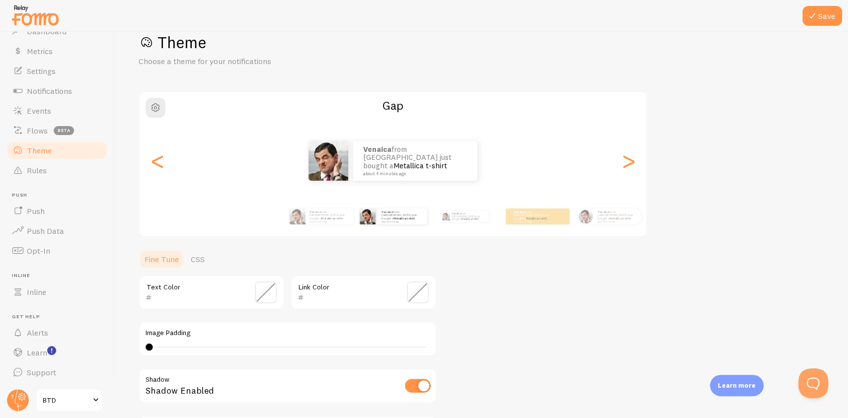
click at [410, 225] on div "Venaica from [GEOGRAPHIC_DATA] just bought a Metallica t-shirt about 4 minutes …" at bounding box center [393, 217] width 64 height 28
click at [494, 220] on div "Venaica from [GEOGRAPHIC_DATA] just bought a Metallica t-shirt about 4 minutes …" at bounding box center [526, 217] width 64 height 16
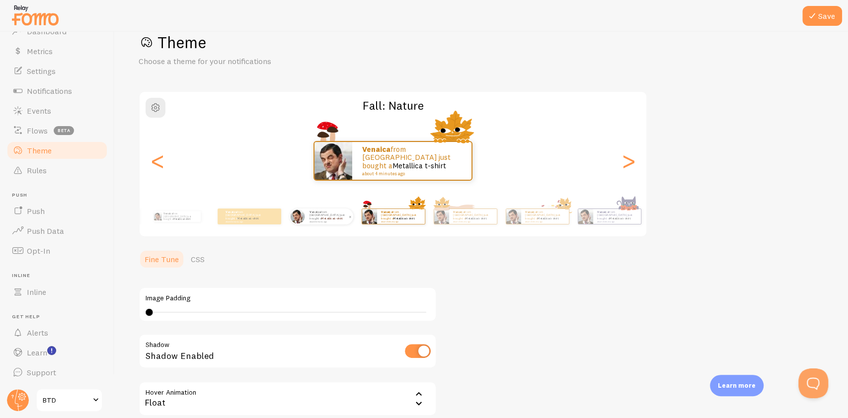
click at [308, 218] on div "Venaica from [GEOGRAPHIC_DATA] just bought a Metallica t-shirt about 4 minutes …" at bounding box center [329, 217] width 48 height 16
type input "6"
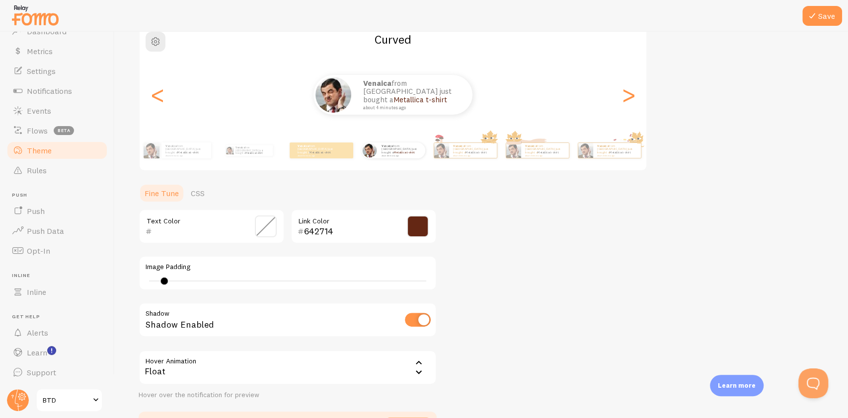
scroll to position [155, 0]
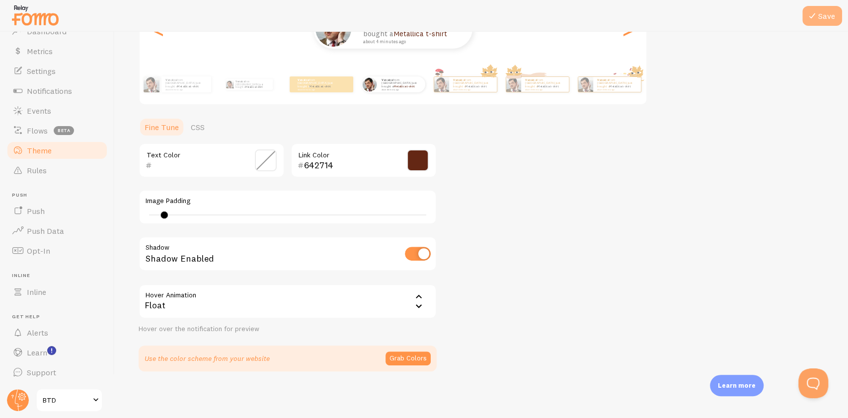
click at [810, 18] on icon at bounding box center [812, 16] width 12 height 12
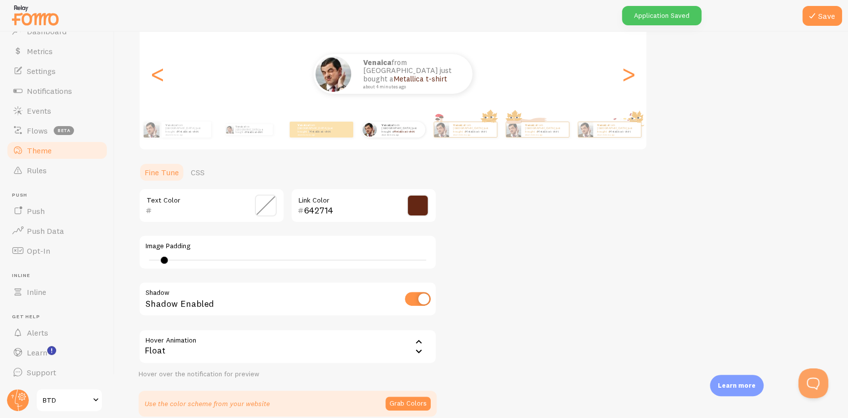
scroll to position [89, 0]
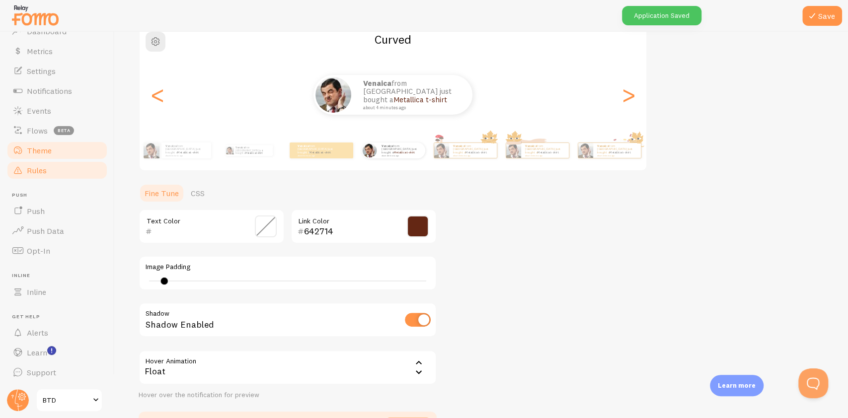
click at [58, 166] on link "Rules" at bounding box center [57, 170] width 102 height 20
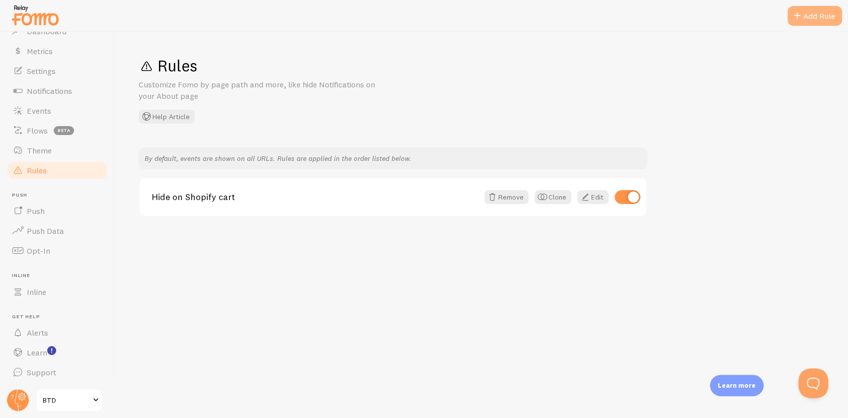
click at [826, 23] on div "Add Rule" at bounding box center [814, 16] width 55 height 20
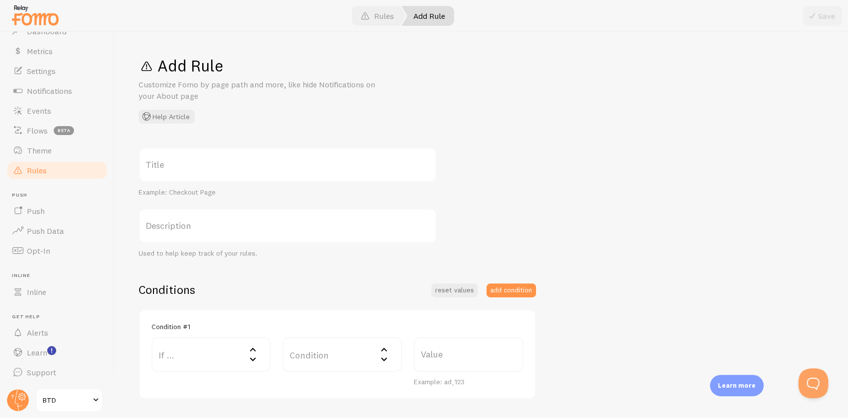
click at [46, 169] on span "Rules" at bounding box center [37, 170] width 20 height 10
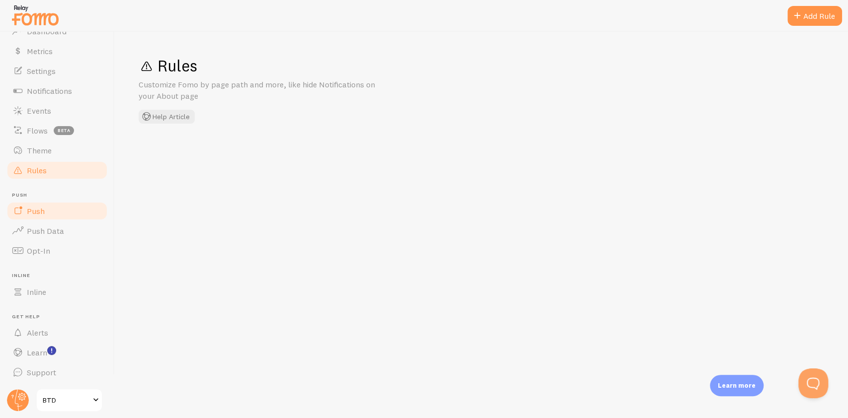
click at [45, 207] on link "Push" at bounding box center [57, 211] width 102 height 20
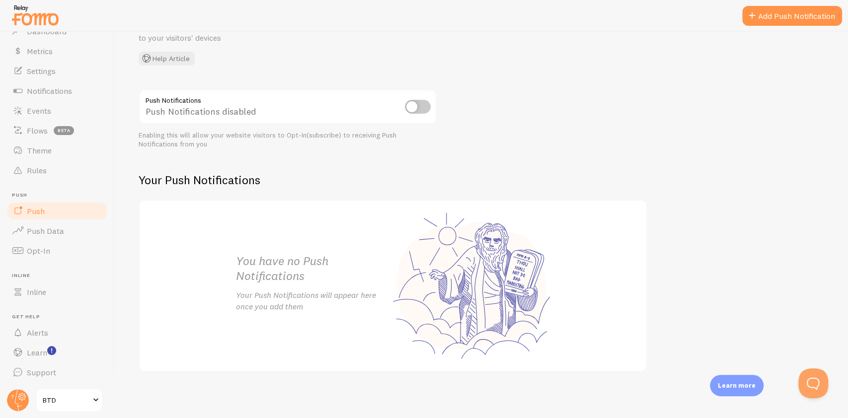
scroll to position [71, 0]
click at [18, 232] on span at bounding box center [18, 231] width 12 height 12
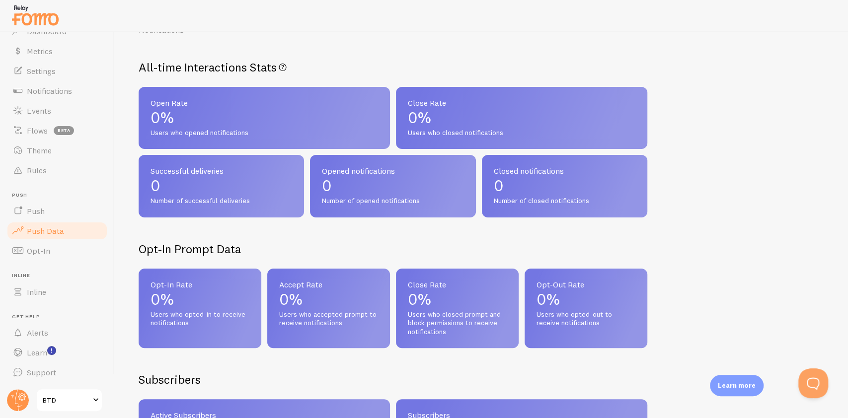
scroll to position [132, 0]
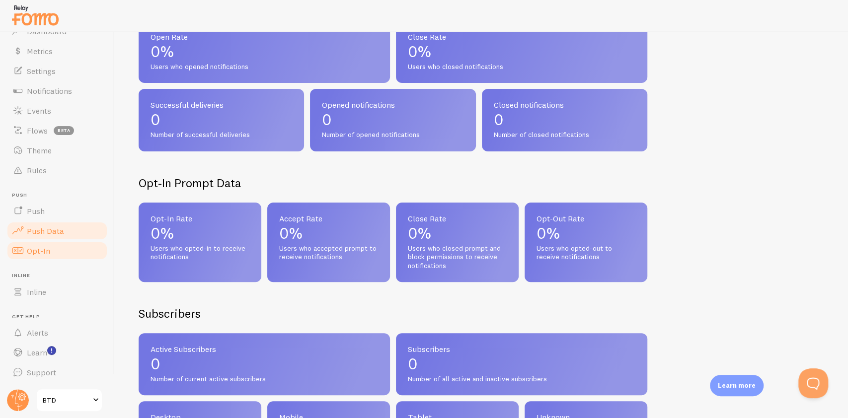
click at [48, 248] on span "Opt-In" at bounding box center [38, 251] width 23 height 10
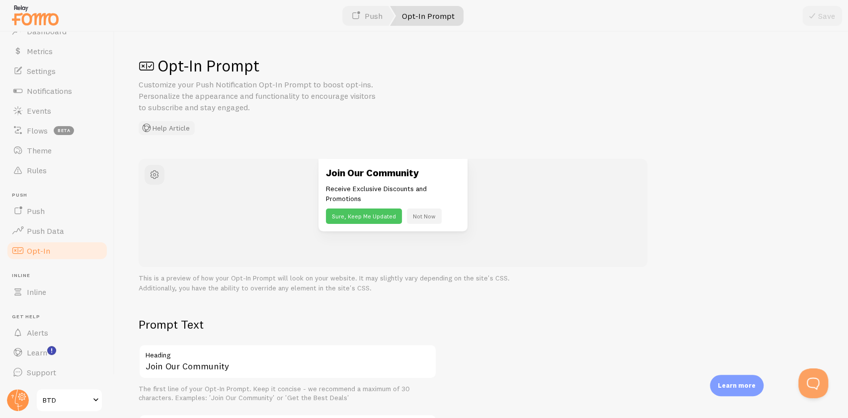
click at [169, 124] on button "Help Article" at bounding box center [167, 128] width 56 height 14
click at [61, 213] on link "Push" at bounding box center [57, 211] width 102 height 20
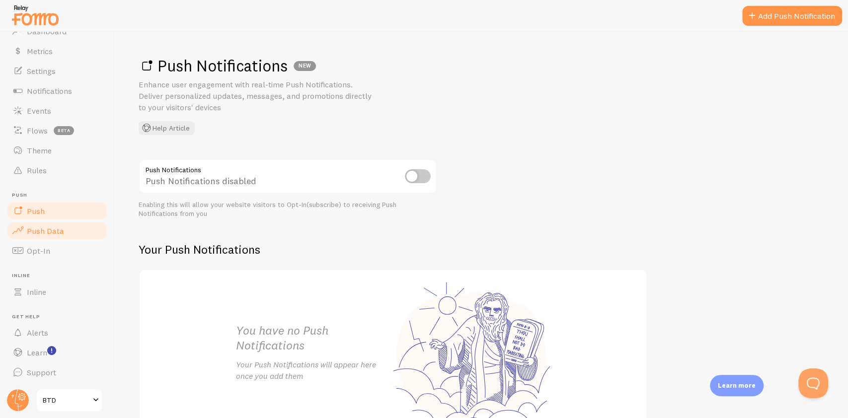
click at [42, 232] on span "Push Data" at bounding box center [45, 231] width 37 height 10
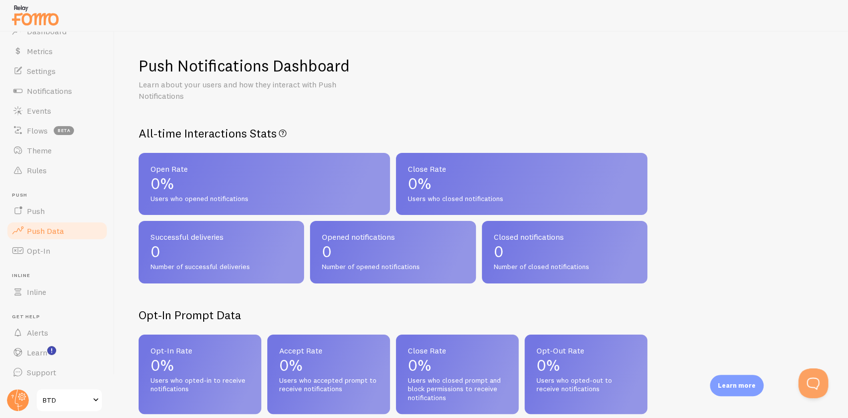
drag, startPoint x: 46, startPoint y: 250, endPoint x: 44, endPoint y: 264, distance: 14.1
click at [48, 250] on span "Opt-In" at bounding box center [38, 251] width 23 height 10
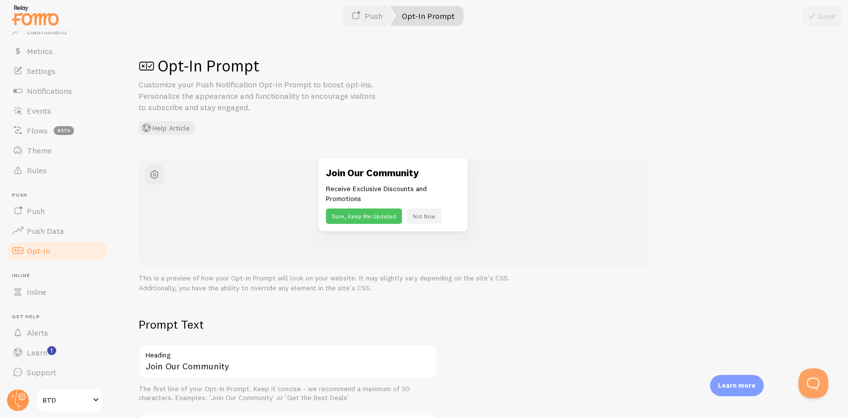
click at [33, 304] on ul "Pop-ups Dashboard Metrics Settings Notifications Events Flows beta Theme Rules …" at bounding box center [57, 197] width 102 height 371
click at [35, 292] on span "Inline" at bounding box center [36, 292] width 19 height 10
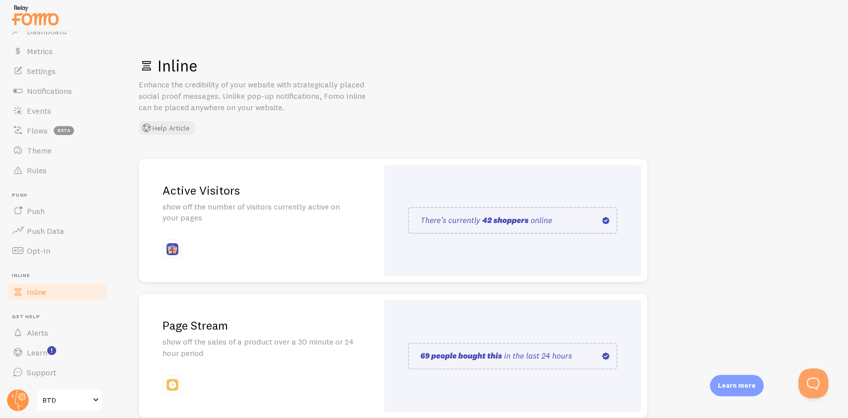
click at [420, 220] on img at bounding box center [513, 220] width 210 height 27
click at [478, 221] on img at bounding box center [513, 220] width 210 height 27
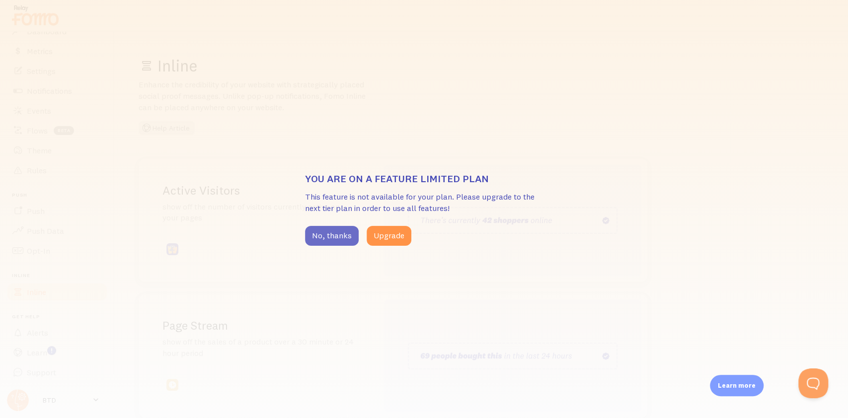
click at [329, 243] on button "No, thanks" at bounding box center [332, 236] width 54 height 20
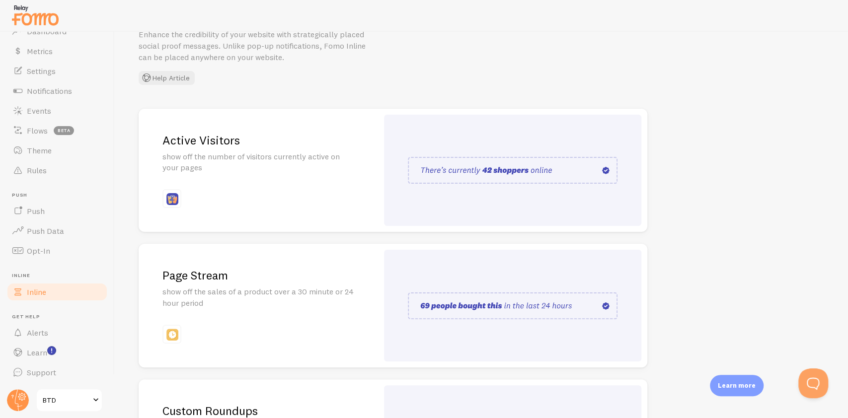
scroll to position [183, 0]
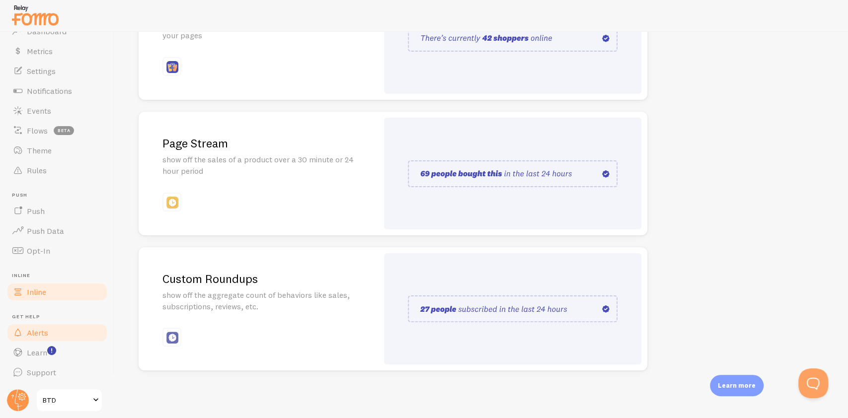
click at [38, 327] on link "Alerts" at bounding box center [57, 333] width 102 height 20
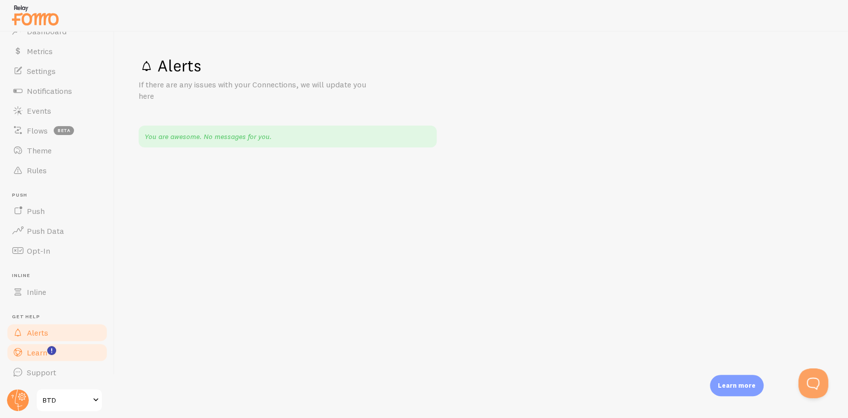
click at [32, 352] on span "Learn" at bounding box center [37, 353] width 20 height 10
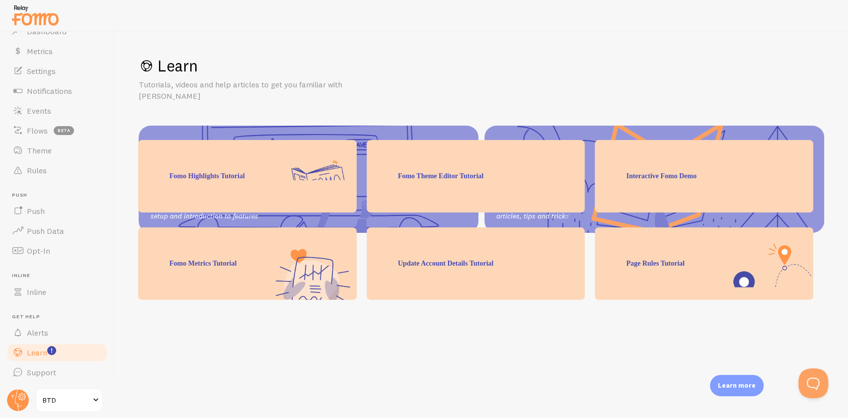
scroll to position [132, 0]
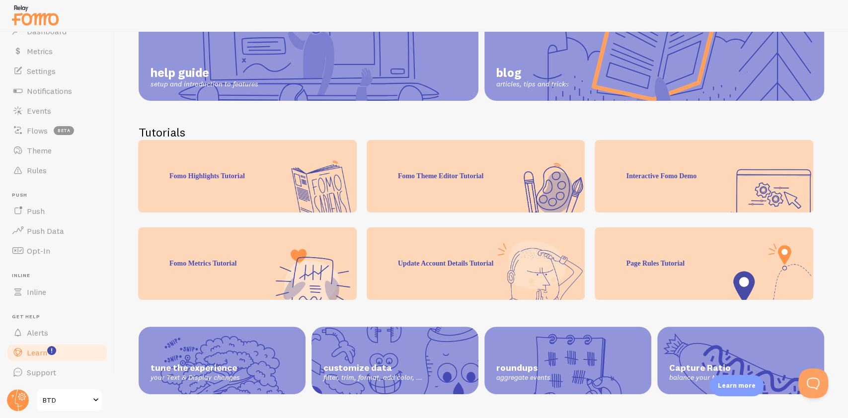
click at [746, 190] on div "Interactive Fomo Demo" at bounding box center [704, 176] width 219 height 73
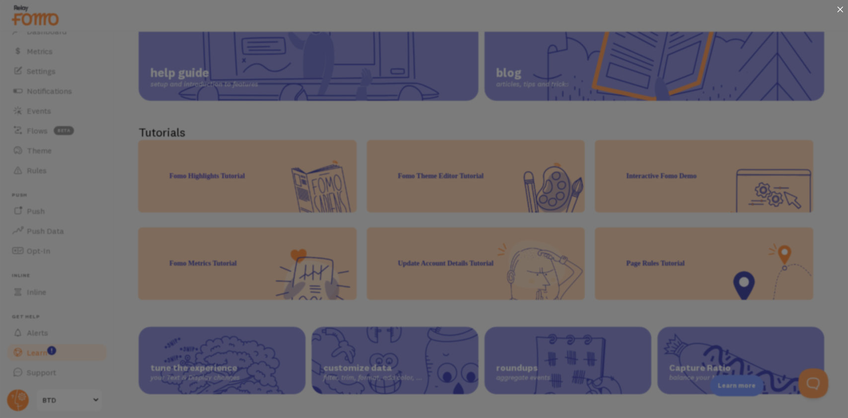
click at [841, 4] on div at bounding box center [840, 10] width 16 height 20
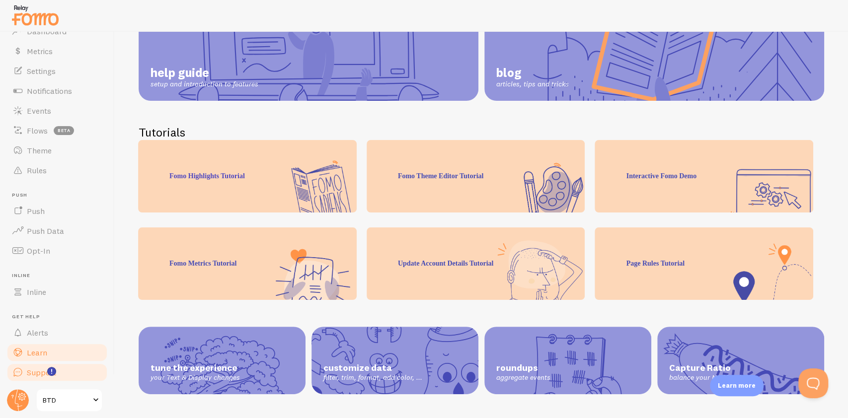
scroll to position [0, 0]
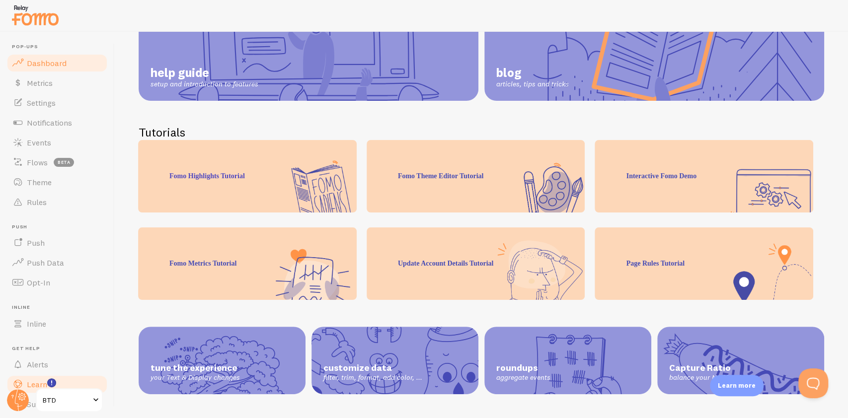
click at [41, 55] on link "Dashboard" at bounding box center [57, 63] width 102 height 20
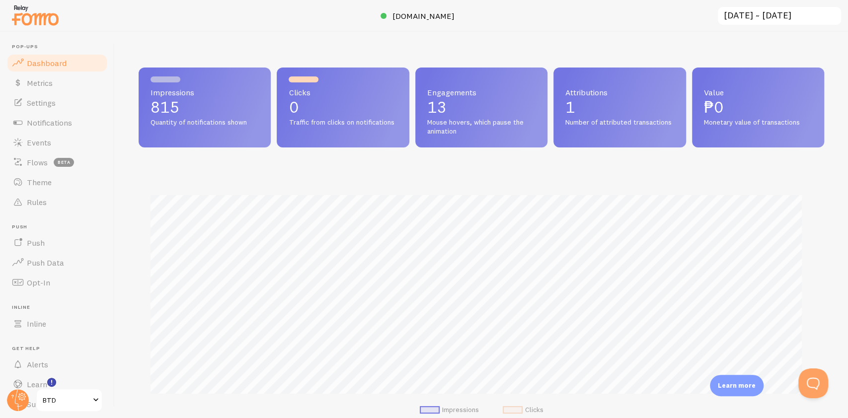
scroll to position [261, 676]
click at [319, 103] on p "0" at bounding box center [343, 107] width 108 height 16
click at [694, 120] on div "Value ₱0 Monetary value of transactions" at bounding box center [758, 108] width 132 height 80
click at [572, 120] on div "Attributions 1 Number of attributed transactions" at bounding box center [619, 108] width 132 height 80
click at [380, 125] on div "Clicks 0 Traffic from clicks on notifications" at bounding box center [343, 108] width 132 height 80
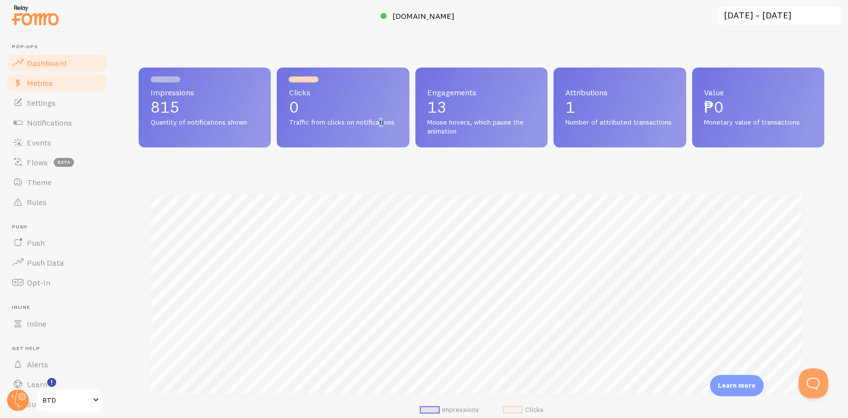
click at [46, 81] on span "Metrics" at bounding box center [40, 83] width 26 height 10
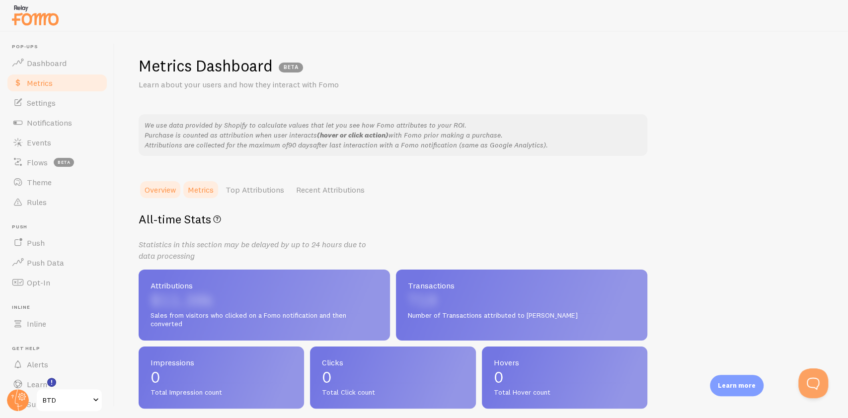
click at [210, 184] on link "Metrics" at bounding box center [201, 190] width 38 height 20
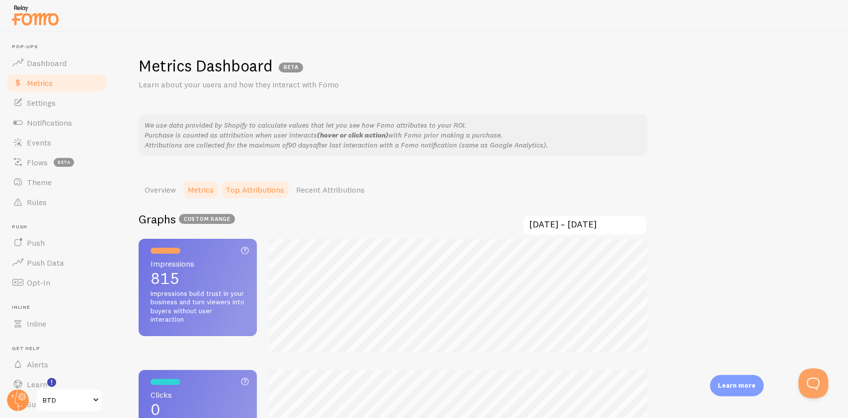
click at [238, 189] on link "Top Attributions" at bounding box center [255, 190] width 71 height 20
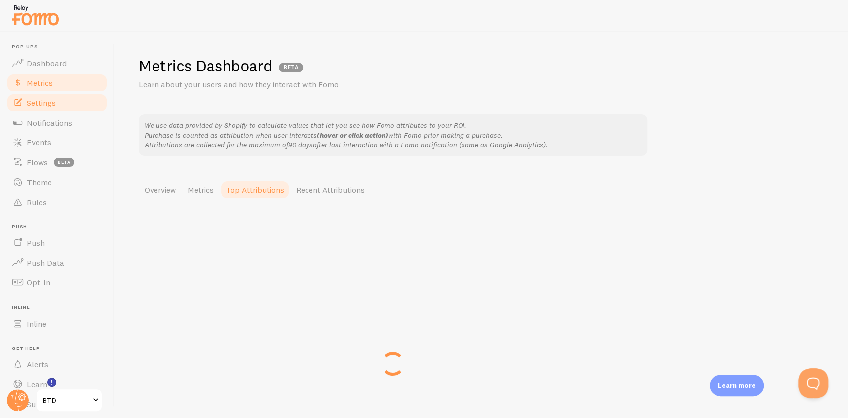
click at [57, 101] on link "Settings" at bounding box center [57, 103] width 102 height 20
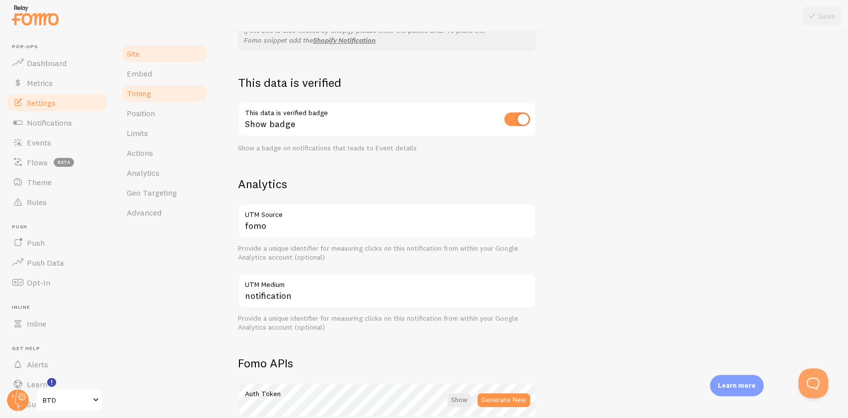
scroll to position [132, 0]
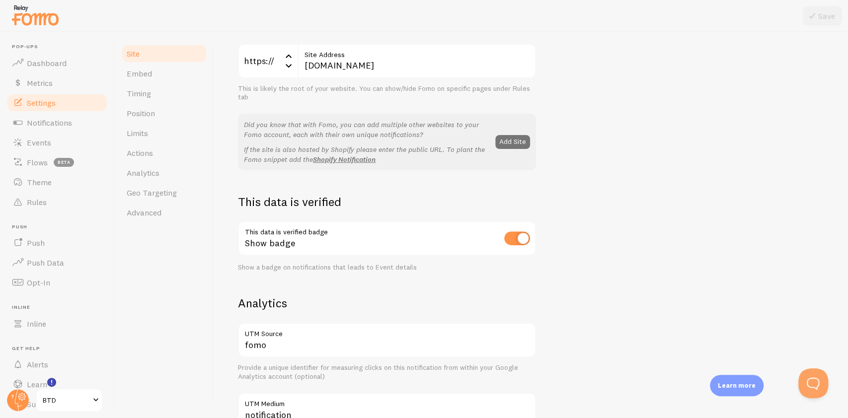
click at [163, 62] on link "Site" at bounding box center [164, 54] width 87 height 20
click at [160, 74] on link "Embed" at bounding box center [164, 74] width 87 height 20
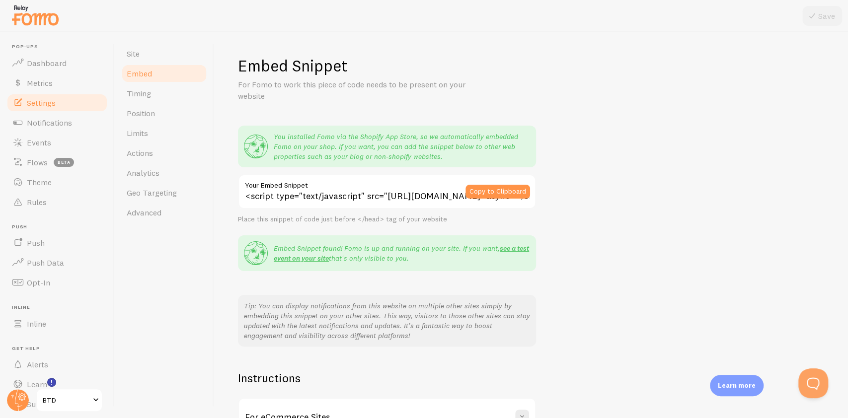
click at [157, 81] on link "Embed" at bounding box center [164, 74] width 87 height 20
click at [157, 85] on link "Timing" at bounding box center [164, 93] width 87 height 20
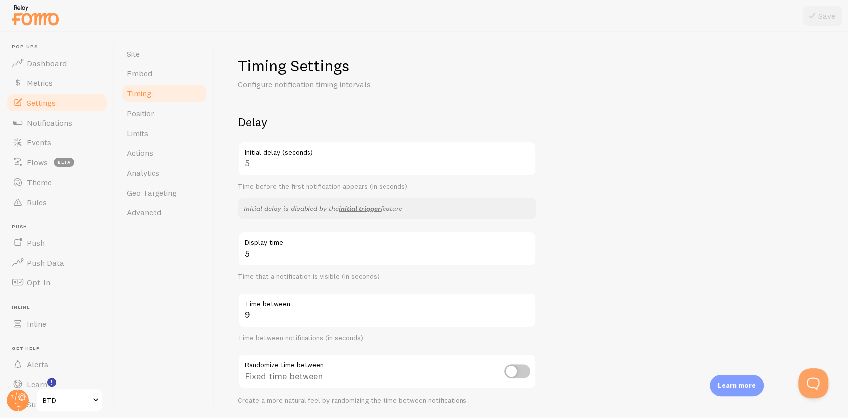
click at [155, 89] on link "Timing" at bounding box center [164, 93] width 87 height 20
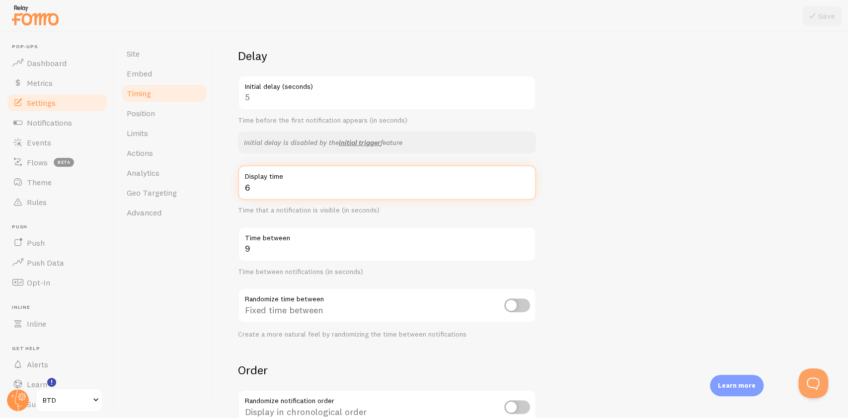
type input "6"
click at [526, 185] on input "6" at bounding box center [387, 182] width 298 height 35
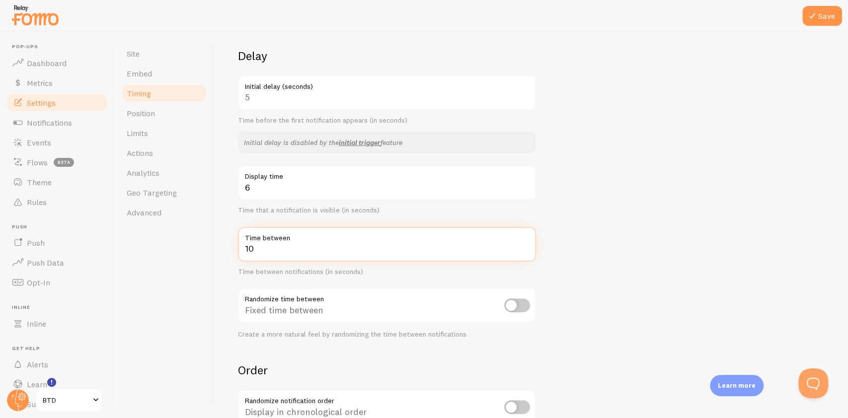
click at [526, 245] on input "10" at bounding box center [387, 244] width 298 height 35
click at [526, 245] on input "11" at bounding box center [387, 244] width 298 height 35
click at [526, 245] on input "12" at bounding box center [387, 244] width 298 height 35
click at [526, 245] on input "13" at bounding box center [387, 244] width 298 height 35
type input "12"
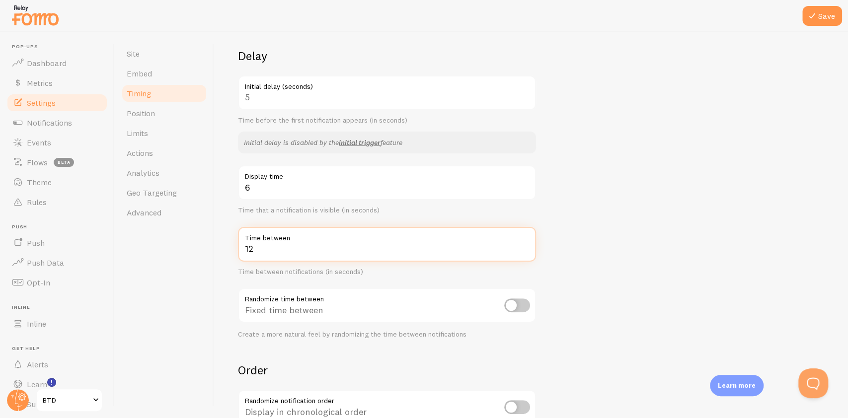
click at [526, 253] on input "12" at bounding box center [387, 244] width 298 height 35
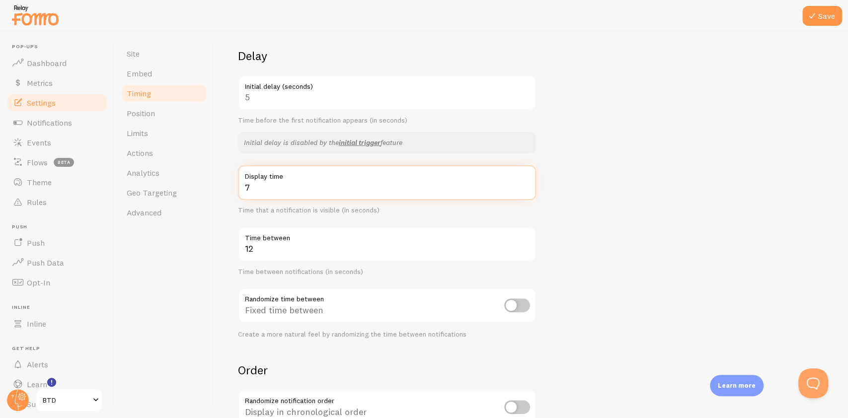
type input "7"
click at [525, 186] on input "7" at bounding box center [387, 182] width 298 height 35
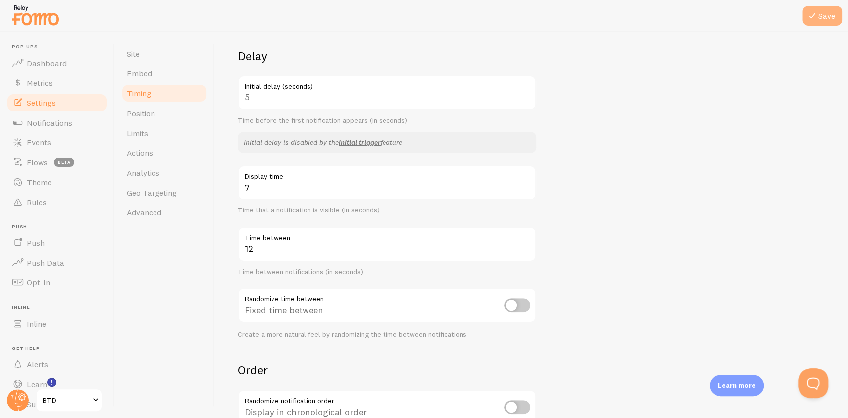
click at [808, 14] on icon at bounding box center [812, 16] width 12 height 12
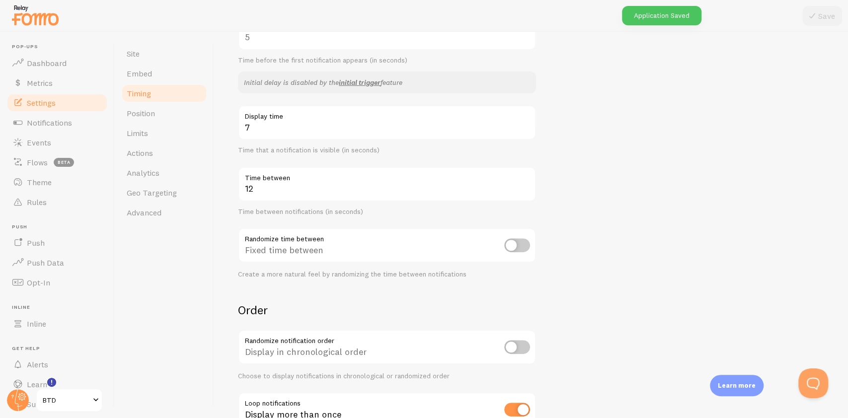
scroll to position [198, 0]
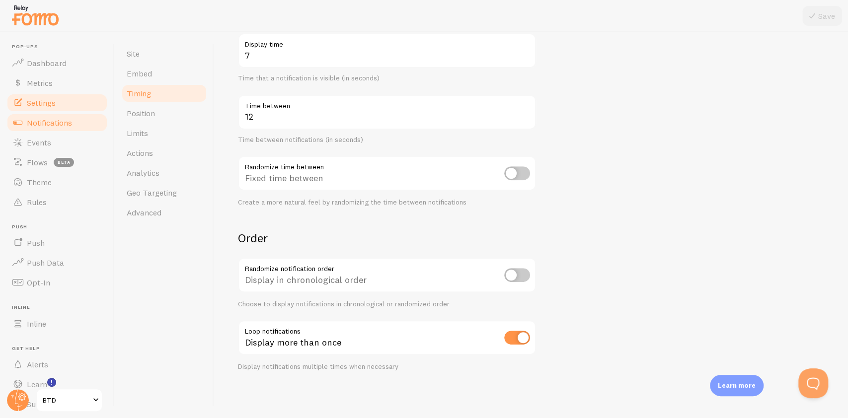
click at [57, 124] on span "Notifications" at bounding box center [49, 123] width 45 height 10
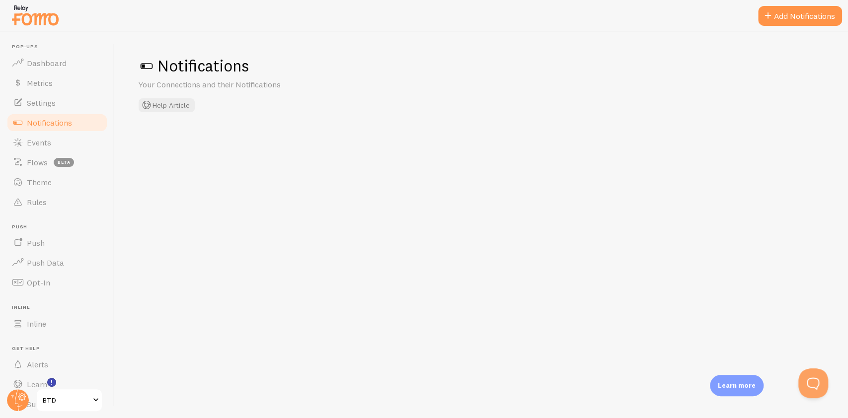
click at [65, 113] on link "Notifications" at bounding box center [57, 123] width 102 height 20
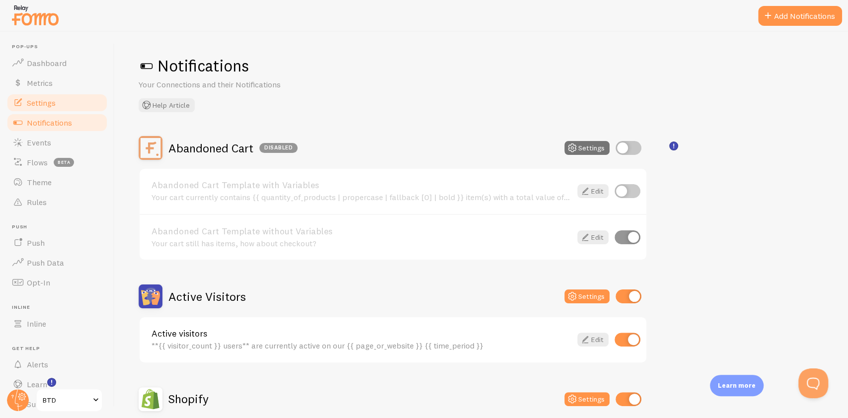
click at [63, 101] on link "Settings" at bounding box center [57, 103] width 102 height 20
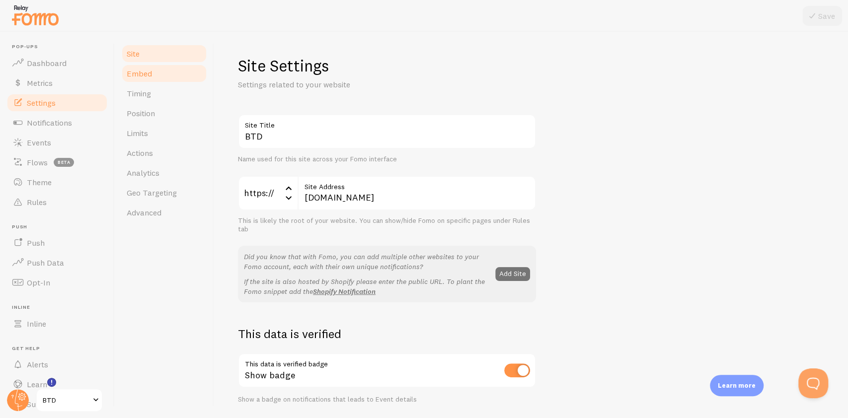
click at [160, 71] on link "Embed" at bounding box center [164, 74] width 87 height 20
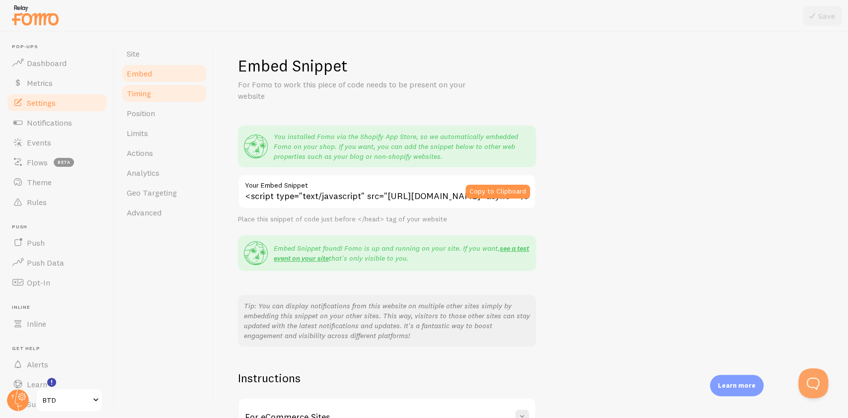
click at [160, 89] on link "Timing" at bounding box center [164, 93] width 87 height 20
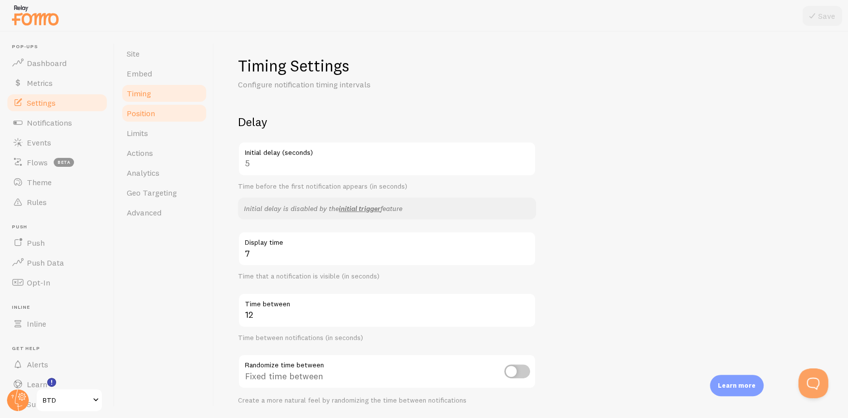
click at [143, 104] on link "Position" at bounding box center [164, 113] width 87 height 20
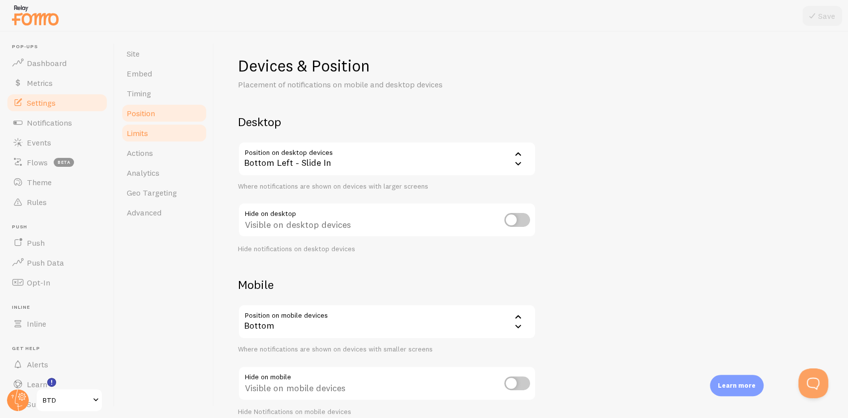
click at [157, 132] on link "Limits" at bounding box center [164, 133] width 87 height 20
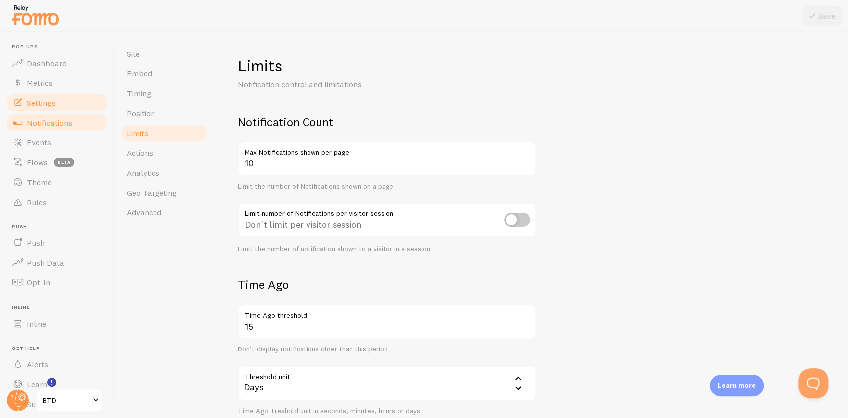
click at [46, 129] on link "Notifications" at bounding box center [57, 123] width 102 height 20
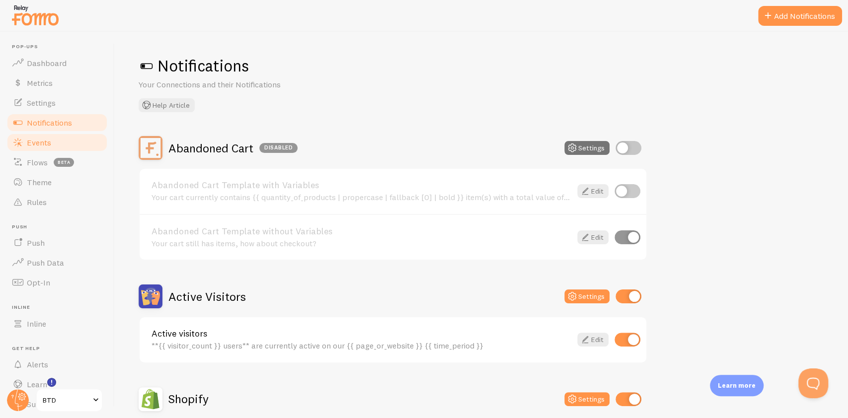
click at [47, 141] on span "Events" at bounding box center [39, 143] width 24 height 10
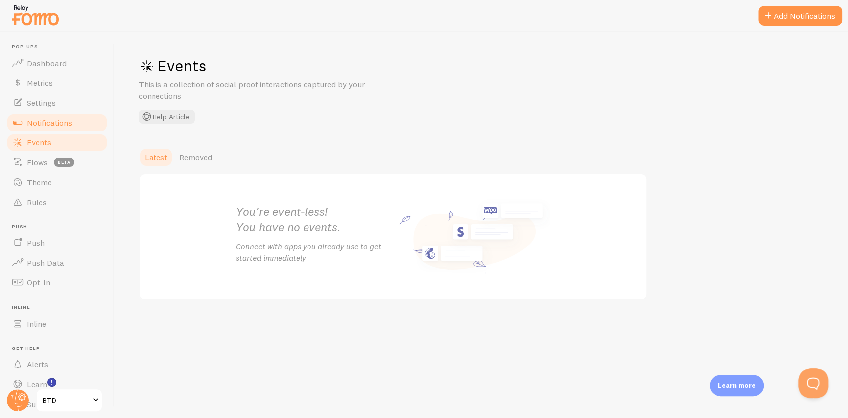
click at [48, 118] on span "Notifications" at bounding box center [49, 123] width 45 height 10
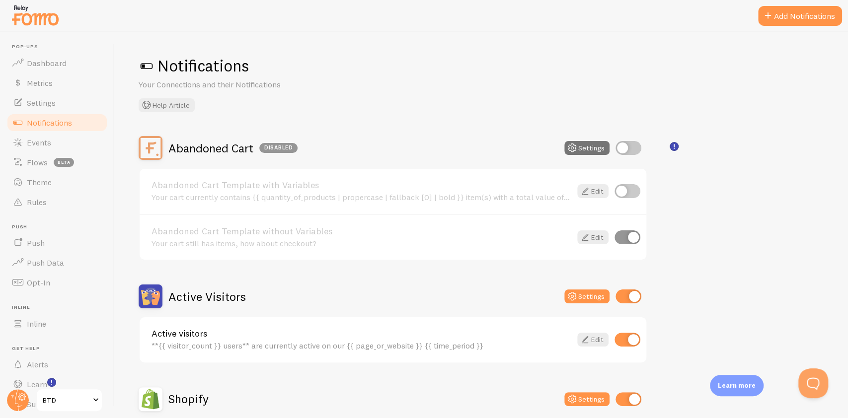
scroll to position [66, 0]
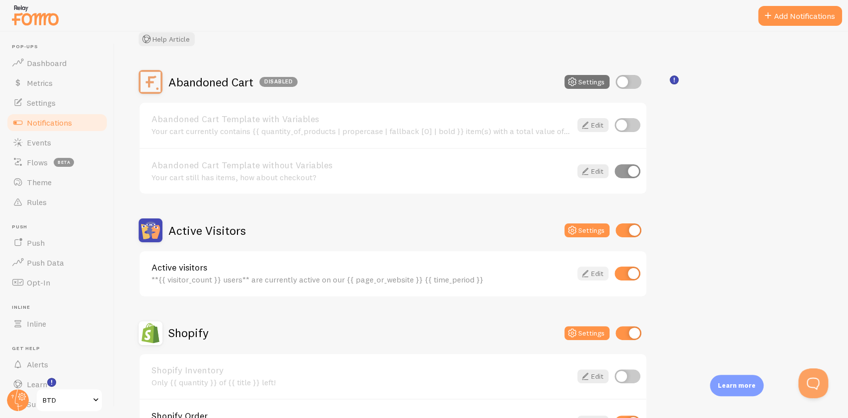
click at [587, 277] on icon at bounding box center [585, 274] width 12 height 12
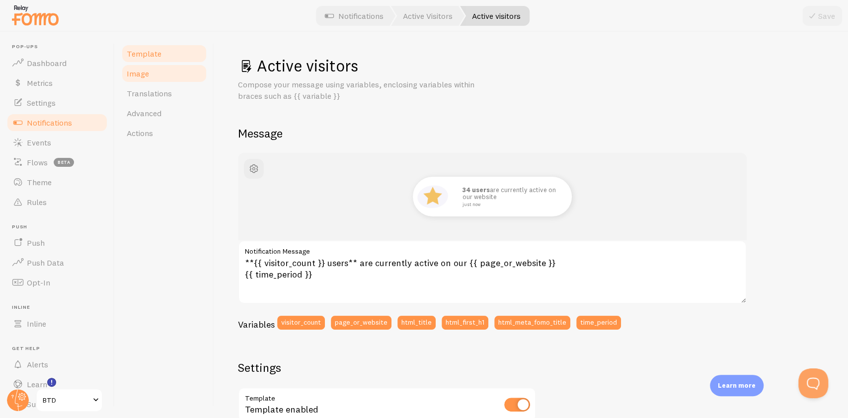
click at [165, 63] on link "Template" at bounding box center [164, 54] width 87 height 20
click at [152, 68] on link "Image" at bounding box center [164, 74] width 87 height 20
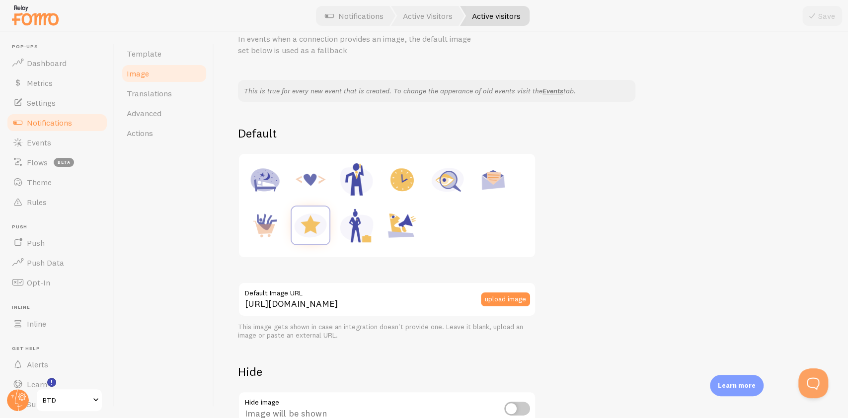
scroll to position [66, 0]
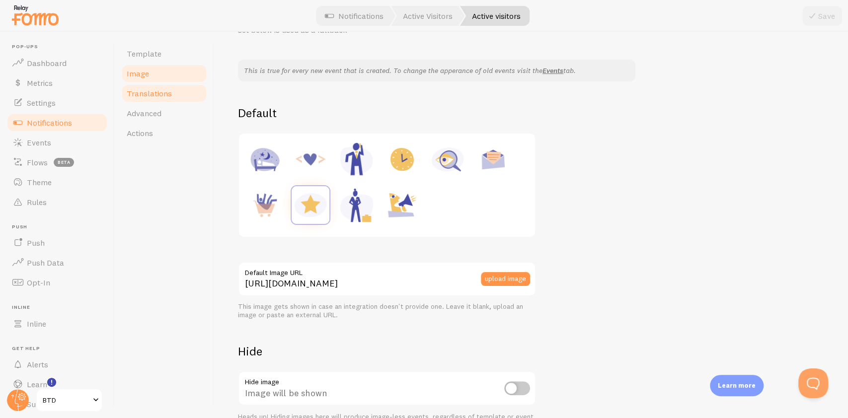
click at [139, 91] on span "Translations" at bounding box center [149, 93] width 45 height 10
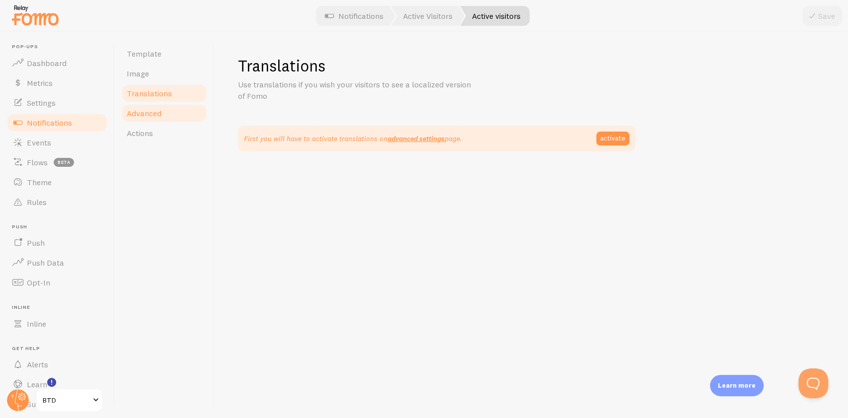
click at [169, 117] on link "Advanced" at bounding box center [164, 113] width 87 height 20
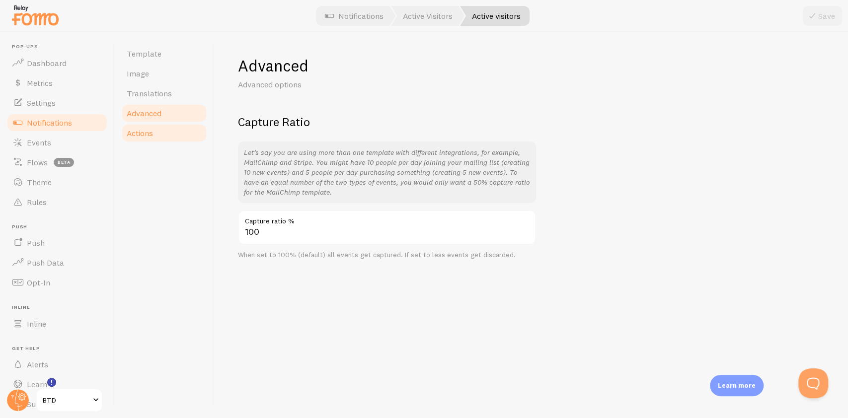
click at [182, 132] on link "Actions" at bounding box center [164, 133] width 87 height 20
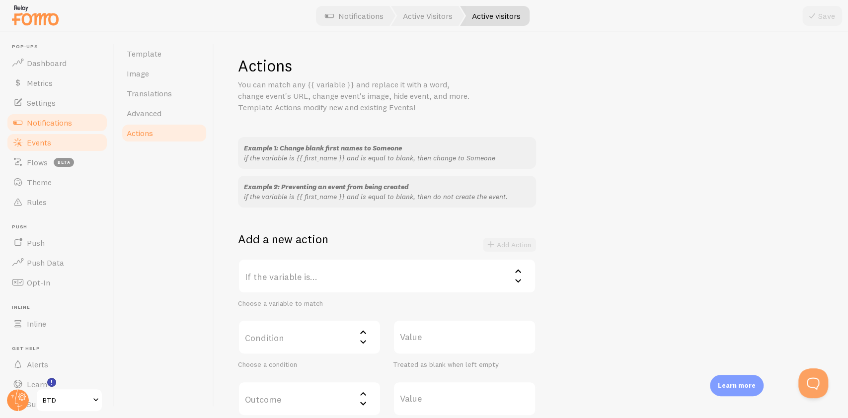
drag, startPoint x: 17, startPoint y: 140, endPoint x: 32, endPoint y: 146, distance: 15.9
click at [18, 140] on span at bounding box center [18, 143] width 12 height 12
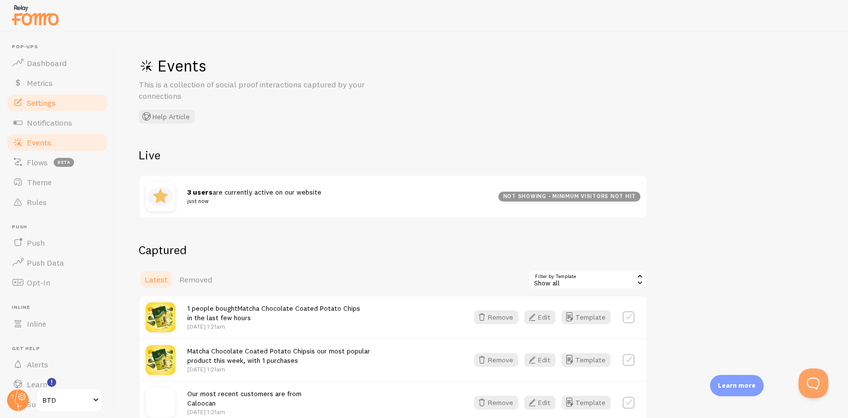
click at [57, 108] on link "Settings" at bounding box center [57, 103] width 102 height 20
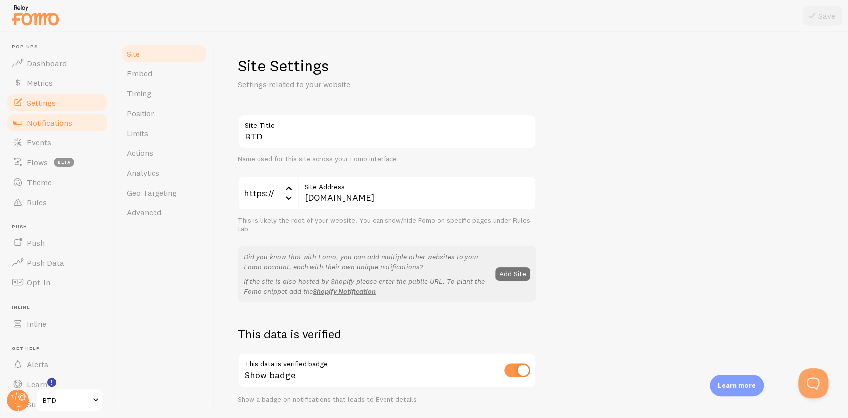
click at [78, 117] on link "Notifications" at bounding box center [57, 123] width 102 height 20
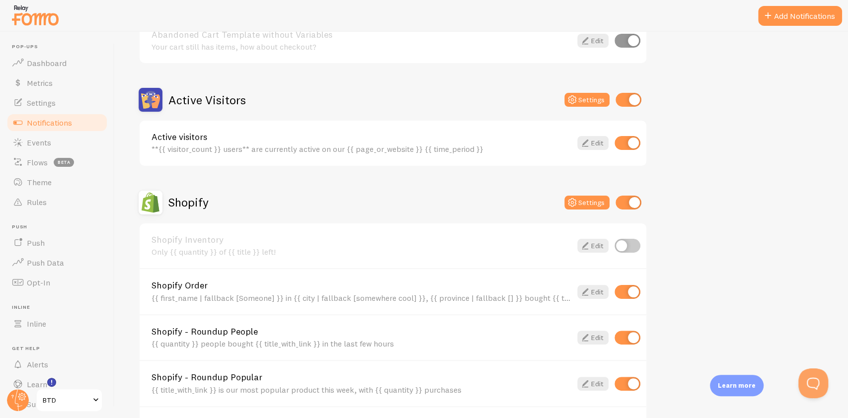
scroll to position [265, 0]
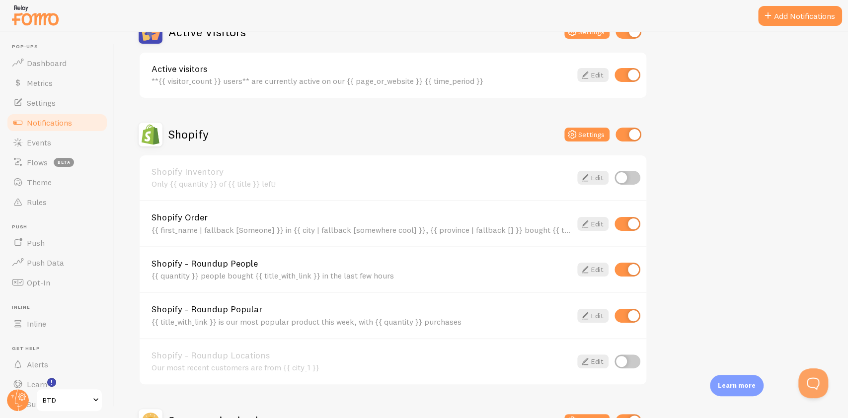
click at [594, 141] on div "Shopify Settings" at bounding box center [393, 135] width 509 height 24
click at [592, 137] on button "Settings" at bounding box center [586, 135] width 45 height 14
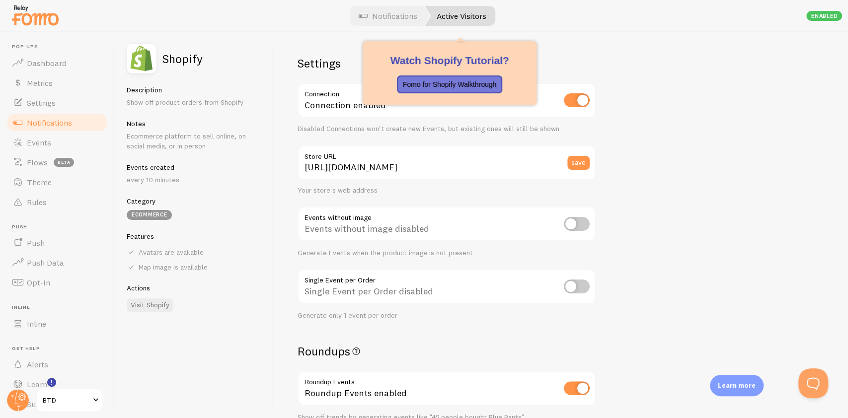
click at [466, 15] on link "Active Visitors" at bounding box center [460, 16] width 71 height 20
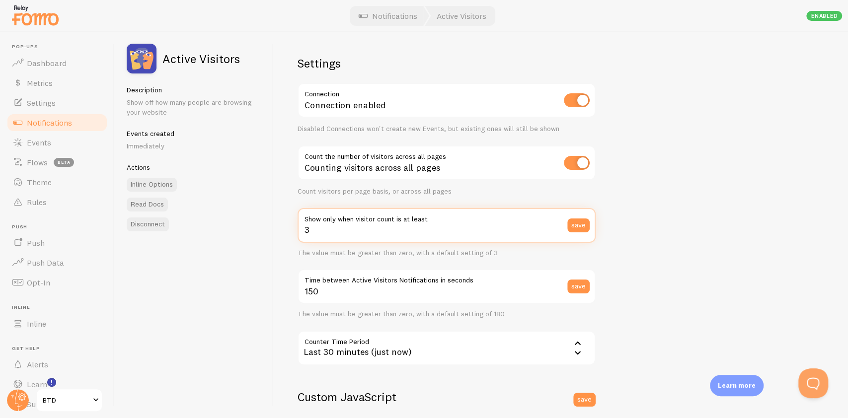
click at [461, 230] on input "3" at bounding box center [447, 225] width 298 height 35
type input "15"
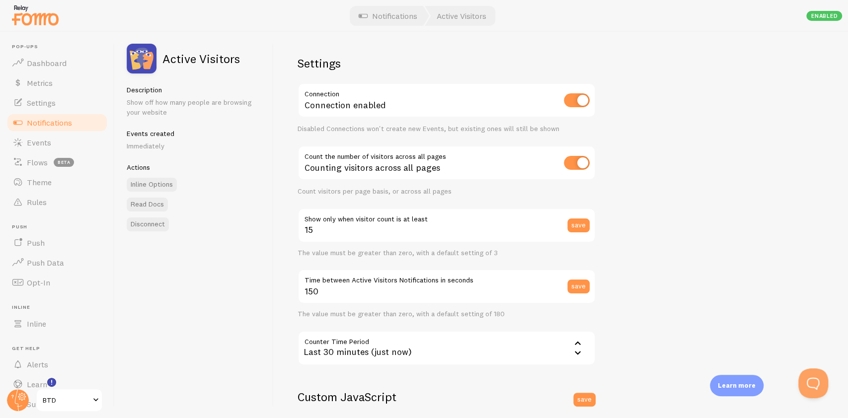
click at [475, 351] on div "Last 30 minutes (just now)" at bounding box center [447, 348] width 298 height 35
drag, startPoint x: 364, startPoint y: 20, endPoint x: 393, endPoint y: 27, distance: 30.6
click at [364, 20] on span at bounding box center [363, 16] width 12 height 12
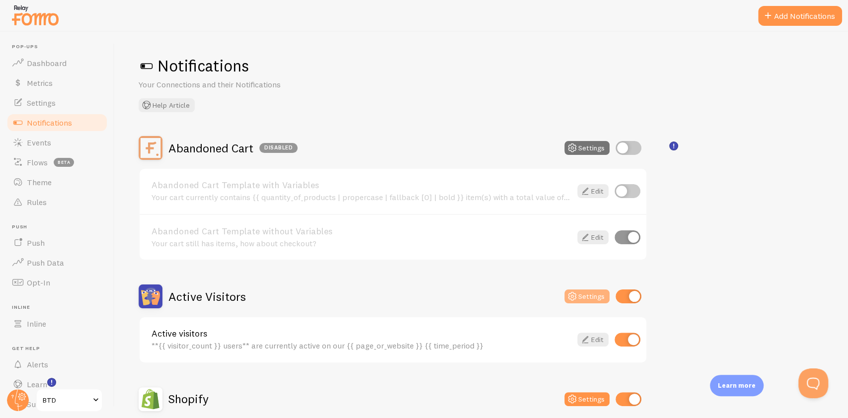
click at [590, 294] on button "Settings" at bounding box center [586, 297] width 45 height 14
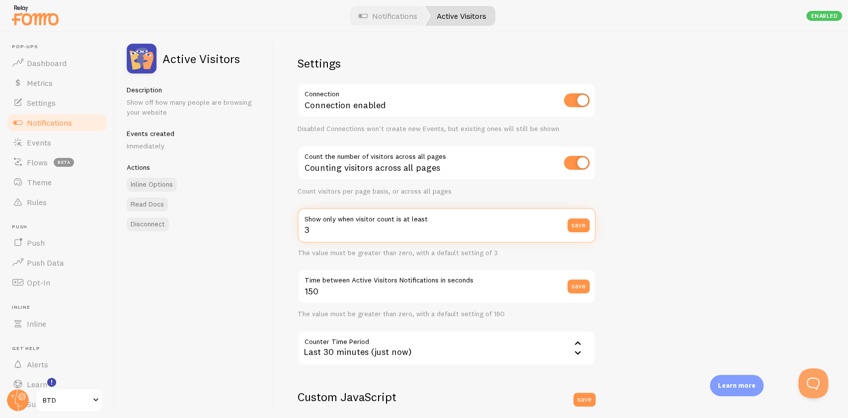
drag, startPoint x: 452, startPoint y: 236, endPoint x: 280, endPoint y: 232, distance: 171.9
click at [281, 232] on div "Settings Connection Connection enabled Disabled Connections won't create new Ev…" at bounding box center [561, 225] width 574 height 386
type input "14"
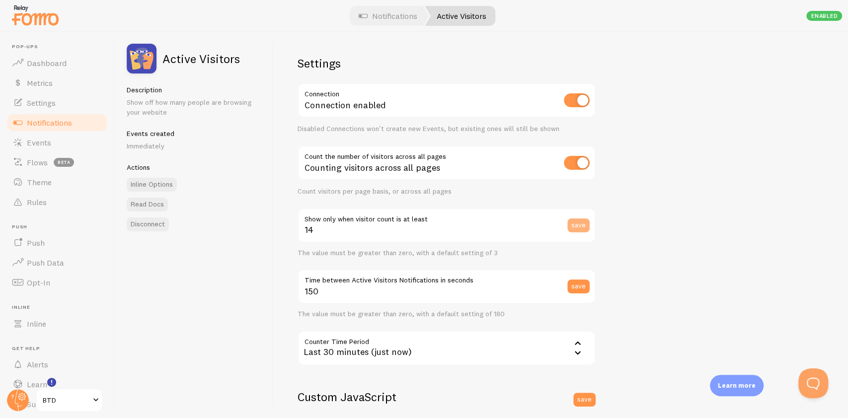
click at [571, 224] on button "save" at bounding box center [578, 226] width 22 height 14
click at [579, 225] on button "save" at bounding box center [578, 226] width 22 height 14
click at [70, 114] on link "Notifications" at bounding box center [57, 123] width 102 height 20
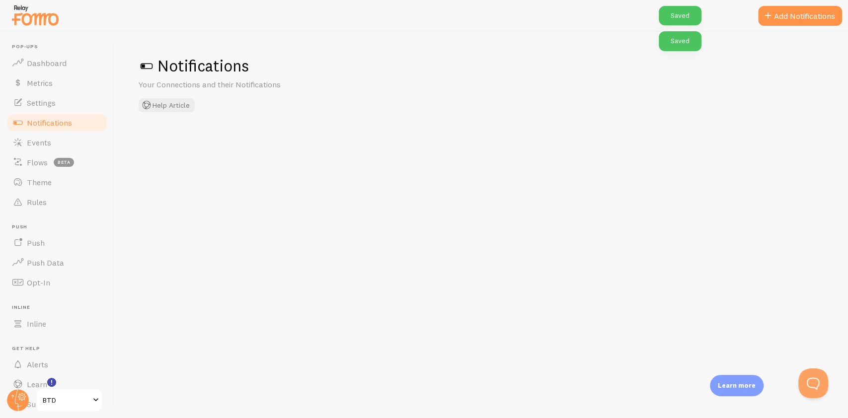
click at [63, 104] on link "Settings" at bounding box center [57, 103] width 102 height 20
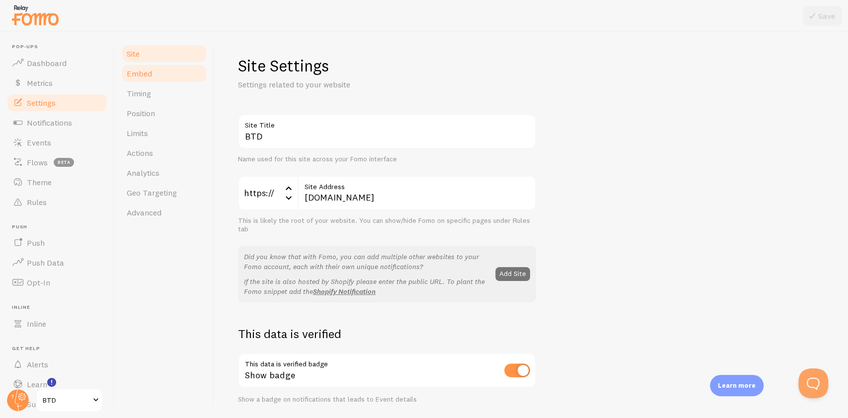
click at [156, 68] on link "Embed" at bounding box center [164, 74] width 87 height 20
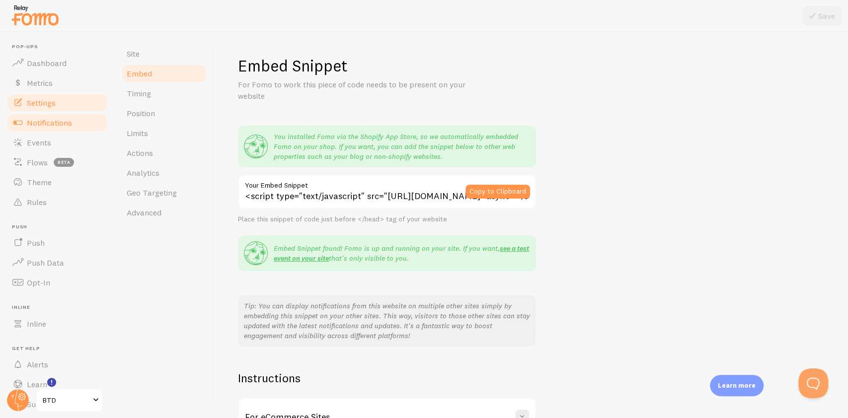
click at [59, 119] on span "Notifications" at bounding box center [49, 123] width 45 height 10
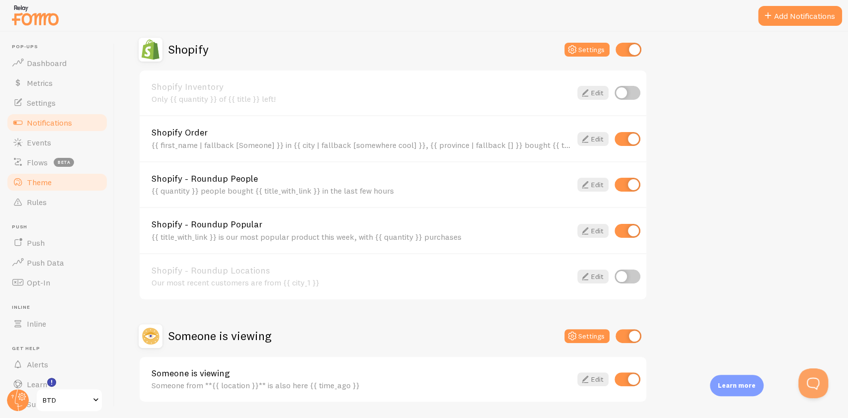
scroll to position [380, 0]
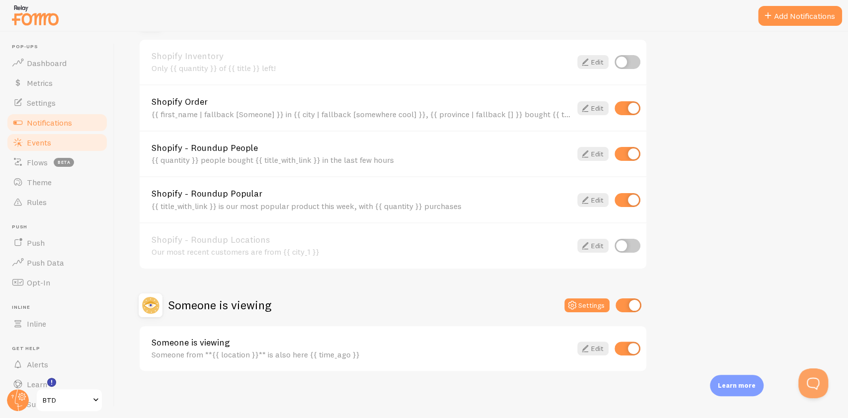
click at [69, 145] on link "Events" at bounding box center [57, 143] width 102 height 20
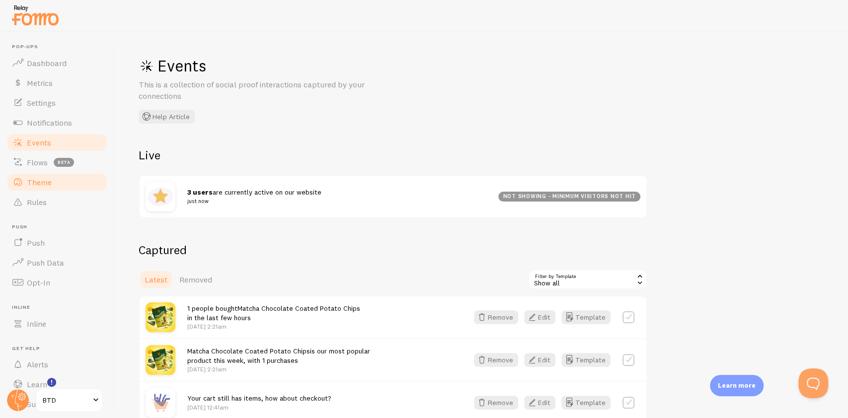
click at [51, 180] on link "Theme" at bounding box center [57, 182] width 102 height 20
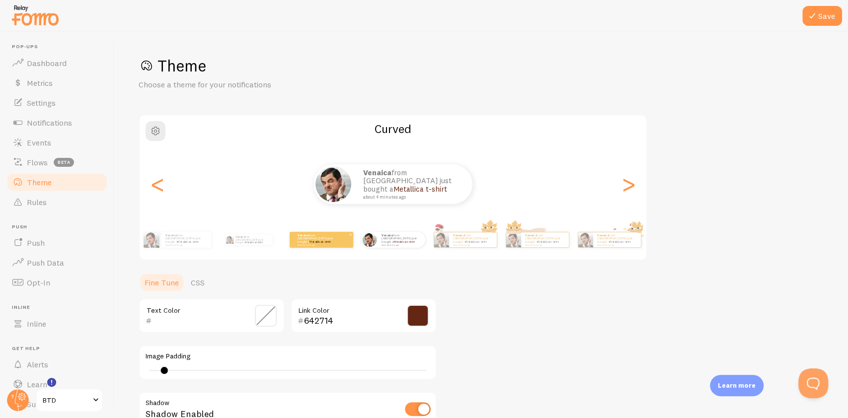
click at [338, 246] on div "Venaica from [GEOGRAPHIC_DATA] just bought a Metallica t-shirt about 4 minutes …" at bounding box center [322, 240] width 64 height 16
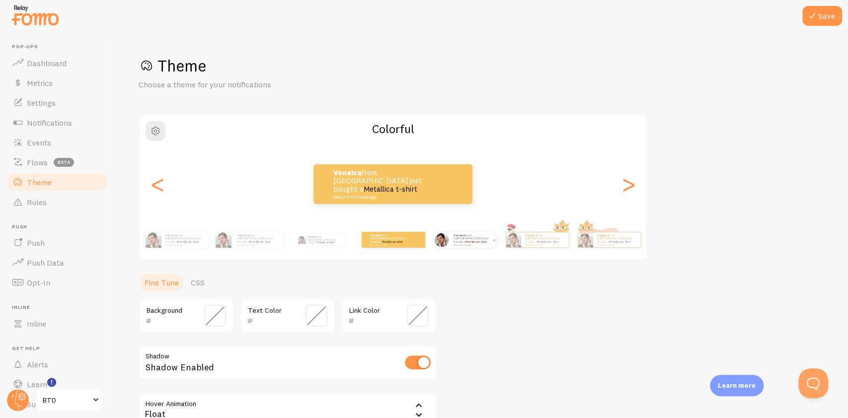
click at [466, 247] on div "Venaica from [GEOGRAPHIC_DATA] just bought a Metallica t-shirt about 4 minutes …" at bounding box center [474, 240] width 48 height 16
type input "642714"
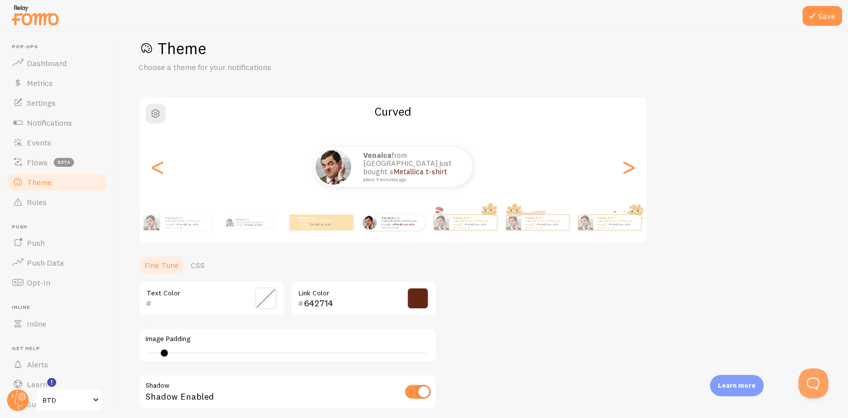
scroll to position [66, 0]
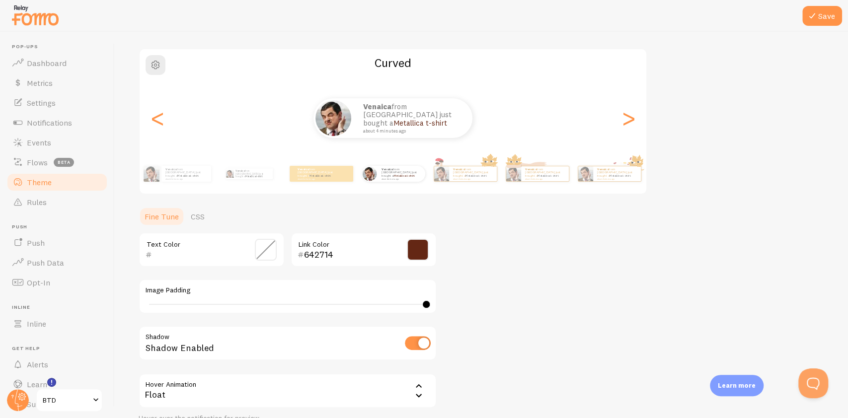
drag, startPoint x: 162, startPoint y: 306, endPoint x: 437, endPoint y: 314, distance: 274.3
click at [437, 314] on div "Theme Choose a theme for your notifications Curved Venaica from [GEOGRAPHIC_DAT…" at bounding box center [481, 225] width 685 height 471
drag, startPoint x: 339, startPoint y: 304, endPoint x: 114, endPoint y: 319, distance: 225.0
click at [115, 319] on div "Save Theme Choose a theme for your notifications Curved Venaica from [GEOGRAPHI…" at bounding box center [481, 225] width 733 height 386
drag, startPoint x: 183, startPoint y: 303, endPoint x: 158, endPoint y: 305, distance: 25.0
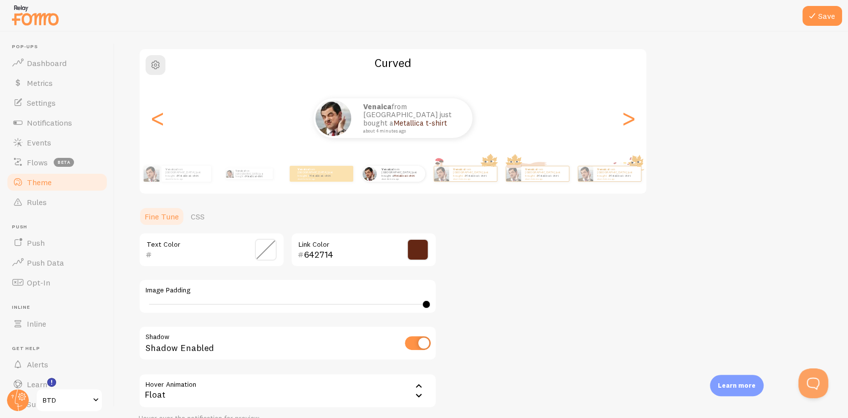
click at [181, 303] on div "40" at bounding box center [288, 305] width 284 height 8
click at [158, 305] on div "8" at bounding box center [288, 305] width 284 height 8
click at [163, 302] on div "5" at bounding box center [288, 305] width 284 height 8
type input "6"
click at [827, 14] on button "Save" at bounding box center [822, 16] width 40 height 20
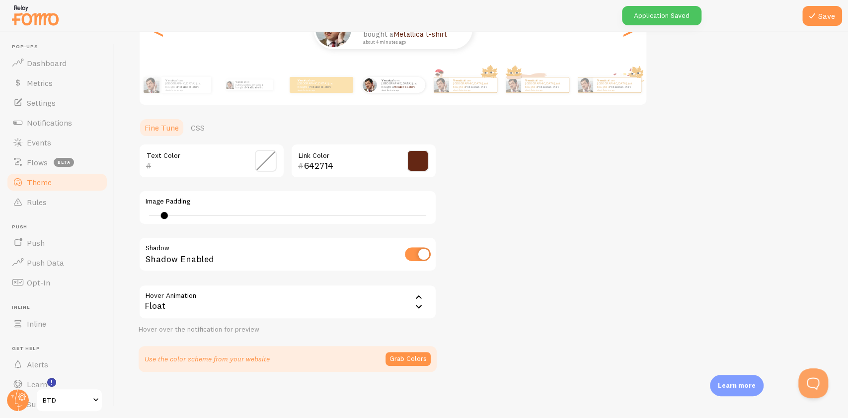
scroll to position [155, 0]
click at [32, 202] on span "Rules" at bounding box center [37, 202] width 20 height 10
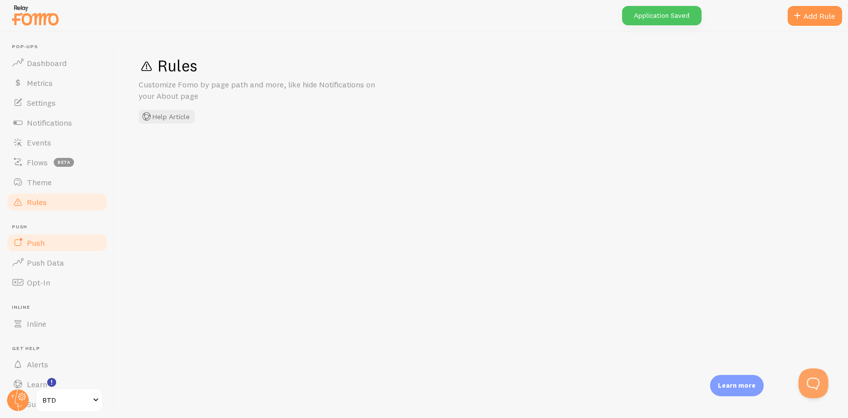
click at [27, 240] on span "Push" at bounding box center [36, 243] width 18 height 10
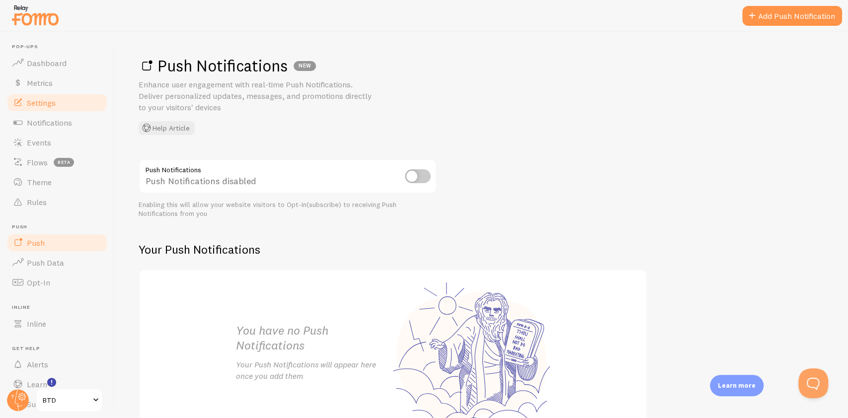
click at [56, 110] on link "Settings" at bounding box center [57, 103] width 102 height 20
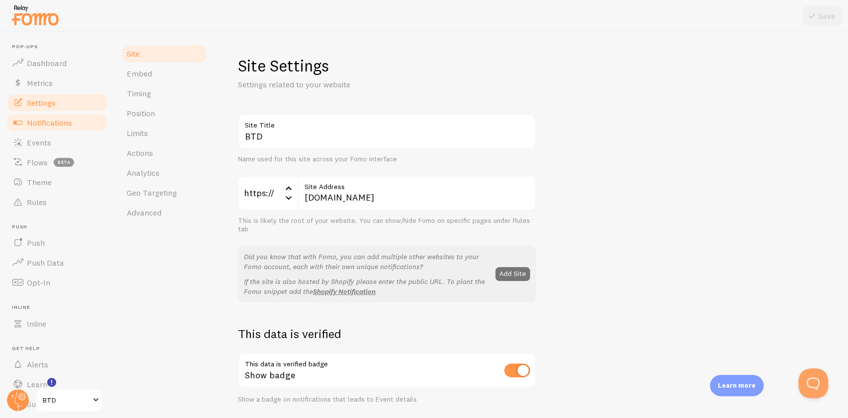
click at [13, 121] on span at bounding box center [18, 123] width 12 height 12
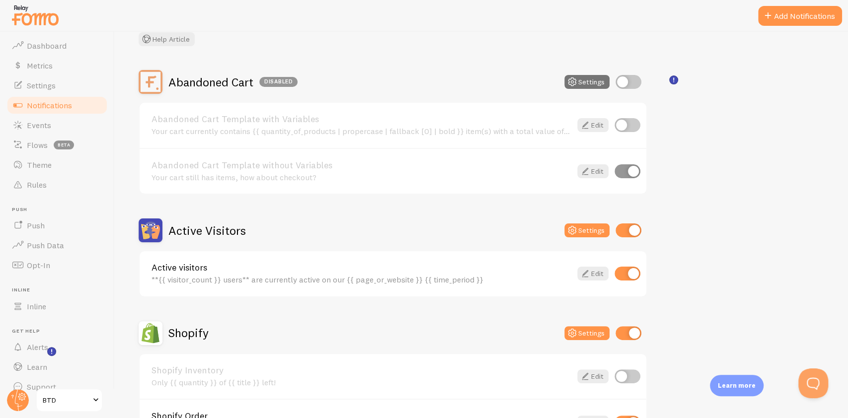
scroll to position [32, 0]
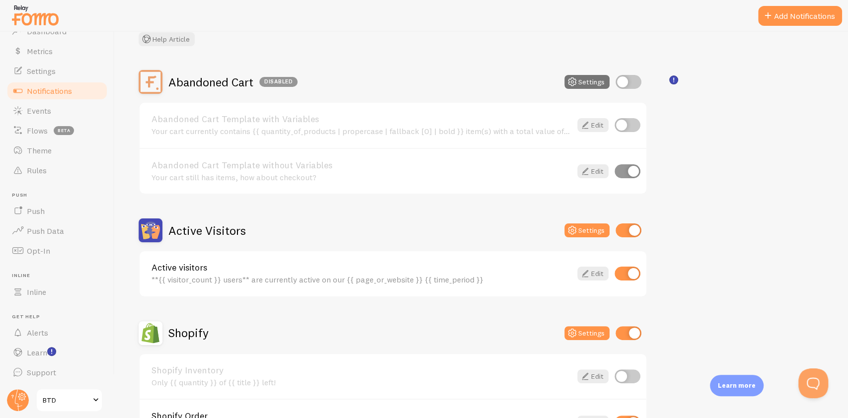
click at [491, 278] on div "**{{ visitor_count }} users** are currently active on our {{ page_or_website }}…" at bounding box center [361, 279] width 420 height 9
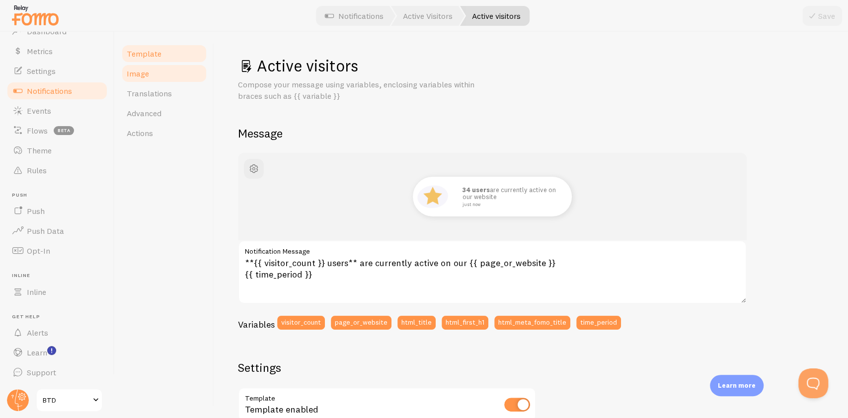
click at [158, 79] on link "Image" at bounding box center [164, 74] width 87 height 20
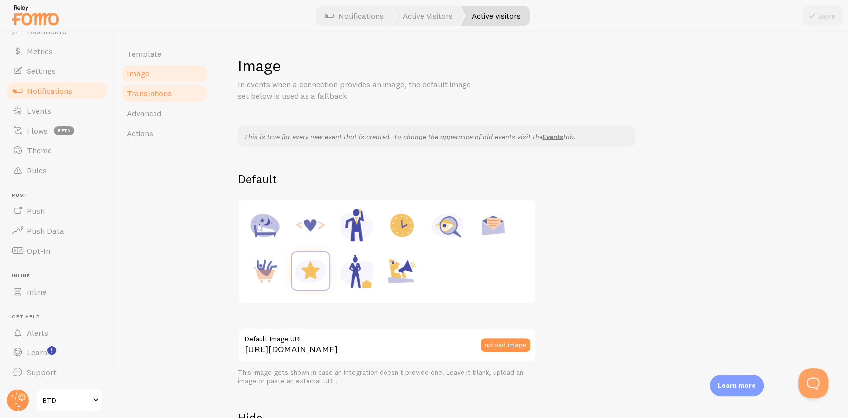
click at [159, 93] on span "Translations" at bounding box center [149, 93] width 45 height 10
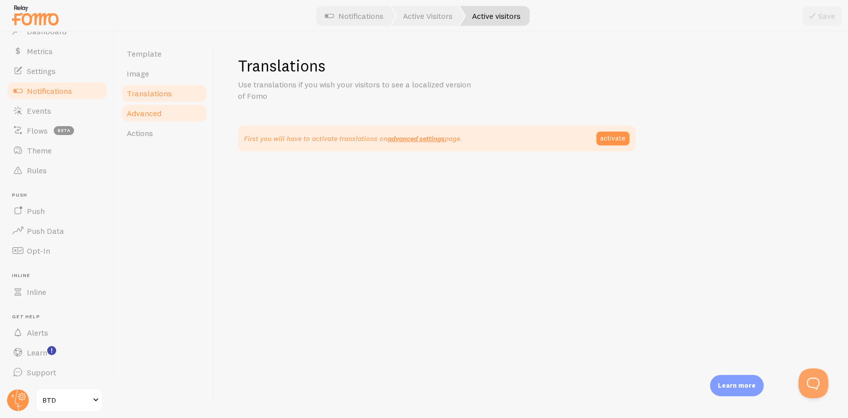
click at [194, 115] on link "Advanced" at bounding box center [164, 113] width 87 height 20
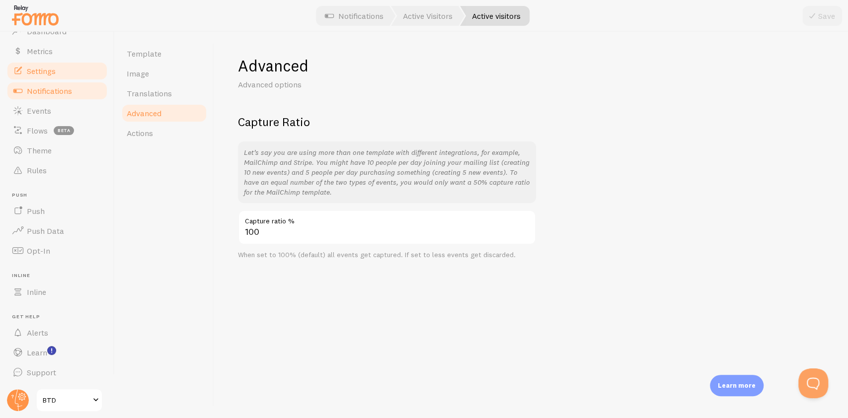
click at [28, 68] on span "Settings" at bounding box center [41, 71] width 29 height 10
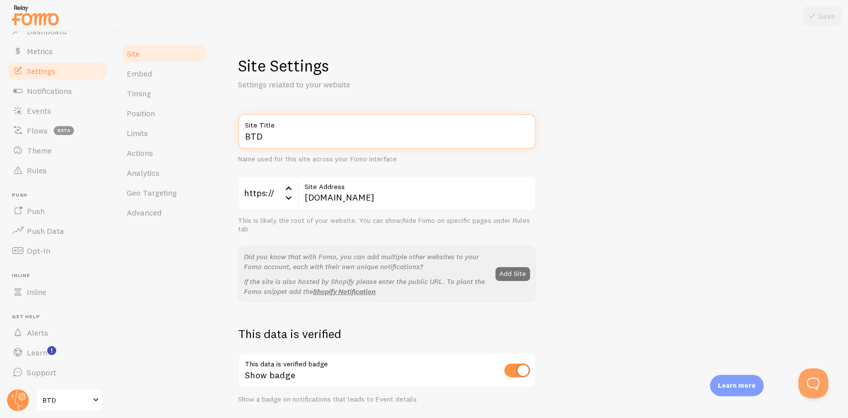
click at [323, 138] on input "BTD" at bounding box center [387, 131] width 298 height 35
type input "Buythedip"
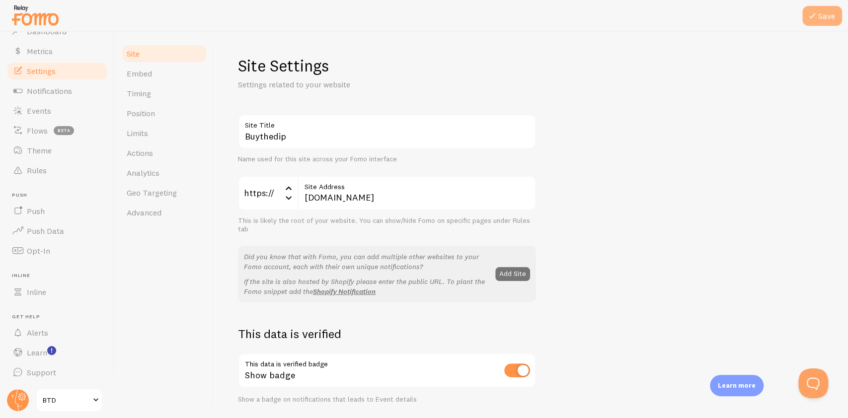
click at [831, 14] on button "Save" at bounding box center [822, 16] width 40 height 20
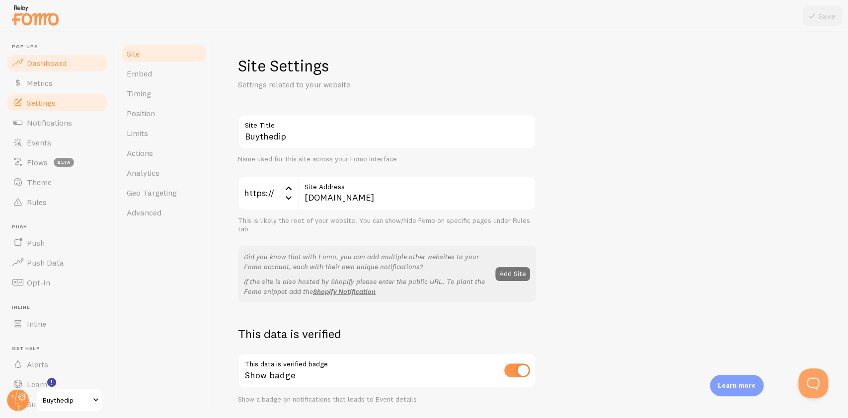
click at [30, 70] on link "Dashboard" at bounding box center [57, 63] width 102 height 20
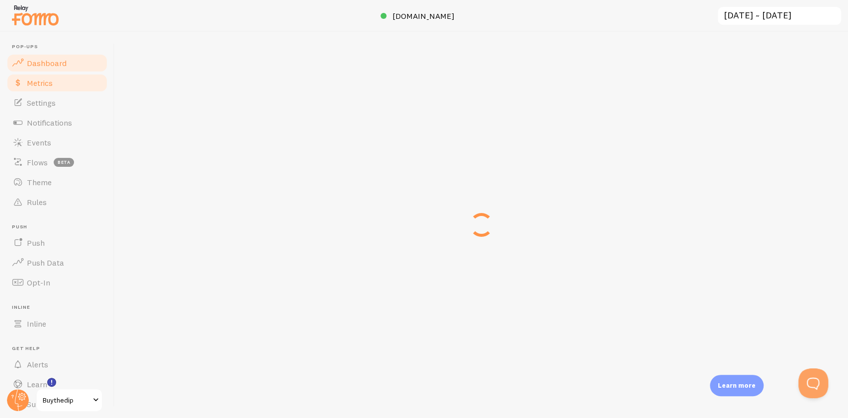
click at [58, 79] on link "Metrics" at bounding box center [57, 83] width 102 height 20
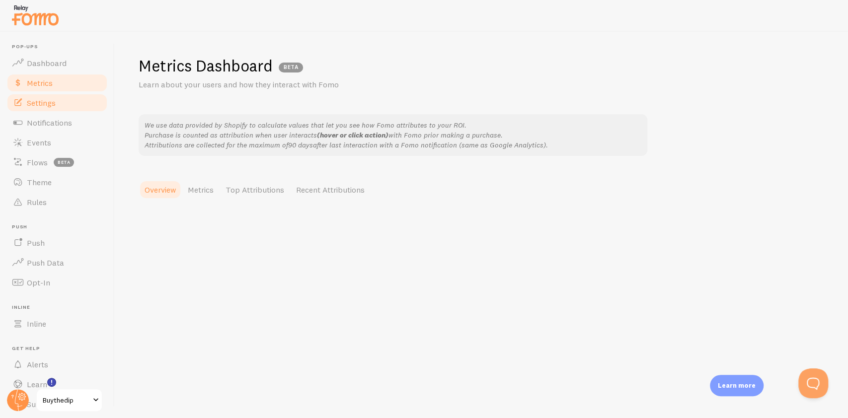
click at [67, 102] on link "Settings" at bounding box center [57, 103] width 102 height 20
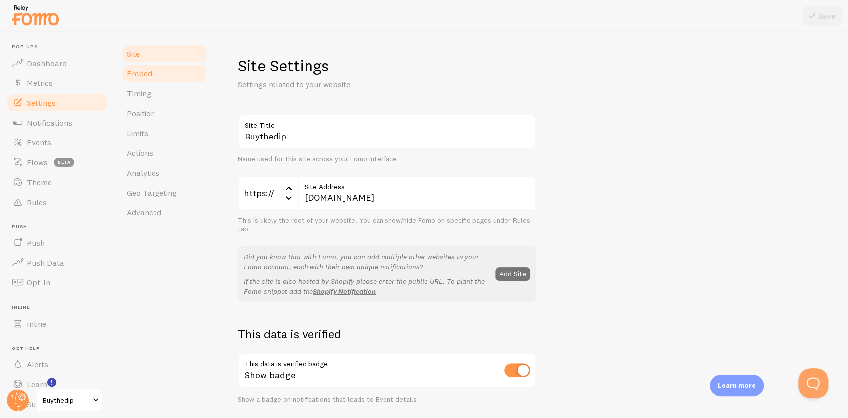
click at [163, 70] on link "Embed" at bounding box center [164, 74] width 87 height 20
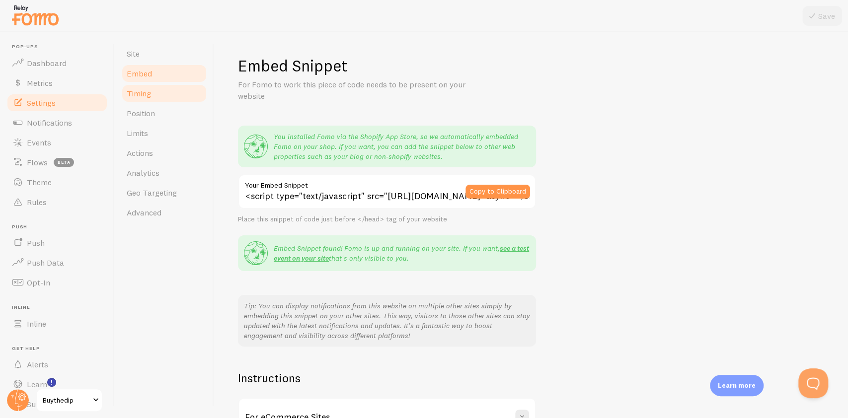
click at [146, 92] on span "Timing" at bounding box center [139, 93] width 24 height 10
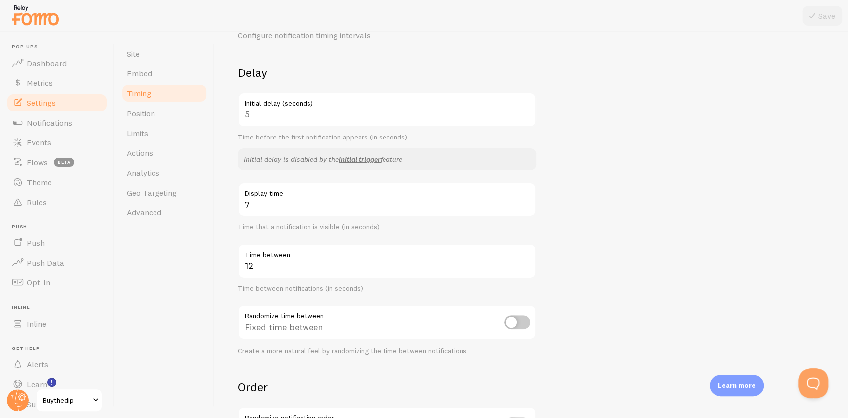
scroll to position [66, 0]
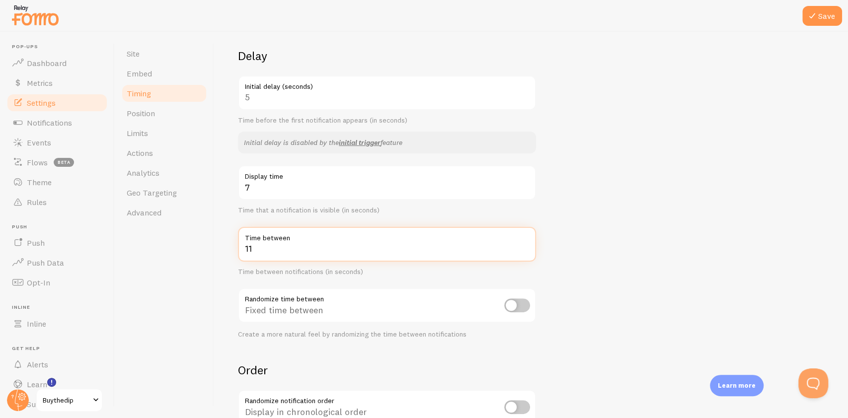
click at [525, 253] on input "11" at bounding box center [387, 244] width 298 height 35
click at [525, 245] on input "12" at bounding box center [387, 244] width 298 height 35
click at [525, 245] on input "13" at bounding box center [387, 244] width 298 height 35
type input "14"
click at [525, 245] on input "14" at bounding box center [387, 244] width 298 height 35
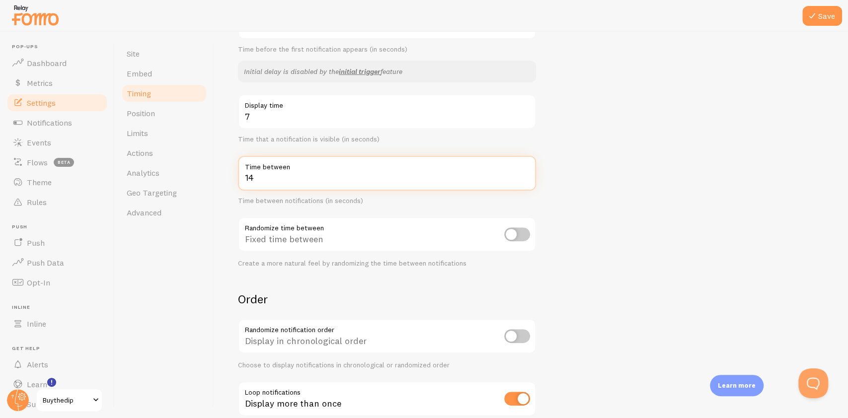
scroll to position [198, 0]
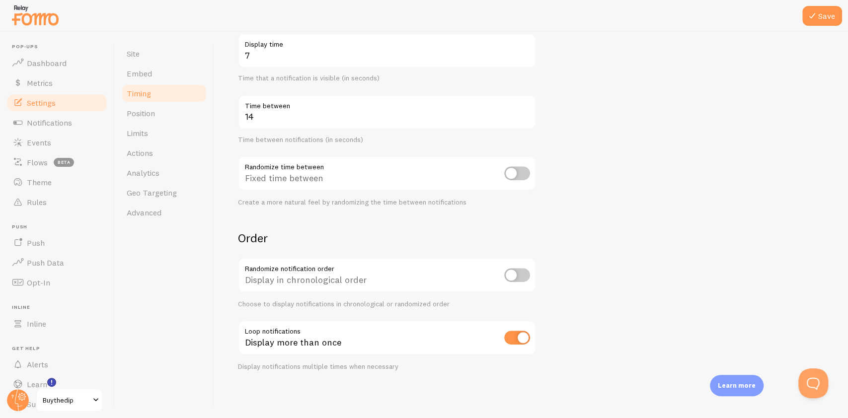
drag, startPoint x: 819, startPoint y: 15, endPoint x: 510, endPoint y: 62, distance: 312.0
click at [819, 15] on button "Save" at bounding box center [822, 16] width 40 height 20
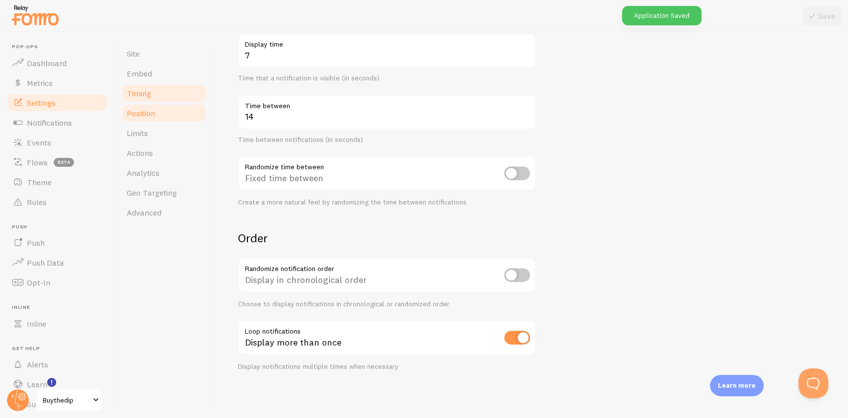
click at [157, 110] on link "Position" at bounding box center [164, 113] width 87 height 20
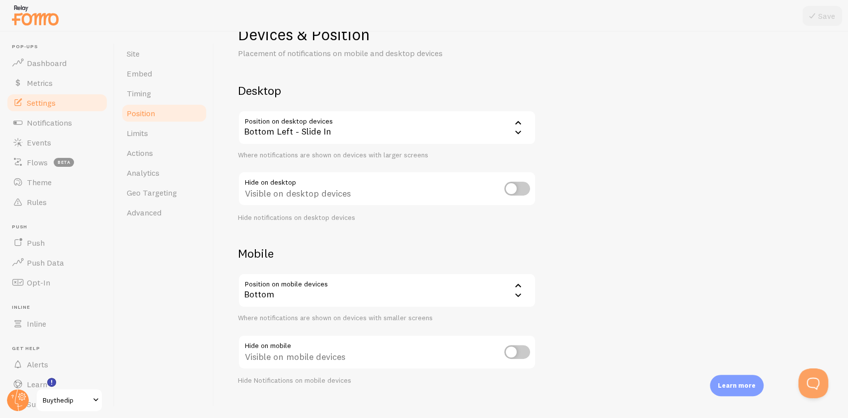
scroll to position [46, 0]
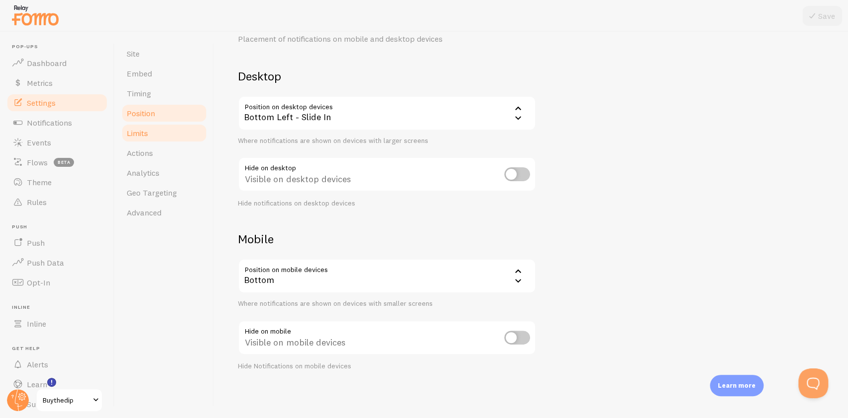
click at [131, 126] on link "Limits" at bounding box center [164, 133] width 87 height 20
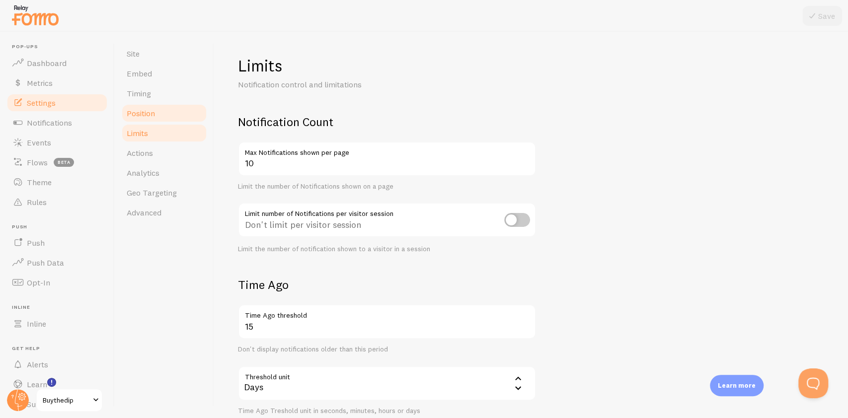
click at [151, 112] on span "Position" at bounding box center [141, 113] width 28 height 10
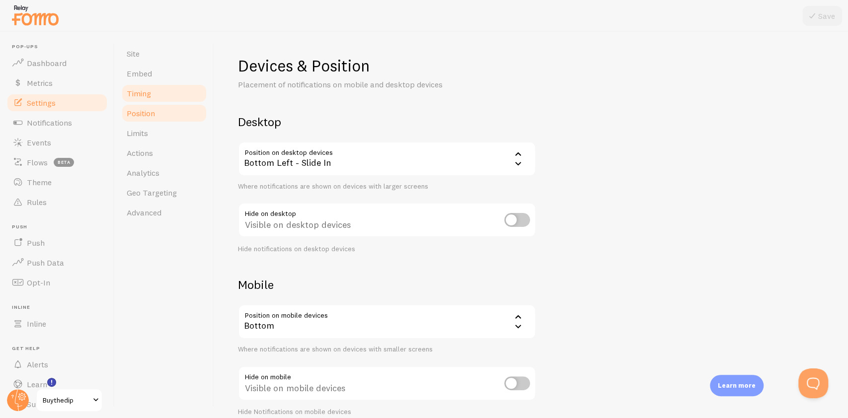
click at [155, 87] on link "Timing" at bounding box center [164, 93] width 87 height 20
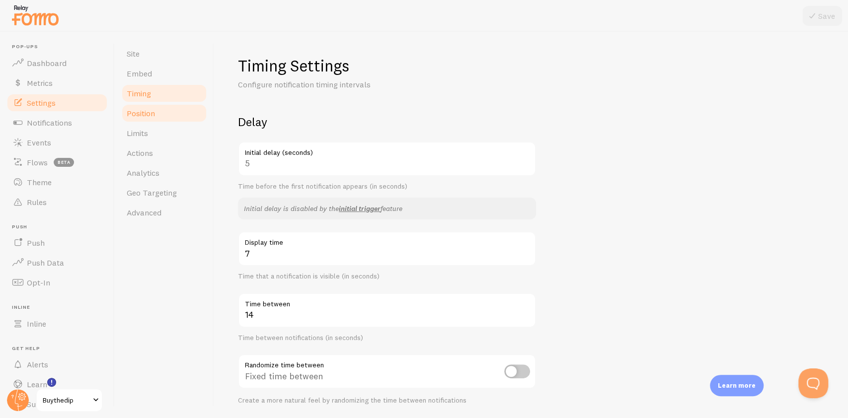
click at [165, 113] on link "Position" at bounding box center [164, 113] width 87 height 20
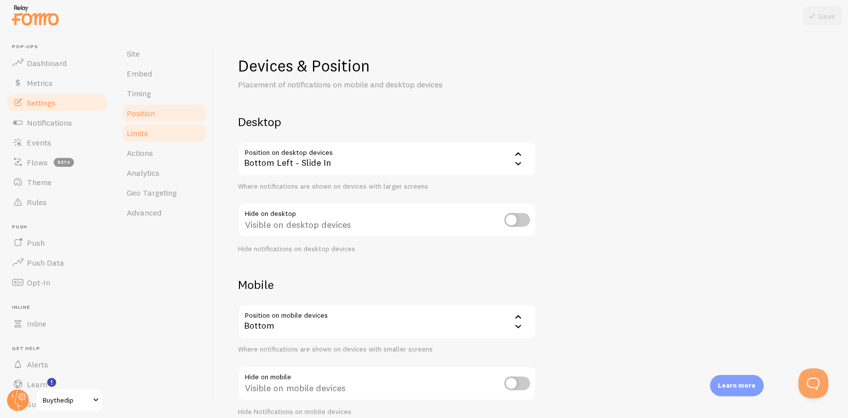
click at [160, 141] on link "Limits" at bounding box center [164, 133] width 87 height 20
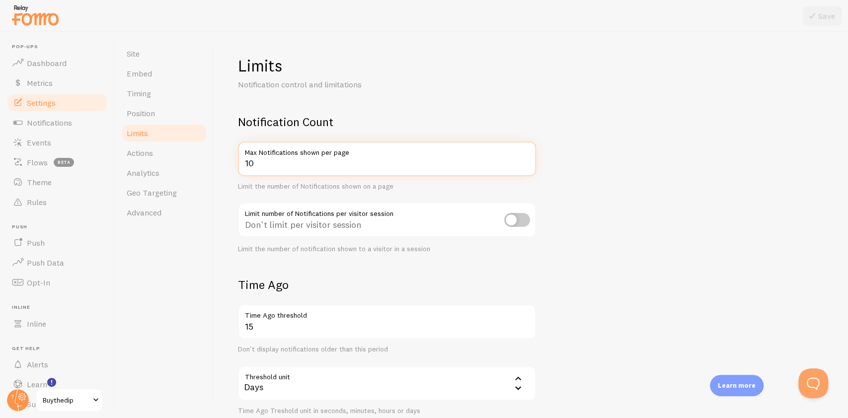
click at [394, 167] on input "10" at bounding box center [387, 159] width 298 height 35
click at [526, 160] on input "11" at bounding box center [387, 159] width 298 height 35
click at [527, 161] on input "12" at bounding box center [387, 159] width 298 height 35
click at [527, 161] on input "13" at bounding box center [387, 159] width 298 height 35
click at [527, 161] on input "14" at bounding box center [387, 159] width 298 height 35
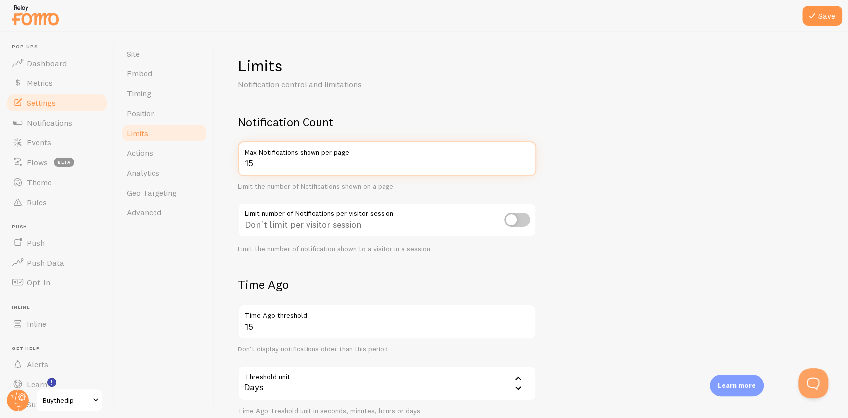
click at [527, 161] on input "15" at bounding box center [387, 159] width 298 height 35
click at [527, 167] on input "14" at bounding box center [387, 159] width 298 height 35
click at [527, 167] on input "13" at bounding box center [387, 159] width 298 height 35
click at [526, 159] on input "14" at bounding box center [387, 159] width 298 height 35
click at [525, 160] on input "15" at bounding box center [387, 159] width 298 height 35
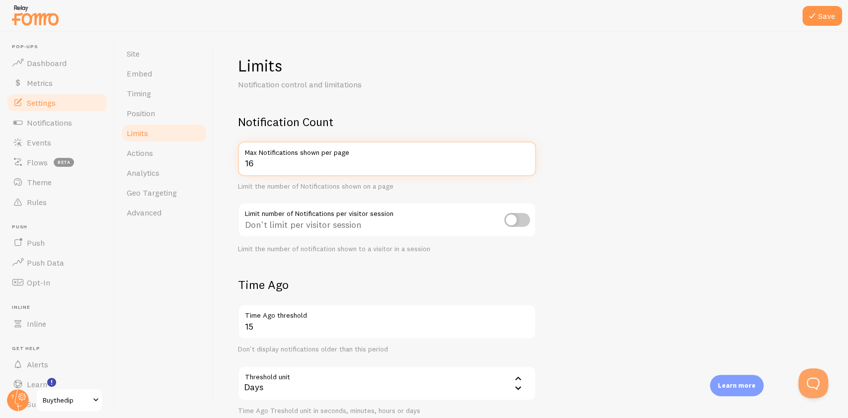
click at [525, 160] on input "16" at bounding box center [387, 159] width 298 height 35
click at [525, 160] on input "17" at bounding box center [387, 159] width 298 height 35
click at [525, 160] on input "18" at bounding box center [387, 159] width 298 height 35
click at [525, 169] on input "18" at bounding box center [387, 159] width 298 height 35
click at [525, 165] on input "17" at bounding box center [387, 159] width 298 height 35
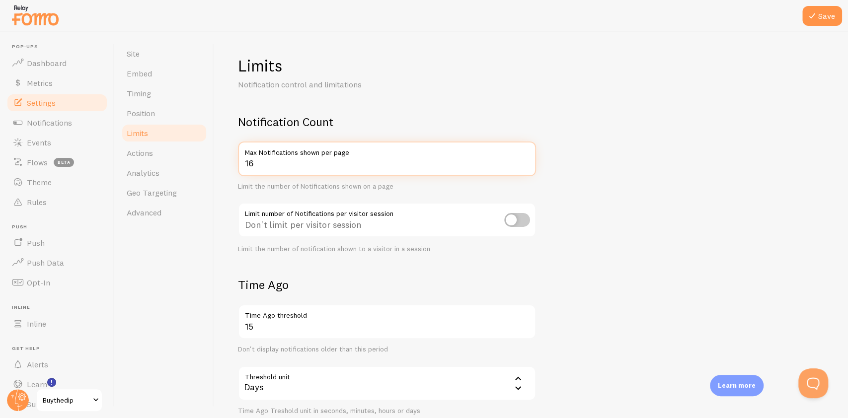
click at [525, 165] on input "16" at bounding box center [387, 159] width 298 height 35
click at [525, 165] on input "15" at bounding box center [387, 159] width 298 height 35
click at [525, 165] on input "14" at bounding box center [387, 159] width 298 height 35
click at [525, 165] on input "13" at bounding box center [387, 159] width 298 height 35
click at [525, 165] on input "12" at bounding box center [387, 159] width 298 height 35
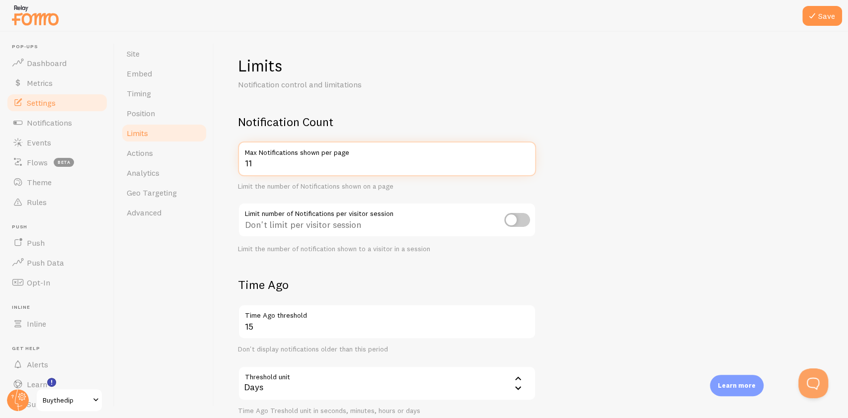
click at [525, 165] on input "11" at bounding box center [387, 159] width 298 height 35
click at [525, 165] on input "10" at bounding box center [387, 159] width 298 height 35
click at [525, 165] on input "9" at bounding box center [387, 159] width 298 height 35
click at [525, 158] on input "10" at bounding box center [387, 159] width 298 height 35
click at [526, 166] on input "9" at bounding box center [387, 159] width 298 height 35
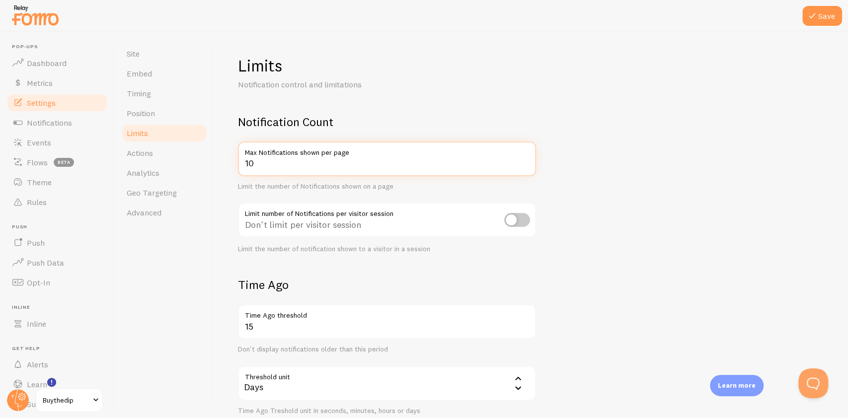
type input "10"
click at [526, 161] on input "10" at bounding box center [387, 159] width 298 height 35
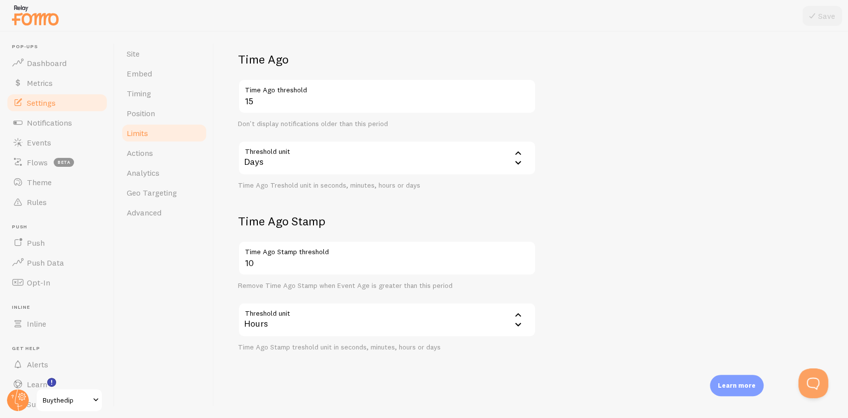
scroll to position [93, 0]
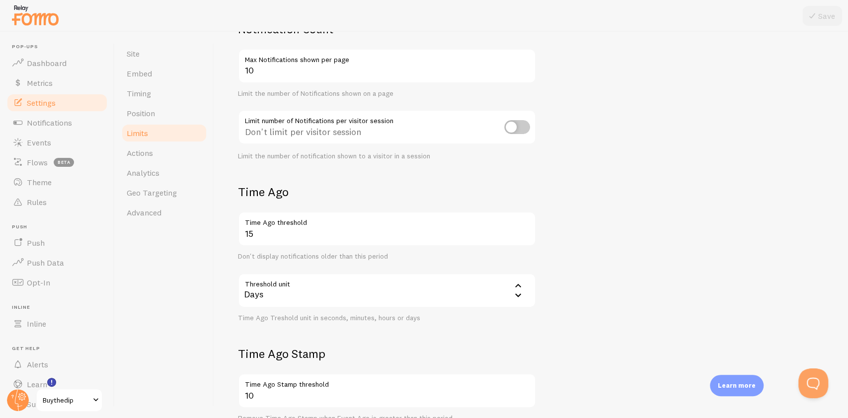
click at [521, 125] on input "checkbox" at bounding box center [517, 127] width 26 height 14
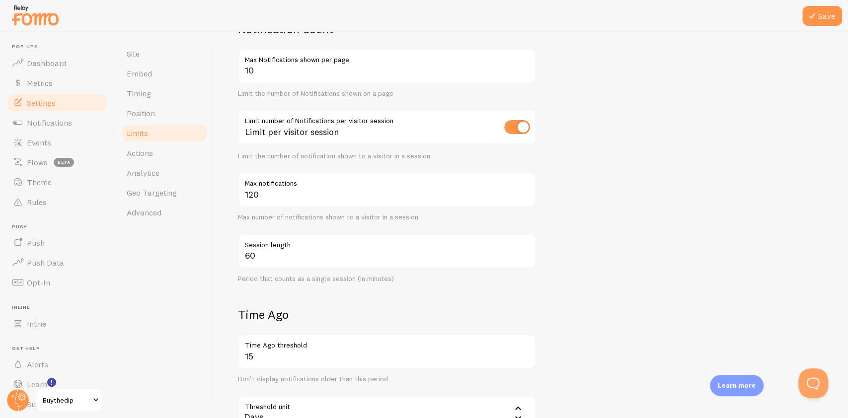
click at [521, 125] on input "checkbox" at bounding box center [517, 127] width 26 height 14
checkbox input "false"
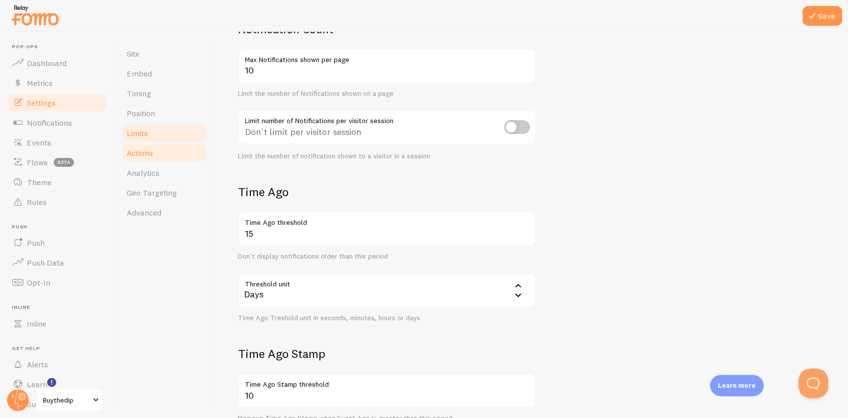
click at [162, 159] on link "Actions" at bounding box center [164, 153] width 87 height 20
click at [833, 11] on button "Save" at bounding box center [822, 16] width 40 height 20
click at [143, 149] on span "Actions" at bounding box center [140, 153] width 26 height 10
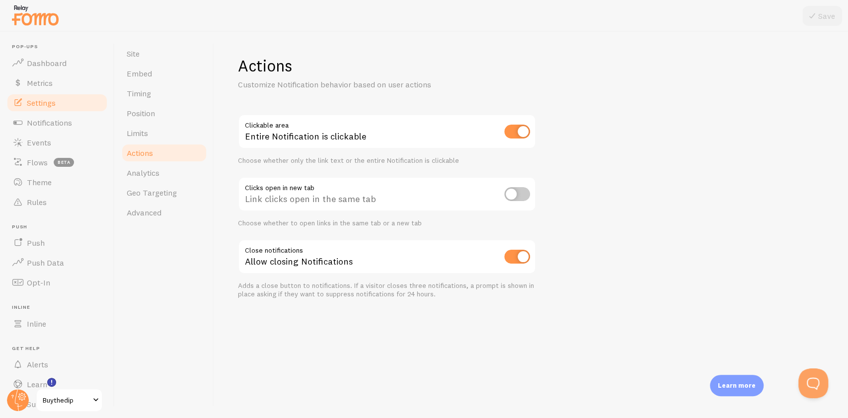
click at [508, 130] on input "checkbox" at bounding box center [517, 132] width 26 height 14
click at [144, 132] on span "Limits" at bounding box center [137, 133] width 21 height 10
click at [512, 134] on input "checkbox" at bounding box center [517, 132] width 26 height 14
drag, startPoint x: 511, startPoint y: 130, endPoint x: 502, endPoint y: 130, distance: 9.4
click at [502, 130] on div "Clickable area Entire Notification is clickable Choose whether only the link te…" at bounding box center [387, 139] width 298 height 51
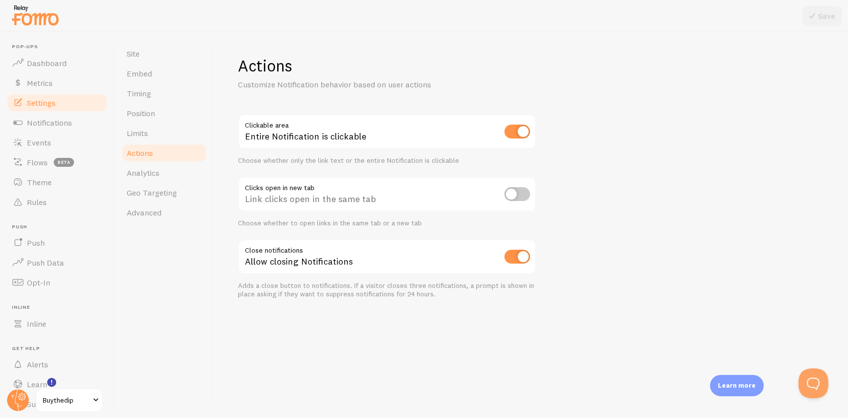
click at [510, 129] on input "checkbox" at bounding box center [517, 132] width 26 height 14
click at [513, 129] on input "checkbox" at bounding box center [517, 132] width 26 height 14
checkbox input "true"
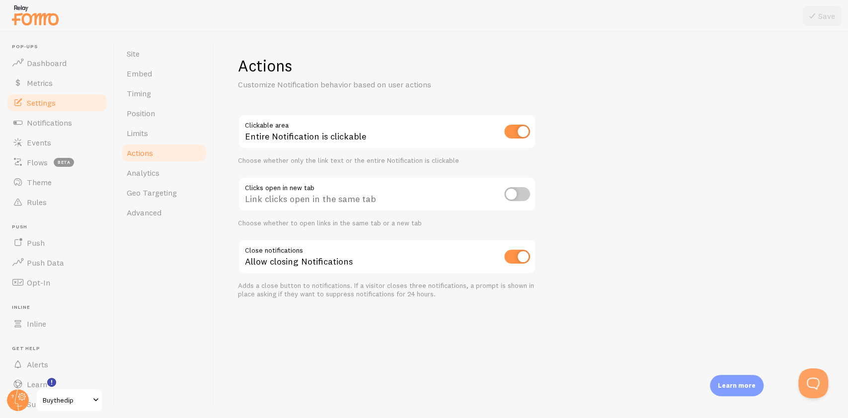
click at [524, 188] on input "checkbox" at bounding box center [517, 194] width 26 height 14
checkbox input "false"
click at [139, 171] on span "Analytics" at bounding box center [143, 173] width 33 height 10
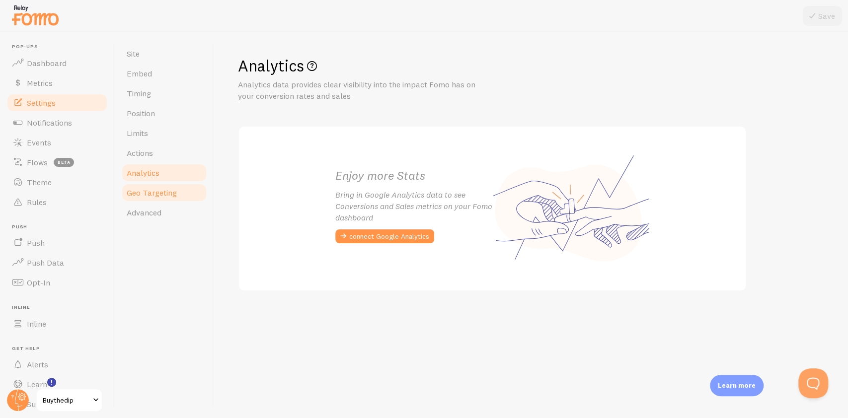
click at [158, 191] on span "Geo Targeting" at bounding box center [152, 193] width 50 height 10
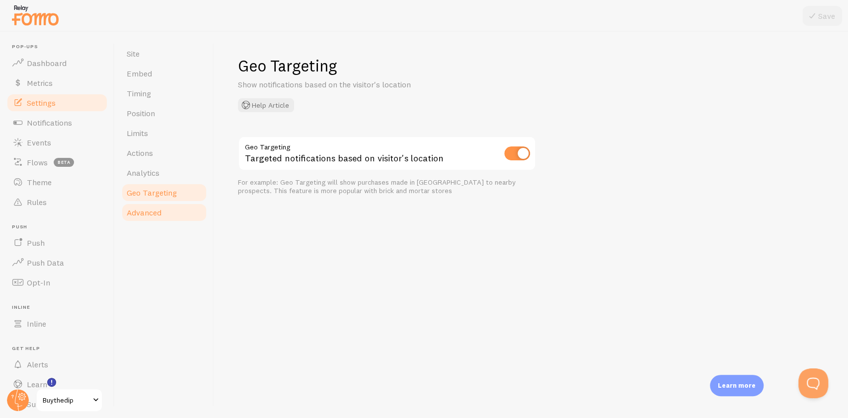
click at [164, 209] on link "Advanced" at bounding box center [164, 213] width 87 height 20
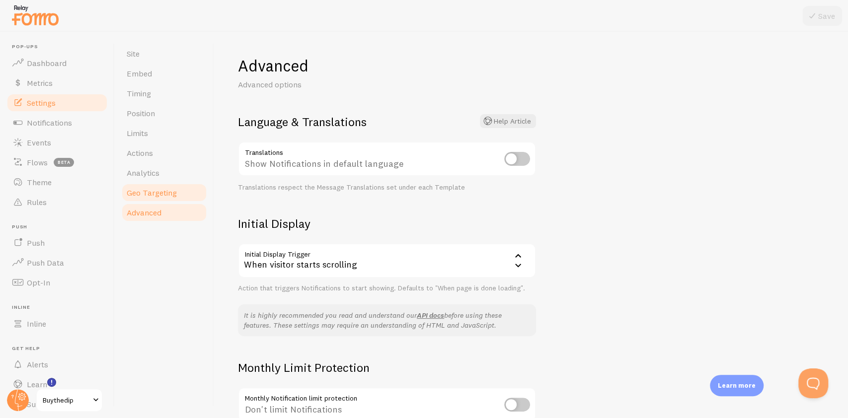
click at [164, 184] on link "Geo Targeting" at bounding box center [164, 193] width 87 height 20
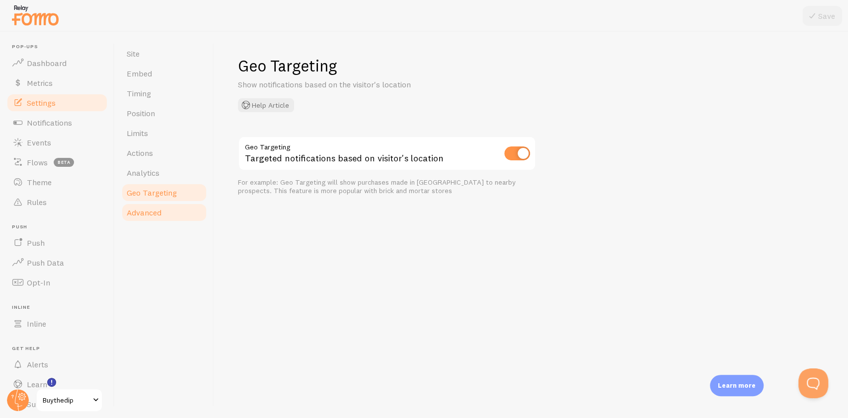
click at [141, 205] on link "Advanced" at bounding box center [164, 213] width 87 height 20
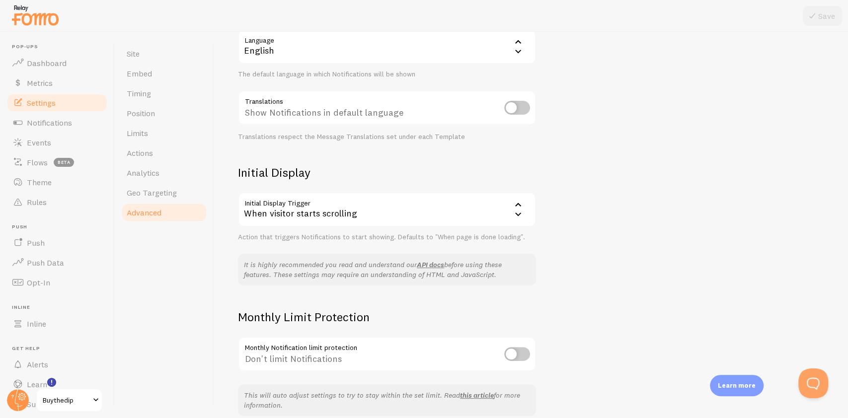
scroll to position [157, 0]
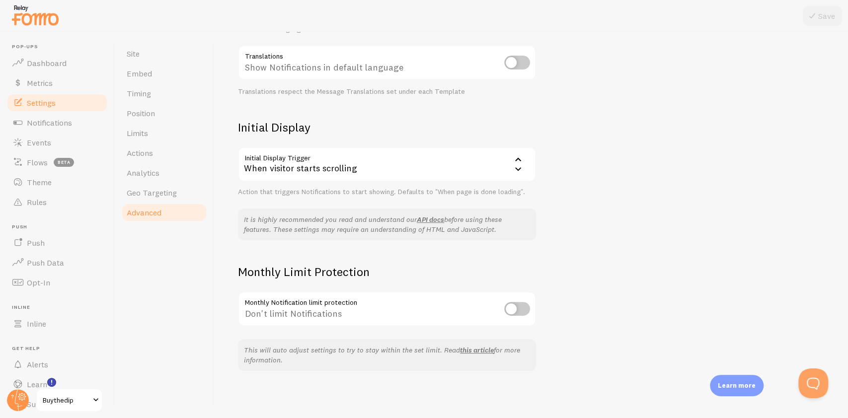
click at [515, 315] on input "checkbox" at bounding box center [517, 309] width 26 height 14
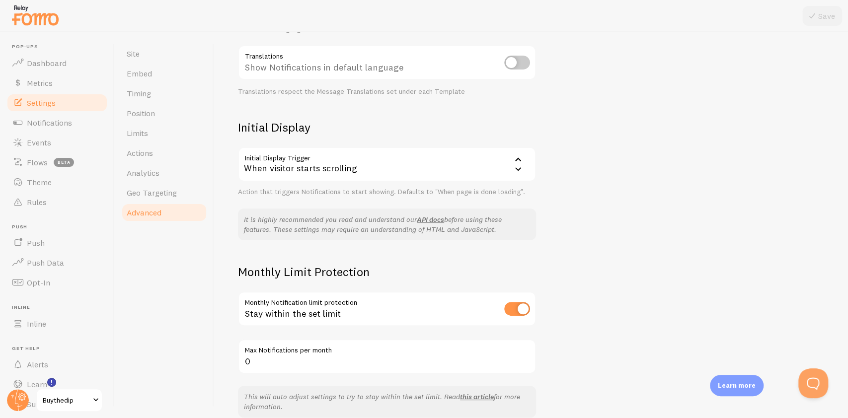
click at [516, 313] on input "checkbox" at bounding box center [517, 309] width 26 height 14
checkbox input "false"
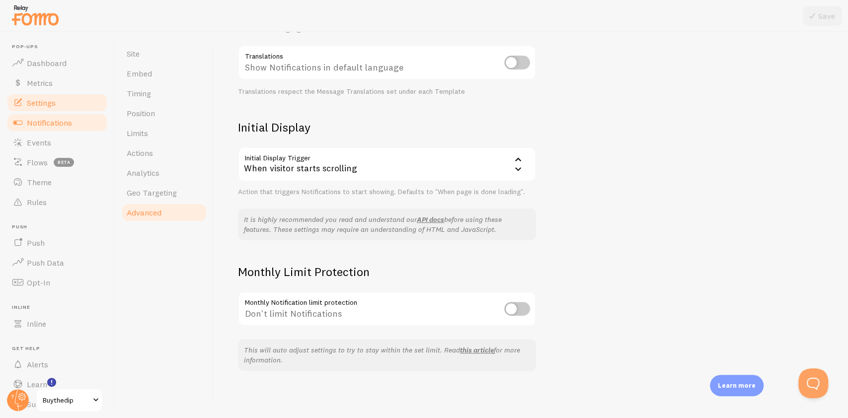
click at [51, 115] on link "Notifications" at bounding box center [57, 123] width 102 height 20
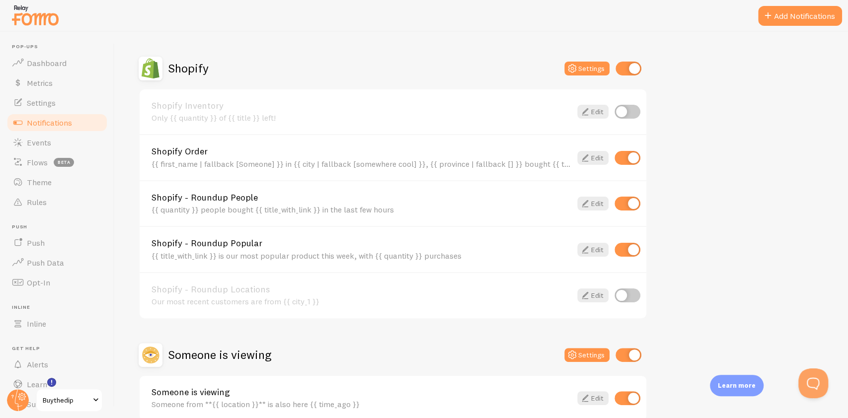
scroll to position [380, 0]
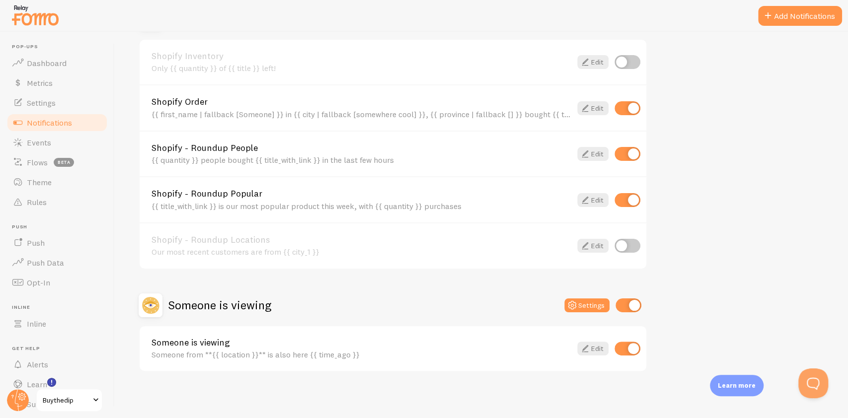
click at [632, 301] on input "checkbox" at bounding box center [628, 306] width 26 height 14
checkbox input "false"
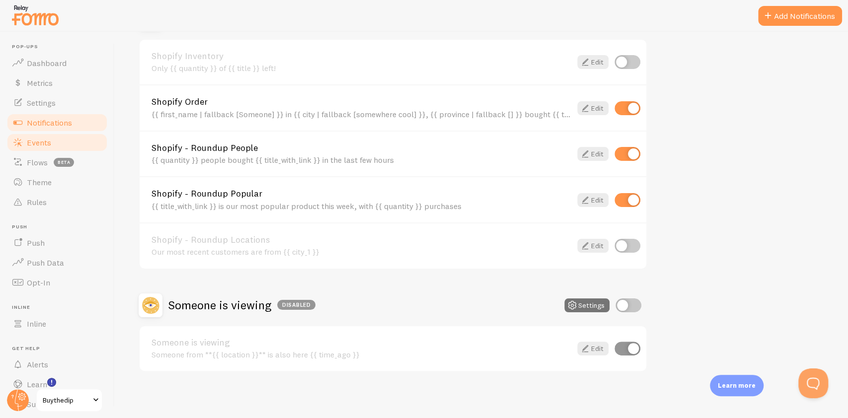
click at [69, 141] on link "Events" at bounding box center [57, 143] width 102 height 20
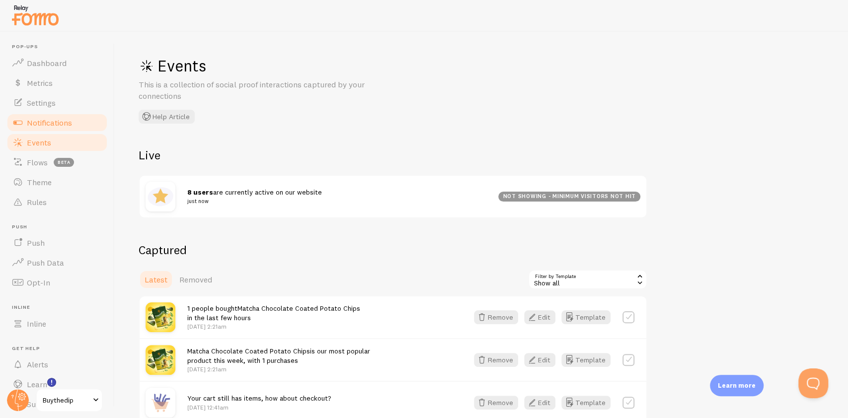
click at [60, 118] on span "Notifications" at bounding box center [49, 123] width 45 height 10
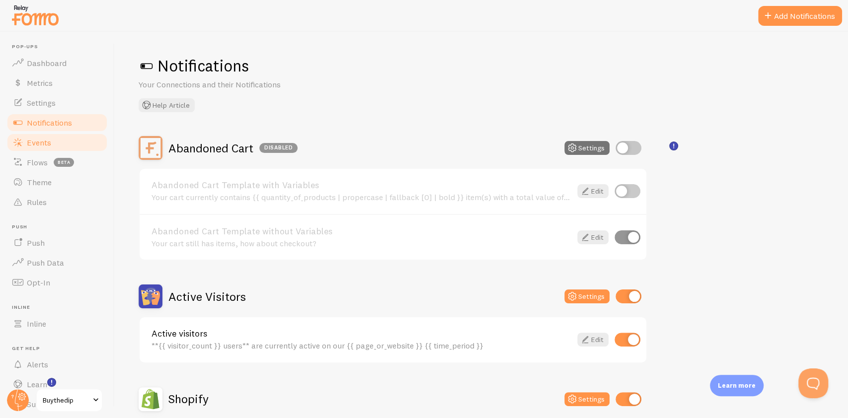
click at [55, 141] on link "Events" at bounding box center [57, 143] width 102 height 20
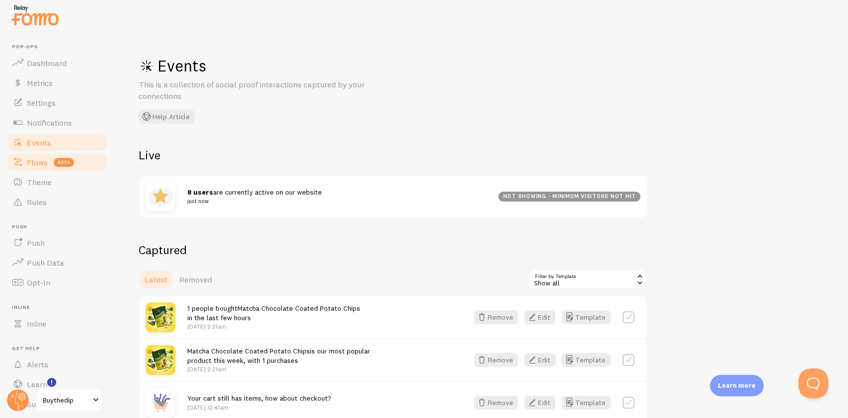
click at [50, 167] on link "Flows beta" at bounding box center [57, 162] width 102 height 20
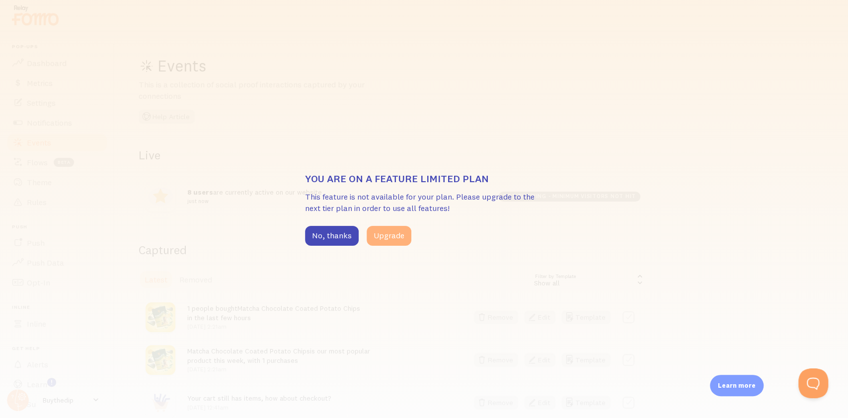
click at [387, 236] on button "Upgrade" at bounding box center [389, 236] width 45 height 20
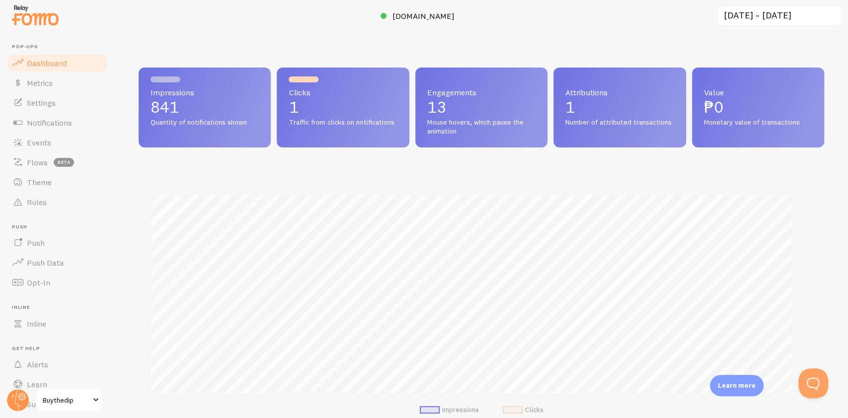
scroll to position [496457, 496042]
